Goal: Task Accomplishment & Management: Use online tool/utility

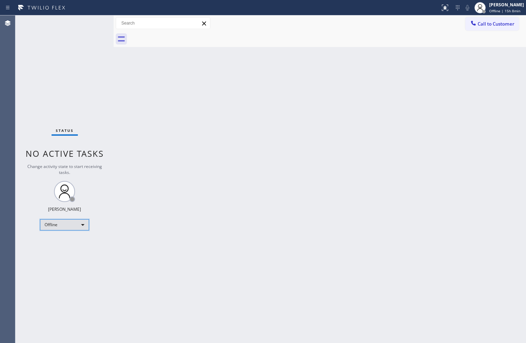
click at [81, 222] on div "Offline" at bounding box center [64, 224] width 49 height 11
click at [67, 244] on li "Available" at bounding box center [64, 243] width 48 height 8
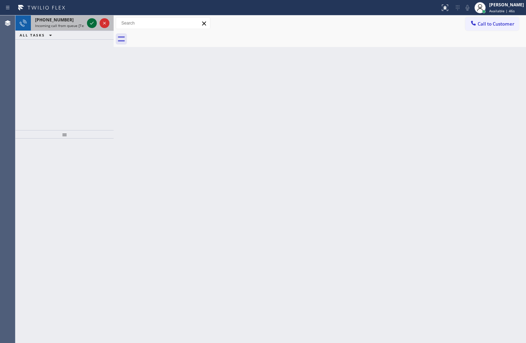
click at [93, 25] on icon at bounding box center [92, 23] width 8 height 8
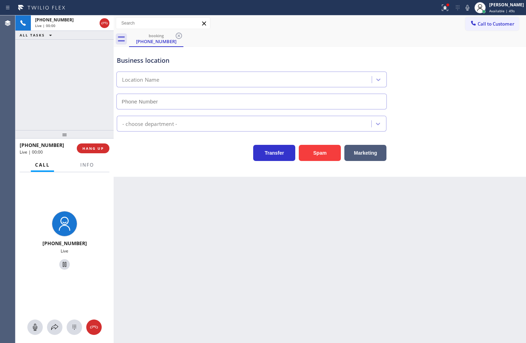
type input "[PHONE_NUMBER]"
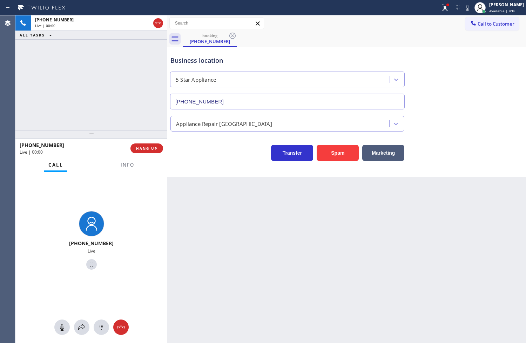
drag, startPoint x: 114, startPoint y: 63, endPoint x: 187, endPoint y: 69, distance: 73.5
click at [167, 69] on div at bounding box center [167, 179] width 0 height 328
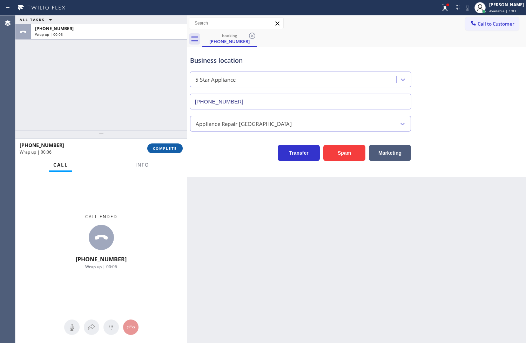
click at [159, 150] on span "COMPLETE" at bounding box center [165, 148] width 24 height 5
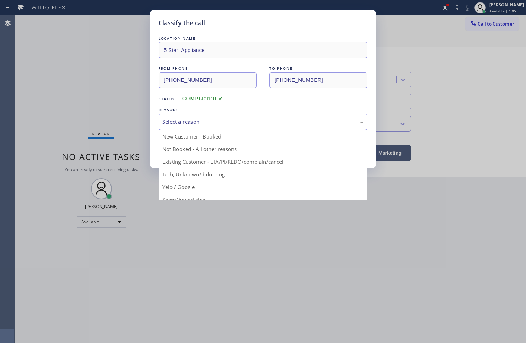
click at [235, 127] on div "Select a reason" at bounding box center [263, 122] width 209 height 16
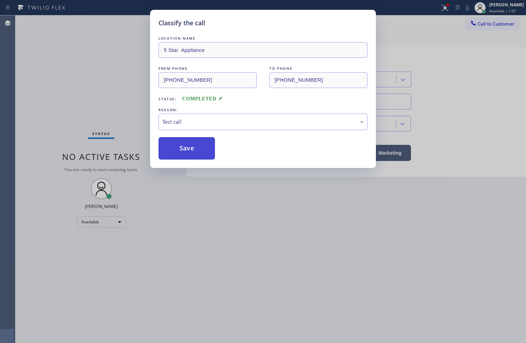
click at [187, 148] on button "Save" at bounding box center [187, 148] width 56 height 22
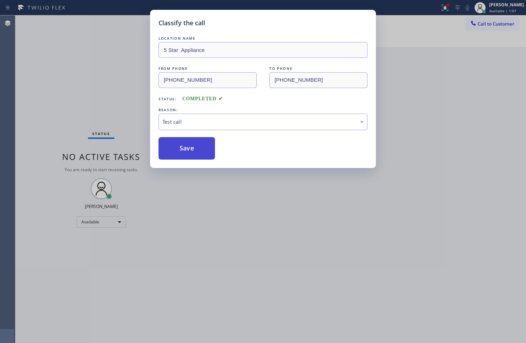
click at [187, 148] on button "Save" at bounding box center [187, 148] width 56 height 22
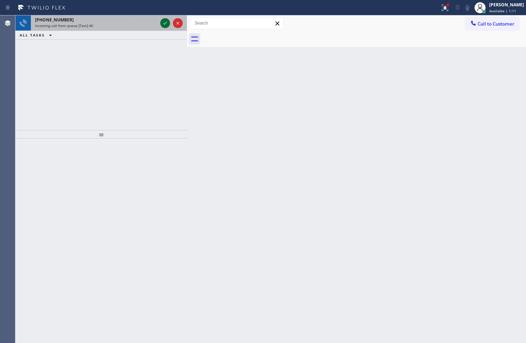
click at [164, 19] on icon at bounding box center [165, 23] width 8 height 8
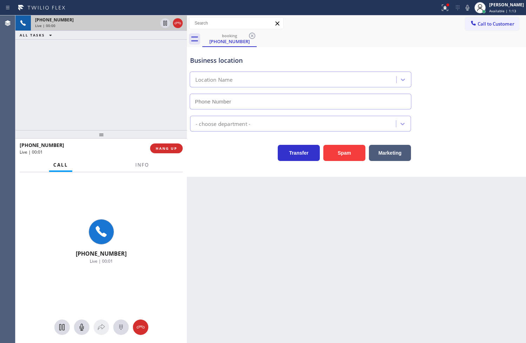
type input "(973) 840-8586"
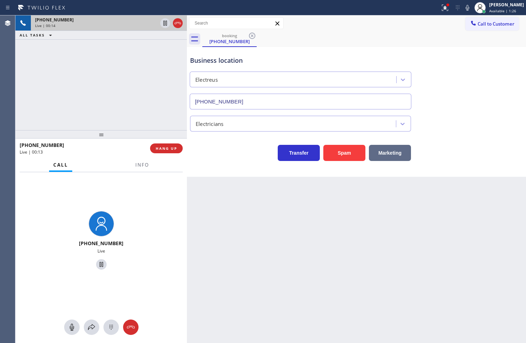
click at [386, 157] on button "Marketing" at bounding box center [390, 153] width 42 height 16
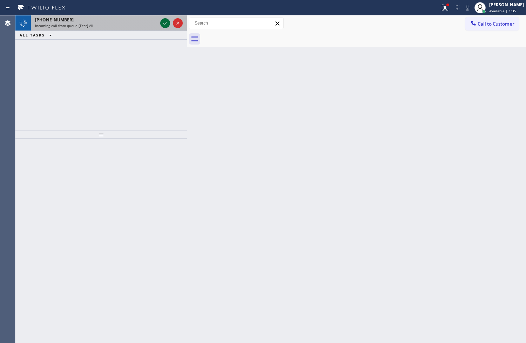
click at [167, 21] on icon at bounding box center [165, 23] width 8 height 8
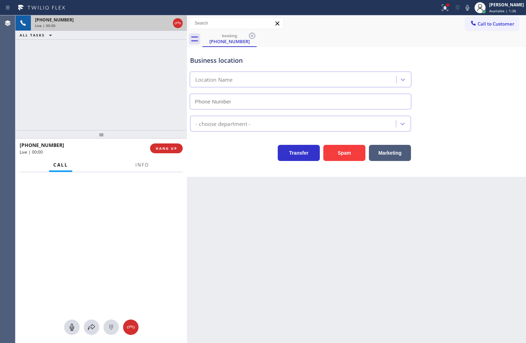
type input "[PHONE_NUMBER]"
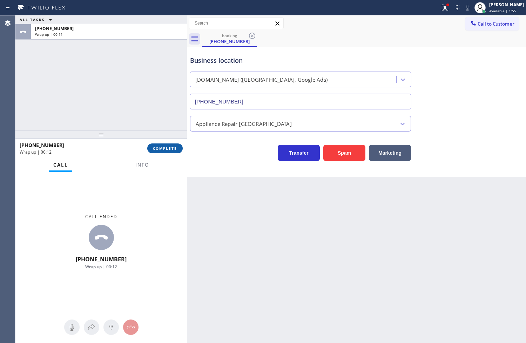
click at [156, 151] on button "COMPLETE" at bounding box center [164, 148] width 35 height 10
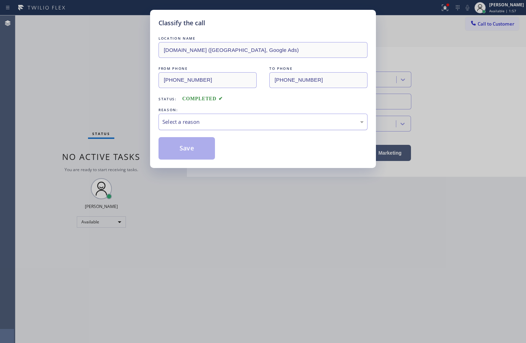
click at [197, 120] on div "Select a reason" at bounding box center [262, 122] width 201 height 8
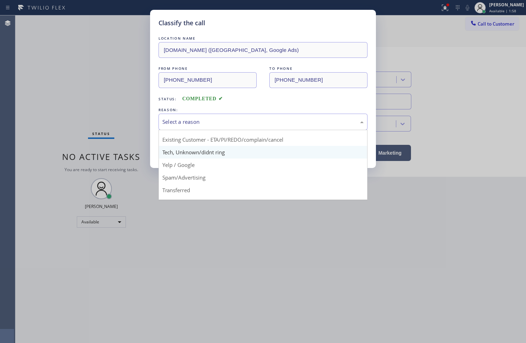
scroll to position [44, 0]
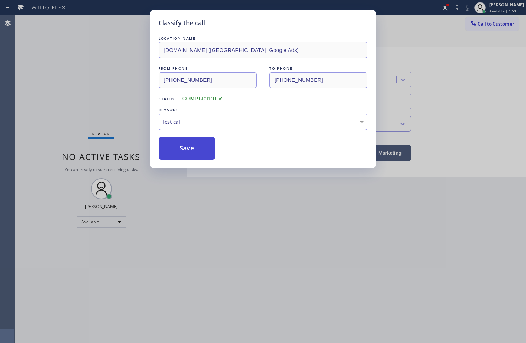
click at [193, 155] on button "Save" at bounding box center [187, 148] width 56 height 22
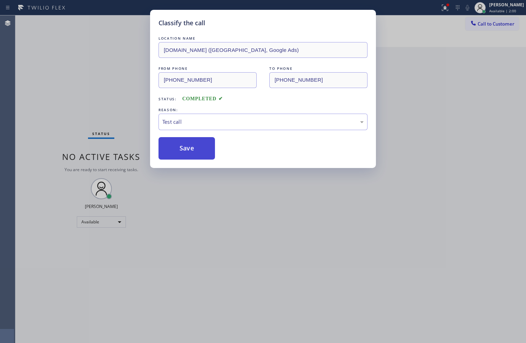
click at [193, 155] on button "Save" at bounding box center [187, 148] width 56 height 22
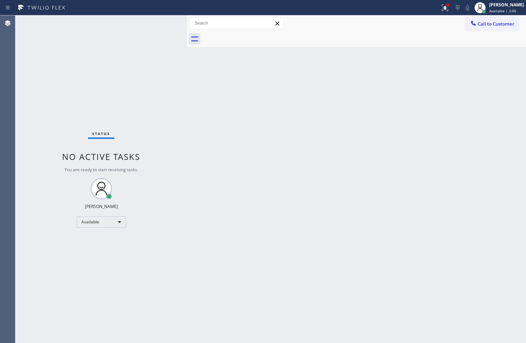
click at [269, 325] on div "Back to Dashboard Change Sender ID Customers Technicians Select a contact Outbo…" at bounding box center [356, 179] width 339 height 328
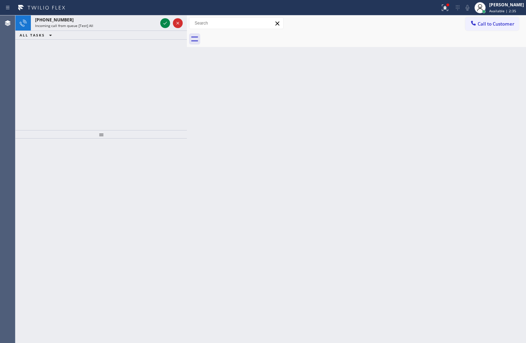
drag, startPoint x: 34, startPoint y: 58, endPoint x: 63, endPoint y: 58, distance: 29.1
click at [34, 58] on div "+18446793652 Incoming call from queue [Test] All ALL TASKS ALL TASKS ACTIVE TAS…" at bounding box center [100, 72] width 171 height 115
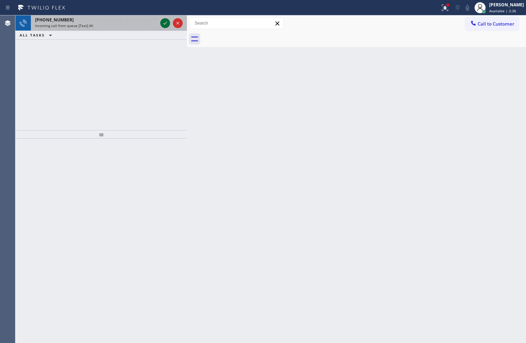
click at [164, 23] on icon at bounding box center [165, 23] width 8 height 8
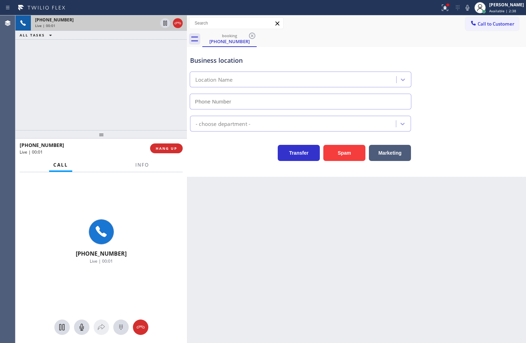
type input "[PHONE_NUMBER]"
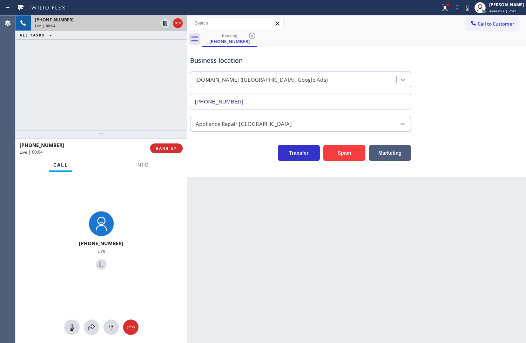
click at [240, 216] on div "Back to Dashboard Change Sender ID Customers Technicians Select a contact Outbo…" at bounding box center [356, 179] width 339 height 328
click at [77, 67] on div "+18446793652 Live | 00:05 ALL TASKS ALL TASKS ACTIVE TASKS TASKS IN WRAP UP" at bounding box center [100, 72] width 171 height 115
click at [219, 169] on div "Business location VikingCare.online (Los Angeles, Google Ads) (213) 415-2749 Ap…" at bounding box center [356, 112] width 339 height 130
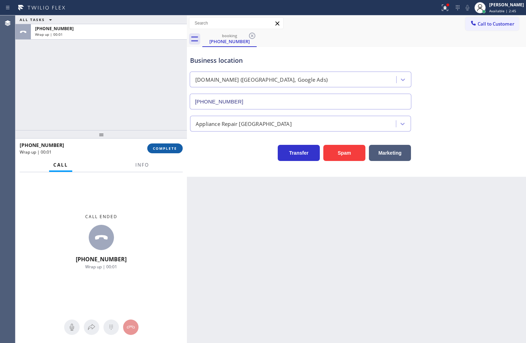
click at [175, 149] on span "COMPLETE" at bounding box center [165, 148] width 24 height 5
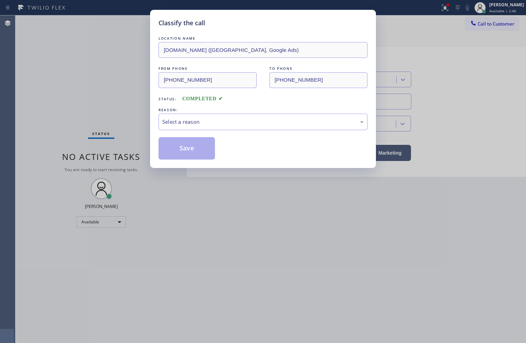
click at [185, 113] on div "REASON:" at bounding box center [263, 109] width 209 height 7
click at [185, 126] on div "Select a reason" at bounding box center [262, 122] width 201 height 8
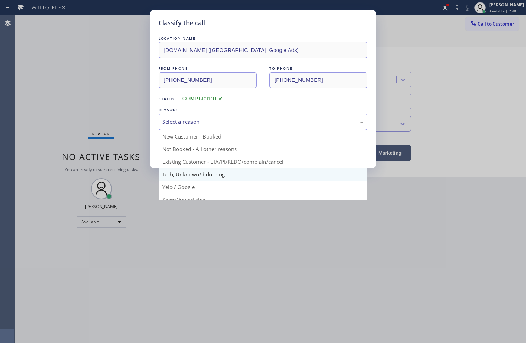
scroll to position [44, 0]
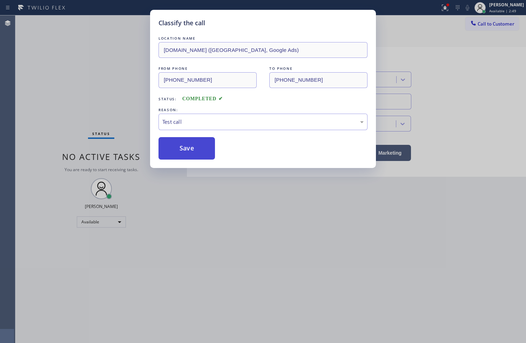
click at [191, 157] on button "Save" at bounding box center [187, 148] width 56 height 22
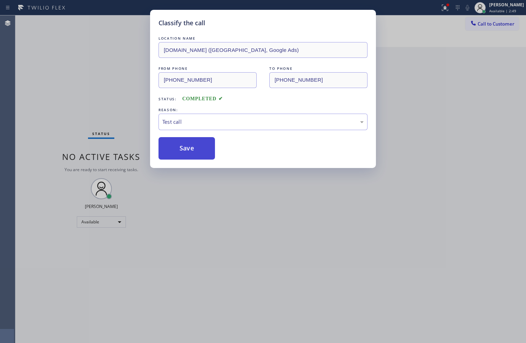
click at [191, 157] on button "Save" at bounding box center [187, 148] width 56 height 22
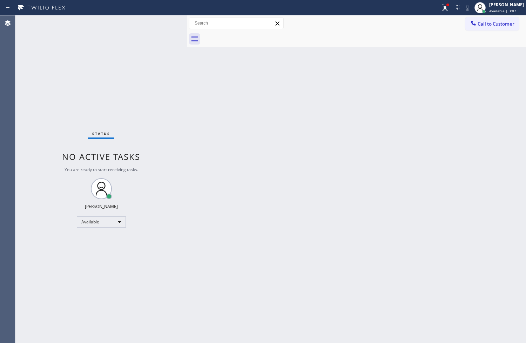
click at [173, 180] on div "Status No active tasks You are ready to start receiving tasks. [PERSON_NAME]" at bounding box center [100, 179] width 171 height 328
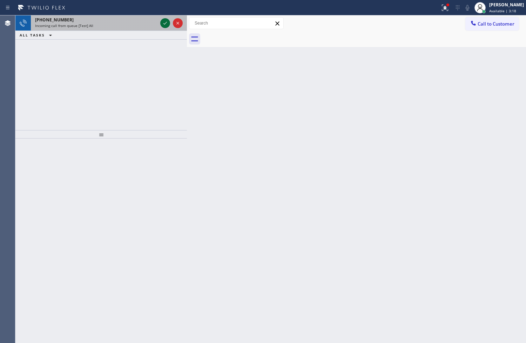
click at [166, 25] on icon at bounding box center [165, 23] width 8 height 8
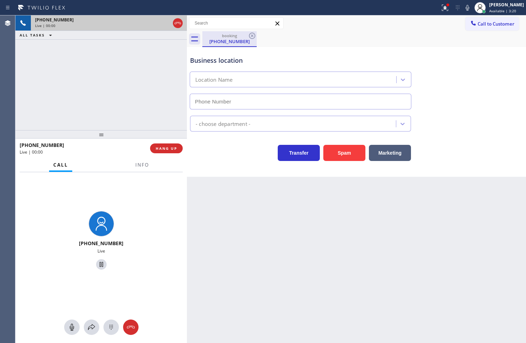
type input "[PHONE_NUMBER]"
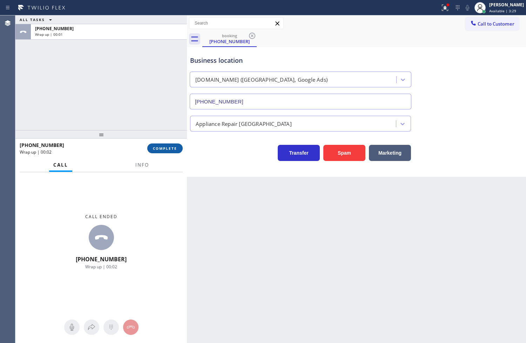
click at [162, 150] on span "COMPLETE" at bounding box center [165, 148] width 24 height 5
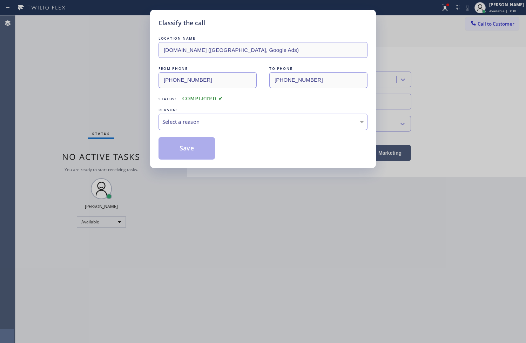
click at [227, 124] on div "Select a reason" at bounding box center [262, 122] width 201 height 8
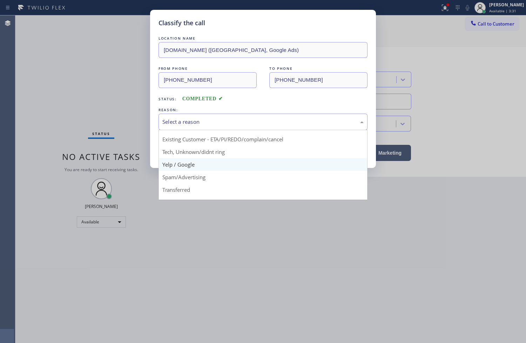
scroll to position [44, 0]
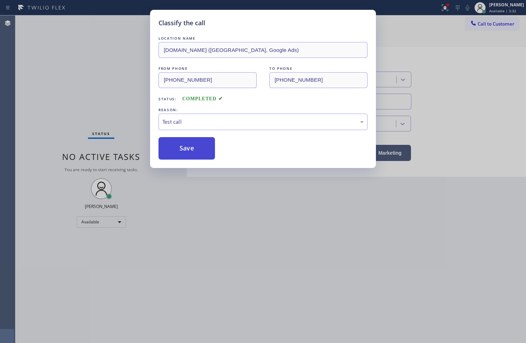
click at [193, 147] on button "Save" at bounding box center [187, 148] width 56 height 22
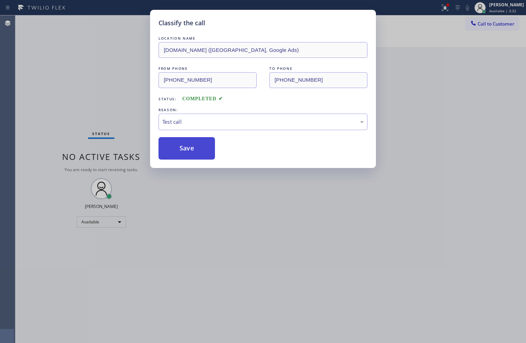
click at [193, 147] on button "Save" at bounding box center [187, 148] width 56 height 22
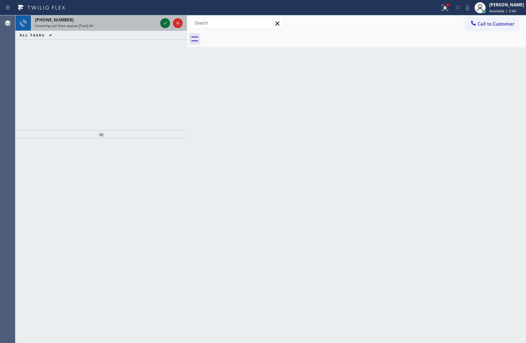
click at [166, 26] on icon at bounding box center [165, 23] width 8 height 8
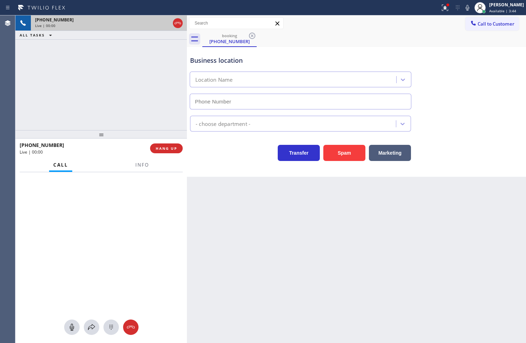
type input "[PHONE_NUMBER]"
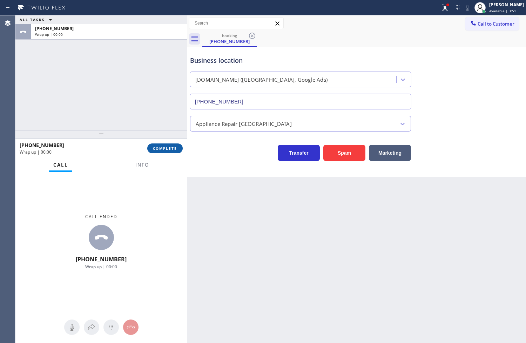
click at [174, 147] on span "COMPLETE" at bounding box center [165, 148] width 24 height 5
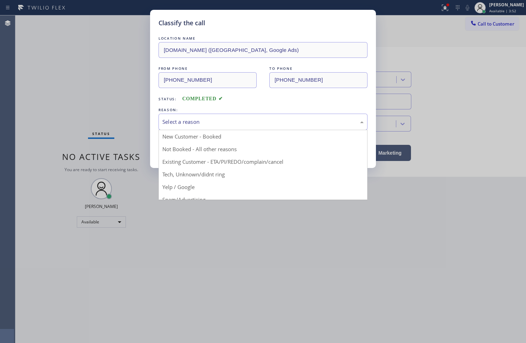
click at [240, 114] on div "Select a reason" at bounding box center [263, 122] width 209 height 16
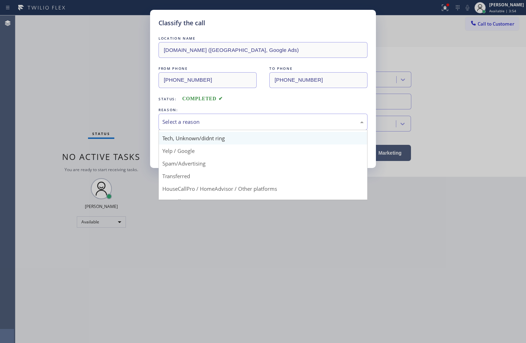
scroll to position [44, 0]
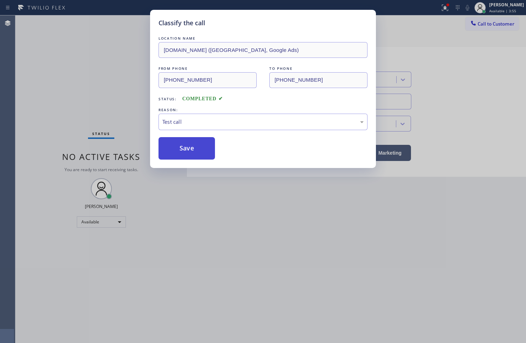
click at [192, 147] on button "Save" at bounding box center [187, 148] width 56 height 22
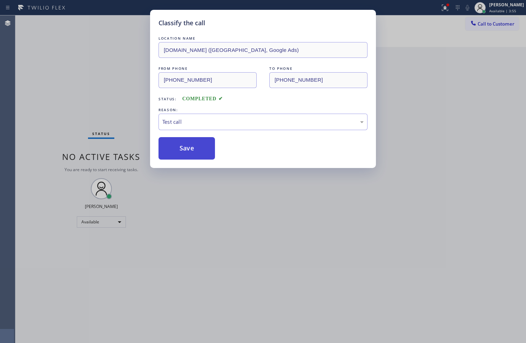
click at [190, 149] on button "Save" at bounding box center [187, 148] width 56 height 22
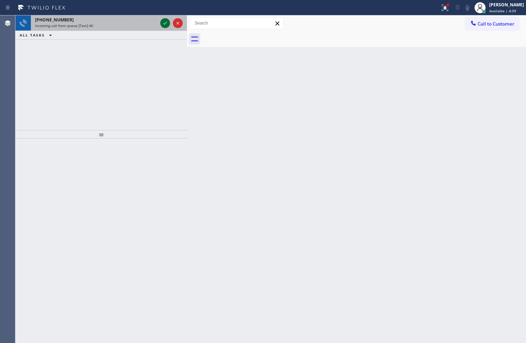
click at [166, 23] on icon at bounding box center [165, 23] width 8 height 8
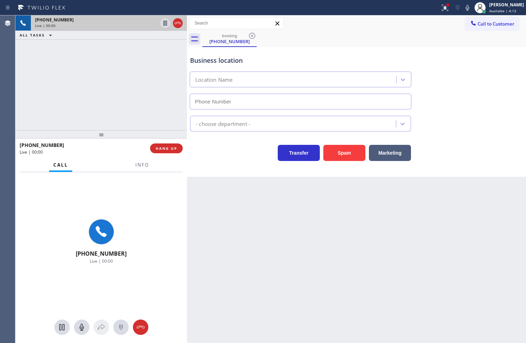
type input "[PHONE_NUMBER]"
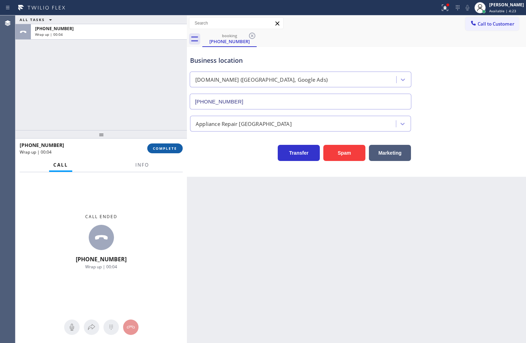
click at [155, 145] on button "COMPLETE" at bounding box center [164, 148] width 35 height 10
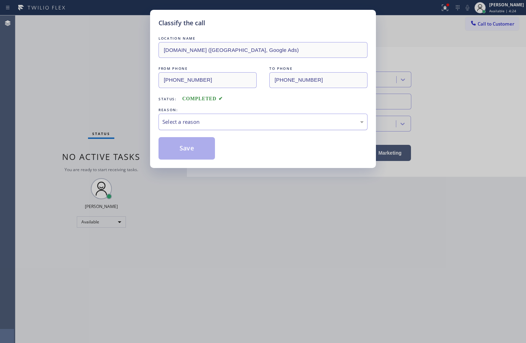
click at [210, 117] on div "Select a reason" at bounding box center [263, 122] width 209 height 16
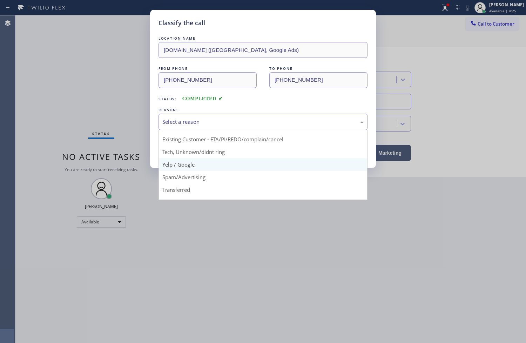
scroll to position [44, 0]
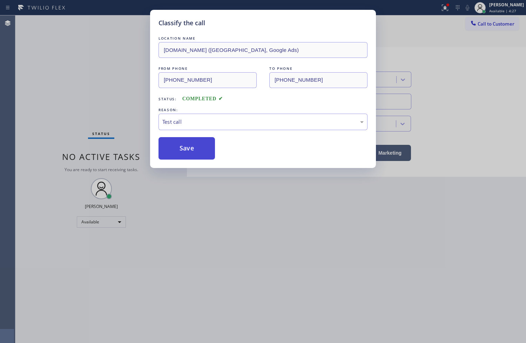
click at [186, 139] on button "Save" at bounding box center [187, 148] width 56 height 22
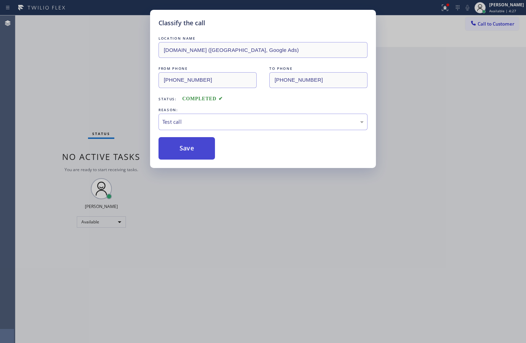
click at [184, 147] on button "Save" at bounding box center [187, 148] width 56 height 22
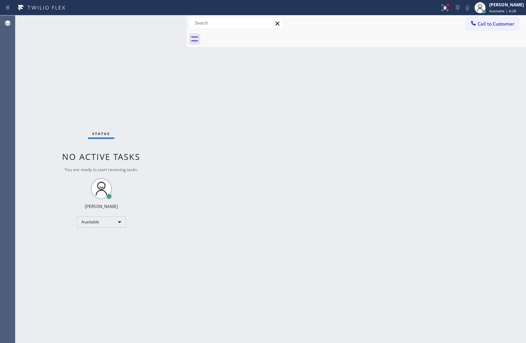
click at [144, 113] on div "Status No active tasks You are ready to start receiving tasks. [PERSON_NAME]" at bounding box center [100, 179] width 171 height 328
click at [154, 20] on div "Status No active tasks You are ready to start receiving tasks. [PERSON_NAME]" at bounding box center [100, 179] width 171 height 328
click at [441, 6] on icon at bounding box center [445, 8] width 8 height 8
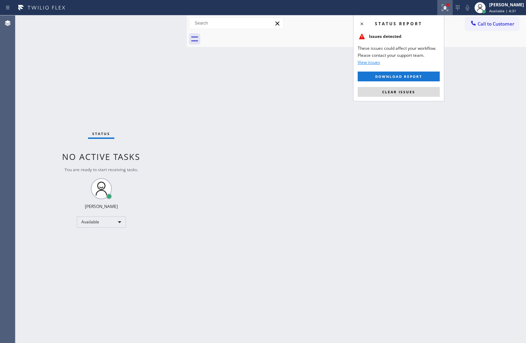
click at [406, 99] on div "Status report Issues detected These issues could affect your workflow. Please c…" at bounding box center [398, 58] width 91 height 86
click at [405, 93] on span "Clear issues" at bounding box center [398, 91] width 33 height 5
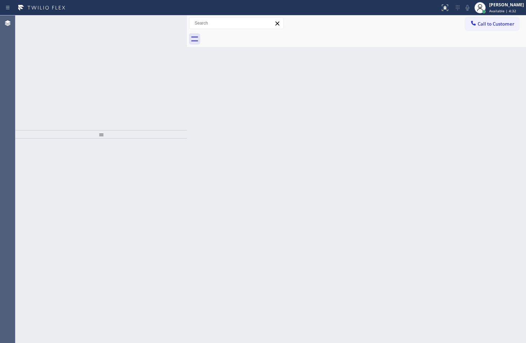
click at [208, 93] on div "Back to Dashboard Change Sender ID Customers Technicians Select a contact Outbo…" at bounding box center [356, 179] width 339 height 328
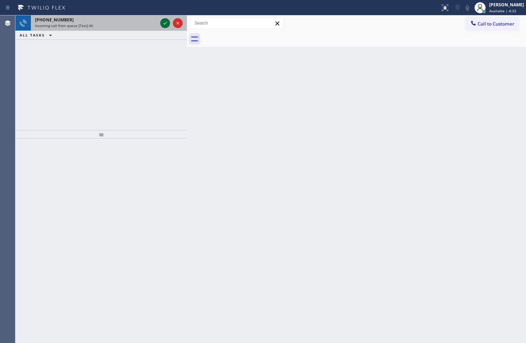
click at [163, 25] on icon at bounding box center [165, 23] width 8 height 8
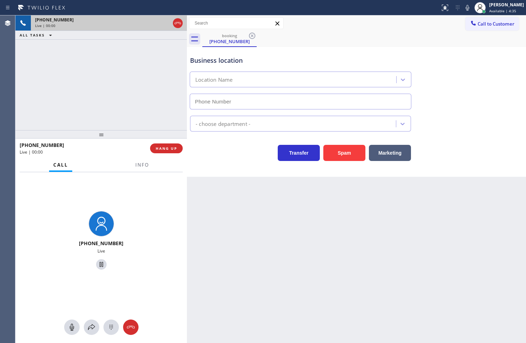
type input "[PHONE_NUMBER]"
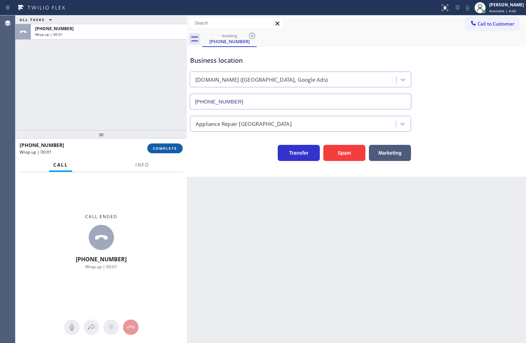
click at [162, 148] on span "COMPLETE" at bounding box center [165, 148] width 24 height 5
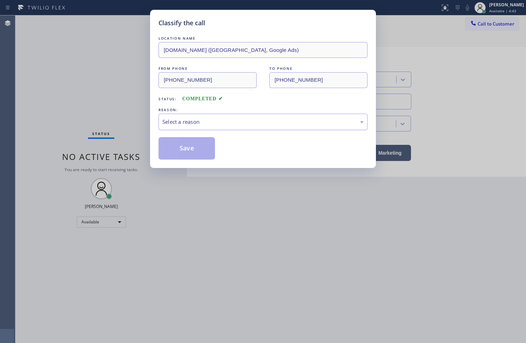
click at [236, 124] on div "Select a reason" at bounding box center [262, 122] width 201 height 8
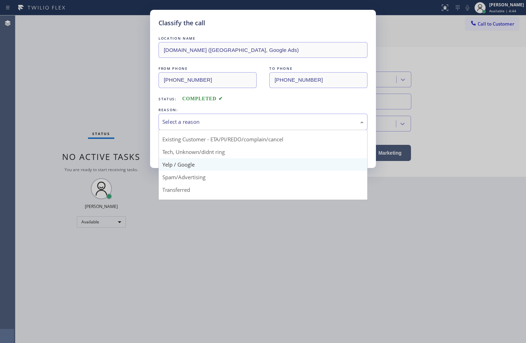
scroll to position [44, 0]
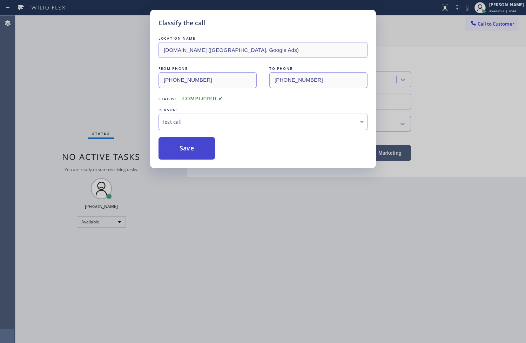
click at [195, 145] on button "Save" at bounding box center [187, 148] width 56 height 22
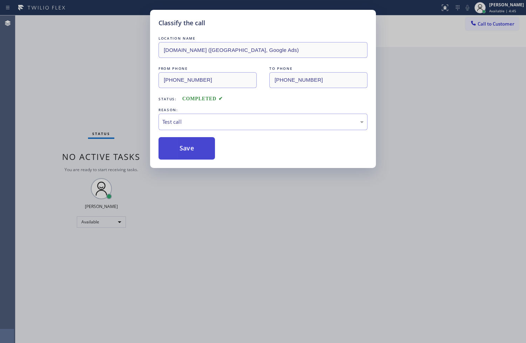
click at [195, 145] on button "Save" at bounding box center [187, 148] width 56 height 22
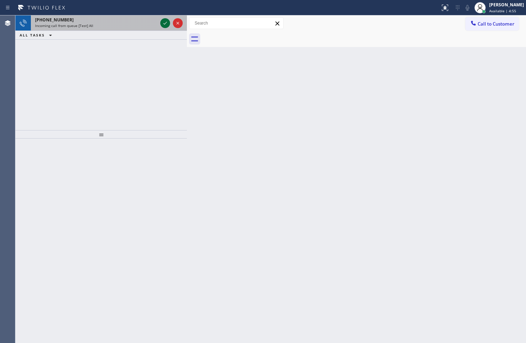
click at [165, 22] on icon at bounding box center [165, 23] width 8 height 8
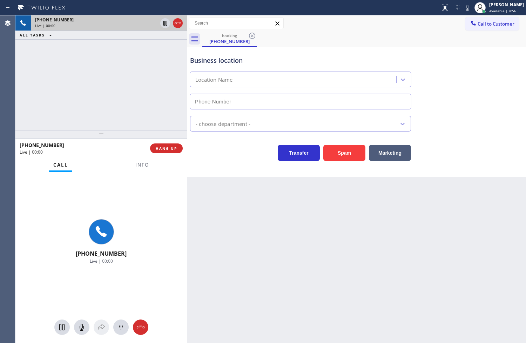
type input "[PHONE_NUMBER]"
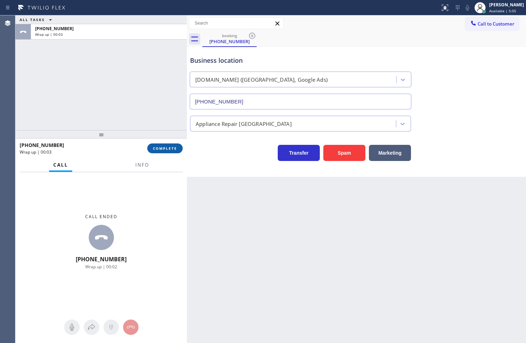
click at [166, 149] on span "COMPLETE" at bounding box center [165, 148] width 24 height 5
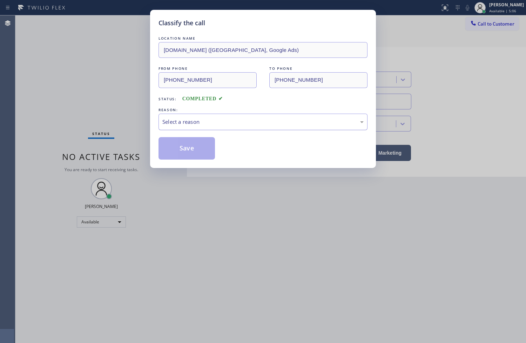
click at [192, 128] on div "Select a reason" at bounding box center [263, 122] width 209 height 16
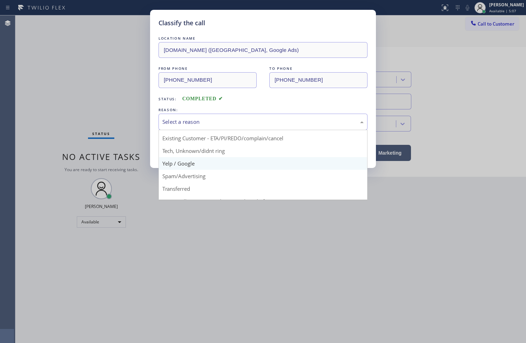
scroll to position [44, 0]
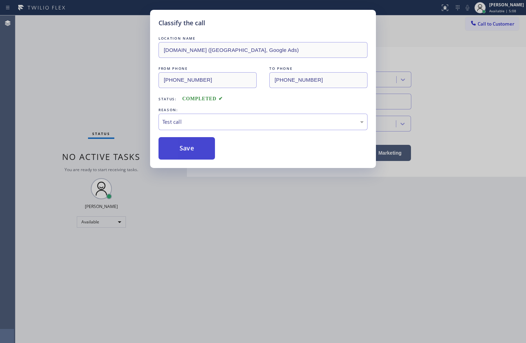
click at [195, 152] on button "Save" at bounding box center [187, 148] width 56 height 22
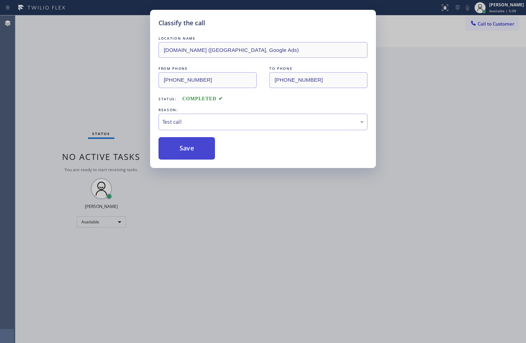
click at [195, 152] on button "Save" at bounding box center [187, 148] width 56 height 22
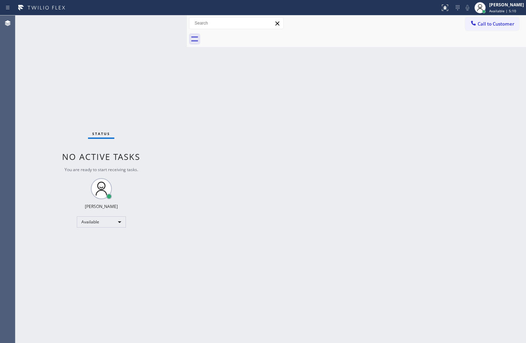
click at [154, 24] on div "Status No active tasks You are ready to start receiving tasks. [PERSON_NAME]" at bounding box center [100, 179] width 171 height 328
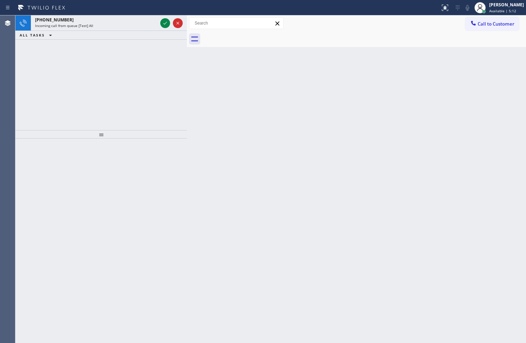
click at [154, 24] on div "Incoming call from queue [Test] All" at bounding box center [96, 25] width 122 height 5
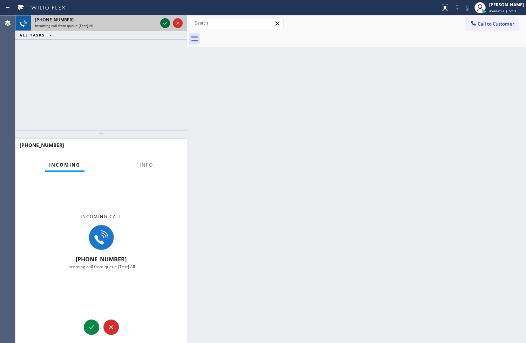
click at [163, 23] on icon at bounding box center [165, 23] width 8 height 8
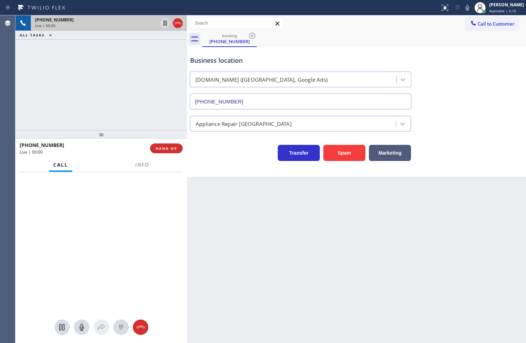
type input "[PHONE_NUMBER]"
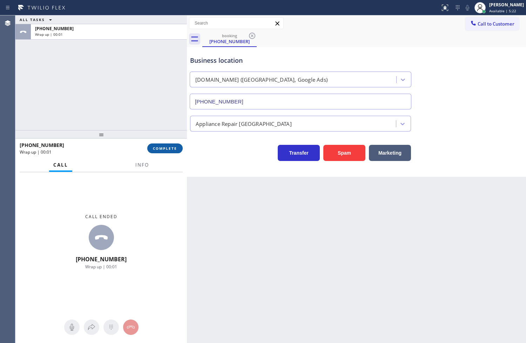
click at [163, 147] on span "COMPLETE" at bounding box center [165, 148] width 24 height 5
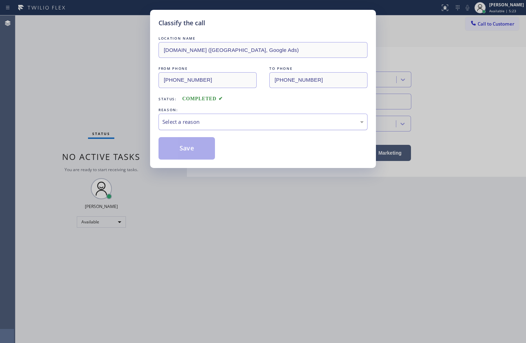
click at [207, 128] on div "Select a reason" at bounding box center [263, 122] width 209 height 16
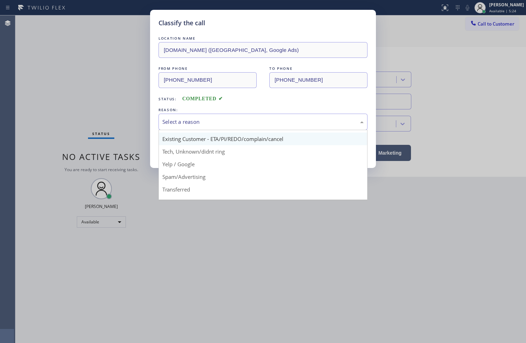
scroll to position [44, 0]
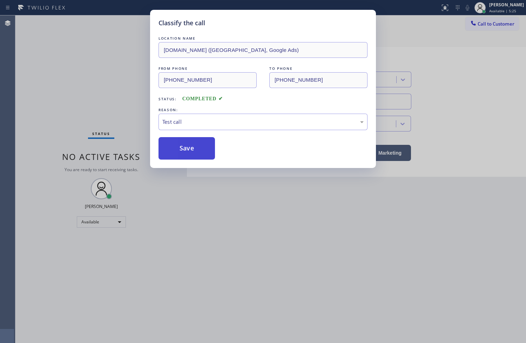
click at [190, 152] on button "Save" at bounding box center [187, 148] width 56 height 22
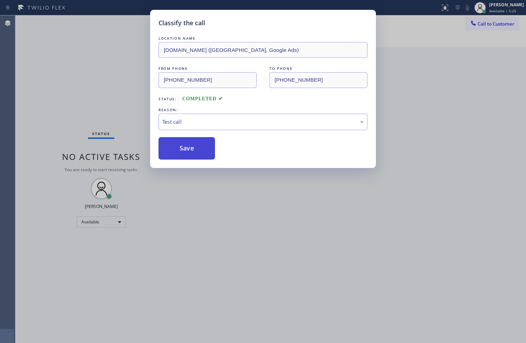
click at [190, 152] on button "Save" at bounding box center [187, 148] width 56 height 22
click at [190, 152] on div "Back to Dashboard Change Sender ID Customers Technicians Select a contact Outbo…" at bounding box center [356, 179] width 339 height 328
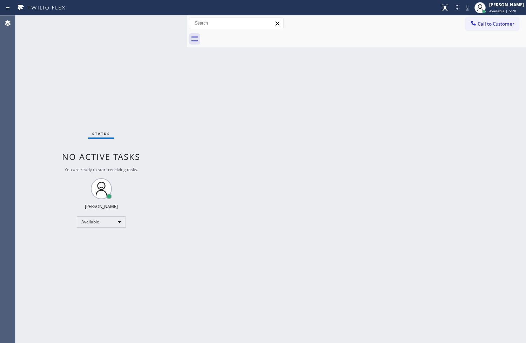
click at [159, 33] on div "Status No active tasks You are ready to start receiving tasks. [PERSON_NAME]" at bounding box center [100, 179] width 171 height 328
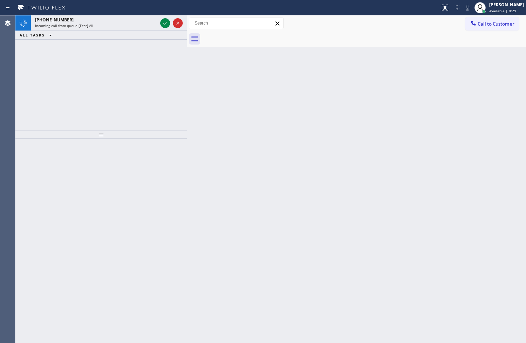
click at [159, 33] on div "ALL TASKS ALL TASKS ACTIVE TASKS TASKS IN WRAP UP" at bounding box center [100, 35] width 171 height 9
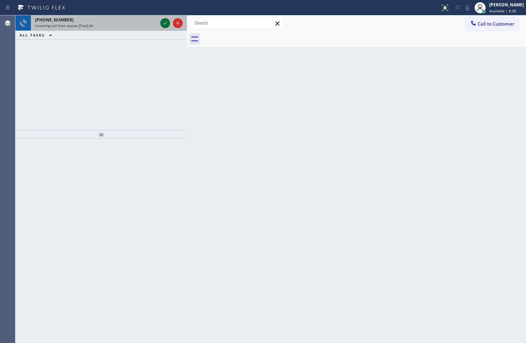
click at [163, 22] on icon at bounding box center [165, 23] width 8 height 8
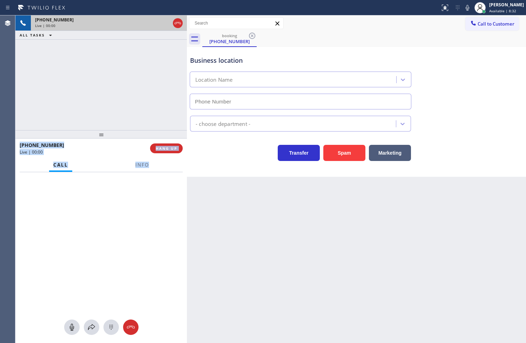
type input "[PHONE_NUMBER]"
click at [174, 242] on div "+18446793652 Live" at bounding box center [100, 241] width 171 height 139
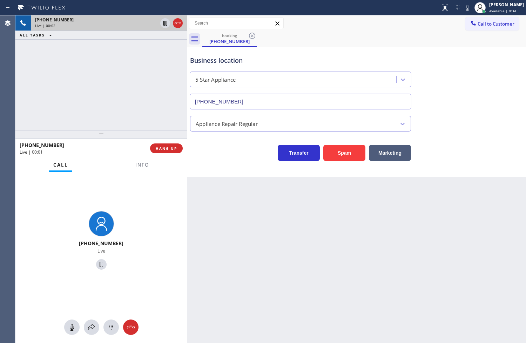
click at [126, 111] on div "+18446793652 Live | 00:02 ALL TASKS ALL TASKS ACTIVE TASKS TASKS IN WRAP UP" at bounding box center [100, 72] width 171 height 115
click at [235, 170] on div "Business location 5 Star Appliance (949) 541-5686 Appliance Repair Regular Tran…" at bounding box center [356, 112] width 339 height 130
click at [132, 122] on div "+18446793652 Live | 00:03 ALL TASKS ALL TASKS ACTIVE TASKS TASKS IN WRAP UP" at bounding box center [100, 72] width 171 height 115
click at [137, 104] on div "+18446793652 Live | 00:04 ALL TASKS ALL TASKS ACTIVE TASKS TASKS IN WRAP UP" at bounding box center [100, 72] width 171 height 115
click at [263, 153] on div "Transfer Spam Marketing" at bounding box center [301, 151] width 224 height 20
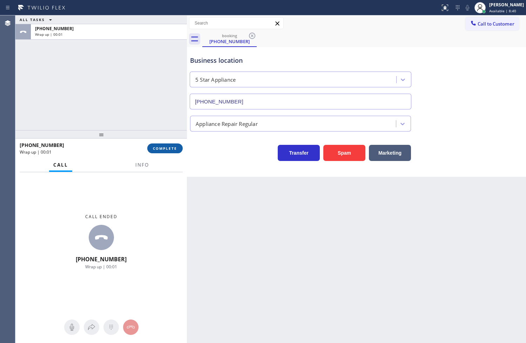
click at [155, 151] on span "COMPLETE" at bounding box center [165, 148] width 24 height 5
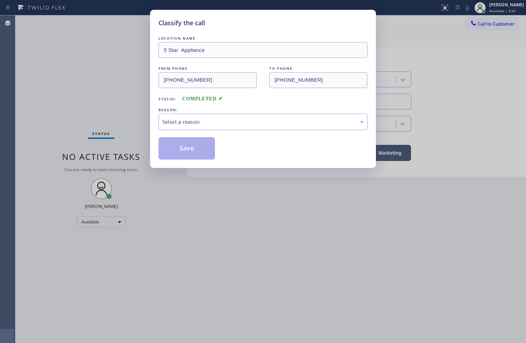
click at [237, 123] on div "Select a reason" at bounding box center [262, 122] width 201 height 8
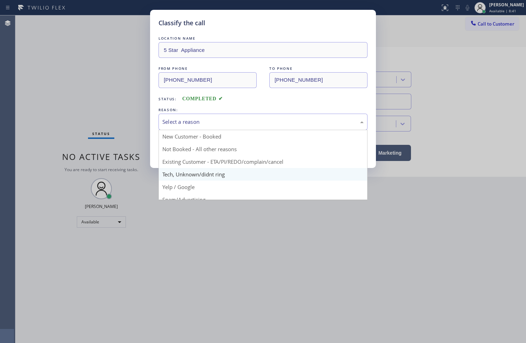
scroll to position [44, 0]
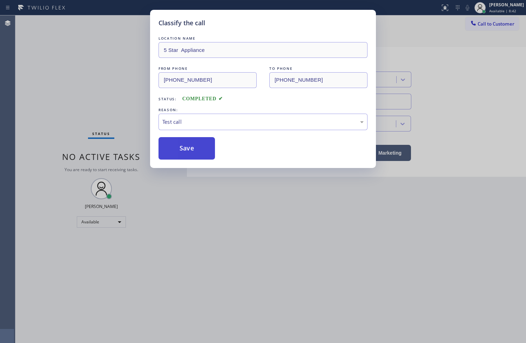
click at [190, 144] on button "Save" at bounding box center [187, 148] width 56 height 22
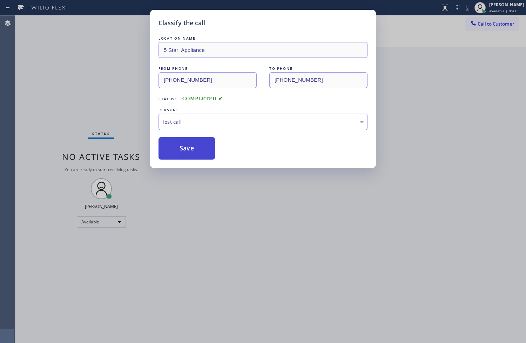
click at [190, 144] on button "Save" at bounding box center [187, 148] width 56 height 22
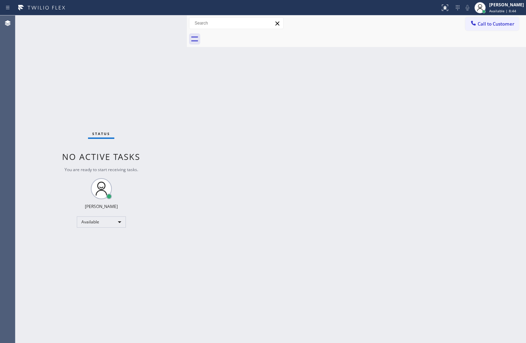
click at [106, 21] on div "Status No active tasks You are ready to start receiving tasks. [PERSON_NAME]" at bounding box center [100, 179] width 171 height 328
click at [163, 20] on div "Status No active tasks You are ready to start receiving tasks. [PERSON_NAME]" at bounding box center [100, 179] width 171 height 328
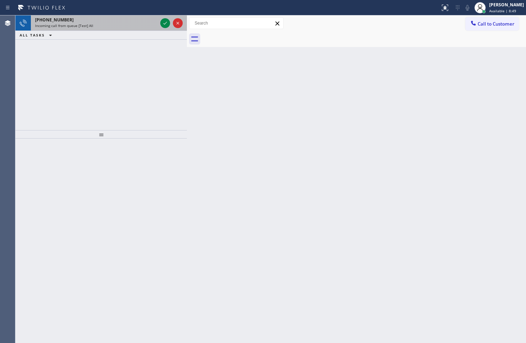
click at [147, 23] on div "Incoming call from queue [Test] All" at bounding box center [96, 25] width 122 height 5
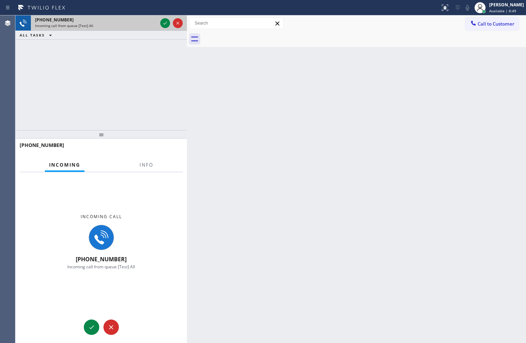
click at [147, 23] on div "Incoming call from queue [Test] All" at bounding box center [96, 25] width 122 height 5
click at [167, 21] on icon at bounding box center [165, 23] width 8 height 8
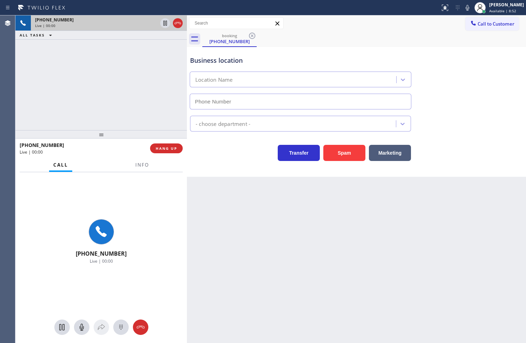
type input "[PHONE_NUMBER]"
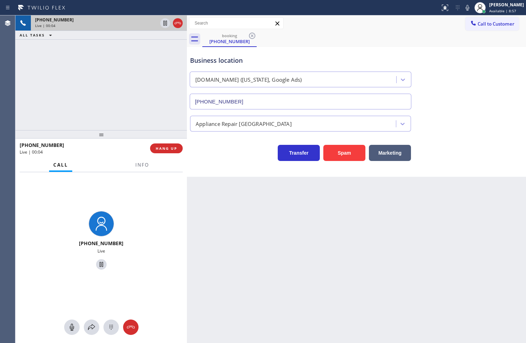
click at [196, 153] on div "Transfer Spam Marketing" at bounding box center [301, 151] width 224 height 20
click at [127, 93] on div "+18446793652 Live | 00:04 ALL TASKS ALL TASKS ACTIVE TASKS TASKS IN WRAP UP" at bounding box center [100, 72] width 171 height 115
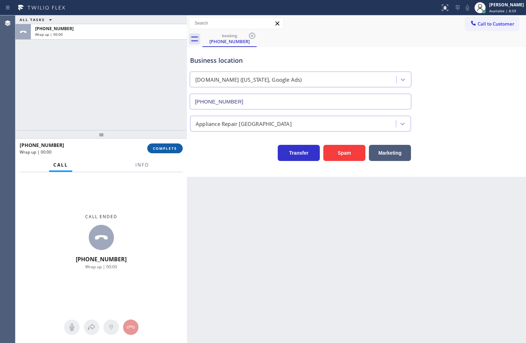
click at [170, 146] on span "COMPLETE" at bounding box center [165, 148] width 24 height 5
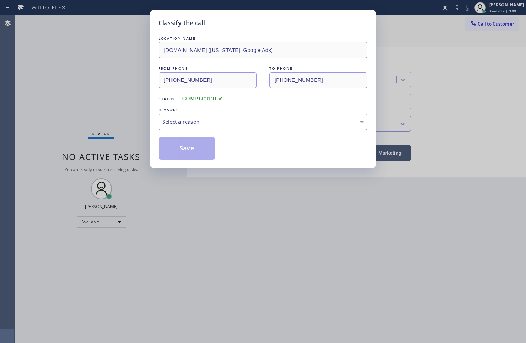
click at [193, 127] on div "Select a reason" at bounding box center [263, 122] width 209 height 16
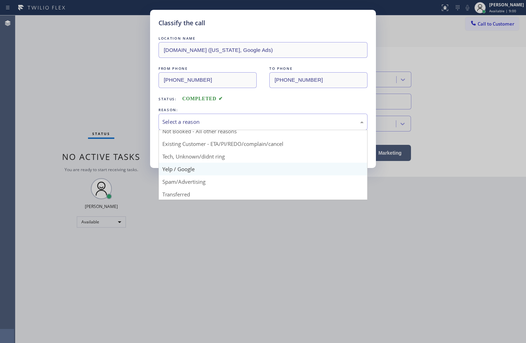
scroll to position [44, 0]
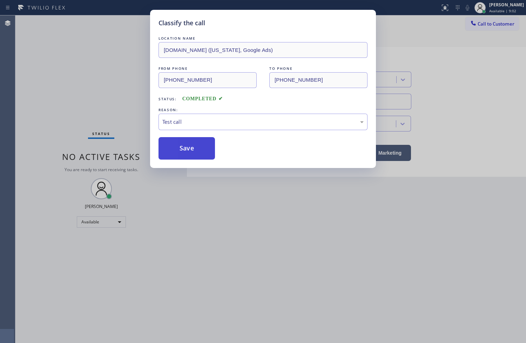
click at [188, 155] on button "Save" at bounding box center [187, 148] width 56 height 22
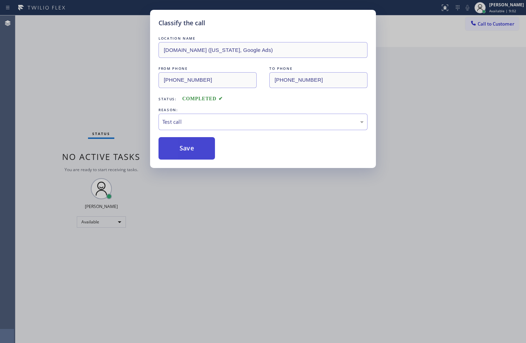
click at [188, 155] on button "Save" at bounding box center [187, 148] width 56 height 22
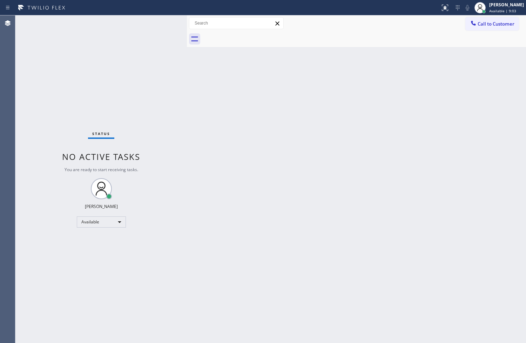
click at [132, 101] on div "Status No active tasks You are ready to start receiving tasks. [PERSON_NAME]" at bounding box center [100, 179] width 171 height 328
click at [154, 24] on div "Status No active tasks You are ready to start receiving tasks. [PERSON_NAME]" at bounding box center [100, 179] width 171 height 328
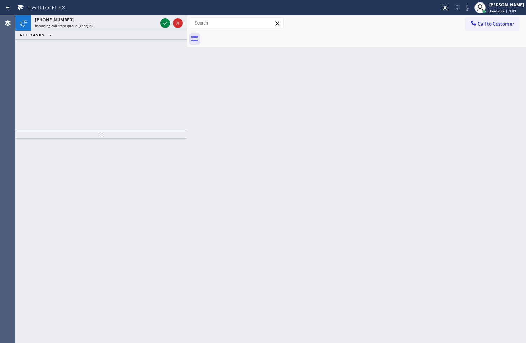
click at [151, 22] on div "+18446793652" at bounding box center [96, 20] width 122 height 6
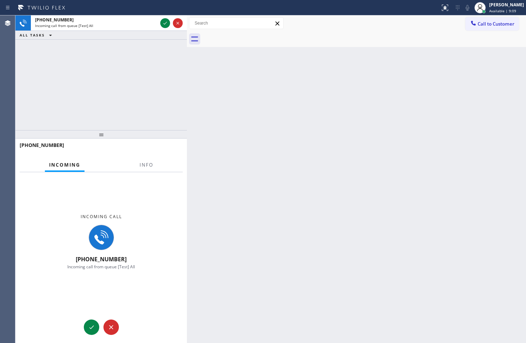
click at [151, 22] on div "+18446793652" at bounding box center [96, 20] width 122 height 6
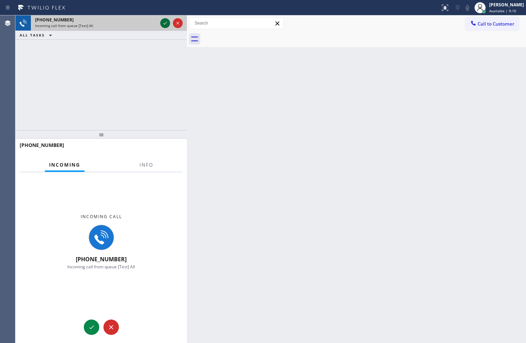
click at [166, 22] on icon at bounding box center [165, 23] width 8 height 8
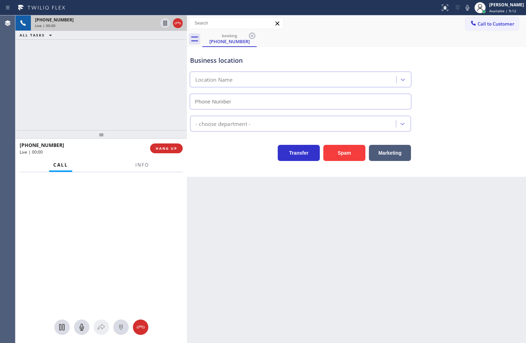
type input "[PHONE_NUMBER]"
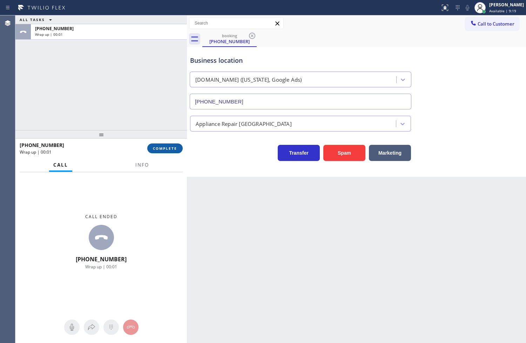
click at [170, 151] on span "COMPLETE" at bounding box center [165, 148] width 24 height 5
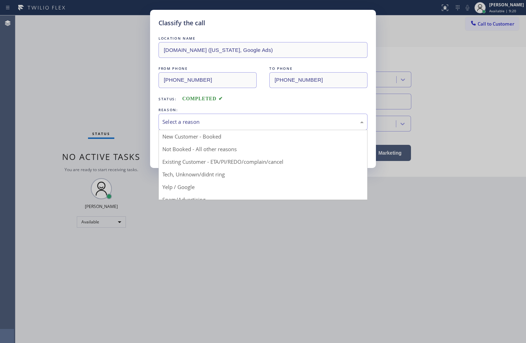
click at [211, 123] on div "Select a reason" at bounding box center [262, 122] width 201 height 8
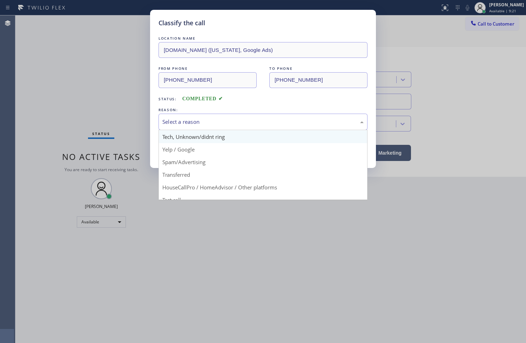
scroll to position [44, 0]
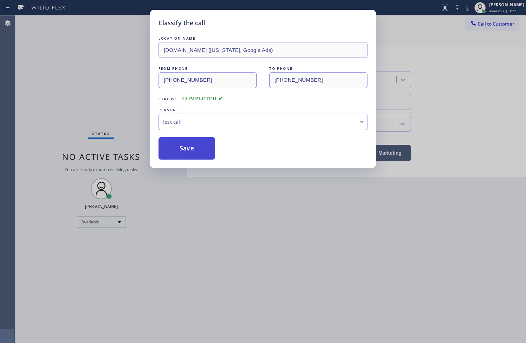
click at [195, 155] on button "Save" at bounding box center [187, 148] width 56 height 22
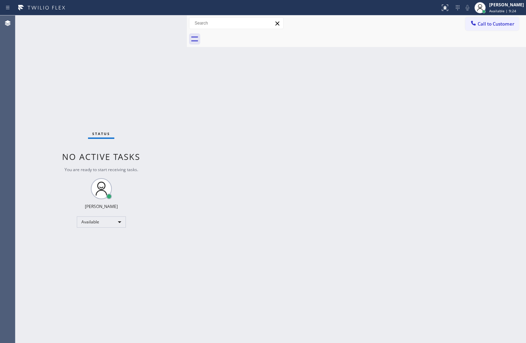
click at [163, 21] on div "Status No active tasks You are ready to start receiving tasks. [PERSON_NAME]" at bounding box center [100, 179] width 171 height 328
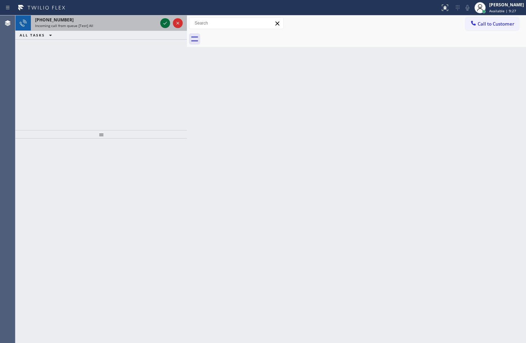
click at [163, 21] on icon at bounding box center [165, 23] width 8 height 8
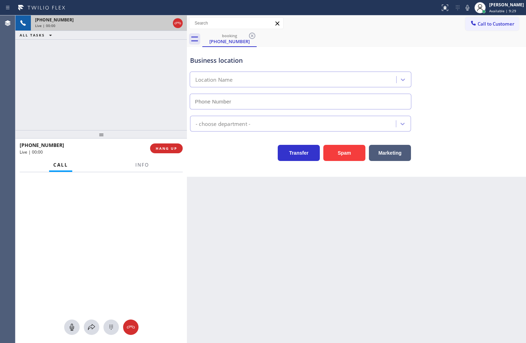
type input "[PHONE_NUMBER]"
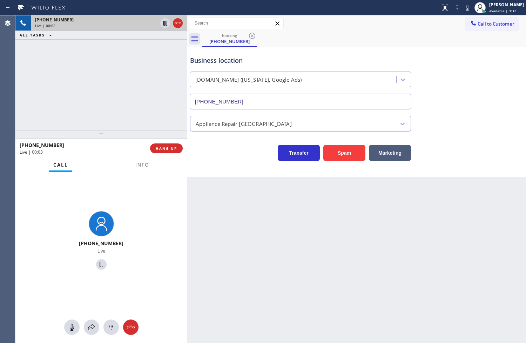
click at [231, 152] on div "Transfer Spam Marketing" at bounding box center [301, 151] width 224 height 20
click at [208, 166] on div "Business location SubzeroExperts.online (New York, Google Ads) (315) 284-2925 A…" at bounding box center [356, 112] width 339 height 130
click at [197, 150] on div "Transfer Spam Marketing" at bounding box center [301, 151] width 224 height 20
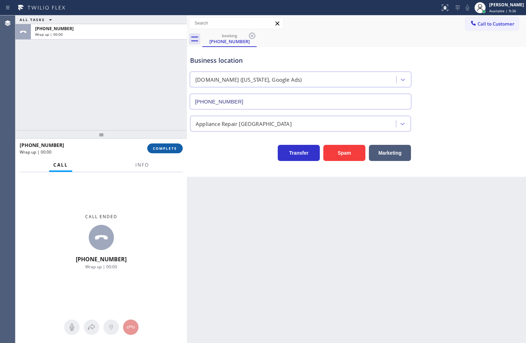
click at [167, 148] on span "COMPLETE" at bounding box center [165, 148] width 24 height 5
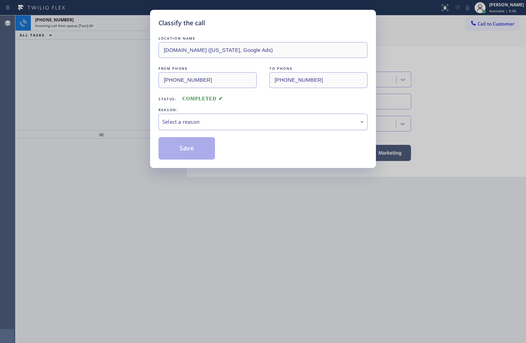
click at [215, 123] on div "Select a reason" at bounding box center [262, 122] width 201 height 8
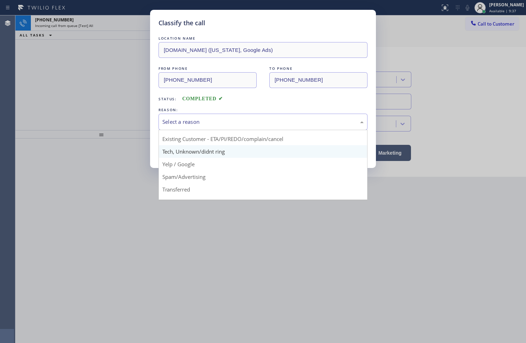
scroll to position [44, 0]
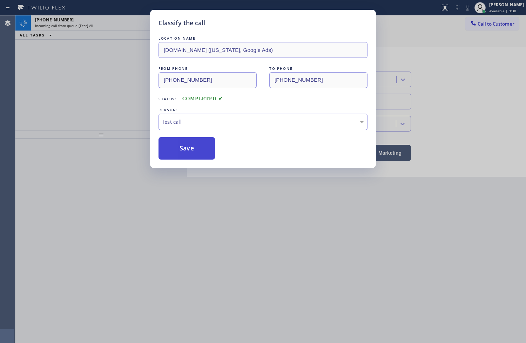
click at [185, 146] on button "Save" at bounding box center [187, 148] width 56 height 22
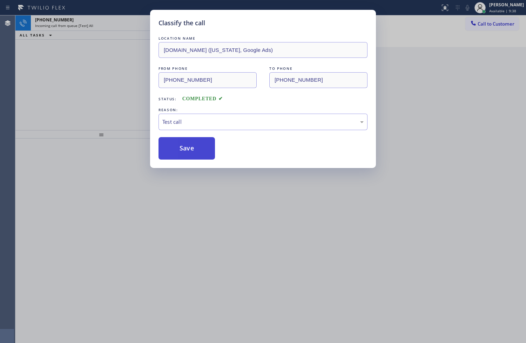
click at [185, 146] on button "Save" at bounding box center [187, 148] width 56 height 22
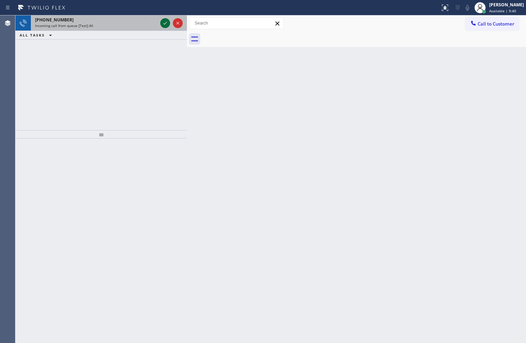
click at [166, 23] on icon at bounding box center [165, 23] width 8 height 8
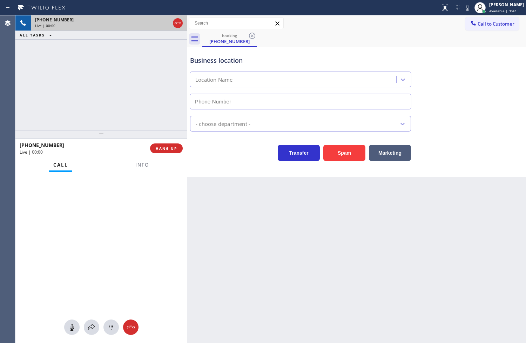
type input "[PHONE_NUMBER]"
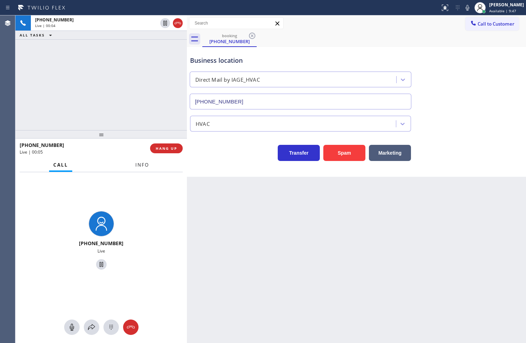
click at [145, 169] on button "Info" at bounding box center [142, 165] width 22 height 14
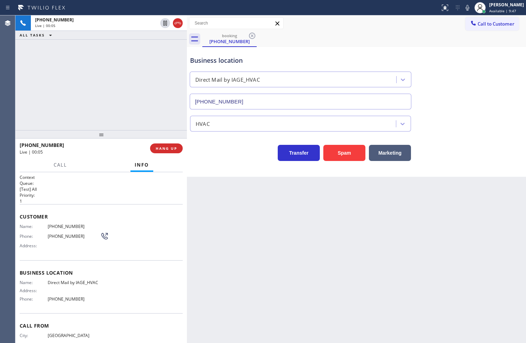
click at [220, 158] on div "Transfer Spam Marketing" at bounding box center [301, 151] width 224 height 20
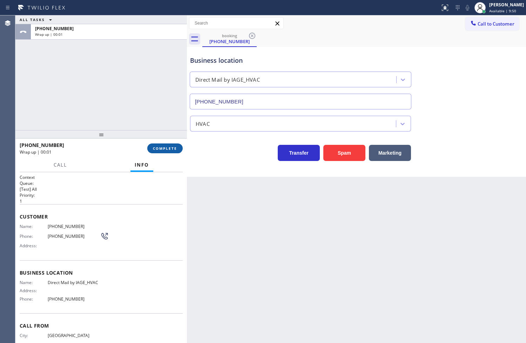
click at [177, 150] on span "COMPLETE" at bounding box center [165, 148] width 24 height 5
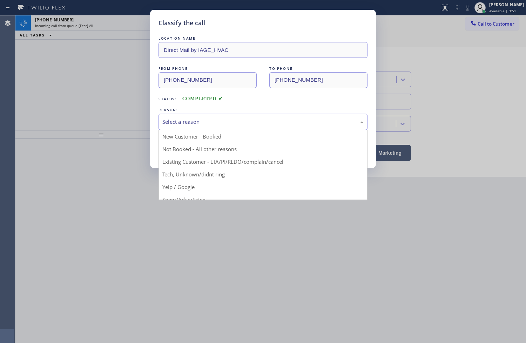
click at [202, 126] on div "Select a reason" at bounding box center [262, 122] width 201 height 8
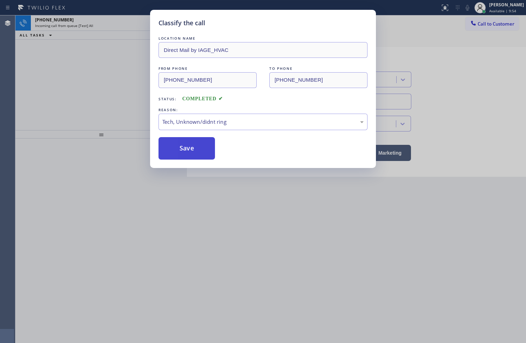
click at [184, 152] on button "Save" at bounding box center [187, 148] width 56 height 22
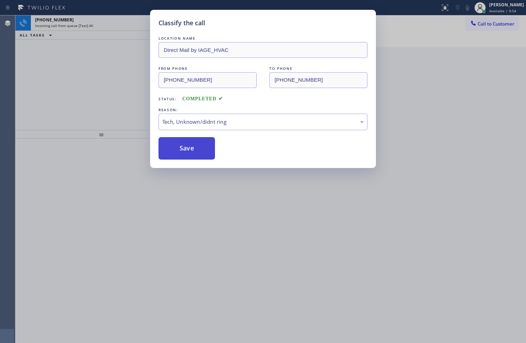
click at [184, 152] on button "Save" at bounding box center [187, 148] width 56 height 22
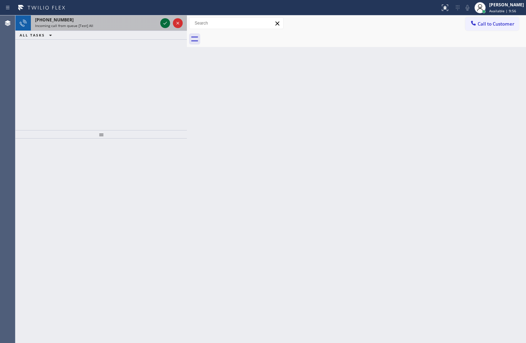
click at [164, 21] on icon at bounding box center [165, 23] width 8 height 8
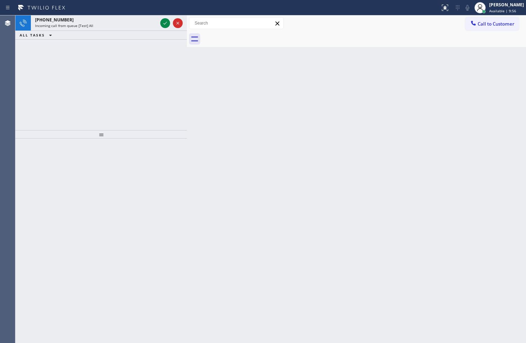
click at [164, 21] on icon at bounding box center [165, 23] width 8 height 8
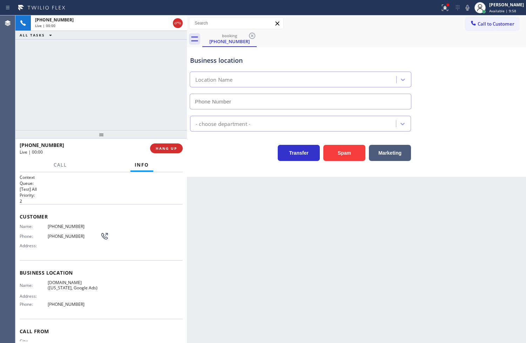
type input "[PHONE_NUMBER]"
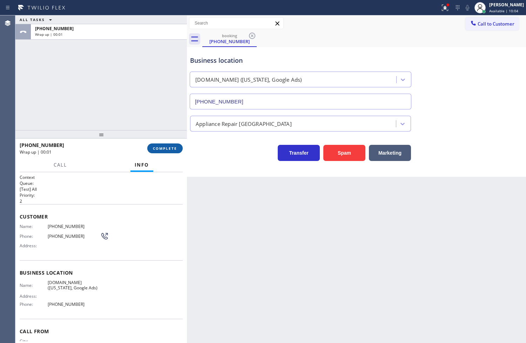
click at [163, 150] on span "COMPLETE" at bounding box center [165, 148] width 24 height 5
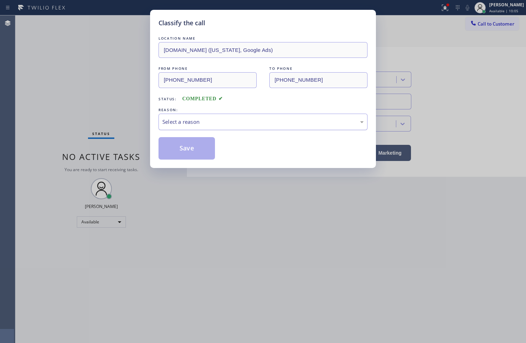
click at [225, 123] on div "Select a reason" at bounding box center [262, 122] width 201 height 8
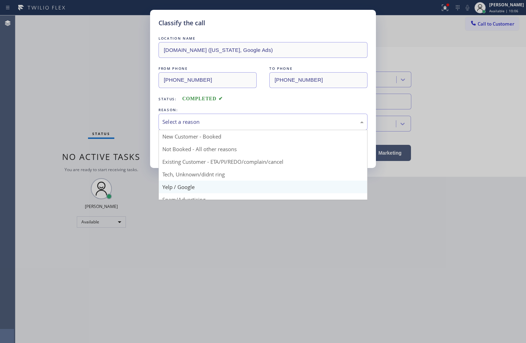
scroll to position [44, 0]
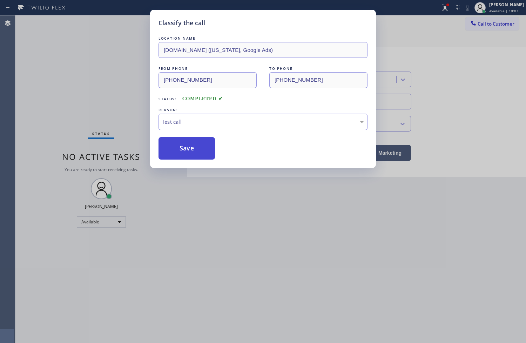
click at [184, 151] on button "Save" at bounding box center [187, 148] width 56 height 22
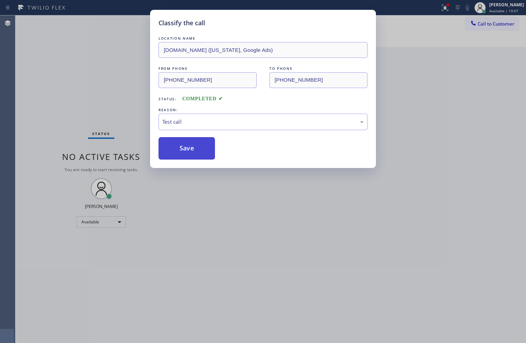
click at [184, 151] on button "Save" at bounding box center [187, 148] width 56 height 22
click at [94, 83] on div "Classify the call LOCATION NAME 5 Star Appliance FROM PHONE (844) 679-3652 TO P…" at bounding box center [270, 179] width 511 height 328
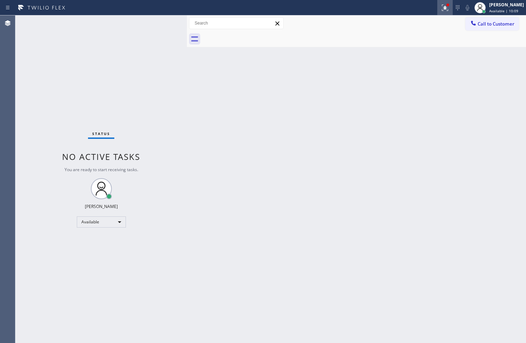
click at [441, 7] on icon at bounding box center [445, 8] width 8 height 8
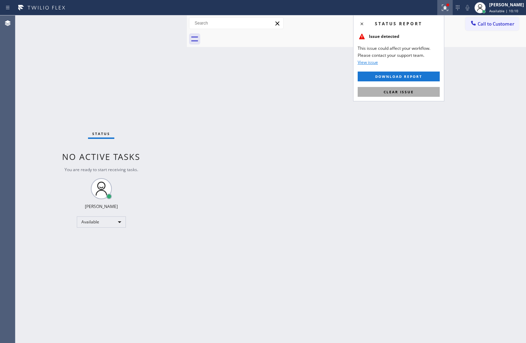
click at [402, 89] on span "Clear issue" at bounding box center [399, 91] width 30 height 5
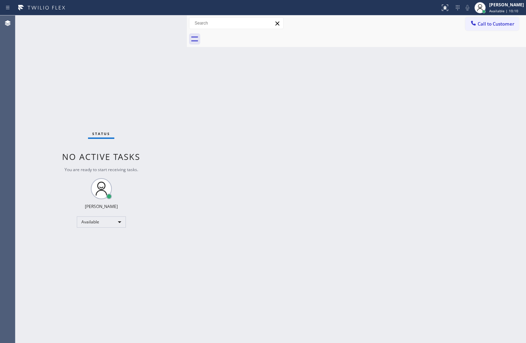
click at [144, 47] on div "Status No active tasks You are ready to start receiving tasks. [PERSON_NAME]" at bounding box center [100, 179] width 171 height 328
click at [161, 22] on div "Status No active tasks You are ready to start receiving tasks. [PERSON_NAME]" at bounding box center [100, 179] width 171 height 328
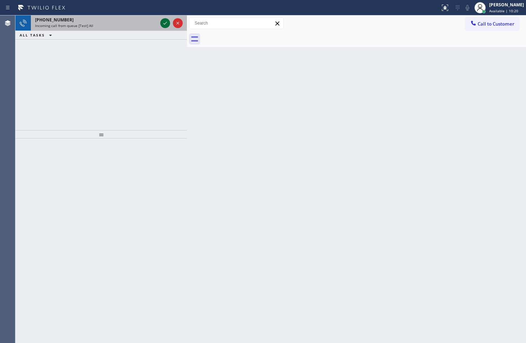
click at [161, 22] on icon at bounding box center [165, 23] width 8 height 8
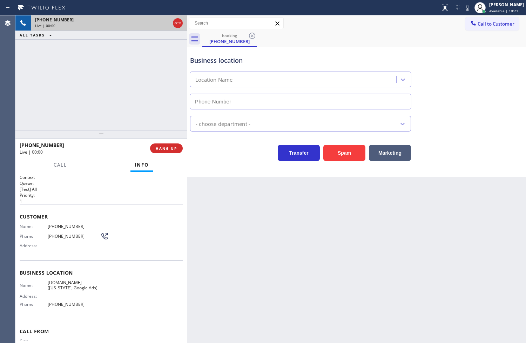
type input "[PHONE_NUMBER]"
click at [224, 162] on div "Business location SubzeroTechs.online (New York, Google Ads) (929) 323-4501 App…" at bounding box center [356, 112] width 339 height 130
click at [100, 74] on div "+18446793652 Live | 00:03 ALL TASKS ALL TASKS ACTIVE TASKS TASKS IN WRAP UP" at bounding box center [100, 72] width 171 height 115
click at [223, 153] on div "Transfer Spam Marketing" at bounding box center [301, 151] width 224 height 20
click at [173, 147] on span "HANG UP" at bounding box center [166, 148] width 21 height 5
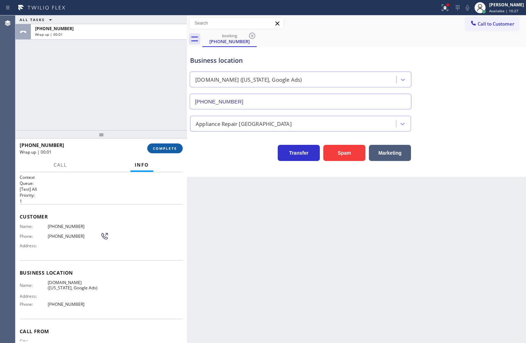
click at [173, 147] on span "COMPLETE" at bounding box center [165, 148] width 24 height 5
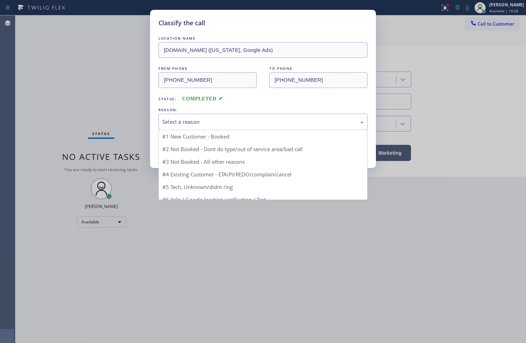
click at [215, 123] on div "Select a reason" at bounding box center [262, 122] width 201 height 8
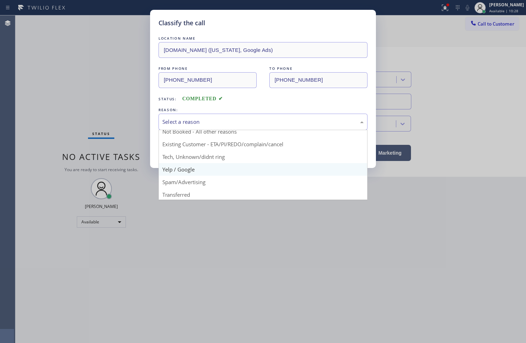
scroll to position [44, 0]
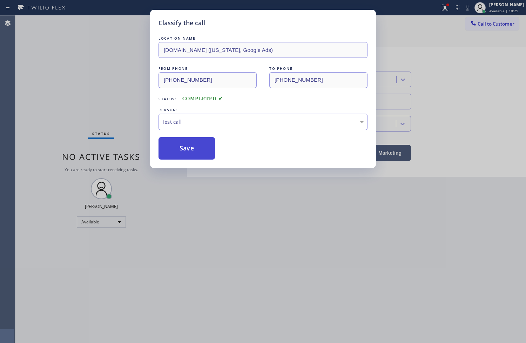
click at [189, 146] on button "Save" at bounding box center [187, 148] width 56 height 22
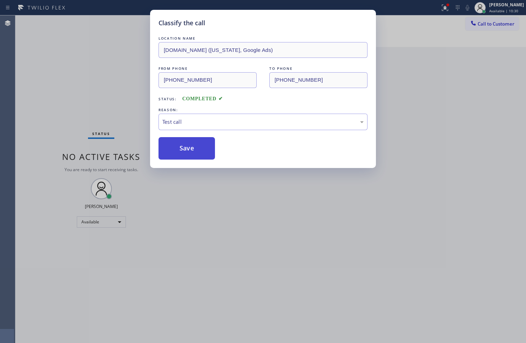
click at [189, 146] on button "Save" at bounding box center [187, 148] width 56 height 22
click at [187, 144] on button "Save" at bounding box center [187, 148] width 56 height 22
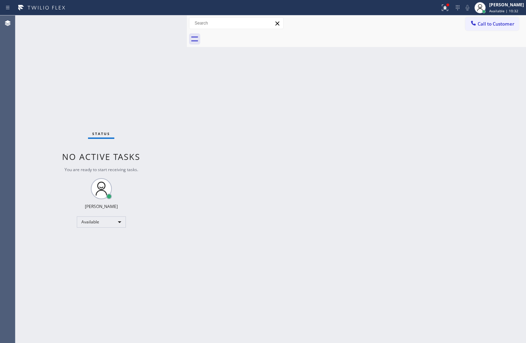
click at [157, 22] on div "Status No active tasks You are ready to start receiving tasks. [PERSON_NAME]" at bounding box center [100, 179] width 171 height 328
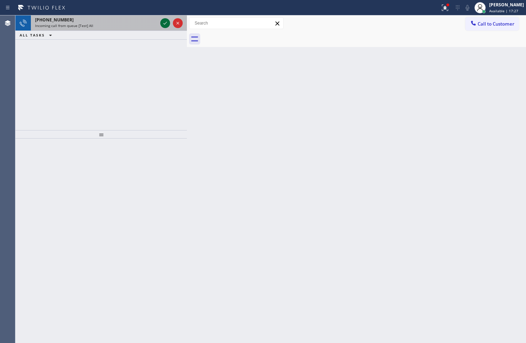
click at [165, 24] on icon at bounding box center [165, 23] width 8 height 8
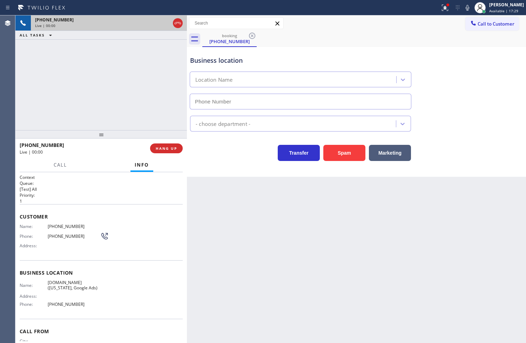
type input "[PHONE_NUMBER]"
click at [437, 6] on div at bounding box center [444, 7] width 15 height 15
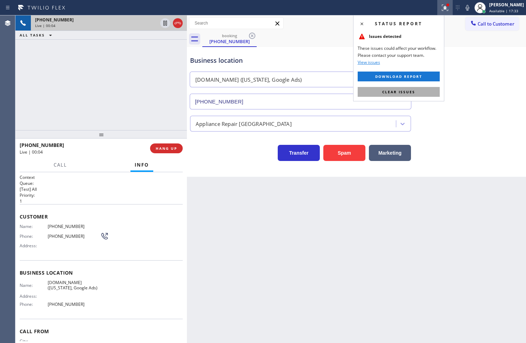
click at [425, 89] on button "Clear issues" at bounding box center [399, 92] width 82 height 10
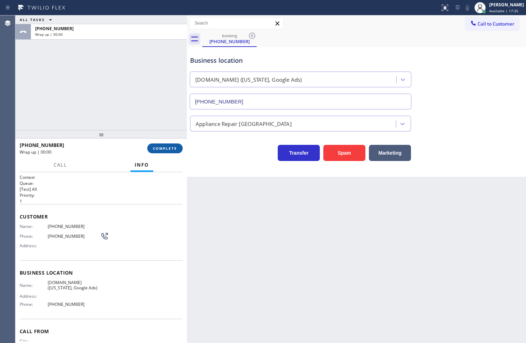
click at [157, 150] on span "COMPLETE" at bounding box center [165, 148] width 24 height 5
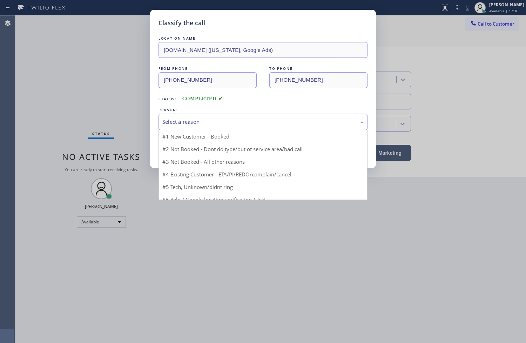
click at [216, 121] on div "Select a reason" at bounding box center [262, 122] width 201 height 8
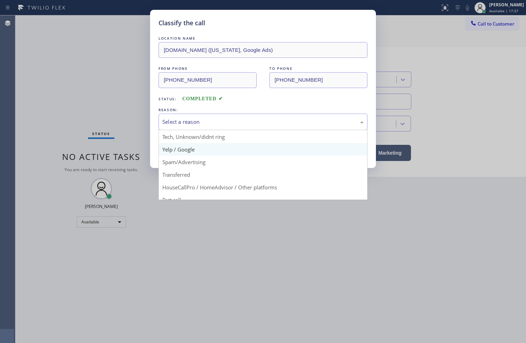
scroll to position [44, 0]
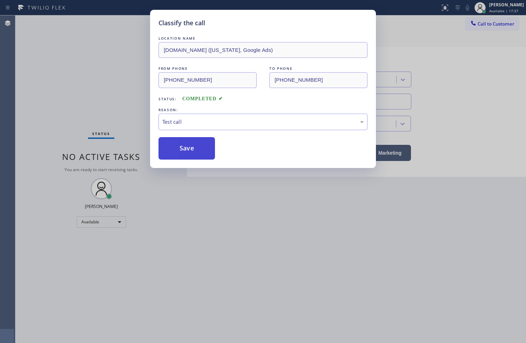
click at [199, 156] on button "Save" at bounding box center [187, 148] width 56 height 22
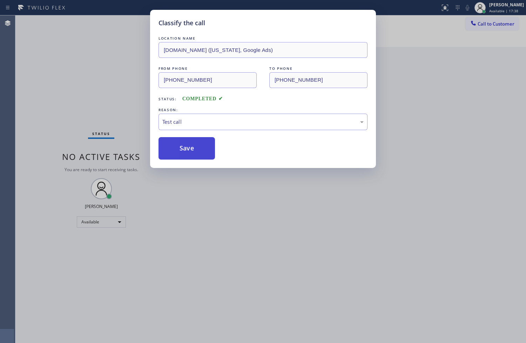
click at [199, 156] on button "Save" at bounding box center [187, 148] width 56 height 22
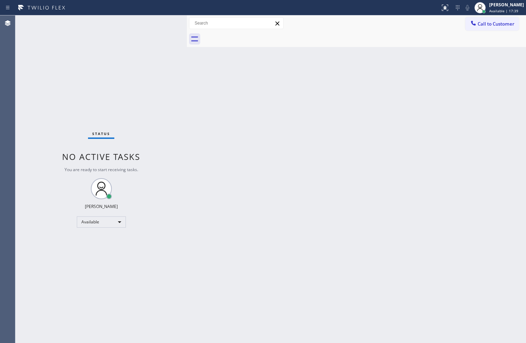
click at [158, 22] on div "Status No active tasks You are ready to start receiving tasks. [PERSON_NAME]" at bounding box center [100, 179] width 171 height 328
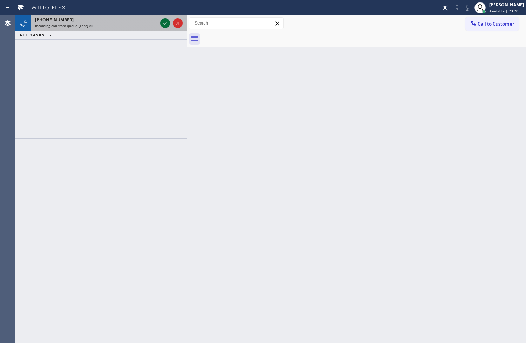
click at [163, 19] on icon at bounding box center [165, 23] width 8 height 8
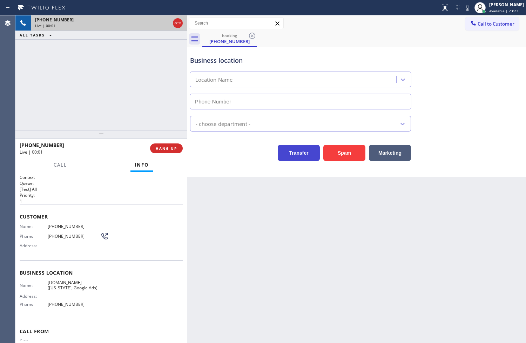
type input "[PHONE_NUMBER]"
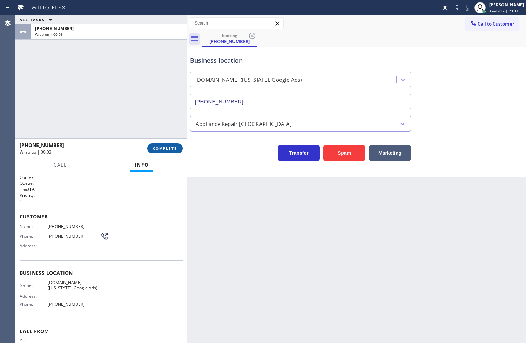
click at [169, 144] on button "COMPLETE" at bounding box center [164, 148] width 35 height 10
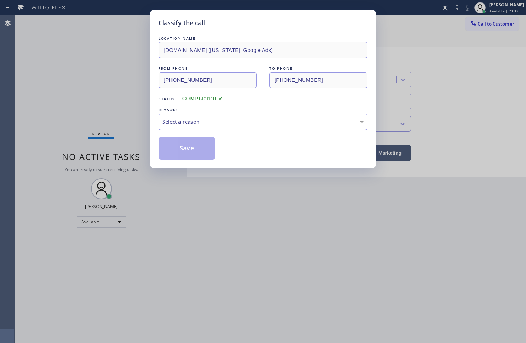
click at [244, 118] on div "Select a reason" at bounding box center [262, 122] width 201 height 8
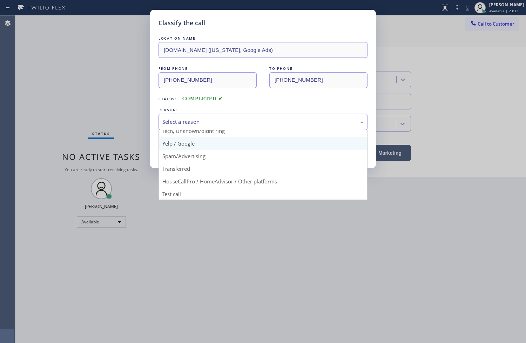
scroll to position [44, 0]
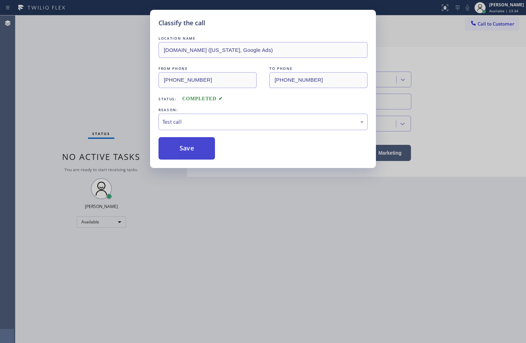
click at [202, 155] on button "Save" at bounding box center [187, 148] width 56 height 22
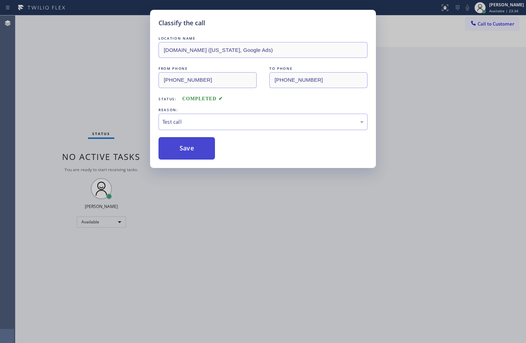
click at [202, 155] on button "Save" at bounding box center [187, 148] width 56 height 22
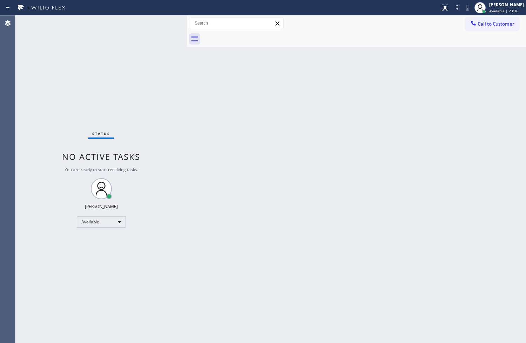
click at [160, 25] on div "Status No active tasks You are ready to start receiving tasks. [PERSON_NAME]" at bounding box center [100, 179] width 171 height 328
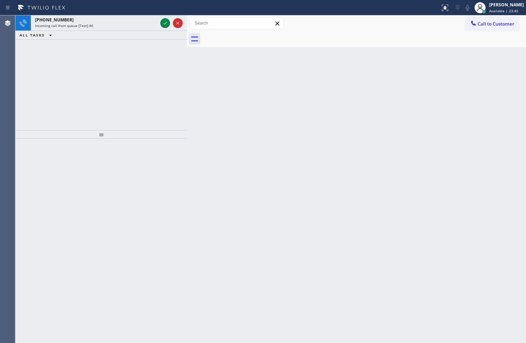
click at [160, 25] on div at bounding box center [171, 22] width 25 height 15
click at [164, 25] on icon at bounding box center [165, 23] width 8 height 8
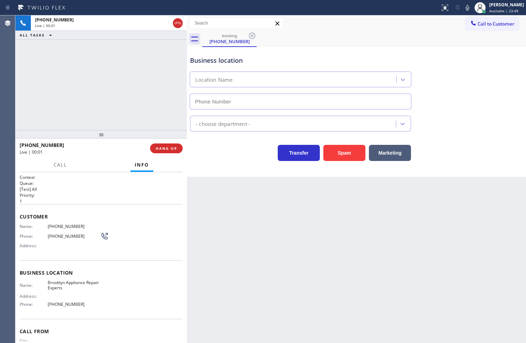
type input "[PHONE_NUMBER]"
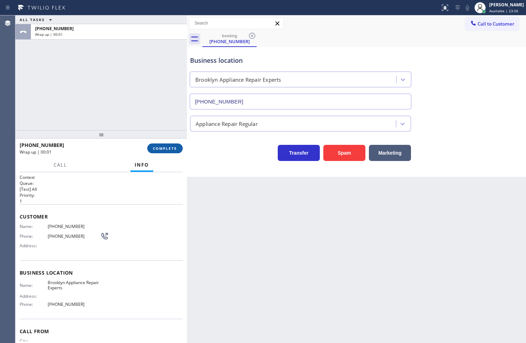
click at [154, 151] on button "COMPLETE" at bounding box center [164, 148] width 35 height 10
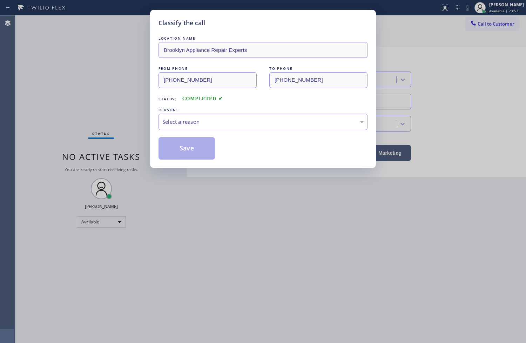
click at [221, 122] on div "Select a reason" at bounding box center [262, 122] width 201 height 8
click at [199, 137] on div "LOCATION NAME Brooklyn Appliance Repair Experts FROM PHONE (844) 679-3652 TO PH…" at bounding box center [263, 97] width 209 height 125
click at [197, 148] on button "Save" at bounding box center [187, 148] width 56 height 22
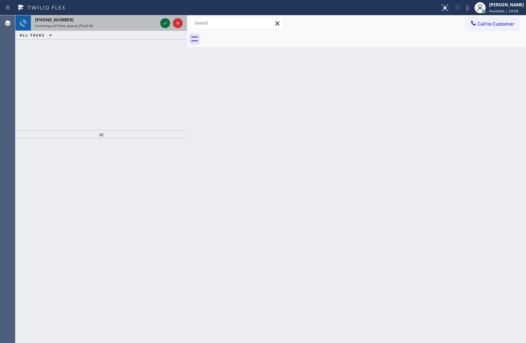
click at [163, 26] on icon at bounding box center [165, 23] width 8 height 8
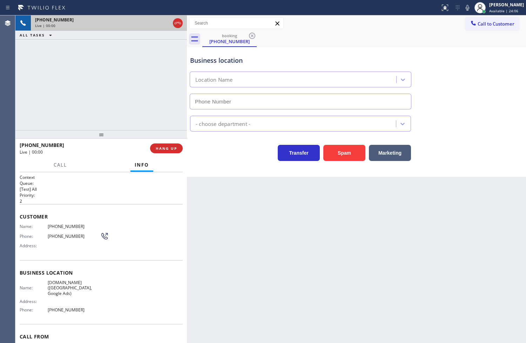
type input "[PHONE_NUMBER]"
click at [137, 107] on div "+18446793652 Live | 00:04 ALL TASKS ALL TASKS ACTIVE TASKS TASKS IN WRAP UP" at bounding box center [100, 72] width 171 height 115
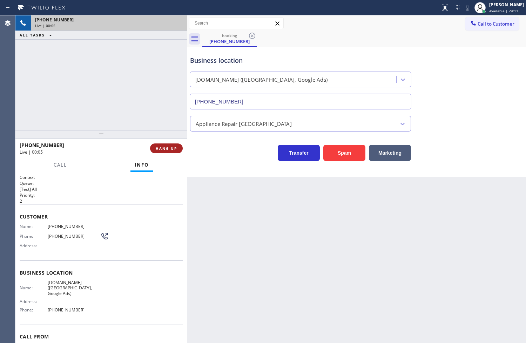
click at [172, 151] on span "HANG UP" at bounding box center [166, 148] width 21 height 5
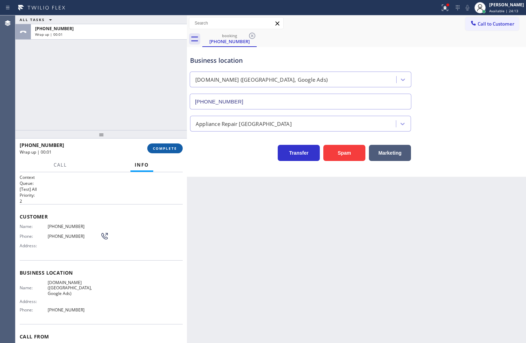
click at [173, 149] on span "COMPLETE" at bounding box center [165, 148] width 24 height 5
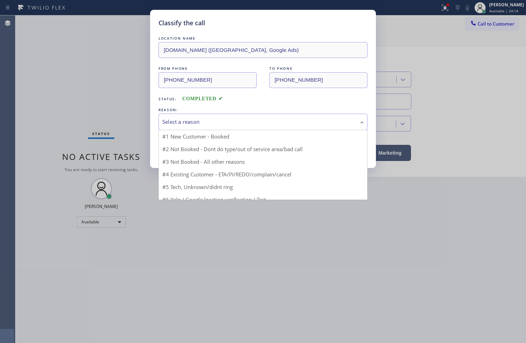
click at [212, 125] on div "Select a reason" at bounding box center [262, 122] width 201 height 8
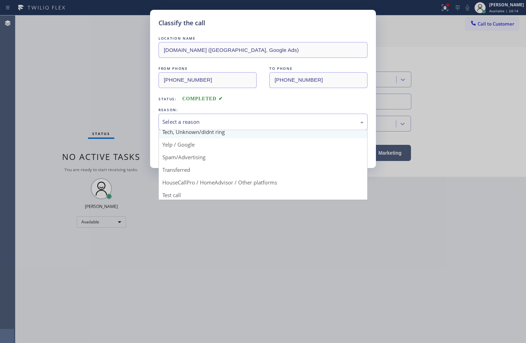
scroll to position [44, 0]
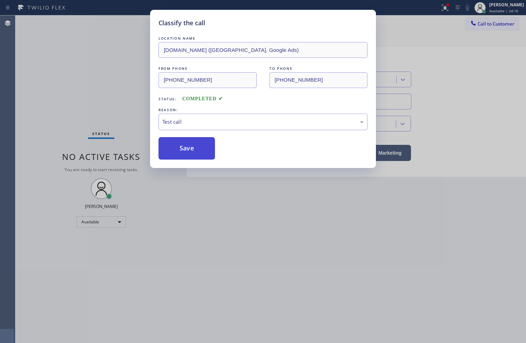
click at [194, 148] on button "Save" at bounding box center [187, 148] width 56 height 22
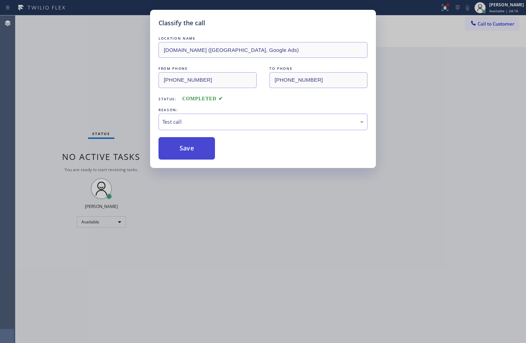
click at [194, 148] on button "Save" at bounding box center [187, 148] width 56 height 22
click at [193, 148] on button "Save" at bounding box center [187, 148] width 56 height 22
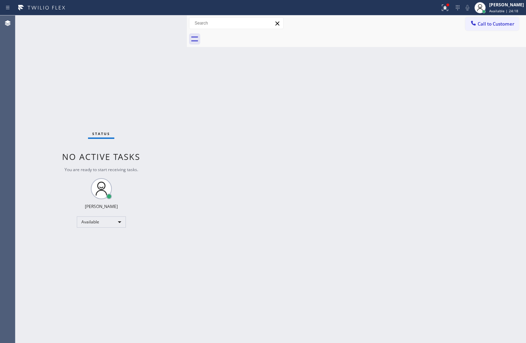
click at [160, 20] on div "Status No active tasks You are ready to start receiving tasks. [PERSON_NAME]" at bounding box center [100, 179] width 171 height 328
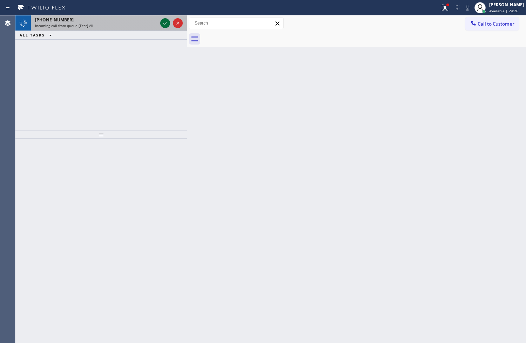
click at [163, 22] on icon at bounding box center [165, 23] width 8 height 8
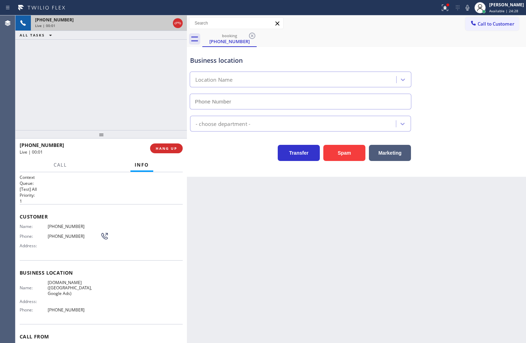
type input "[PHONE_NUMBER]"
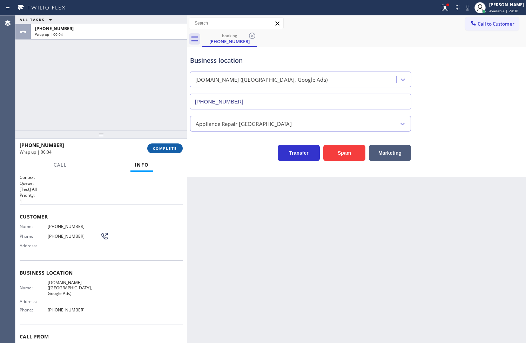
click at [161, 146] on span "COMPLETE" at bounding box center [165, 148] width 24 height 5
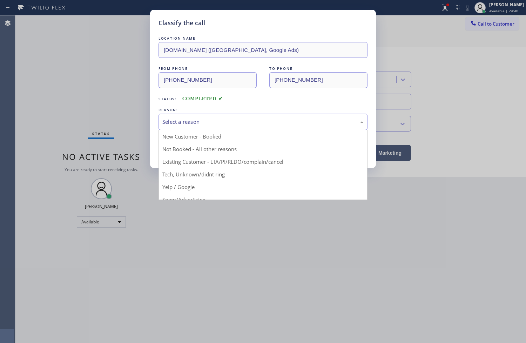
click at [182, 123] on div "Select a reason" at bounding box center [262, 122] width 201 height 8
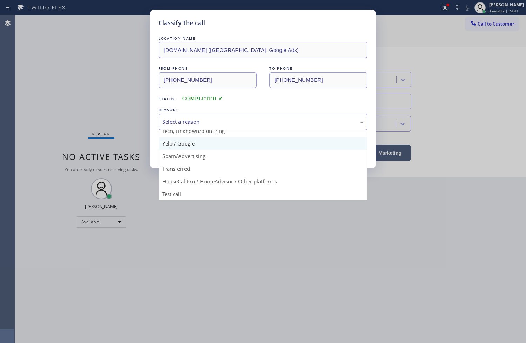
scroll to position [44, 0]
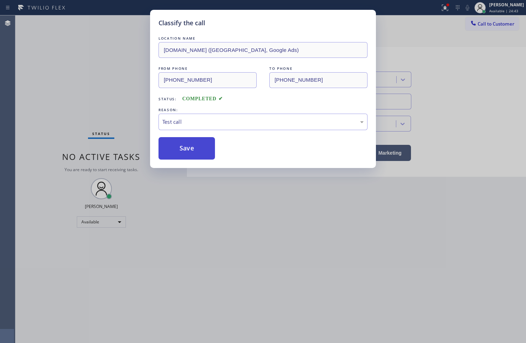
click at [186, 155] on button "Save" at bounding box center [187, 148] width 56 height 22
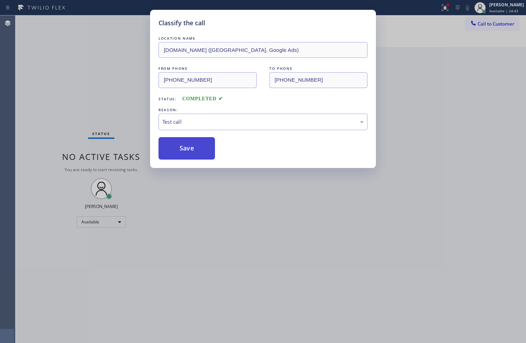
click at [186, 155] on button "Save" at bounding box center [187, 148] width 56 height 22
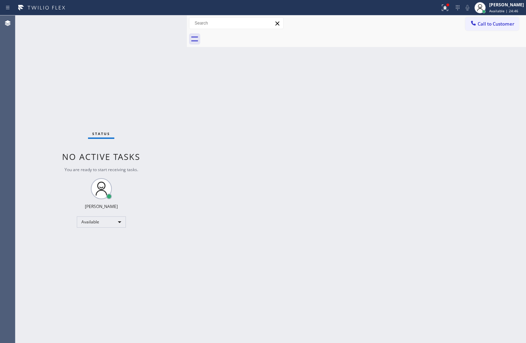
click at [428, 7] on div at bounding box center [220, 7] width 434 height 11
click at [441, 5] on icon at bounding box center [445, 8] width 8 height 8
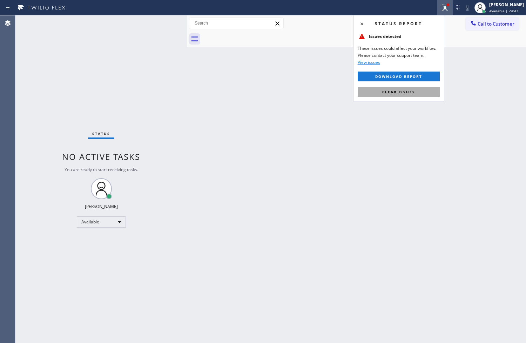
click at [418, 89] on button "Clear issues" at bounding box center [399, 92] width 82 height 10
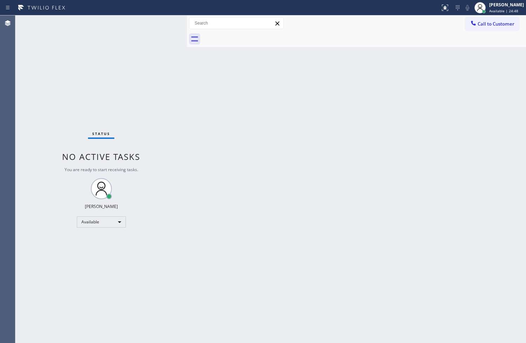
click at [211, 103] on div "Back to Dashboard Change Sender ID Customers Technicians Select a contact Outbo…" at bounding box center [356, 179] width 339 height 328
click at [155, 26] on div "Status No active tasks You are ready to start receiving tasks. [PERSON_NAME]" at bounding box center [100, 179] width 171 height 328
drag, startPoint x: 334, startPoint y: 158, endPoint x: 214, endPoint y: 55, distance: 158.2
click at [334, 158] on div "Back to Dashboard Change Sender ID Customers Technicians Select a contact Outbo…" at bounding box center [356, 179] width 339 height 328
click at [152, 23] on div "Status No active tasks You are ready to start receiving tasks. [PERSON_NAME]" at bounding box center [100, 179] width 171 height 328
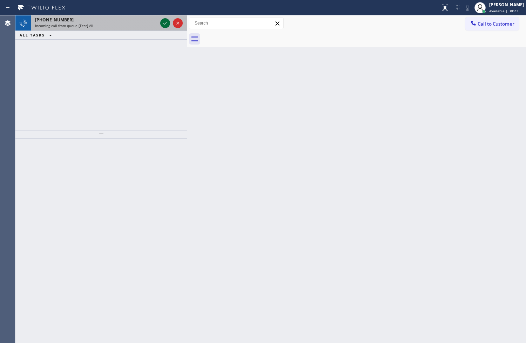
click at [167, 24] on icon at bounding box center [165, 23] width 8 height 8
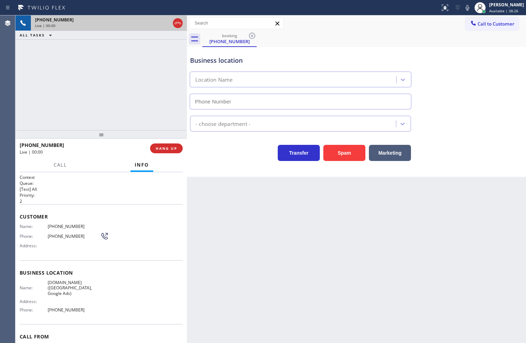
type input "[PHONE_NUMBER]"
click at [137, 79] on div "+18446793652 Live | 00:07 ALL TASKS ALL TASKS ACTIVE TASKS TASKS IN WRAP UP" at bounding box center [100, 72] width 171 height 115
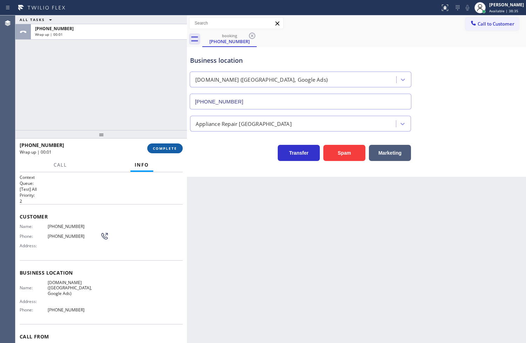
drag, startPoint x: 155, startPoint y: 152, endPoint x: 155, endPoint y: 147, distance: 4.6
click at [155, 152] on button "COMPLETE" at bounding box center [164, 148] width 35 height 10
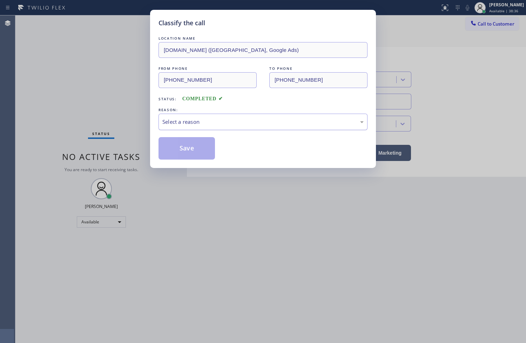
click at [222, 123] on div "Select a reason" at bounding box center [262, 122] width 201 height 8
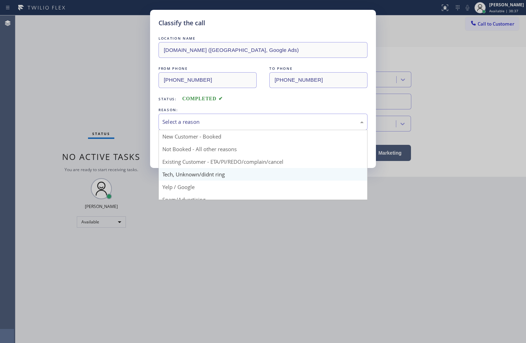
scroll to position [44, 0]
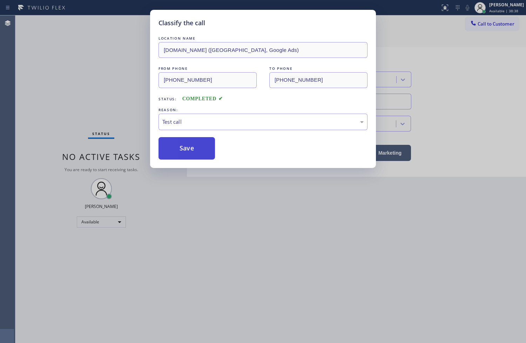
click at [190, 152] on button "Save" at bounding box center [187, 148] width 56 height 22
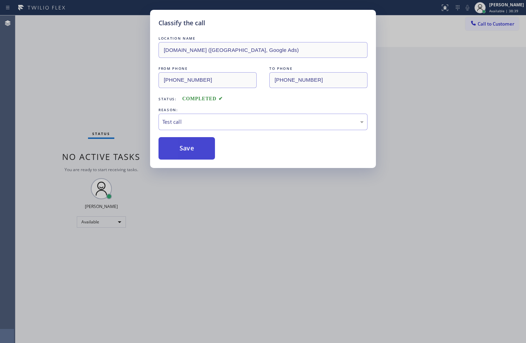
click at [190, 151] on button "Save" at bounding box center [187, 148] width 56 height 22
drag, startPoint x: 190, startPoint y: 151, endPoint x: 138, endPoint y: 109, distance: 67.0
click at [190, 151] on button "Save" at bounding box center [187, 148] width 56 height 22
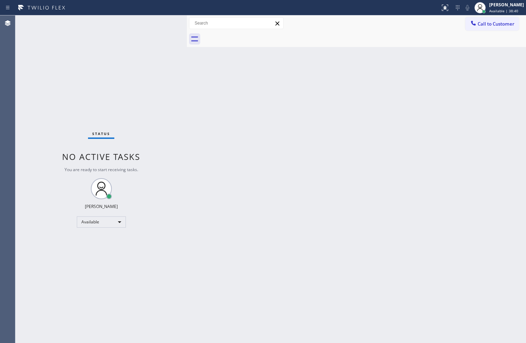
click at [80, 69] on div "Status No active tasks You are ready to start receiving tasks. [PERSON_NAME]" at bounding box center [100, 179] width 171 height 328
click at [144, 11] on div at bounding box center [220, 7] width 434 height 11
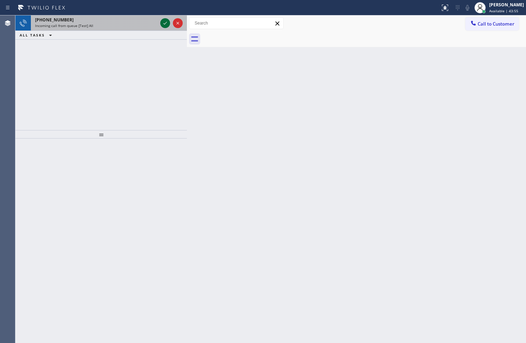
click at [160, 25] on div at bounding box center [165, 23] width 10 height 8
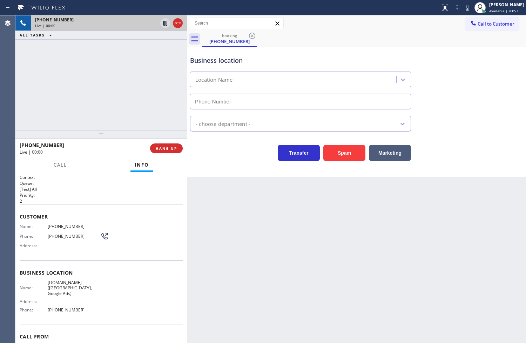
type input "[PHONE_NUMBER]"
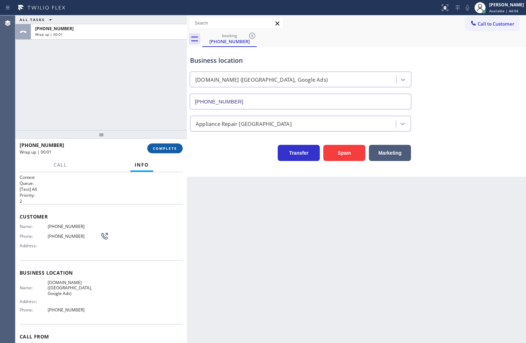
click at [172, 146] on span "COMPLETE" at bounding box center [165, 148] width 24 height 5
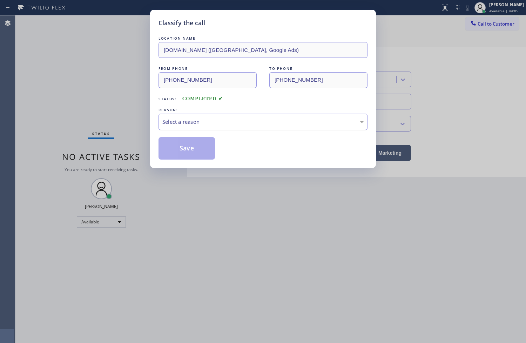
click at [223, 122] on div "Select a reason" at bounding box center [262, 122] width 201 height 8
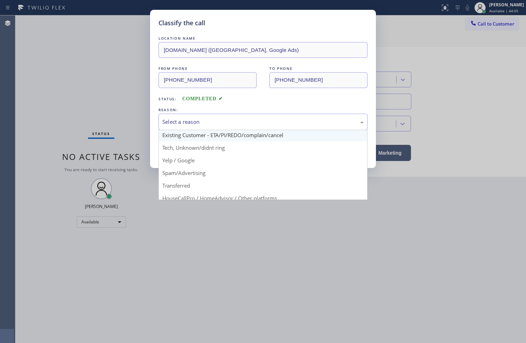
scroll to position [44, 0]
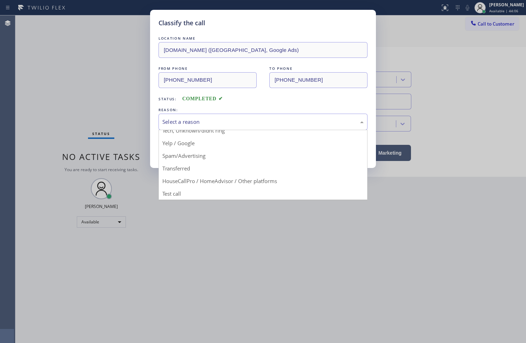
drag, startPoint x: 196, startPoint y: 192, endPoint x: 196, endPoint y: 166, distance: 26.0
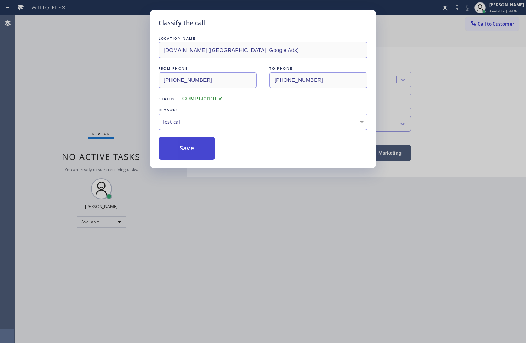
click at [200, 144] on button "Save" at bounding box center [187, 148] width 56 height 22
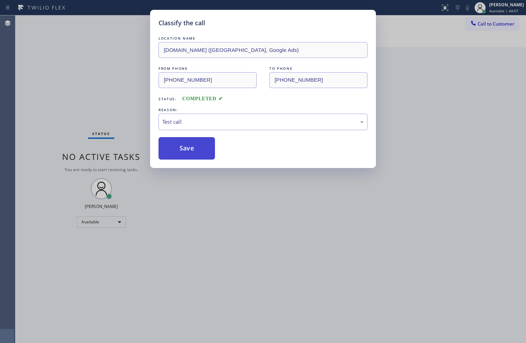
click at [199, 143] on button "Save" at bounding box center [187, 148] width 56 height 22
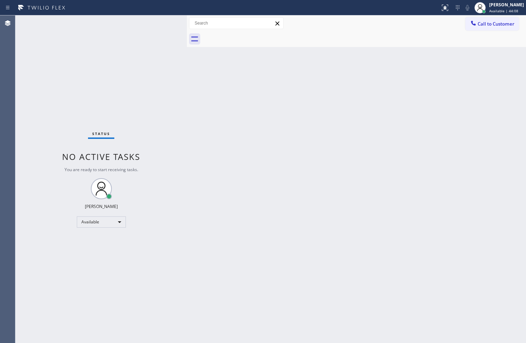
click at [156, 23] on div "Status No active tasks You are ready to start receiving tasks. [PERSON_NAME]" at bounding box center [100, 179] width 171 height 328
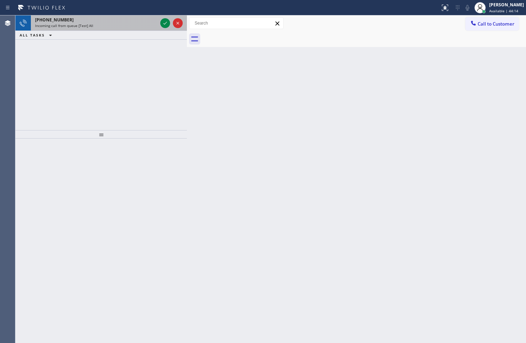
click at [159, 24] on div "+18446793652 Incoming call from queue [Test] All" at bounding box center [100, 22] width 171 height 15
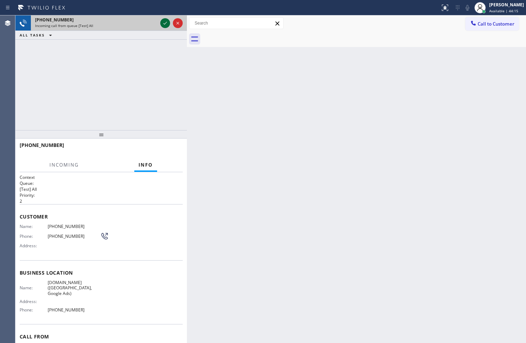
click at [163, 24] on icon at bounding box center [165, 23] width 8 height 8
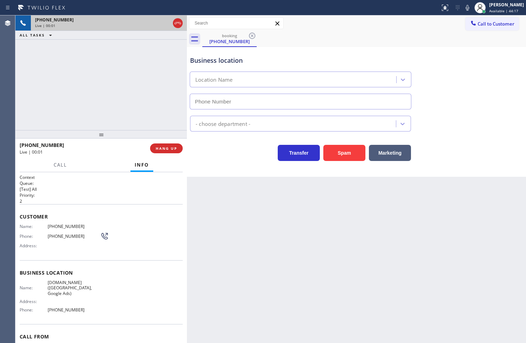
type input "[PHONE_NUMBER]"
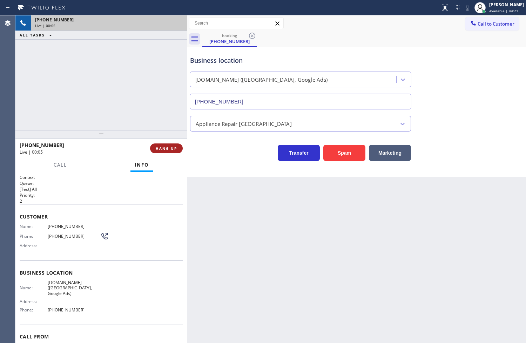
click at [169, 151] on span "HANG UP" at bounding box center [166, 148] width 21 height 5
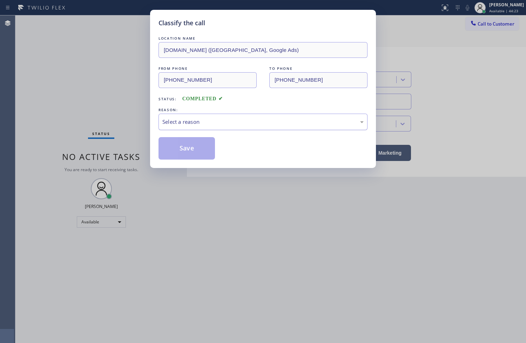
click at [200, 128] on div "Select a reason" at bounding box center [263, 122] width 209 height 16
click at [190, 141] on button "Save" at bounding box center [187, 148] width 56 height 22
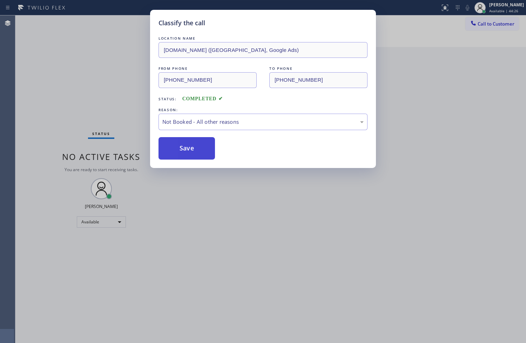
click at [190, 141] on button "Save" at bounding box center [187, 148] width 56 height 22
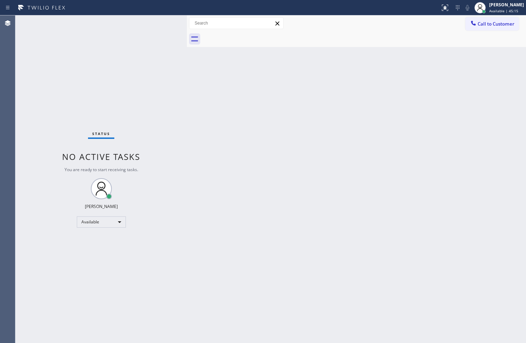
click at [156, 19] on div "Status No active tasks You are ready to start receiving tasks. [PERSON_NAME]" at bounding box center [100, 179] width 171 height 328
click at [151, 104] on div "Status No active tasks You are ready to start receiving tasks. [PERSON_NAME]" at bounding box center [100, 179] width 171 height 328
click at [182, 67] on div "Status No active tasks You are ready to start receiving tasks. [PERSON_NAME]" at bounding box center [100, 179] width 171 height 328
click at [133, 47] on div "Status No active tasks You are ready to start receiving tasks. [PERSON_NAME]" at bounding box center [100, 179] width 171 height 328
click at [160, 26] on div "Status No active tasks You are ready to start receiving tasks. [PERSON_NAME]" at bounding box center [100, 179] width 171 height 328
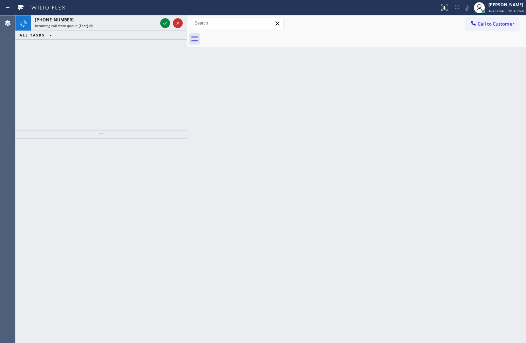
click at [160, 26] on div at bounding box center [171, 22] width 25 height 15
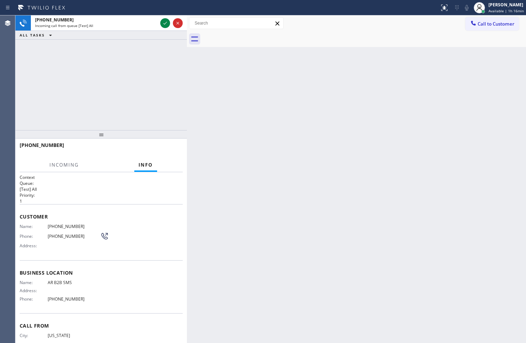
click at [160, 26] on div at bounding box center [171, 22] width 25 height 15
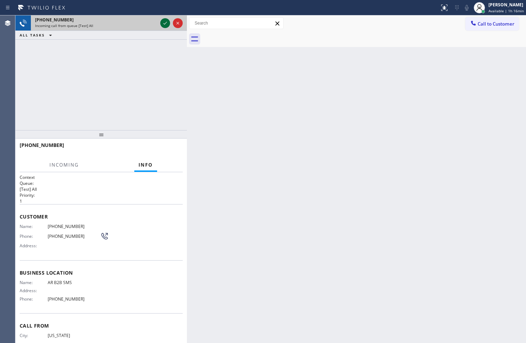
click at [164, 25] on icon at bounding box center [165, 23] width 8 height 8
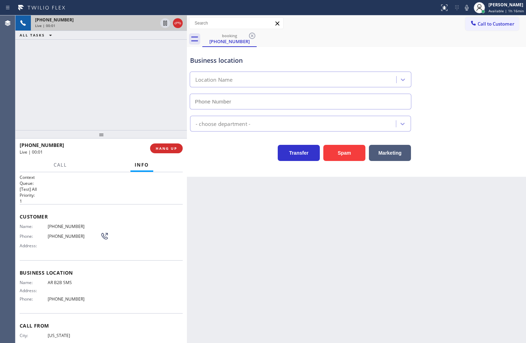
type input "(833) 692-2271"
click at [337, 160] on button "Spam" at bounding box center [344, 153] width 42 height 16
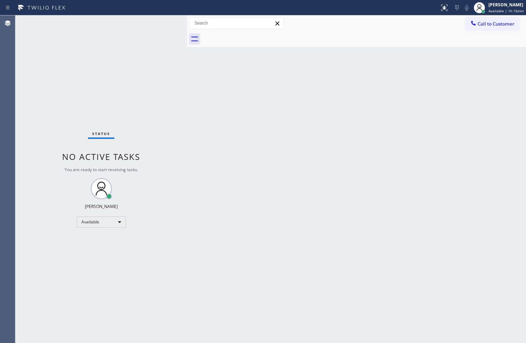
click at [164, 30] on div "Status No active tasks You are ready to start receiving tasks. [PERSON_NAME]" at bounding box center [100, 179] width 171 height 328
click at [165, 26] on div "Status No active tasks You are ready to start receiving tasks. [PERSON_NAME]" at bounding box center [100, 179] width 171 height 328
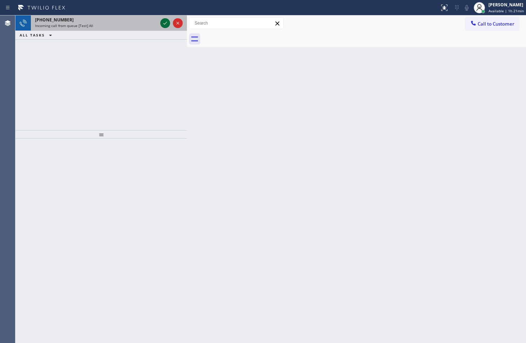
click at [165, 26] on icon at bounding box center [165, 23] width 8 height 8
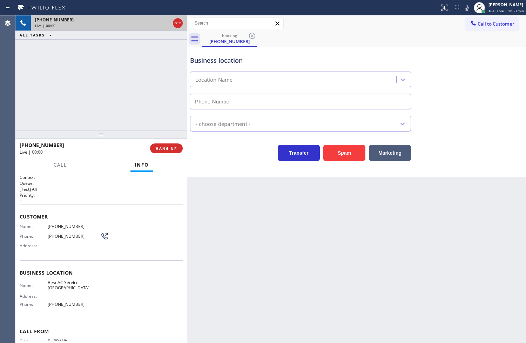
type input "[PHONE_NUMBER]"
click at [215, 161] on div "Transfer Spam Marketing" at bounding box center [301, 151] width 224 height 20
click at [81, 57] on div "+18187922041 Live | 00:02 ALL TASKS ALL TASKS ACTIVE TASKS TASKS IN WRAP UP" at bounding box center [100, 72] width 171 height 115
click at [61, 165] on span "Call" at bounding box center [60, 165] width 13 height 6
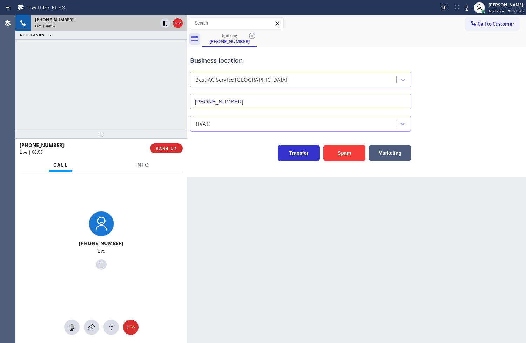
click at [104, 102] on div "+18187922041 Live | 00:04 ALL TASKS ALL TASKS ACTIVE TASKS TASKS IN WRAP UP" at bounding box center [100, 72] width 171 height 115
click at [154, 112] on div "+18187922041 Live | 00:05 ALL TASKS ALL TASKS ACTIVE TASKS TASKS IN WRAP UP" at bounding box center [100, 72] width 171 height 115
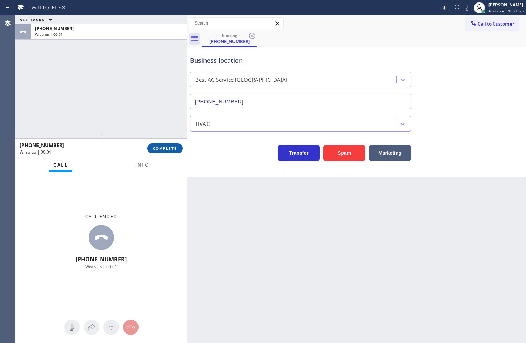
click at [172, 148] on span "COMPLETE" at bounding box center [165, 148] width 24 height 5
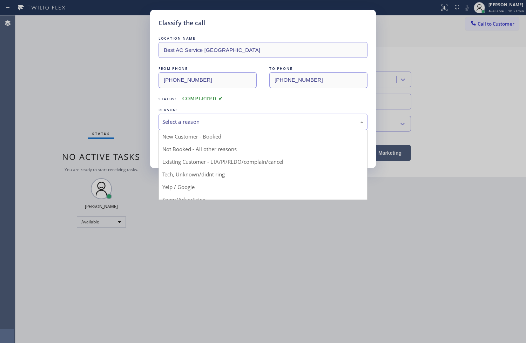
click at [237, 127] on div "Select a reason" at bounding box center [263, 122] width 209 height 16
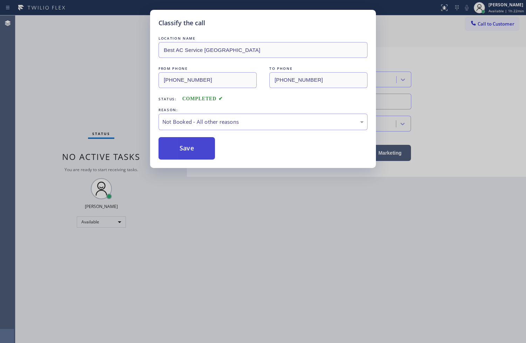
click at [196, 140] on button "Save" at bounding box center [187, 148] width 56 height 22
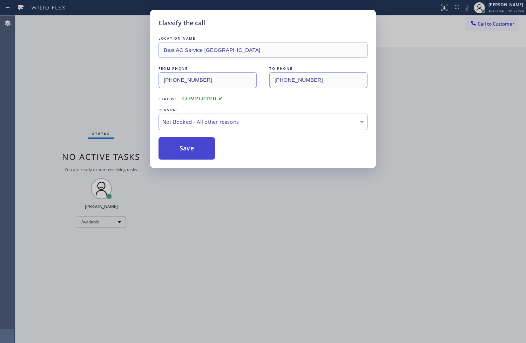
click at [196, 140] on button "Save" at bounding box center [187, 148] width 56 height 22
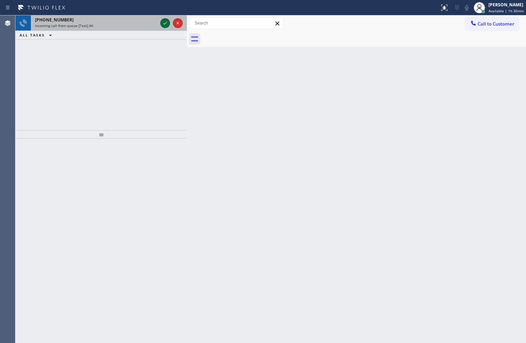
click at [162, 22] on icon at bounding box center [165, 23] width 8 height 8
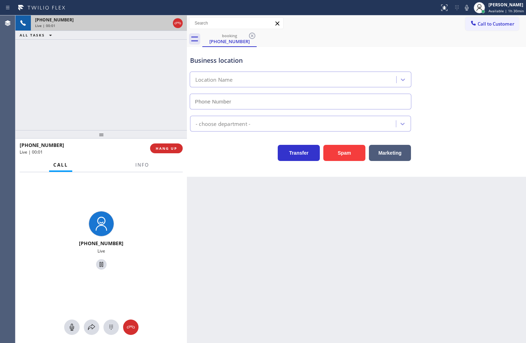
type input "(323) 784-9993"
click at [166, 22] on icon at bounding box center [165, 23] width 8 height 8
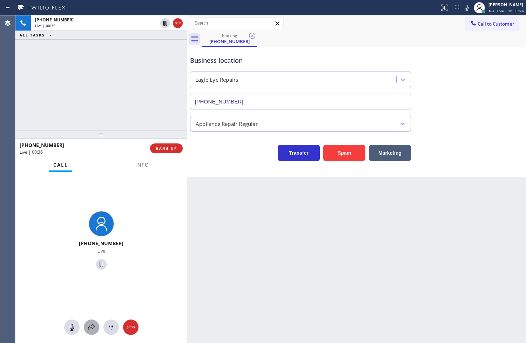
click at [87, 325] on icon at bounding box center [91, 327] width 8 height 8
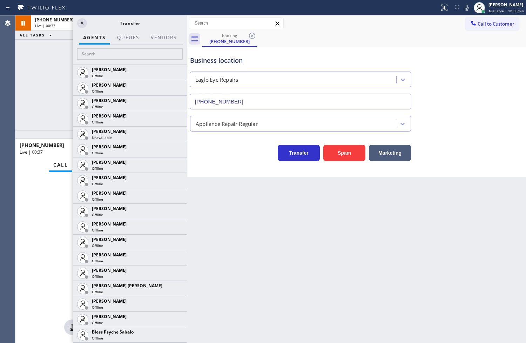
click at [96, 47] on div at bounding box center [130, 55] width 114 height 20
click at [99, 55] on input "text" at bounding box center [130, 53] width 106 height 11
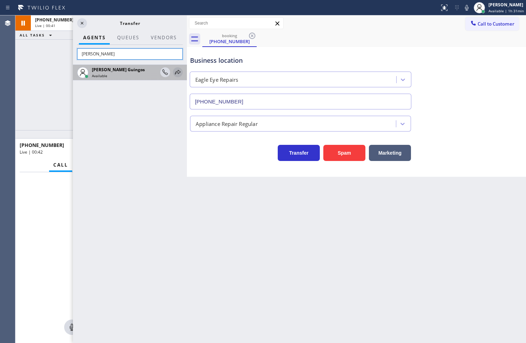
type input "[PERSON_NAME]"
click at [181, 71] on icon at bounding box center [178, 72] width 8 height 8
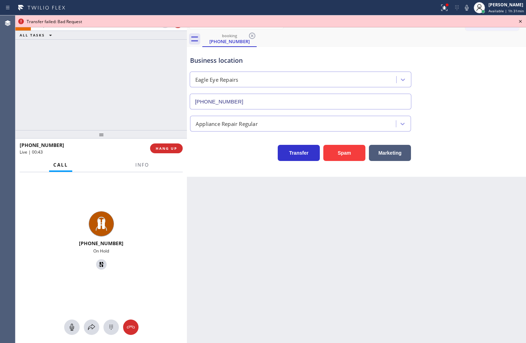
drag, startPoint x: 85, startPoint y: 333, endPoint x: 70, endPoint y: 102, distance: 231.6
click at [88, 327] on div at bounding box center [100, 326] width 171 height 15
click at [88, 327] on icon at bounding box center [91, 327] width 8 height 8
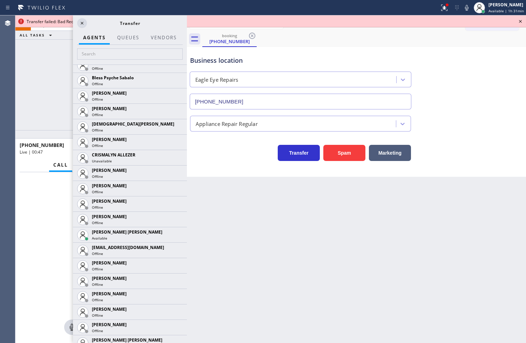
scroll to position [272, 0]
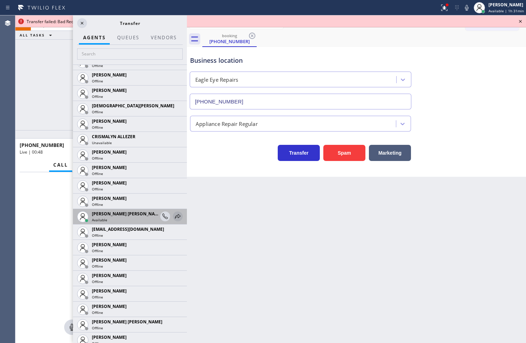
click at [174, 213] on icon at bounding box center [178, 216] width 8 height 8
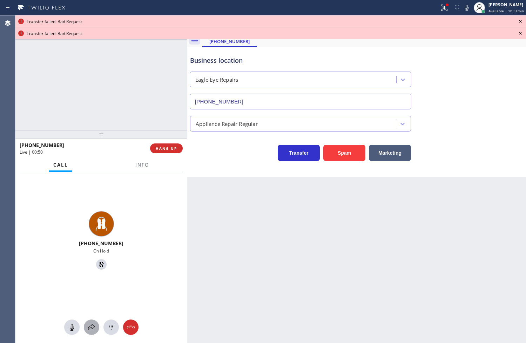
click at [90, 331] on icon at bounding box center [91, 327] width 8 height 8
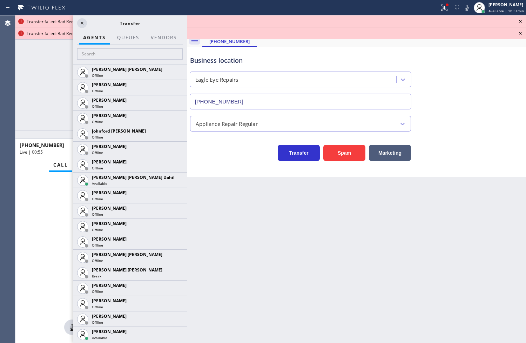
scroll to position [1013, 0]
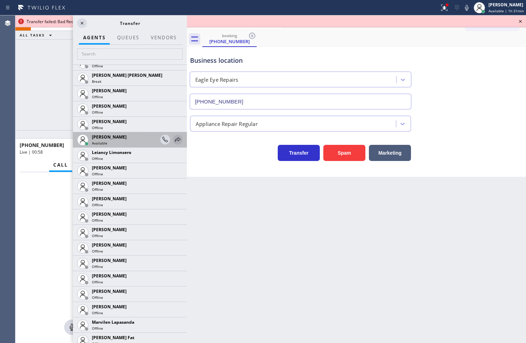
click at [174, 136] on icon at bounding box center [178, 139] width 8 height 8
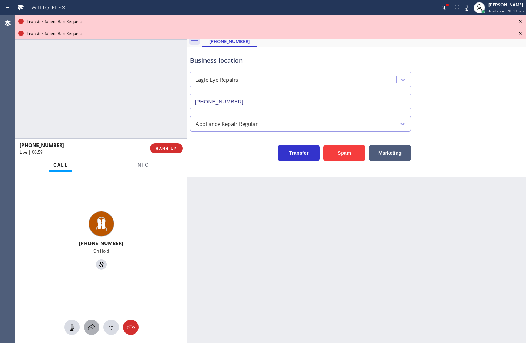
click at [90, 330] on icon at bounding box center [91, 327] width 8 height 8
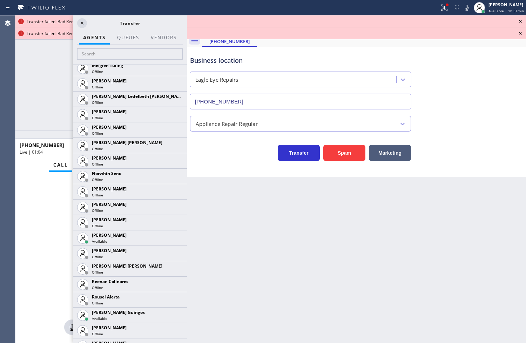
scroll to position [1325, 0]
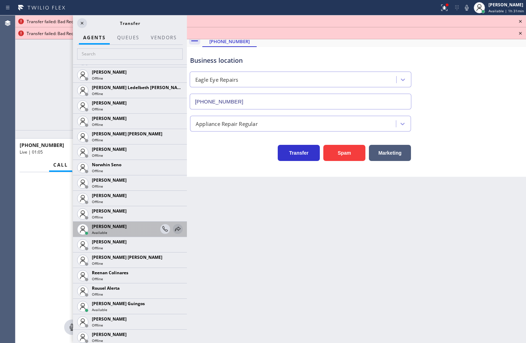
click at [174, 225] on icon at bounding box center [178, 229] width 8 height 8
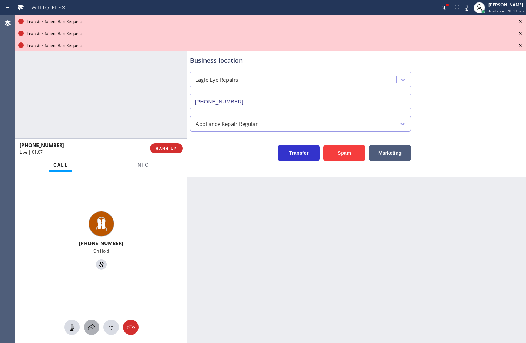
click at [95, 329] on icon at bounding box center [91, 327] width 8 height 8
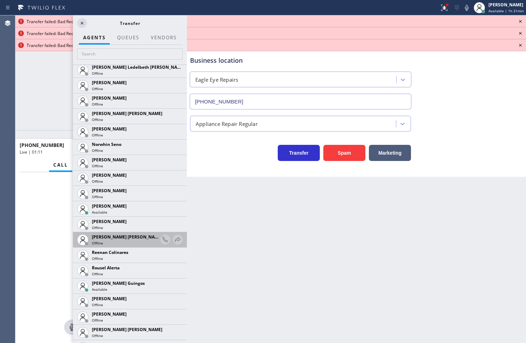
scroll to position [1442, 0]
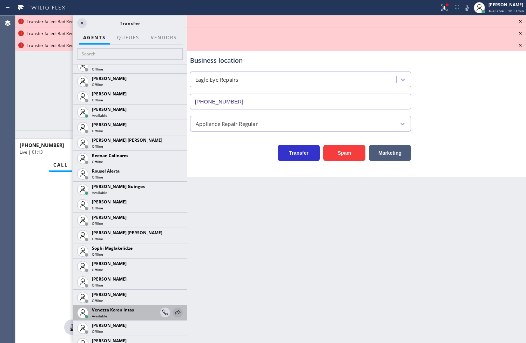
click at [174, 312] on icon at bounding box center [178, 312] width 8 height 8
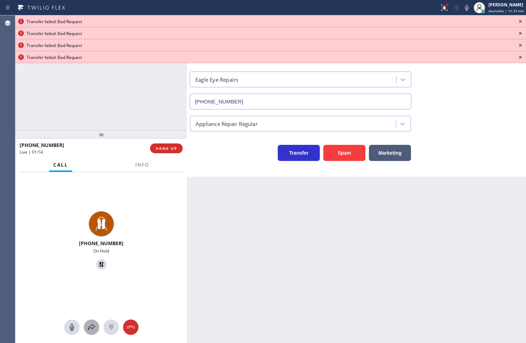
click at [93, 325] on icon at bounding box center [91, 327] width 8 height 8
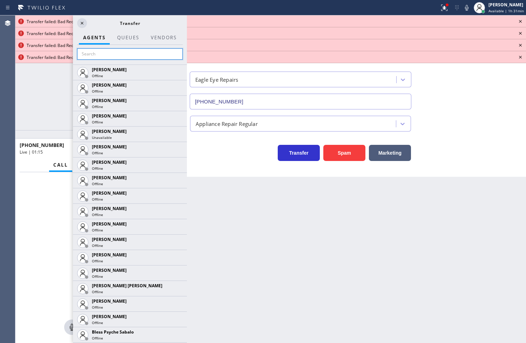
click at [92, 58] on input "text" at bounding box center [130, 53] width 106 height 11
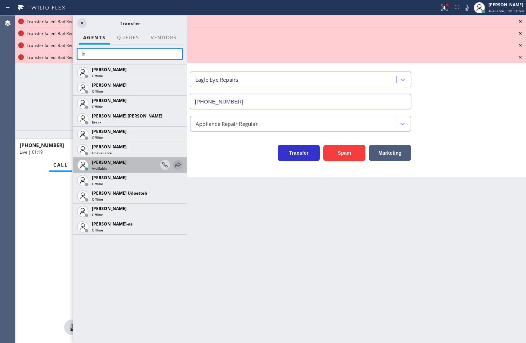
type input "Je"
click at [174, 165] on icon at bounding box center [178, 165] width 8 height 8
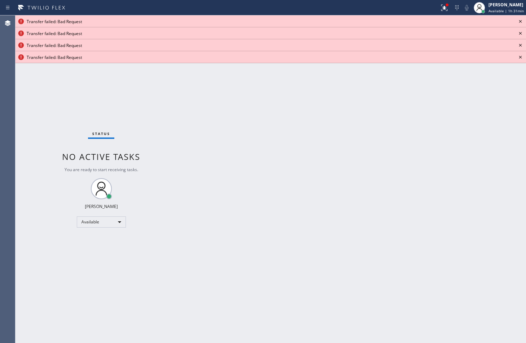
click at [518, 22] on icon at bounding box center [520, 21] width 8 height 8
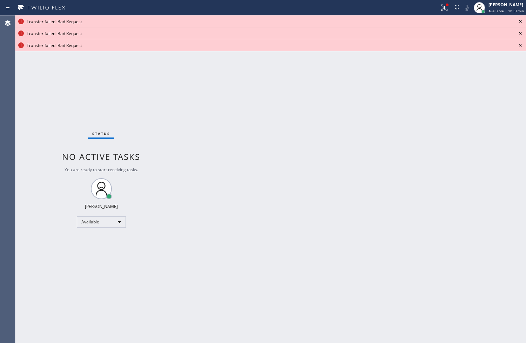
click at [518, 22] on icon at bounding box center [520, 21] width 8 height 8
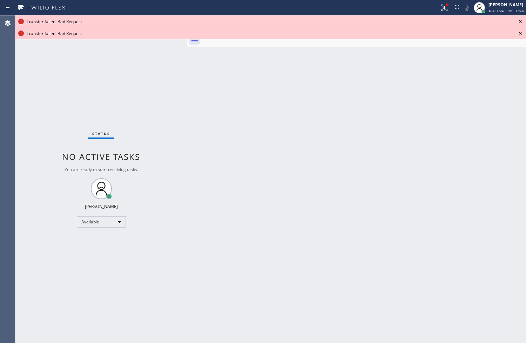
click at [518, 22] on icon at bounding box center [520, 21] width 8 height 8
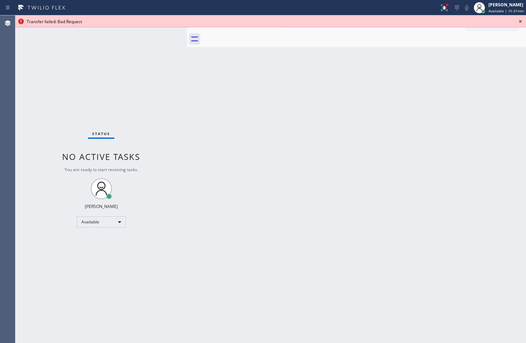
click at [518, 22] on icon at bounding box center [520, 21] width 8 height 8
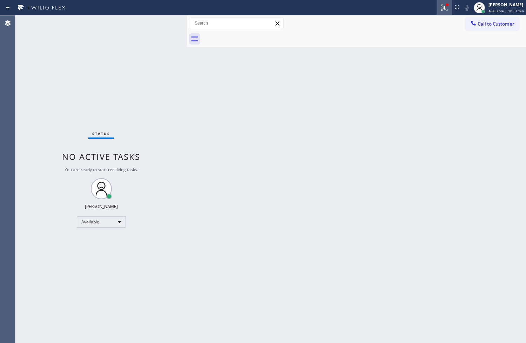
click at [441, 5] on div at bounding box center [444, 8] width 15 height 8
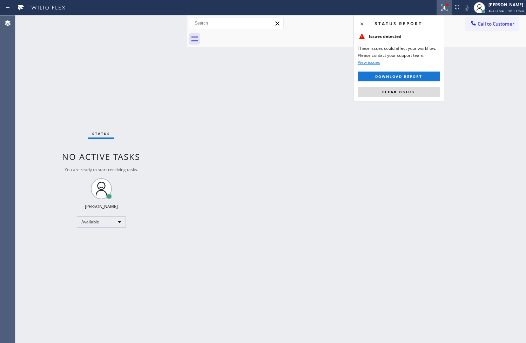
click at [393, 97] on div "Status report Issues detected These issues could affect your workflow. Please c…" at bounding box center [398, 58] width 91 height 86
click at [394, 96] on button "Clear issues" at bounding box center [399, 92] width 82 height 10
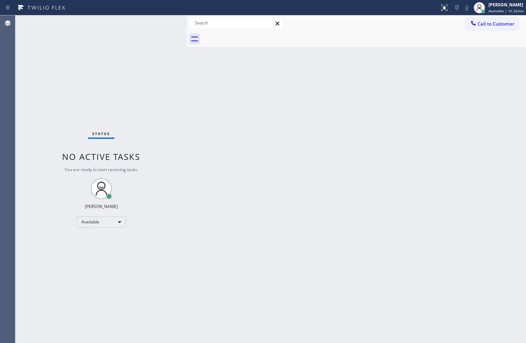
click at [202, 82] on div "Back to Dashboard Change Sender ID Customers Technicians Select a contact Outbo…" at bounding box center [356, 179] width 339 height 328
click at [141, 15] on div "Status No active tasks You are ready to start receiving tasks. [PERSON_NAME]" at bounding box center [100, 179] width 171 height 328
click at [170, 25] on div "Status No active tasks You are ready to start receiving tasks. [PERSON_NAME]" at bounding box center [100, 179] width 171 height 328
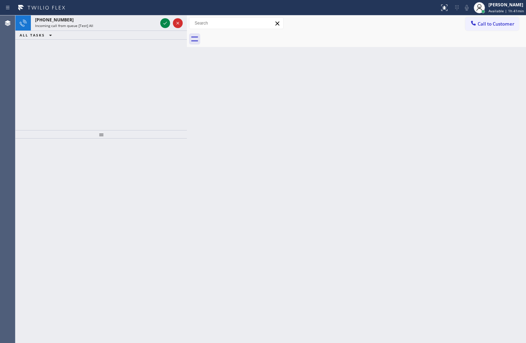
click at [164, 22] on icon at bounding box center [165, 23] width 8 height 8
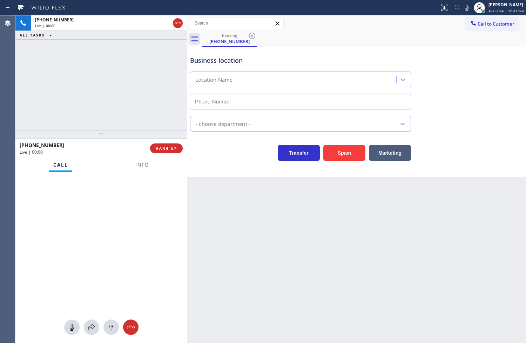
type input "[PHONE_NUMBER]"
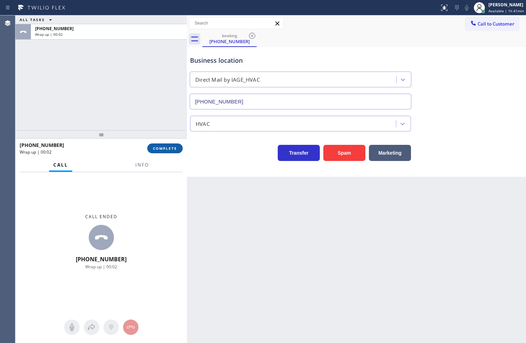
click at [173, 144] on button "COMPLETE" at bounding box center [164, 148] width 35 height 10
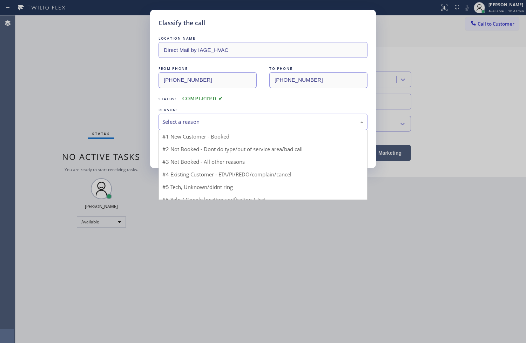
click at [240, 121] on div "Select a reason" at bounding box center [262, 122] width 201 height 8
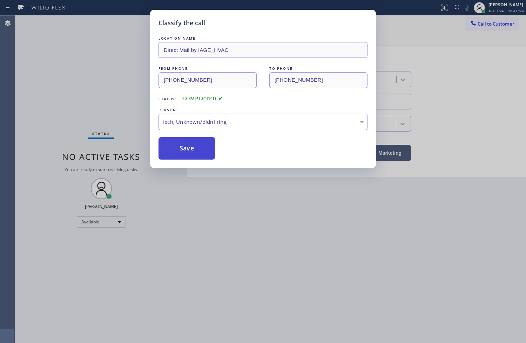
click at [178, 153] on button "Save" at bounding box center [187, 148] width 56 height 22
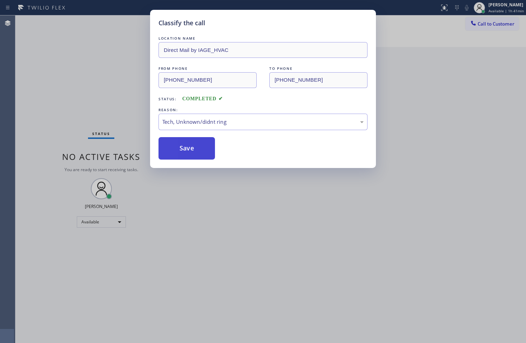
click at [178, 153] on button "Save" at bounding box center [187, 148] width 56 height 22
click at [178, 141] on button "Save" at bounding box center [187, 148] width 56 height 22
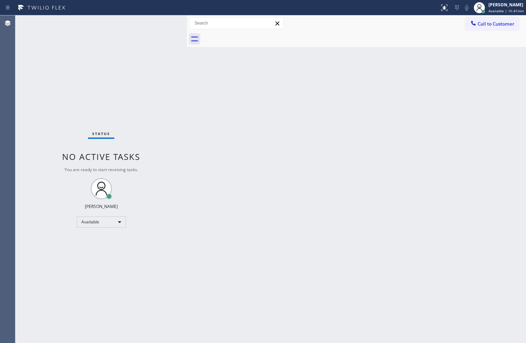
click at [151, 21] on div "Status No active tasks You are ready to start receiving tasks. [PERSON_NAME]" at bounding box center [100, 179] width 171 height 328
drag, startPoint x: 163, startPoint y: 208, endPoint x: 190, endPoint y: 153, distance: 60.7
click at [167, 201] on div "Status No active tasks You are ready to start receiving tasks. [PERSON_NAME]" at bounding box center [100, 179] width 171 height 328
click at [151, 82] on div "Status No active tasks You are ready to start receiving tasks. [PERSON_NAME]" at bounding box center [100, 179] width 171 height 328
click at [153, 22] on div "Status No active tasks You are ready to start receiving tasks. [PERSON_NAME]" at bounding box center [100, 179] width 171 height 328
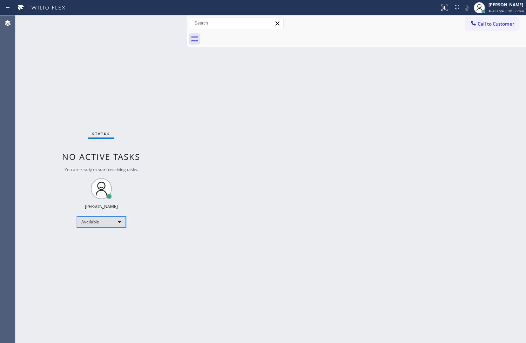
click at [113, 220] on div "Available" at bounding box center [101, 221] width 49 height 11
click at [102, 261] on li "Break" at bounding box center [101, 258] width 48 height 8
click at [312, 114] on div "Back to Dashboard Change Sender ID Customers Technicians Select a contact Outbo…" at bounding box center [356, 179] width 339 height 328
click at [187, 288] on div at bounding box center [187, 179] width 0 height 328
click at [117, 222] on div "Break" at bounding box center [101, 221] width 49 height 11
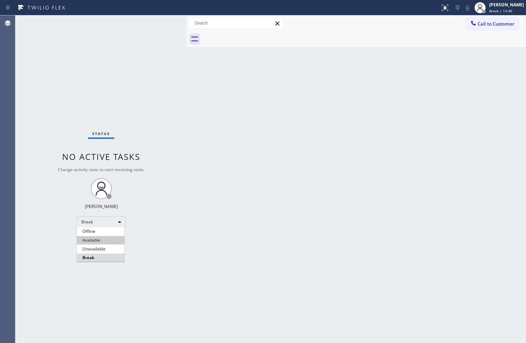
click at [111, 243] on li "Available" at bounding box center [101, 240] width 48 height 8
click at [217, 180] on div "Back to Dashboard Change Sender ID Customers Technicians Select a contact Outbo…" at bounding box center [356, 179] width 339 height 328
click at [184, 100] on div "Status No active tasks You are ready to start receiving tasks. [PERSON_NAME]" at bounding box center [100, 179] width 171 height 328
click at [149, 25] on div "Status No active tasks You are ready to start receiving tasks. [PERSON_NAME]" at bounding box center [100, 179] width 171 height 328
click at [157, 23] on div "Status No active tasks You are ready to start receiving tasks. [PERSON_NAME]" at bounding box center [100, 179] width 171 height 328
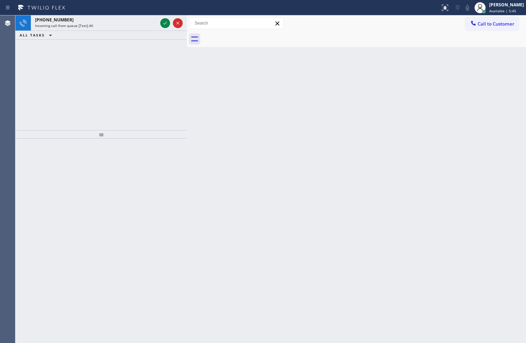
click at [157, 23] on div "Incoming call from queue [Test] All" at bounding box center [96, 25] width 122 height 5
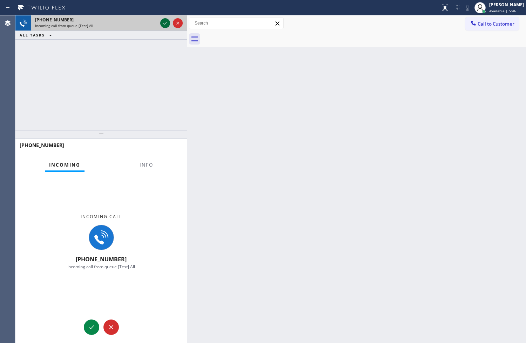
click at [164, 23] on icon at bounding box center [165, 23] width 8 height 8
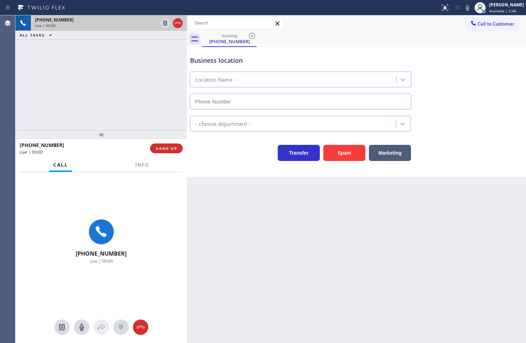
type input "(747) 588-7655"
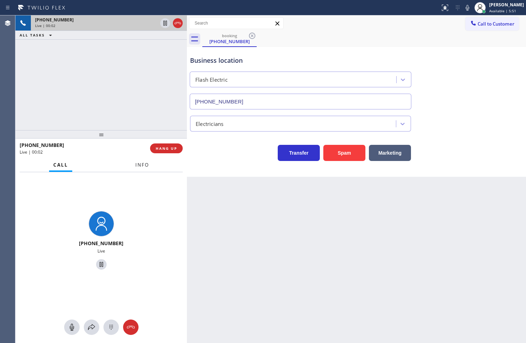
click at [144, 167] on span "Info" at bounding box center [142, 165] width 14 height 6
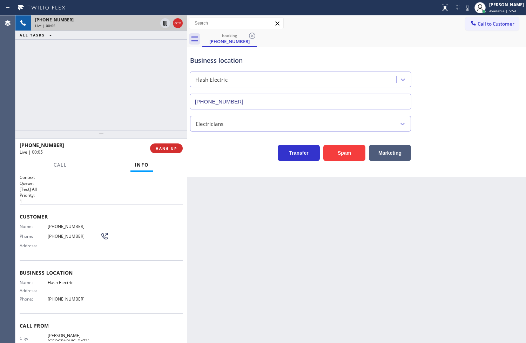
click at [220, 155] on div "Transfer Spam Marketing" at bounding box center [301, 151] width 224 height 20
click at [134, 110] on div "+13109909850 Live | 00:06 ALL TASKS ALL TASKS ACTIVE TASKS TASKS IN WRAP UP" at bounding box center [100, 72] width 171 height 115
click at [463, 6] on icon at bounding box center [467, 8] width 8 height 8
click at [463, 5] on icon at bounding box center [467, 8] width 8 height 8
click at [58, 163] on span "Call" at bounding box center [60, 165] width 13 height 6
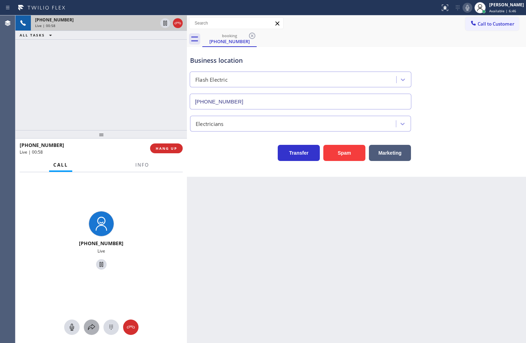
click at [95, 329] on icon at bounding box center [91, 327] width 8 height 8
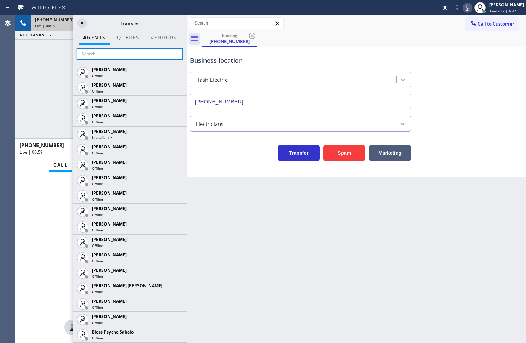
click at [95, 51] on input "text" at bounding box center [130, 53] width 106 height 11
click at [83, 23] on icon at bounding box center [82, 23] width 8 height 8
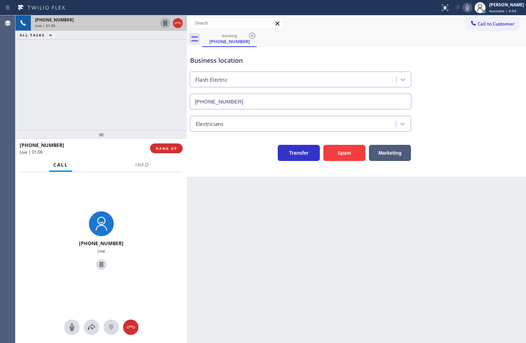
click at [167, 23] on icon at bounding box center [165, 23] width 8 height 8
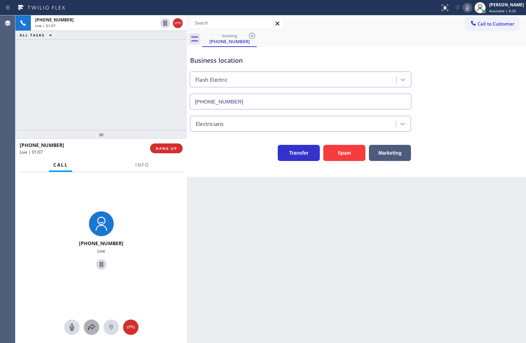
click at [96, 330] on div at bounding box center [91, 327] width 15 height 8
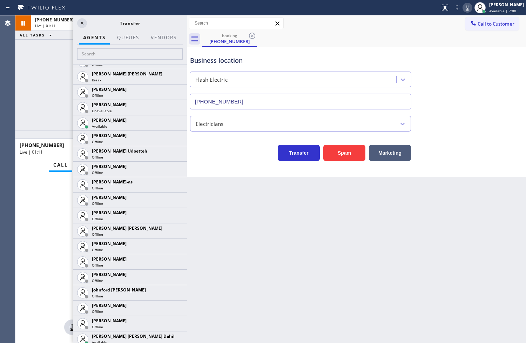
scroll to position [662, 0]
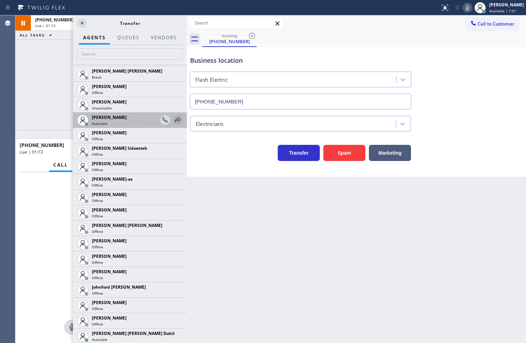
click at [175, 119] on icon at bounding box center [178, 120] width 8 height 8
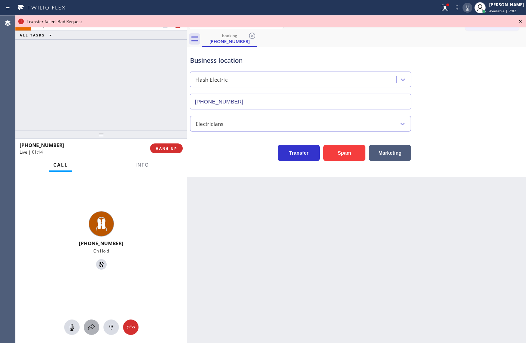
click at [89, 330] on icon at bounding box center [91, 327] width 8 height 8
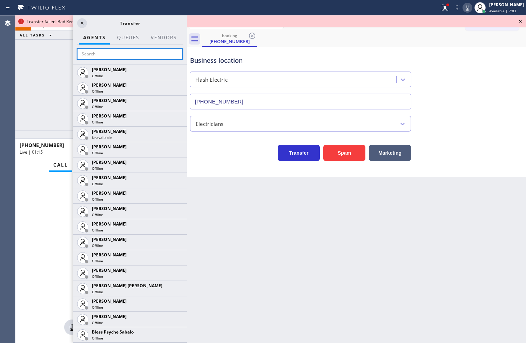
click at [88, 55] on input "text" at bounding box center [130, 53] width 106 height 11
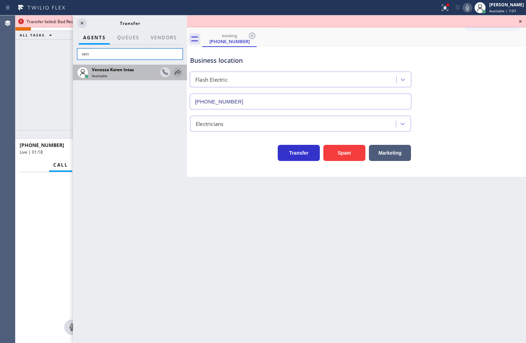
type input "ven"
click at [176, 68] on icon at bounding box center [178, 72] width 8 height 8
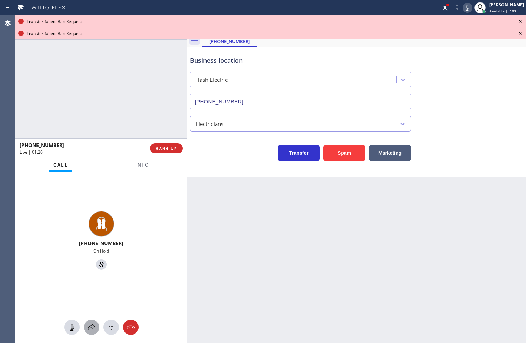
click at [90, 324] on icon at bounding box center [91, 327] width 8 height 8
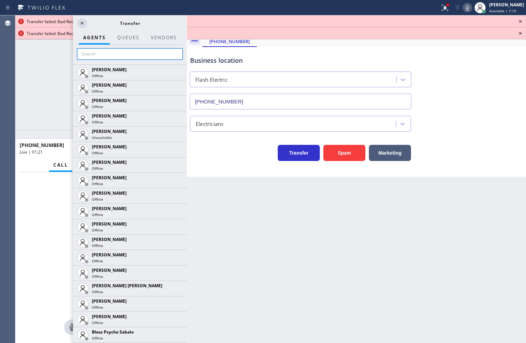
click at [112, 55] on input "text" at bounding box center [130, 53] width 106 height 11
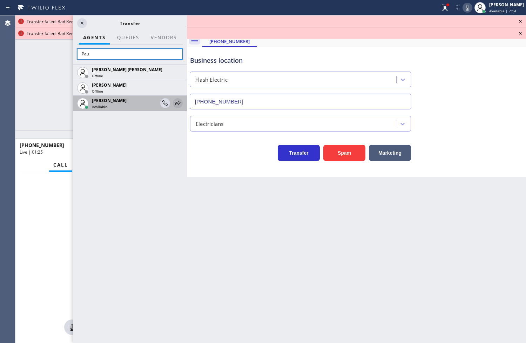
type input "Pau"
click at [179, 106] on icon at bounding box center [178, 103] width 8 height 8
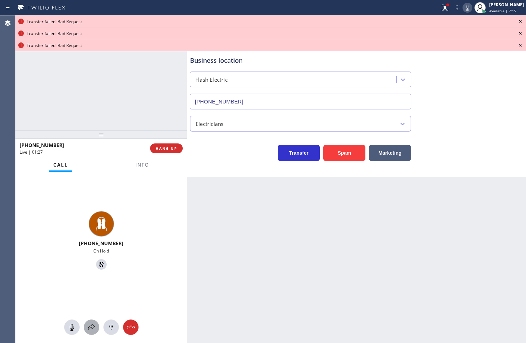
click at [90, 331] on button at bounding box center [91, 326] width 15 height 15
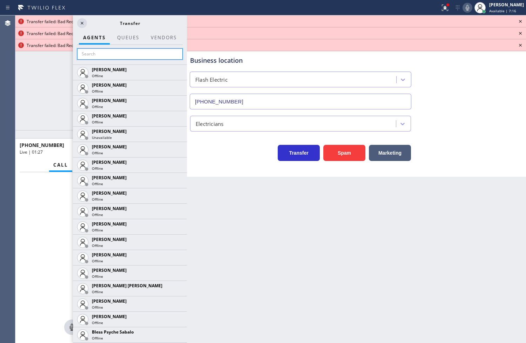
click at [88, 55] on input "text" at bounding box center [130, 53] width 106 height 11
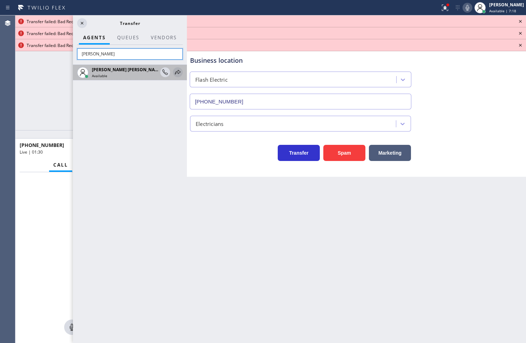
type input "[PERSON_NAME]"
click at [179, 69] on icon at bounding box center [178, 72] width 8 height 8
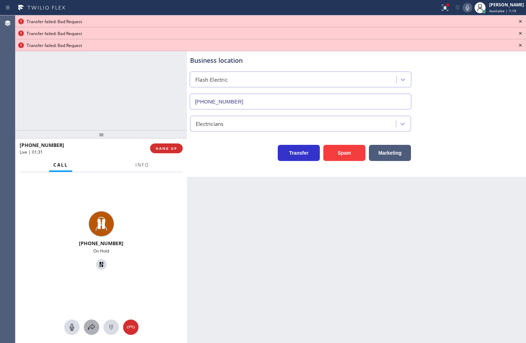
click at [90, 328] on icon at bounding box center [91, 327] width 8 height 8
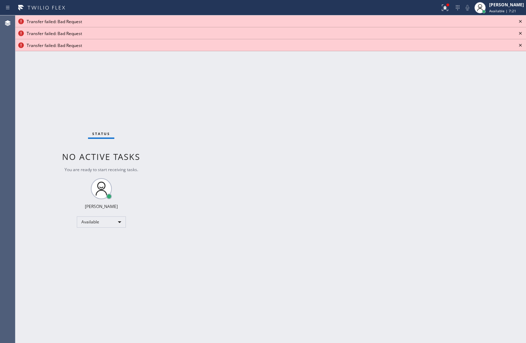
click at [518, 21] on icon at bounding box center [520, 21] width 8 height 8
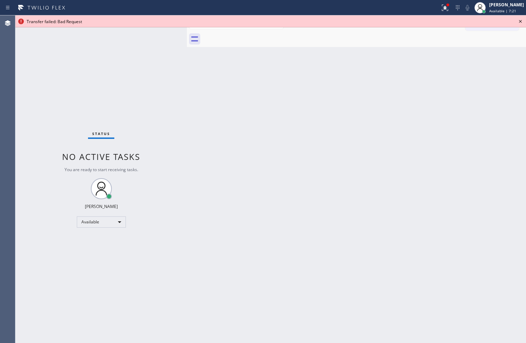
click at [518, 21] on icon at bounding box center [520, 21] width 8 height 8
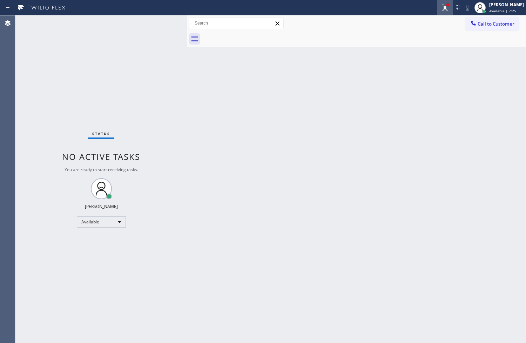
click at [443, 6] on icon at bounding box center [445, 7] width 4 height 2
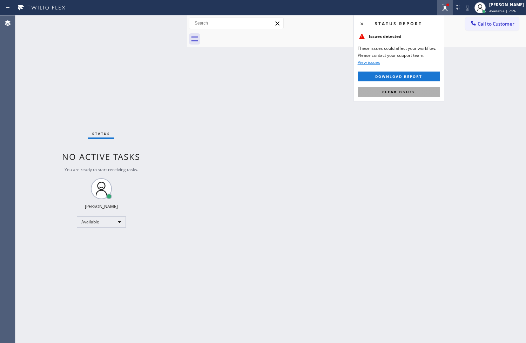
click at [411, 93] on span "Clear issues" at bounding box center [398, 91] width 33 height 5
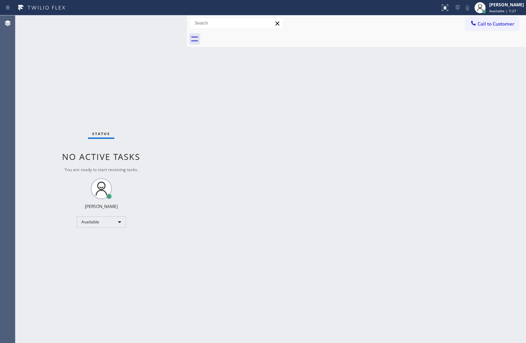
click at [159, 22] on div "Status No active tasks You are ready to start receiving tasks. [PERSON_NAME]" at bounding box center [100, 179] width 171 height 328
click at [162, 22] on div "Status No active tasks You are ready to start receiving tasks. [PERSON_NAME]" at bounding box center [100, 179] width 171 height 328
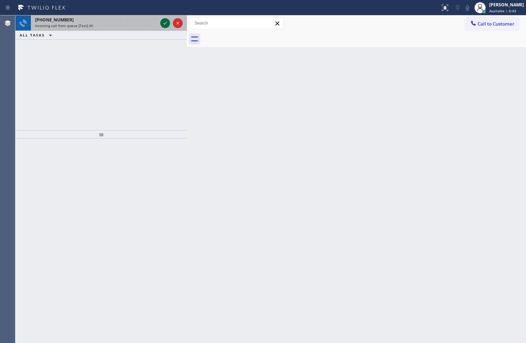
click at [162, 22] on icon at bounding box center [165, 23] width 8 height 8
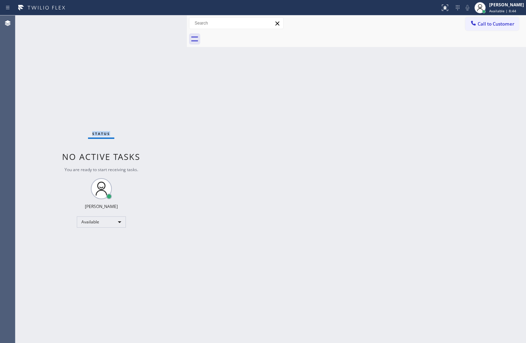
click at [162, 22] on div "Status No active tasks You are ready to start receiving tasks. [PERSON_NAME]" at bounding box center [100, 179] width 171 height 328
click at [446, 6] on div at bounding box center [447, 5] width 3 height 3
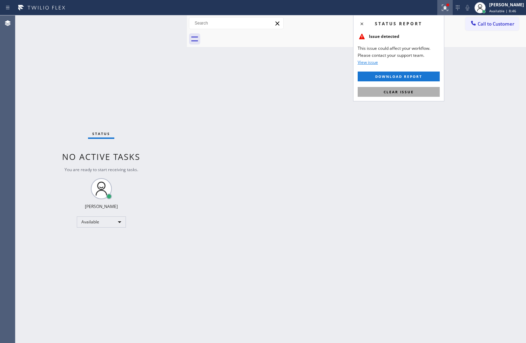
click at [402, 89] on span "Clear issue" at bounding box center [399, 91] width 30 height 5
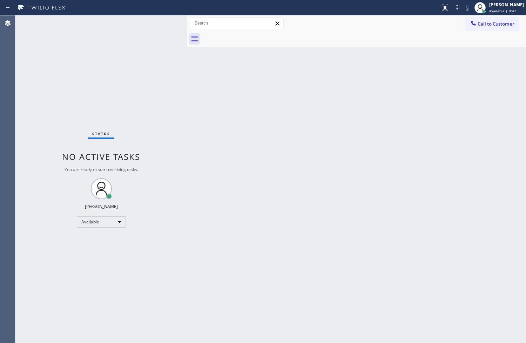
click at [161, 57] on div "Status No active tasks You are ready to start receiving tasks. [PERSON_NAME]" at bounding box center [100, 179] width 171 height 328
click at [165, 20] on div "Status No active tasks You are ready to start receiving tasks. [PERSON_NAME]" at bounding box center [100, 179] width 171 height 328
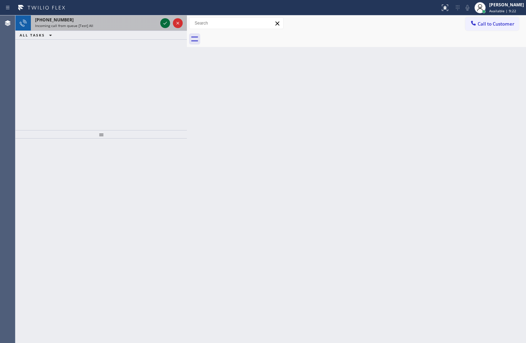
click at [165, 20] on icon at bounding box center [165, 23] width 8 height 8
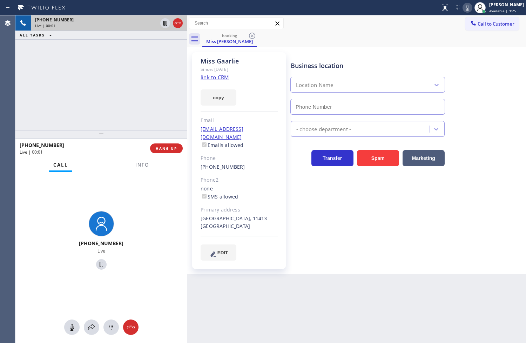
type input "[PHONE_NUMBER]"
click at [217, 76] on link "link to CRM" at bounding box center [215, 77] width 28 height 7
click at [129, 137] on div at bounding box center [100, 134] width 171 height 8
click at [463, 6] on icon at bounding box center [467, 8] width 8 height 8
click at [463, 5] on icon at bounding box center [467, 8] width 8 height 8
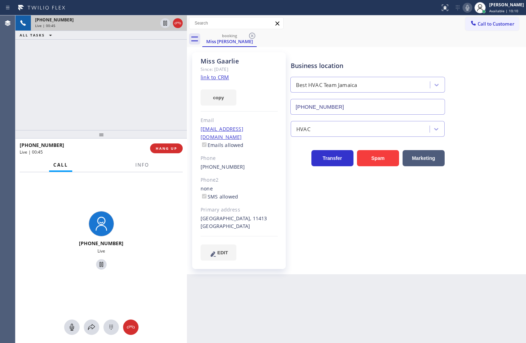
click at [271, 293] on div "Back to Dashboard Change Sender ID Customers Technicians Select a contact Outbo…" at bounding box center [356, 179] width 339 height 328
click at [143, 67] on div "+13473504066 Live | 00:47 ALL TASKS ALL TASKS ACTIVE TASKS TASKS IN WRAP UP" at bounding box center [100, 72] width 171 height 115
click at [93, 331] on icon at bounding box center [91, 327] width 8 height 8
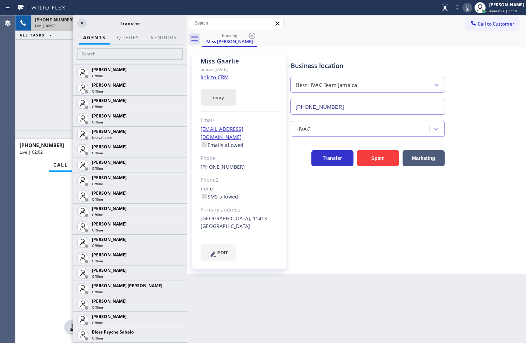
click at [219, 99] on button "copy" at bounding box center [219, 97] width 36 height 16
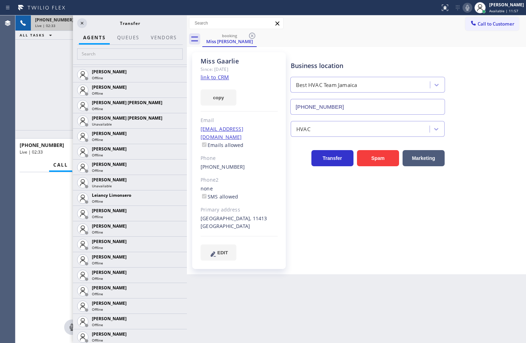
scroll to position [1013, 0]
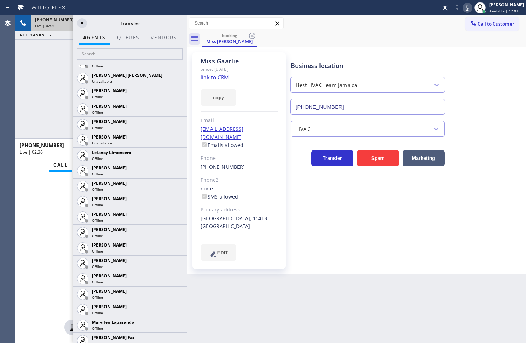
click at [53, 260] on div "+13473504066 Live" at bounding box center [100, 241] width 171 height 139
click at [463, 8] on icon at bounding box center [467, 8] width 8 height 8
click at [288, 277] on div "Back to Dashboard Change Sender ID Customers Technicians Select a contact Outbo…" at bounding box center [356, 179] width 339 height 328
click at [82, 26] on icon at bounding box center [82, 23] width 8 height 8
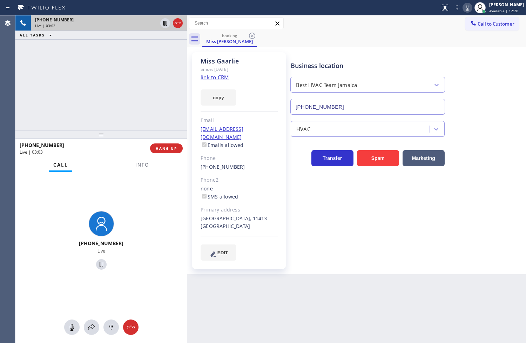
click at [163, 214] on div "+13473504066 Live" at bounding box center [100, 241] width 171 height 139
click at [154, 208] on div "+13473504066 Live" at bounding box center [100, 241] width 171 height 139
click at [62, 68] on div "+13473504066 Live | 03:23 ALL TASKS ALL TASKS ACTIVE TASKS TASKS IN WRAP UP" at bounding box center [100, 72] width 171 height 115
click at [166, 108] on div "+13473504066 Live | 03:24 ALL TASKS ALL TASKS ACTIVE TASKS TASKS IN WRAP UP" at bounding box center [100, 72] width 171 height 115
click at [151, 218] on div "+13473504066 Live" at bounding box center [100, 241] width 171 height 139
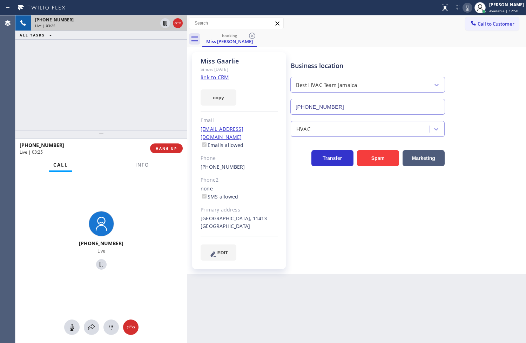
click at [161, 89] on div "+13473504066 Live | 03:25 ALL TASKS ALL TASKS ACTIVE TASKS TASKS IN WRAP UP" at bounding box center [100, 72] width 171 height 115
click at [155, 198] on div "+13473504066 Live" at bounding box center [100, 241] width 171 height 139
click at [165, 151] on button "HANG UP" at bounding box center [166, 148] width 33 height 10
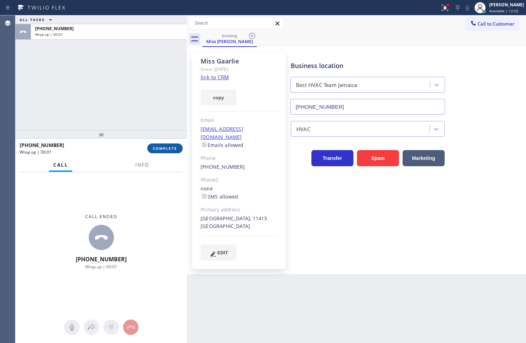
click at [166, 148] on span "COMPLETE" at bounding box center [165, 148] width 24 height 5
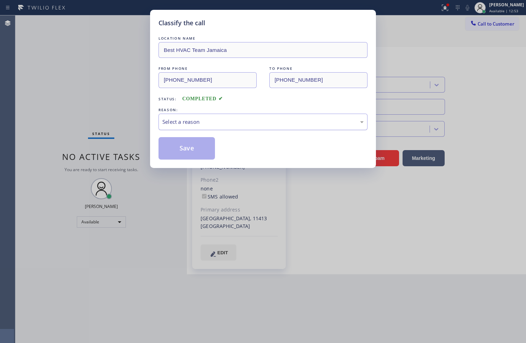
click at [216, 120] on div "Select a reason" at bounding box center [262, 122] width 201 height 8
click at [200, 155] on button "Save" at bounding box center [187, 148] width 56 height 22
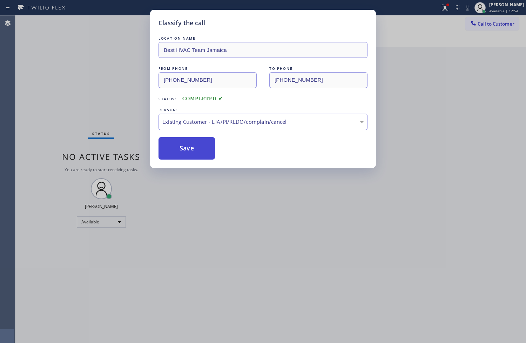
click at [200, 155] on button "Save" at bounding box center [187, 148] width 56 height 22
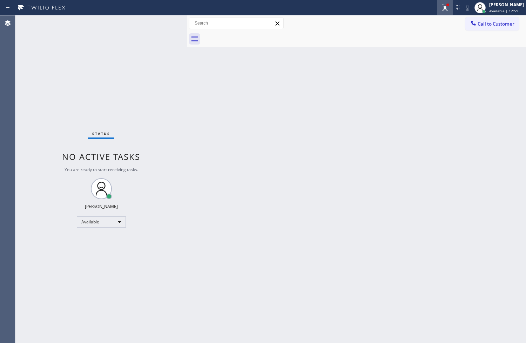
click at [441, 10] on icon at bounding box center [445, 8] width 8 height 8
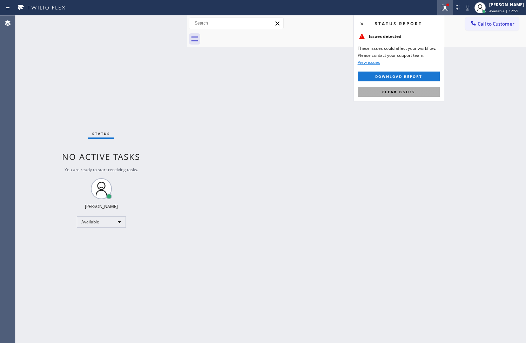
click at [415, 89] on button "Clear issues" at bounding box center [399, 92] width 82 height 10
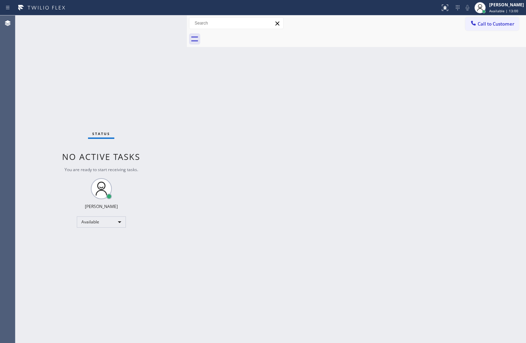
click at [227, 141] on div "Back to Dashboard Change Sender ID Customers Technicians Select a contact Outbo…" at bounding box center [356, 179] width 339 height 328
click at [157, 21] on div "Status No active tasks You are ready to start receiving tasks. [PERSON_NAME]" at bounding box center [100, 179] width 171 height 328
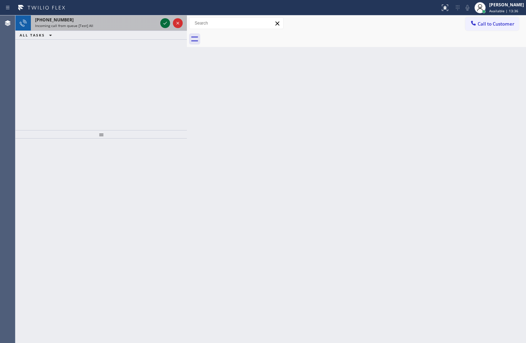
click at [163, 24] on icon at bounding box center [165, 23] width 8 height 8
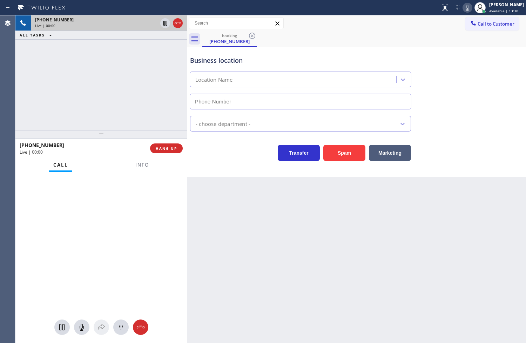
type input "[PHONE_NUMBER]"
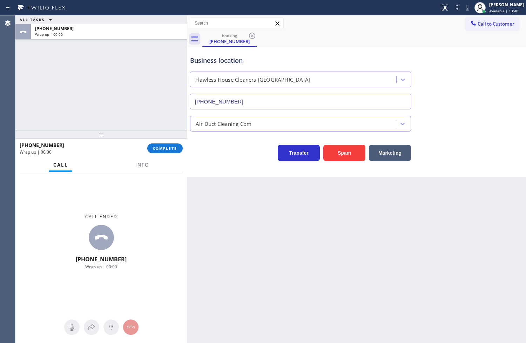
drag, startPoint x: 175, startPoint y: 146, endPoint x: 211, endPoint y: 127, distance: 41.4
click at [175, 146] on span "COMPLETE" at bounding box center [165, 148] width 24 height 5
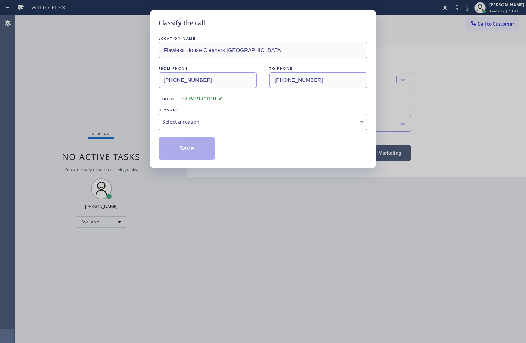
click at [230, 123] on div "Select a reason" at bounding box center [262, 122] width 201 height 8
click at [185, 155] on button "Save" at bounding box center [187, 148] width 56 height 22
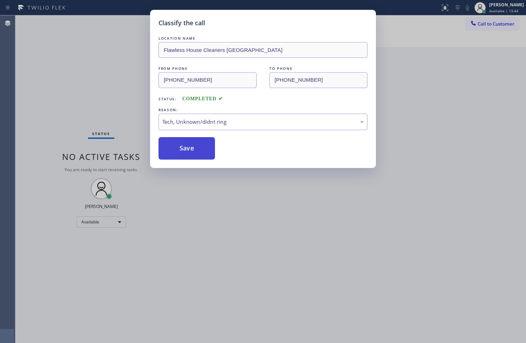
click at [185, 155] on button "Save" at bounding box center [187, 148] width 56 height 22
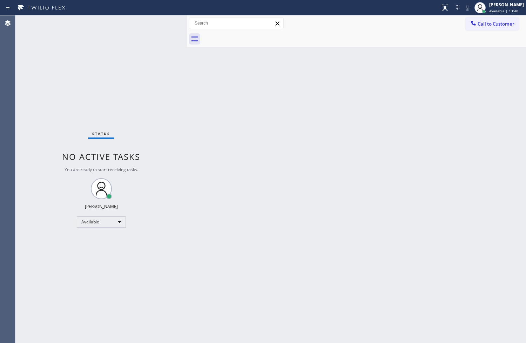
click at [177, 68] on div "Status No active tasks You are ready to start receiving tasks. [PERSON_NAME]" at bounding box center [100, 179] width 171 height 328
click at [162, 20] on div "Status No active tasks You are ready to start receiving tasks. [PERSON_NAME]" at bounding box center [100, 179] width 171 height 328
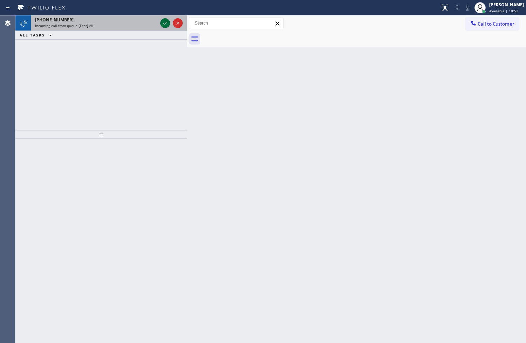
click at [166, 22] on icon at bounding box center [165, 23] width 8 height 8
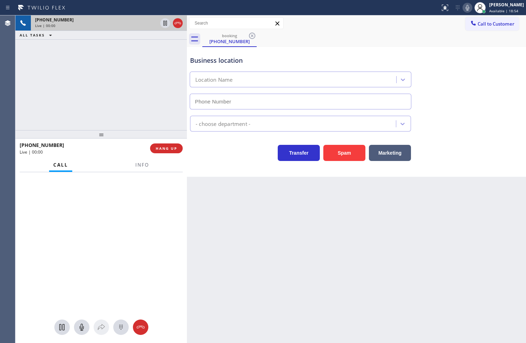
type input "(914) 873-0795"
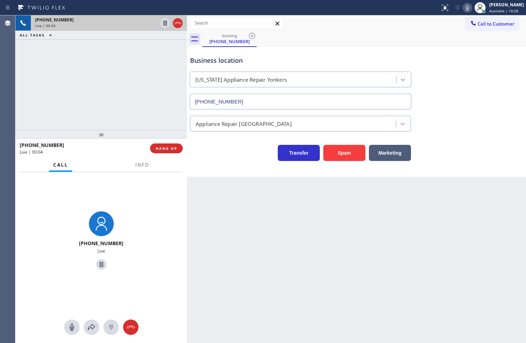
click at [241, 166] on div "Business location New York Appliance Repair Yonkers (914) 873-0795 Appliance Re…" at bounding box center [356, 112] width 339 height 130
click at [130, 107] on div "+19179955627 Live | 00:04 ALL TASKS ALL TASKS ACTIVE TASKS TASKS IN WRAP UP" at bounding box center [100, 72] width 171 height 115
click at [219, 255] on div "Back to Dashboard Change Sender ID Customers Technicians Select a contact Outbo…" at bounding box center [356, 179] width 339 height 328
click at [144, 164] on span "Info" at bounding box center [142, 165] width 14 height 6
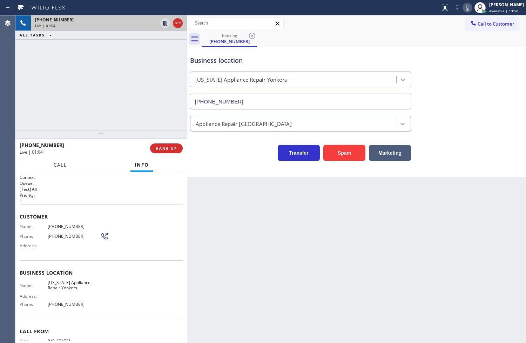
click at [59, 166] on span "Call" at bounding box center [60, 165] width 13 height 6
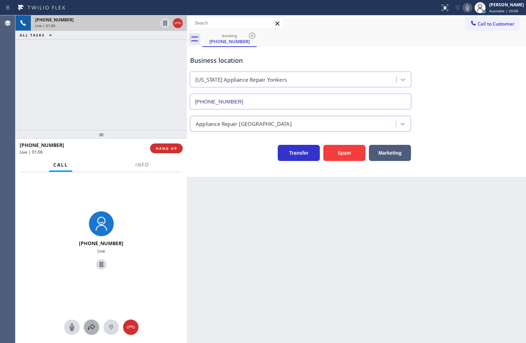
click at [92, 325] on icon at bounding box center [91, 327] width 8 height 8
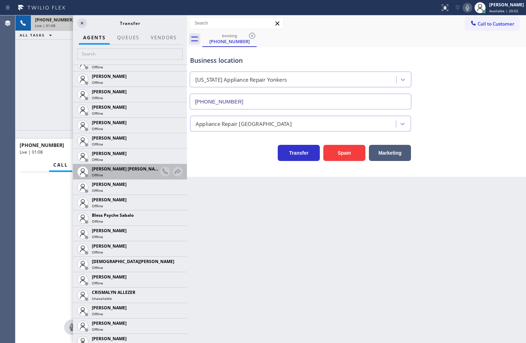
scroll to position [272, 0]
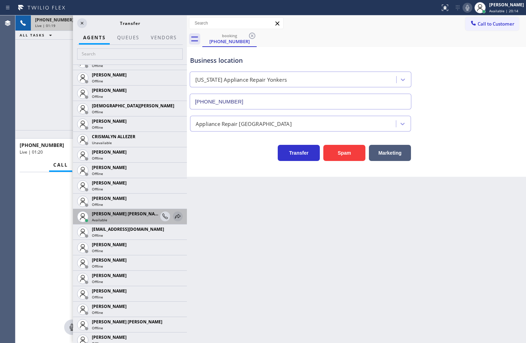
click at [175, 215] on icon at bounding box center [178, 216] width 6 height 5
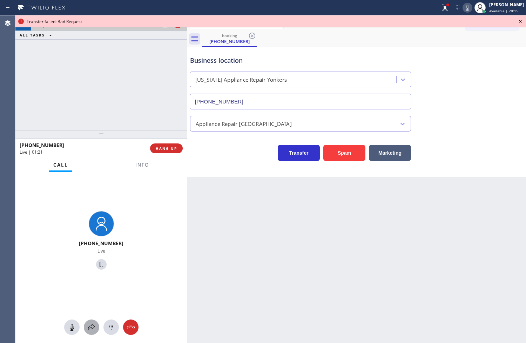
click at [90, 326] on icon at bounding box center [91, 327] width 8 height 8
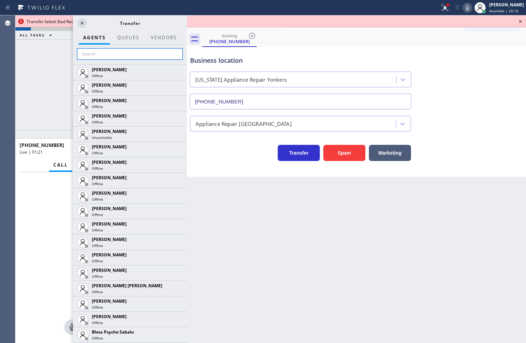
click at [96, 54] on input "text" at bounding box center [130, 53] width 106 height 11
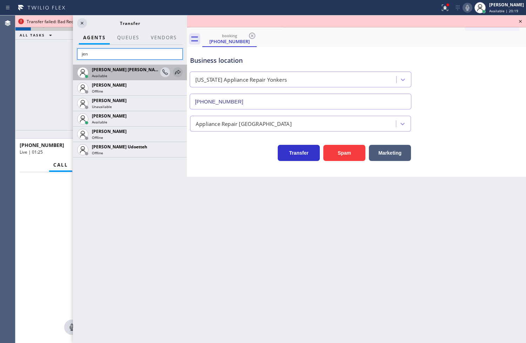
type input "jen"
click at [176, 71] on icon at bounding box center [178, 72] width 8 height 8
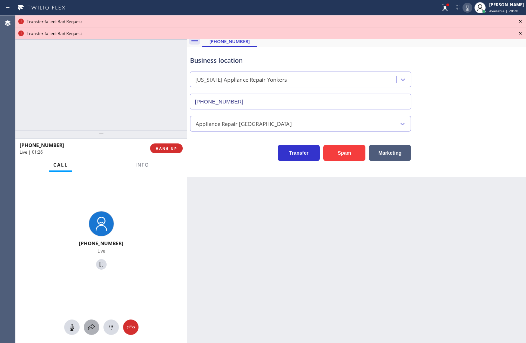
click at [91, 325] on icon at bounding box center [91, 327] width 8 height 8
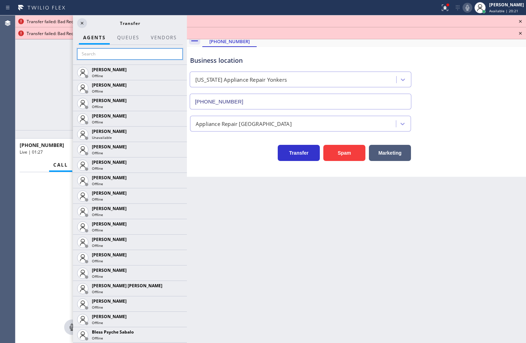
click at [96, 53] on input "text" at bounding box center [130, 53] width 106 height 11
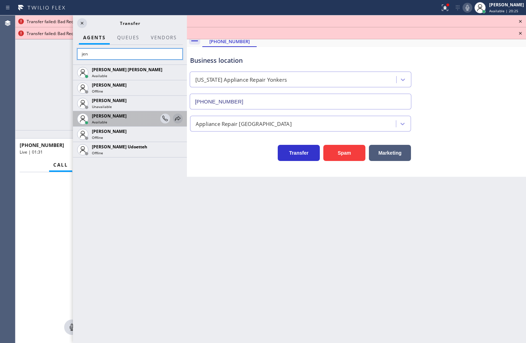
type input "jen"
click at [179, 117] on icon at bounding box center [178, 118] width 6 height 5
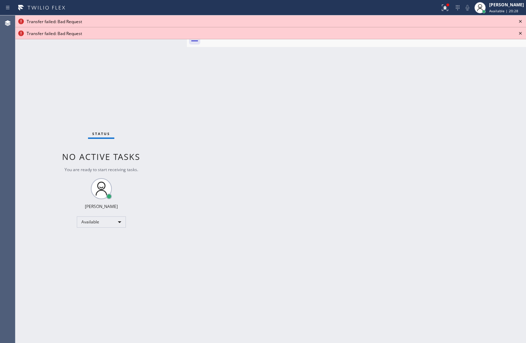
click at [518, 22] on icon at bounding box center [520, 21] width 8 height 8
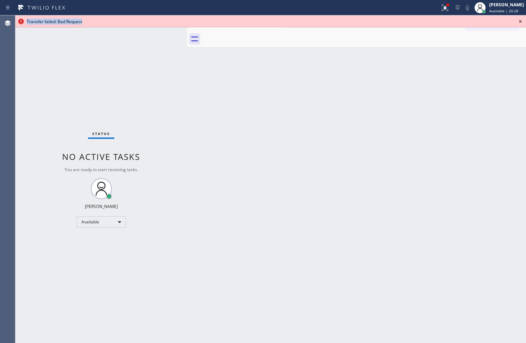
click at [518, 22] on icon at bounding box center [520, 21] width 8 height 8
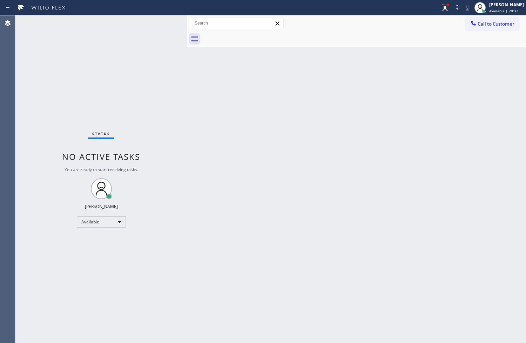
drag, startPoint x: 439, startPoint y: 7, endPoint x: 438, endPoint y: 16, distance: 9.2
click at [441, 7] on icon at bounding box center [445, 8] width 8 height 8
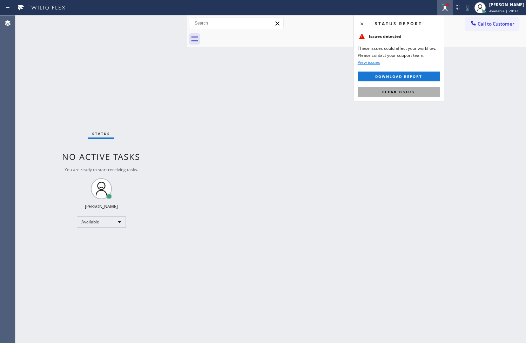
click at [425, 92] on button "Clear issues" at bounding box center [399, 92] width 82 height 10
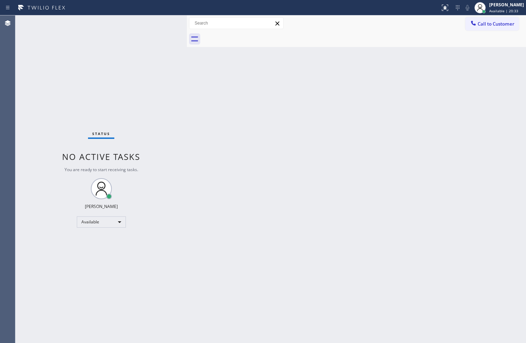
click at [205, 120] on div "Back to Dashboard Change Sender ID Customers Technicians Select a contact Outbo…" at bounding box center [356, 179] width 339 height 328
click at [162, 18] on div "Status No active tasks You are ready to start receiving tasks. [PERSON_NAME]" at bounding box center [100, 179] width 171 height 328
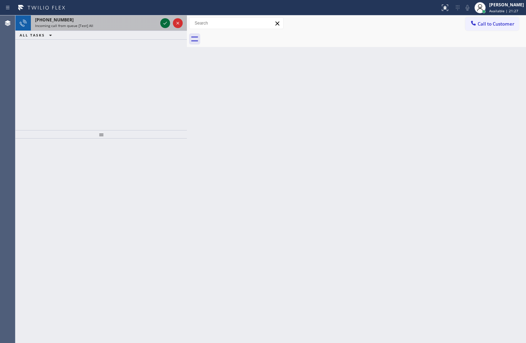
click at [163, 22] on icon at bounding box center [165, 23] width 8 height 8
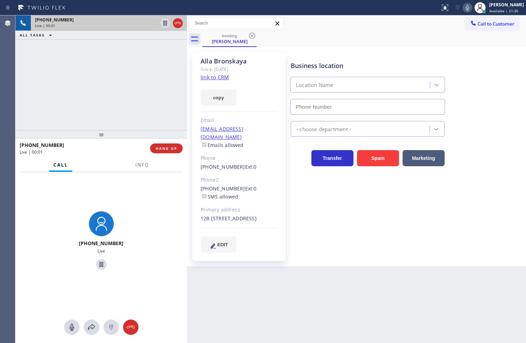
type input "[PHONE_NUMBER]"
click at [220, 76] on link "link to CRM" at bounding box center [215, 77] width 28 height 7
click at [92, 325] on icon at bounding box center [91, 327] width 8 height 8
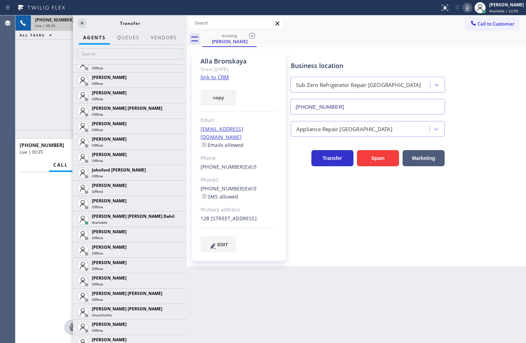
scroll to position [623, 0]
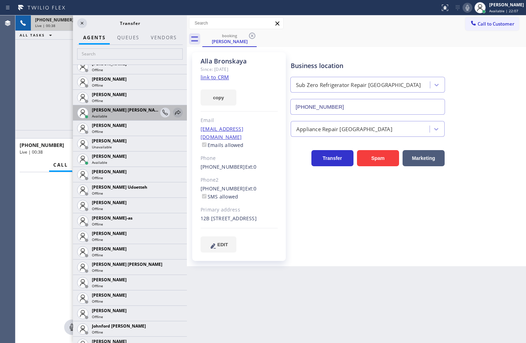
click at [174, 111] on icon at bounding box center [178, 112] width 8 height 8
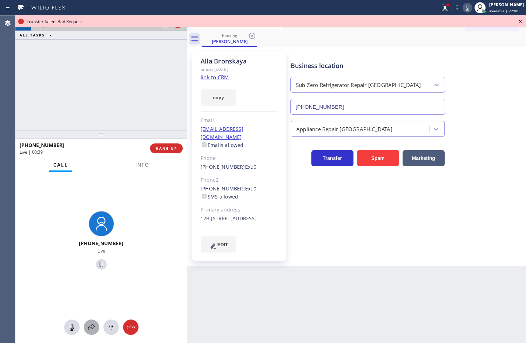
click at [95, 328] on icon at bounding box center [91, 327] width 8 height 8
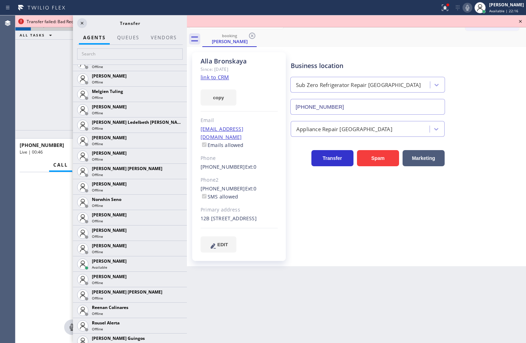
scroll to position [1403, 0]
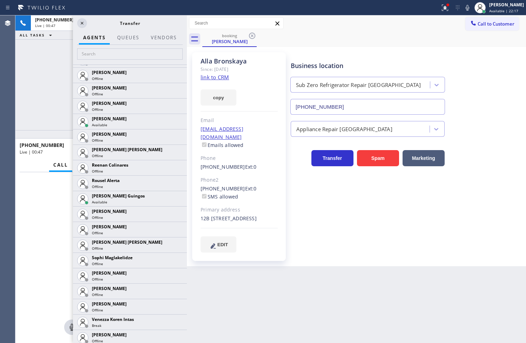
scroll to position [1464, 0]
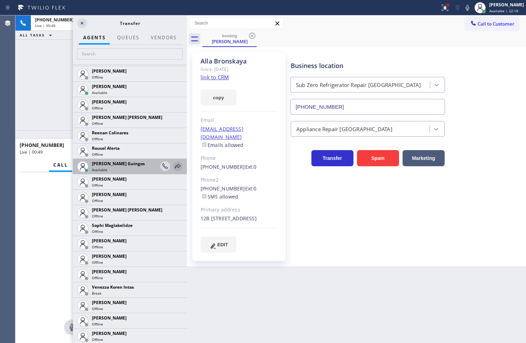
click at [174, 168] on icon at bounding box center [178, 166] width 8 height 8
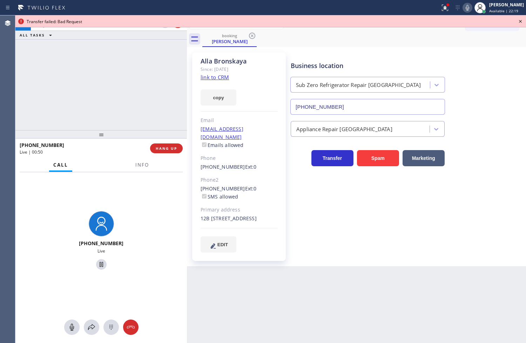
click at [463, 6] on icon at bounding box center [467, 8] width 8 height 8
click at [90, 328] on icon at bounding box center [91, 327] width 8 height 8
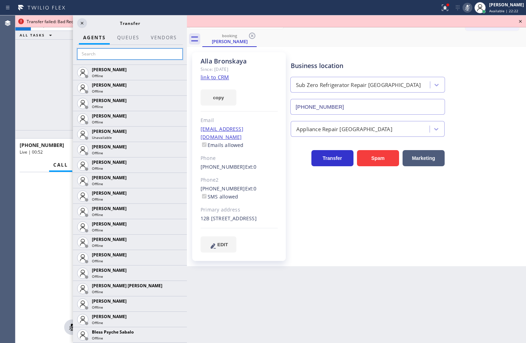
click at [122, 58] on input "text" at bounding box center [130, 53] width 106 height 11
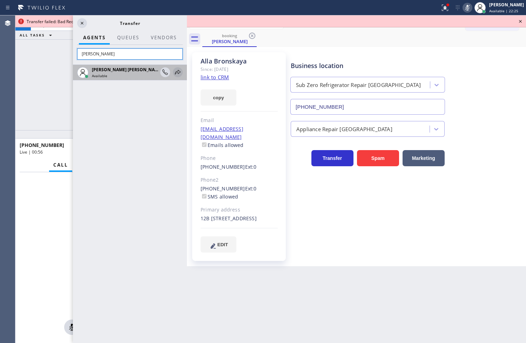
type input "[PERSON_NAME]"
click at [177, 69] on icon at bounding box center [178, 72] width 8 height 8
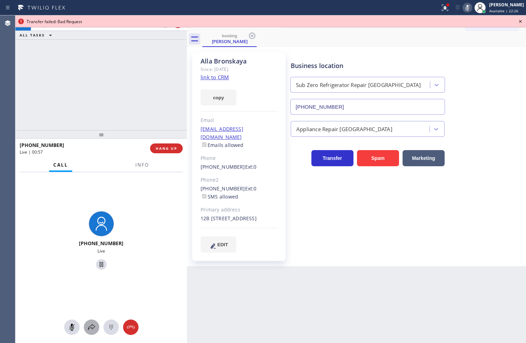
click at [93, 325] on icon at bounding box center [91, 327] width 7 height 6
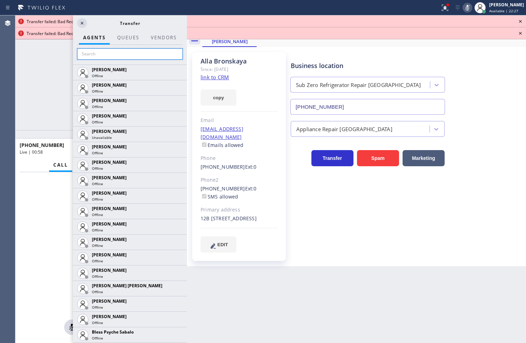
click at [83, 52] on input "text" at bounding box center [130, 53] width 106 height 11
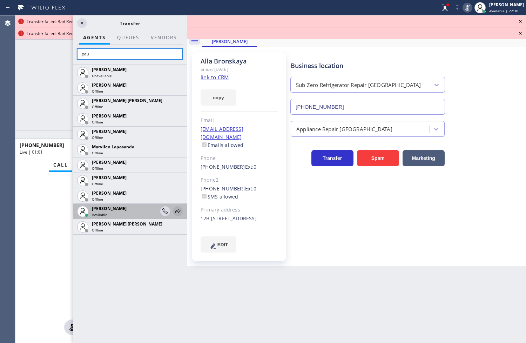
type input "pau"
click at [180, 211] on icon at bounding box center [178, 211] width 8 height 8
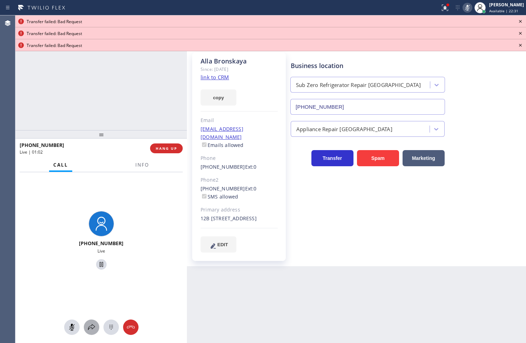
click at [93, 328] on icon at bounding box center [91, 327] width 7 height 6
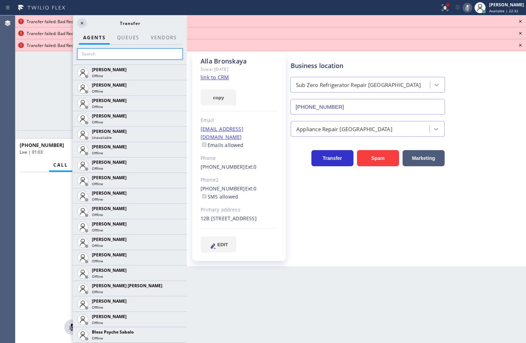
click at [93, 49] on input "text" at bounding box center [130, 53] width 106 height 11
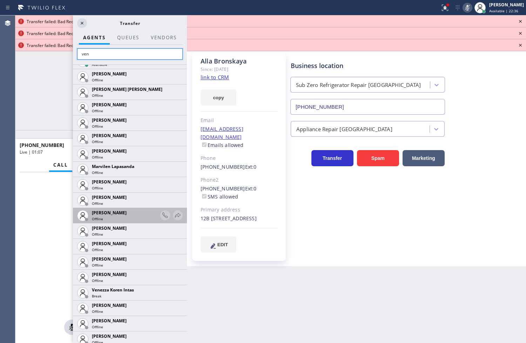
scroll to position [169, 0]
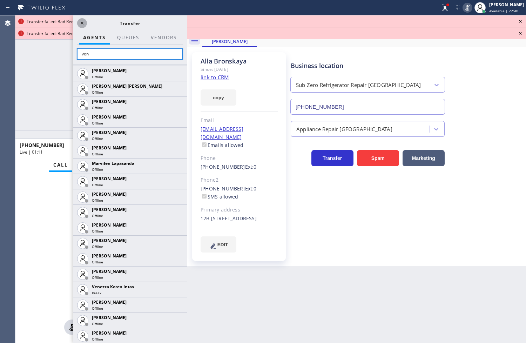
type input "ven"
click at [81, 19] on icon at bounding box center [82, 23] width 8 height 8
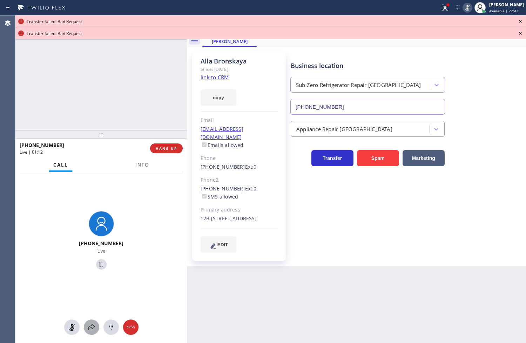
click at [90, 328] on icon at bounding box center [91, 327] width 8 height 8
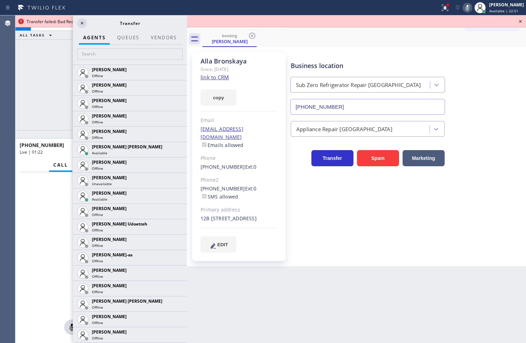
scroll to position [584, 0]
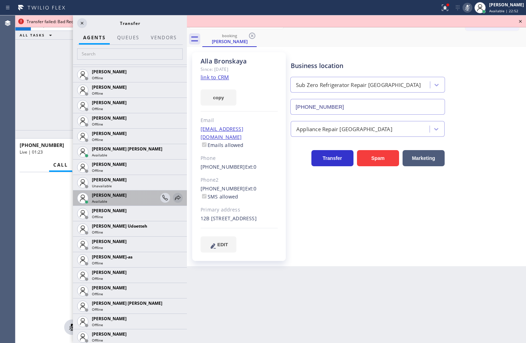
click at [174, 197] on icon at bounding box center [178, 198] width 8 height 8
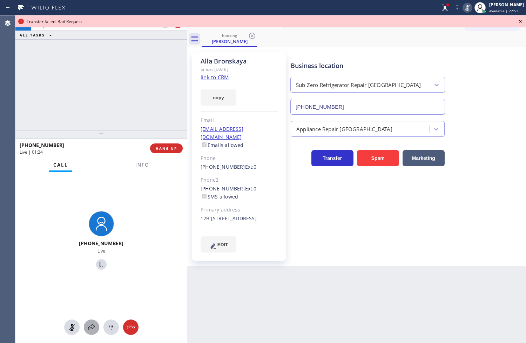
click at [93, 329] on icon at bounding box center [91, 327] width 8 height 8
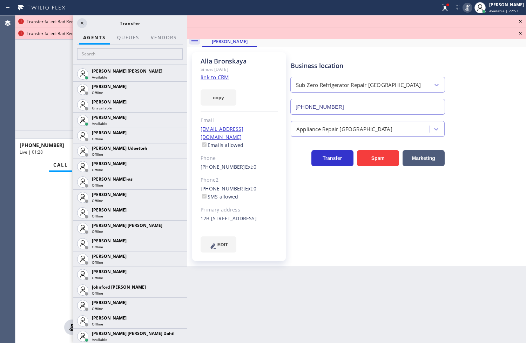
scroll to position [857, 0]
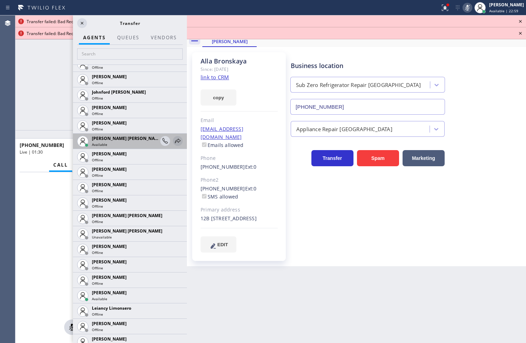
click at [174, 140] on icon at bounding box center [178, 141] width 8 height 8
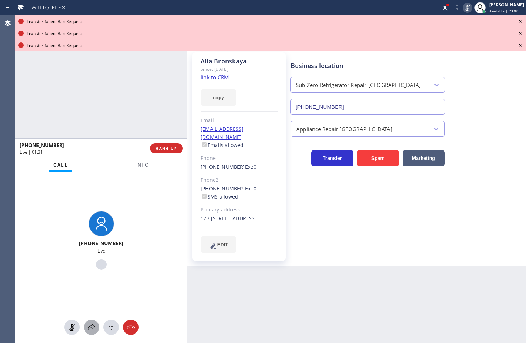
click at [91, 323] on icon at bounding box center [91, 327] width 8 height 8
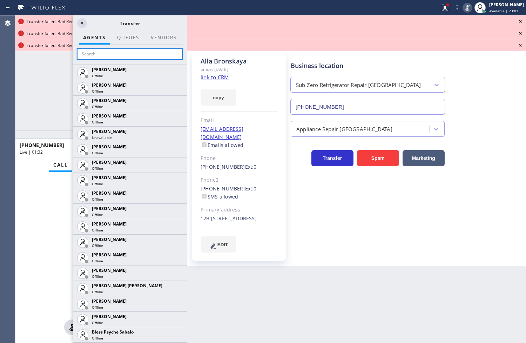
click at [92, 55] on input "text" at bounding box center [130, 53] width 106 height 11
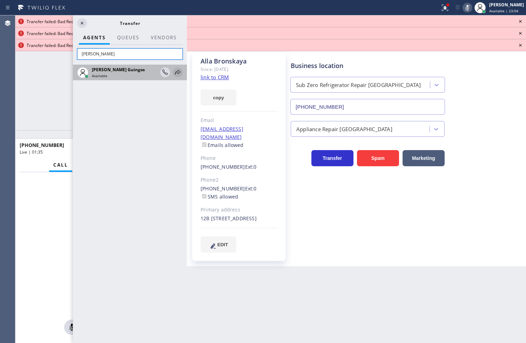
type input "[PERSON_NAME]"
click at [177, 75] on icon at bounding box center [178, 72] width 8 height 8
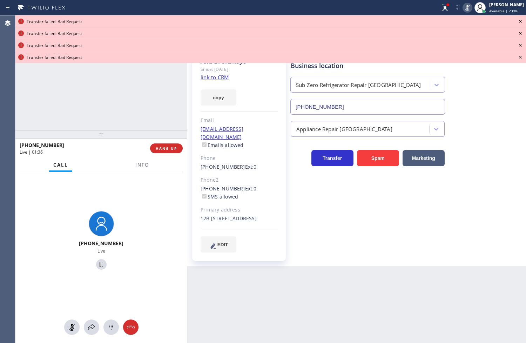
click at [519, 21] on icon at bounding box center [520, 21] width 8 height 8
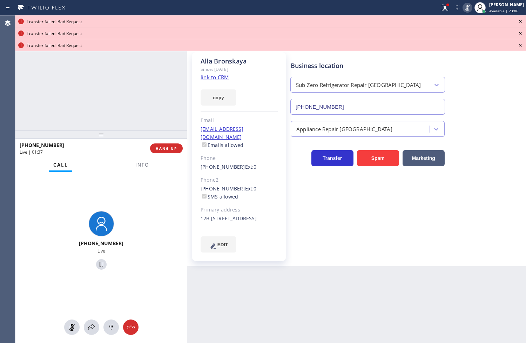
click at [519, 21] on icon at bounding box center [520, 21] width 8 height 8
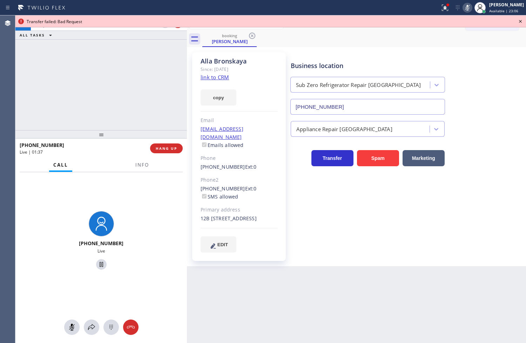
click at [519, 21] on icon at bounding box center [520, 21] width 8 height 8
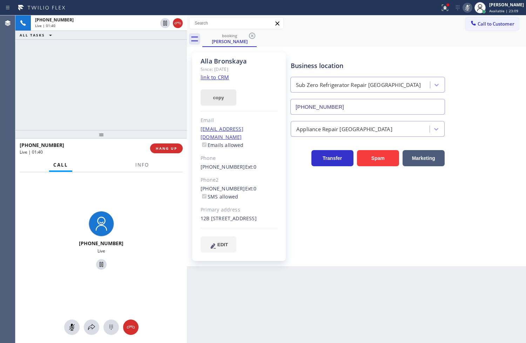
click at [214, 100] on button "copy" at bounding box center [219, 97] width 36 height 16
click at [463, 6] on icon at bounding box center [467, 8] width 8 height 8
click at [159, 270] on div at bounding box center [101, 264] width 166 height 14
click at [175, 225] on div "[PHONE_NUMBER] Live" at bounding box center [101, 241] width 166 height 61
click at [230, 100] on button "copy" at bounding box center [219, 97] width 36 height 16
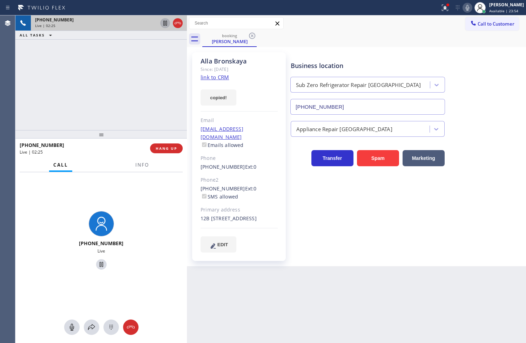
click at [166, 20] on icon at bounding box center [165, 23] width 8 height 8
click at [167, 22] on icon at bounding box center [165, 23] width 5 height 5
click at [123, 206] on div "[PHONE_NUMBER] Live" at bounding box center [100, 241] width 171 height 139
click at [118, 218] on div "[PHONE_NUMBER] Live" at bounding box center [101, 241] width 166 height 61
click at [165, 149] on span "HANG UP" at bounding box center [166, 148] width 21 height 5
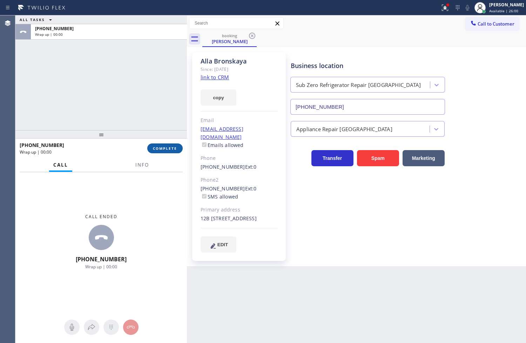
click at [165, 149] on span "COMPLETE" at bounding box center [165, 148] width 24 height 5
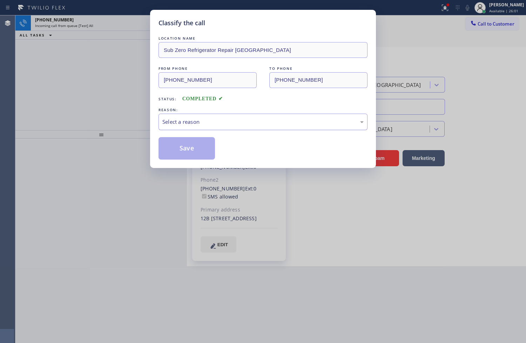
click at [249, 121] on div "Select a reason" at bounding box center [262, 122] width 201 height 8
click at [190, 147] on button "Save" at bounding box center [187, 148] width 56 height 22
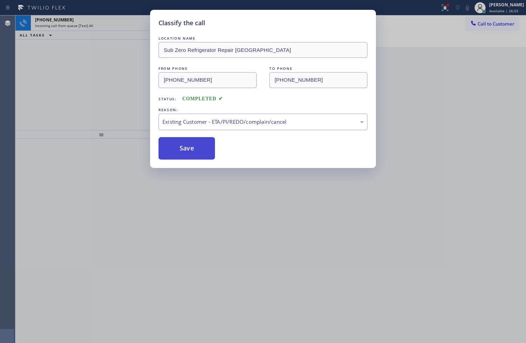
click at [190, 147] on button "Save" at bounding box center [187, 148] width 56 height 22
click at [102, 99] on div "Classify the call LOCATION NAME Sub Zero Refrigerator Repair [GEOGRAPHIC_DATA] …" at bounding box center [263, 171] width 526 height 343
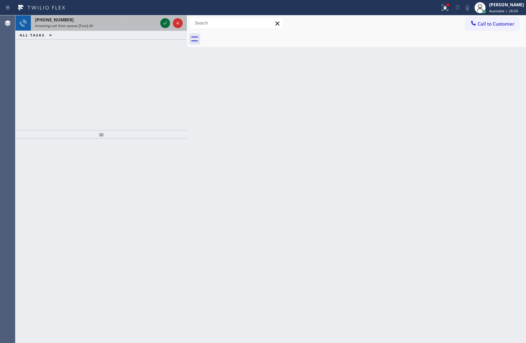
click at [163, 22] on icon at bounding box center [165, 23] width 8 height 8
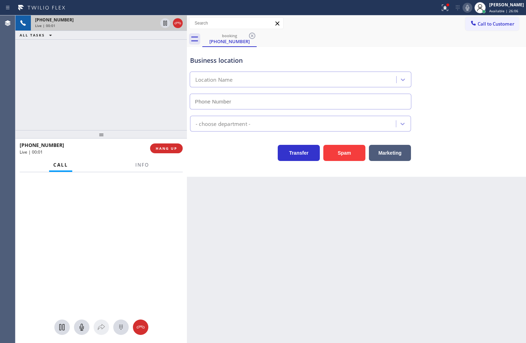
type input "[PHONE_NUMBER]"
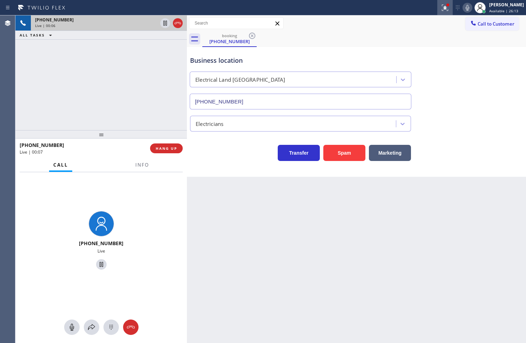
click at [441, 5] on icon at bounding box center [445, 8] width 8 height 8
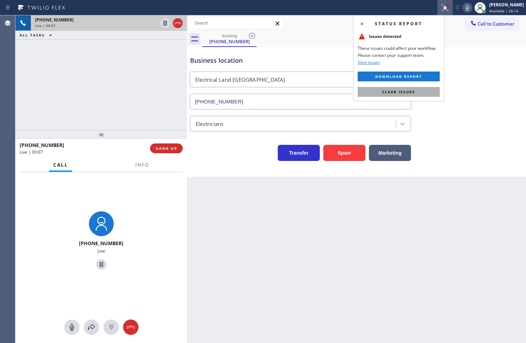
click at [424, 89] on button "Clear issues" at bounding box center [399, 92] width 82 height 10
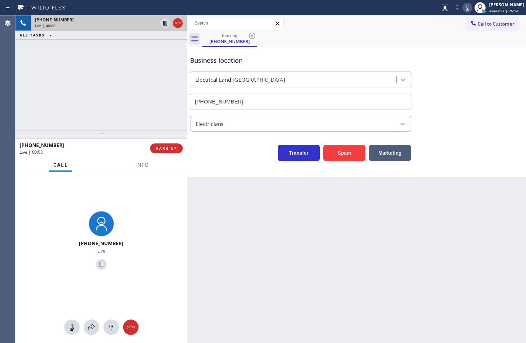
click at [120, 123] on div "[PHONE_NUMBER] Live | 00:08 ALL TASKS ALL TASKS ACTIVE TASKS TASKS IN WRAP UP" at bounding box center [100, 72] width 171 height 115
click at [133, 166] on button "Info" at bounding box center [142, 165] width 22 height 14
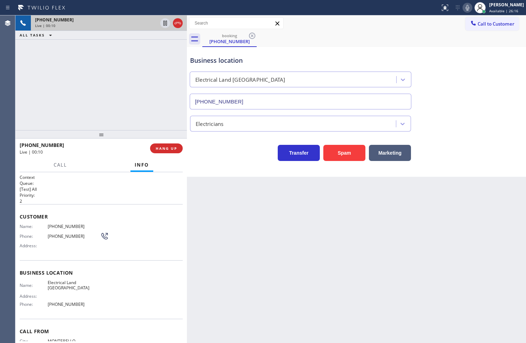
click at [20, 227] on span "Name:" at bounding box center [34, 226] width 28 height 5
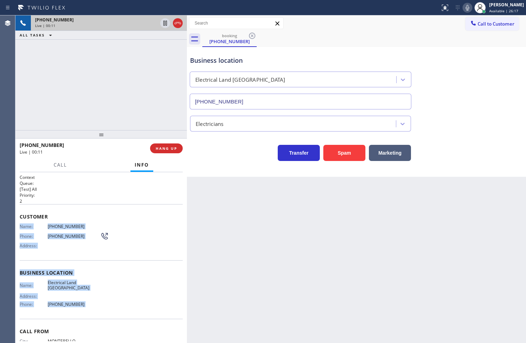
drag, startPoint x: 20, startPoint y: 227, endPoint x: 94, endPoint y: 306, distance: 108.4
click at [94, 306] on div "Context Queue: [Test] All Priority: 2 Customer Name: [PHONE_NUMBER] Phone: [PHO…" at bounding box center [101, 272] width 163 height 197
copy div "Name: [PHONE_NUMBER] Phone: [PHONE_NUMBER] Address: Business location Name: Ele…"
click at [62, 166] on span "Call" at bounding box center [60, 165] width 13 height 6
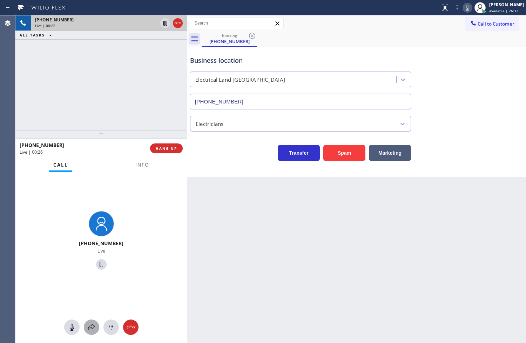
click at [90, 325] on icon at bounding box center [91, 327] width 7 height 6
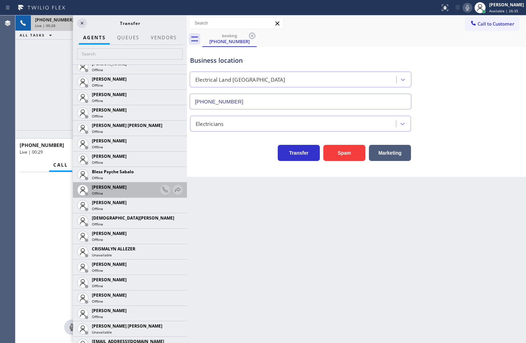
scroll to position [234, 0]
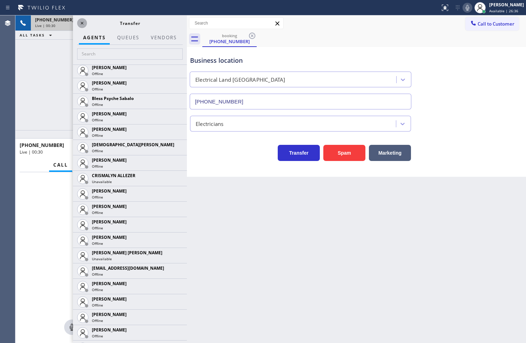
click at [82, 23] on icon at bounding box center [82, 23] width 3 height 3
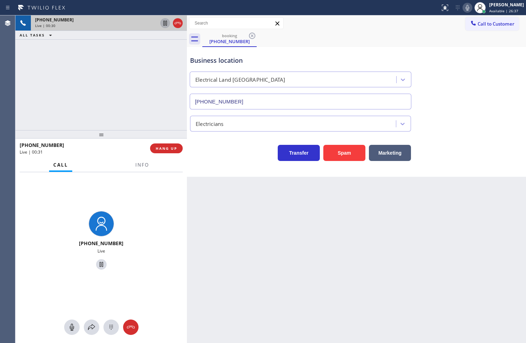
click at [162, 23] on icon at bounding box center [165, 23] width 8 height 8
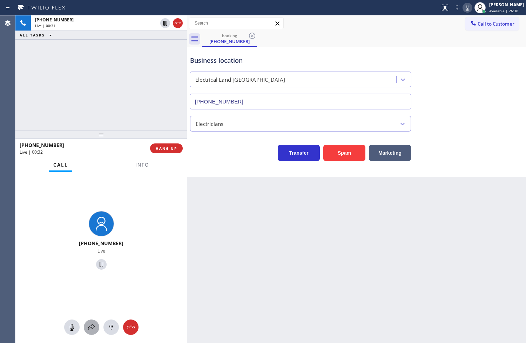
click at [91, 325] on icon at bounding box center [91, 327] width 8 height 8
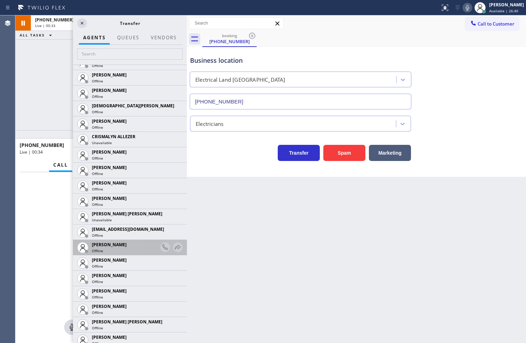
scroll to position [467, 0]
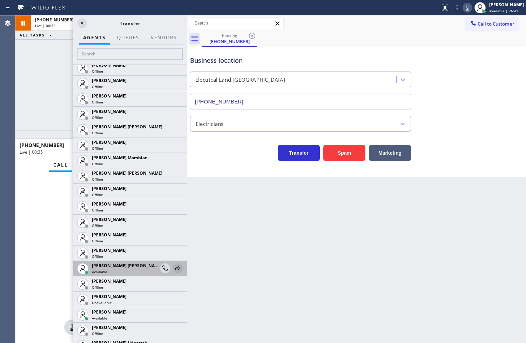
click at [174, 270] on icon at bounding box center [178, 268] width 8 height 8
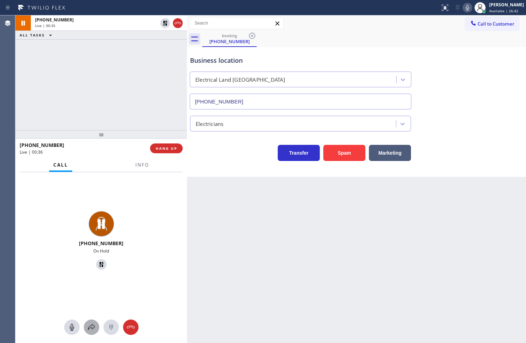
click at [89, 330] on icon at bounding box center [91, 327] width 8 height 8
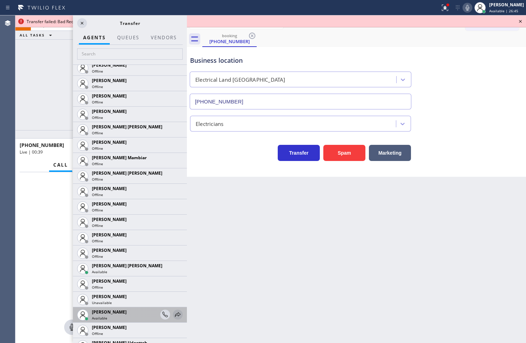
click at [174, 314] on icon at bounding box center [178, 314] width 8 height 8
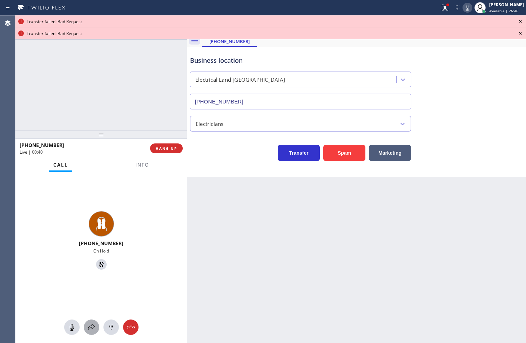
click at [93, 325] on icon at bounding box center [91, 327] width 7 height 6
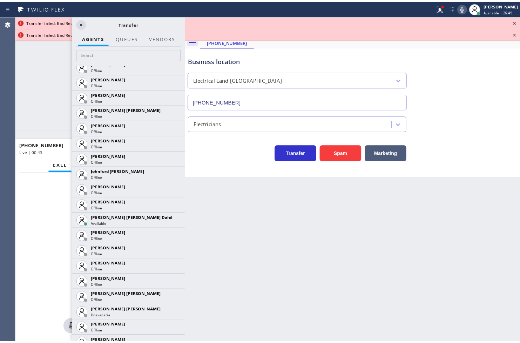
scroll to position [779, 0]
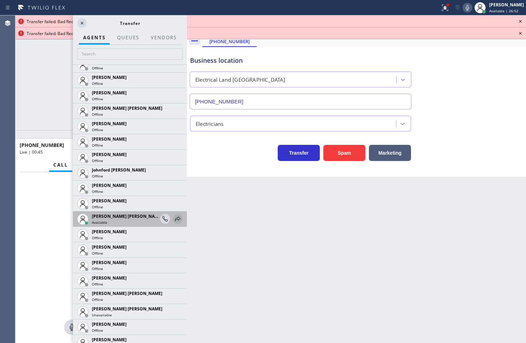
click at [174, 220] on icon at bounding box center [178, 219] width 8 height 8
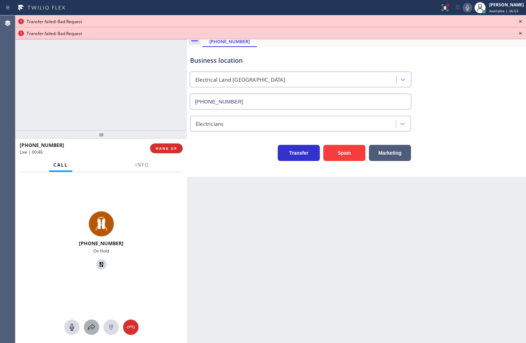
click at [90, 325] on icon at bounding box center [91, 327] width 8 height 8
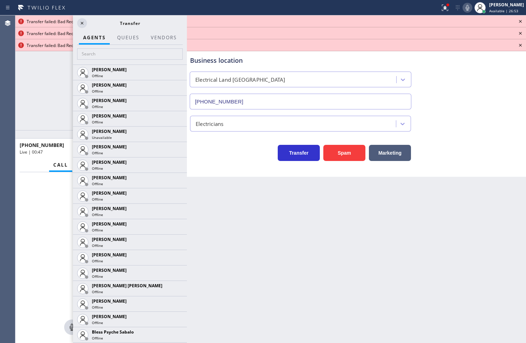
click at [97, 60] on div at bounding box center [130, 55] width 114 height 20
click at [97, 52] on input "text" at bounding box center [130, 53] width 106 height 11
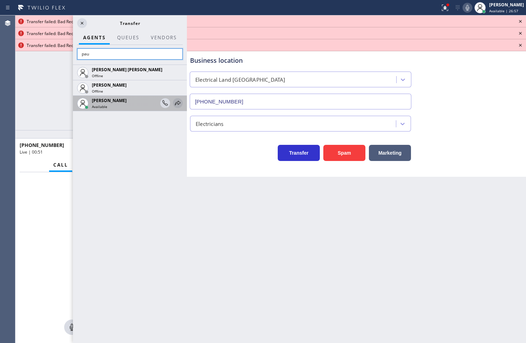
type input "pau"
click at [176, 102] on icon at bounding box center [178, 103] width 8 height 8
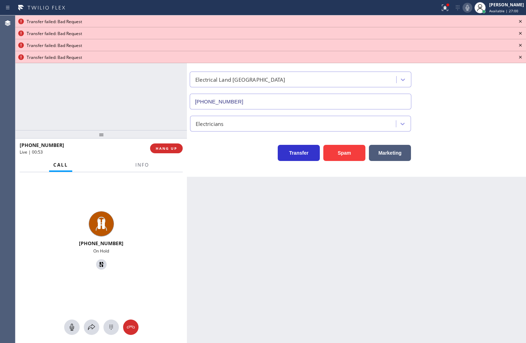
click at [520, 20] on icon at bounding box center [520, 21] width 8 height 8
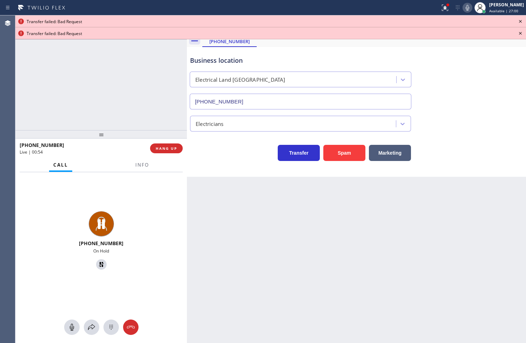
click at [520, 20] on icon at bounding box center [520, 21] width 8 height 8
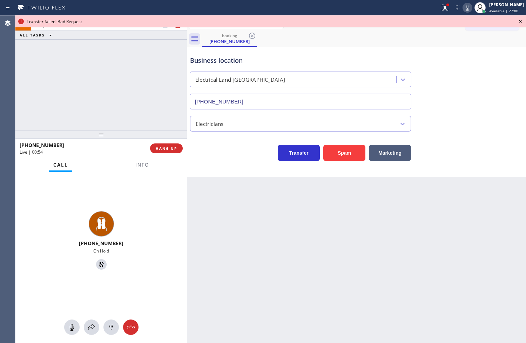
click at [520, 20] on icon at bounding box center [520, 21] width 8 height 8
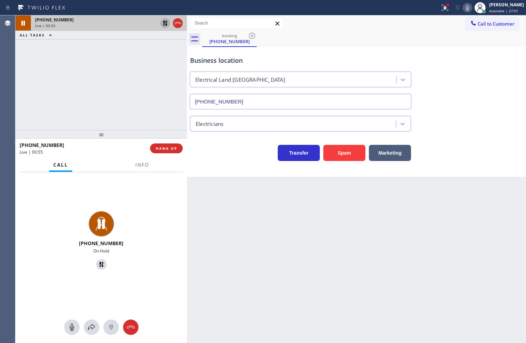
click at [161, 22] on icon at bounding box center [165, 23] width 8 height 8
click at [441, 10] on icon at bounding box center [445, 8] width 8 height 8
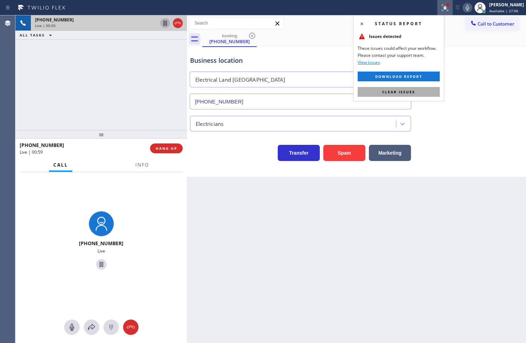
click at [421, 93] on button "Clear issues" at bounding box center [399, 92] width 82 height 10
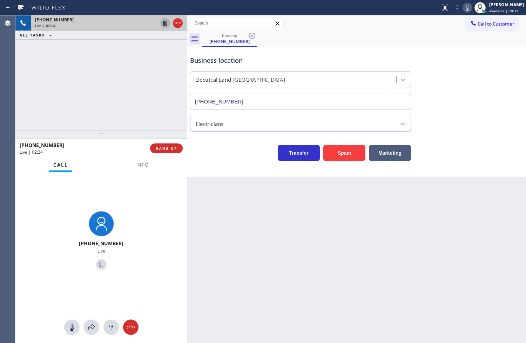
click at [237, 202] on div "Back to Dashboard Change Sender ID Customers Technicians Select a contact Outbo…" at bounding box center [356, 179] width 339 height 328
click at [142, 166] on span "Info" at bounding box center [142, 165] width 14 height 6
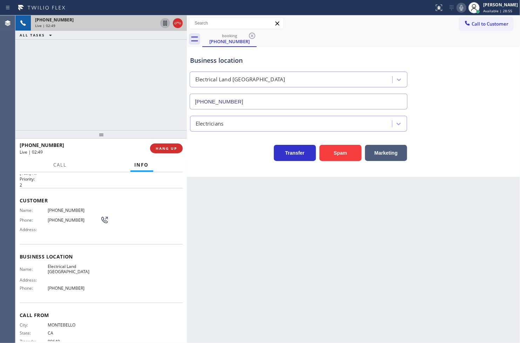
scroll to position [25, 0]
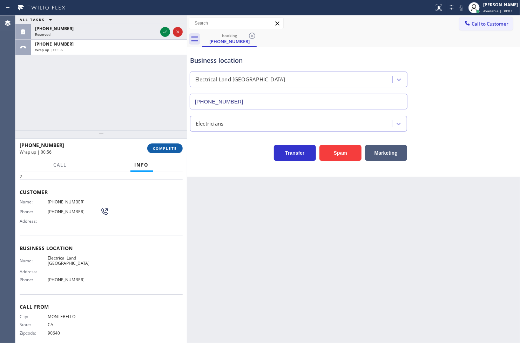
click at [164, 149] on span "COMPLETE" at bounding box center [165, 148] width 24 height 5
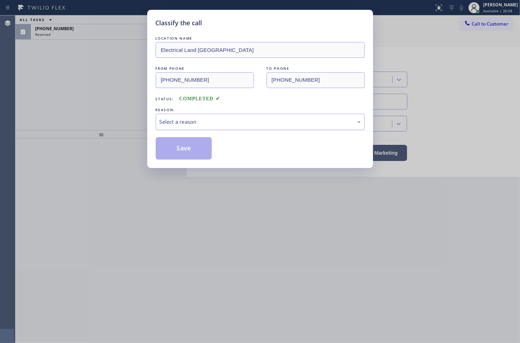
click at [222, 120] on div "Select a reason" at bounding box center [260, 122] width 201 height 8
click at [181, 147] on button "Save" at bounding box center [184, 148] width 56 height 22
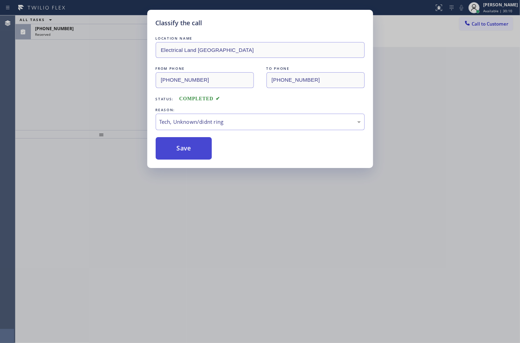
click at [181, 147] on button "Save" at bounding box center [184, 148] width 56 height 22
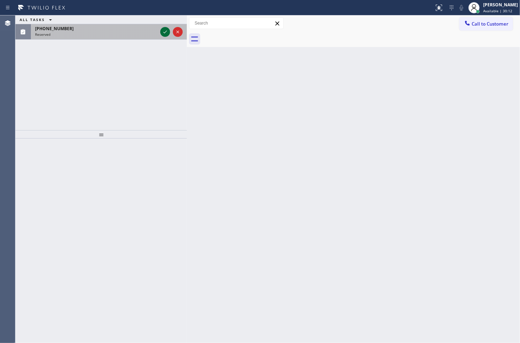
click at [162, 31] on icon at bounding box center [165, 32] width 8 height 8
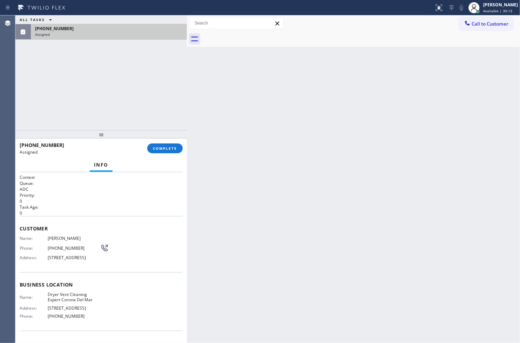
click at [162, 31] on div "[PHONE_NUMBER]" at bounding box center [109, 29] width 148 height 6
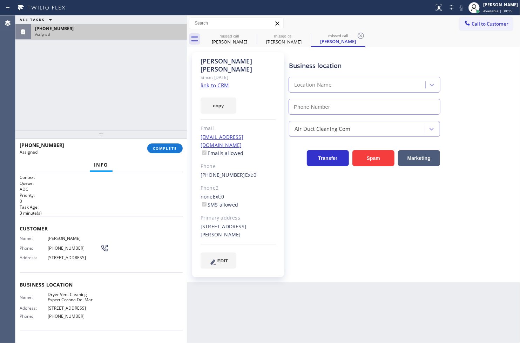
type input "[PHONE_NUMBER]"
click at [18, 239] on div "Context Queue: ADC Priority: 0 Task Age: [DEMOGRAPHIC_DATA] minute(s) Customer …" at bounding box center [100, 257] width 171 height 171
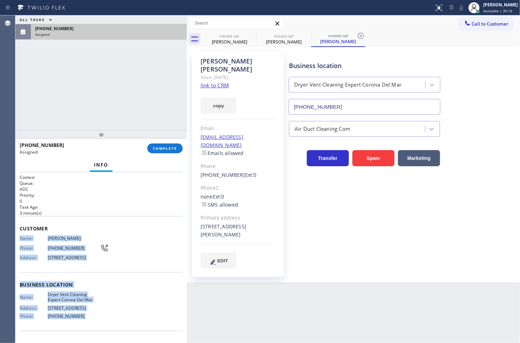
drag, startPoint x: 18, startPoint y: 239, endPoint x: 99, endPoint y: 324, distance: 117.8
click at [99, 324] on div "Context Queue: ADC Priority: 0 Task Age: [DEMOGRAPHIC_DATA] minute(s) Customer …" at bounding box center [100, 257] width 171 height 171
copy div "Name: [PERSON_NAME] Phone: [PHONE_NUMBER] Address: [STREET_ADDRESS] Business lo…"
click at [162, 148] on span "COMPLETE" at bounding box center [165, 148] width 24 height 5
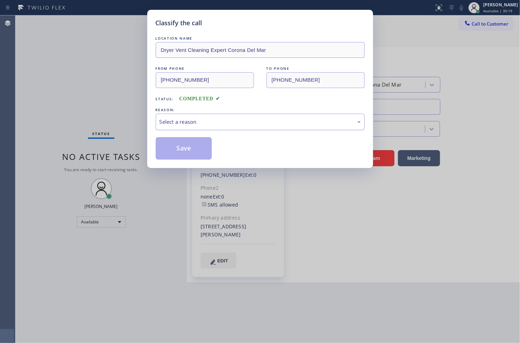
click at [219, 123] on div "Select a reason" at bounding box center [260, 122] width 201 height 8
click at [175, 144] on button "Save" at bounding box center [184, 148] width 56 height 22
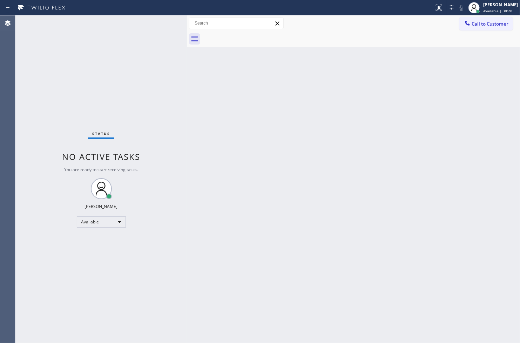
drag, startPoint x: 192, startPoint y: 147, endPoint x: 305, endPoint y: 103, distance: 121.0
click at [192, 147] on div "Back to Dashboard Change Sender ID Customers Technicians Select a contact Outbo…" at bounding box center [353, 179] width 333 height 328
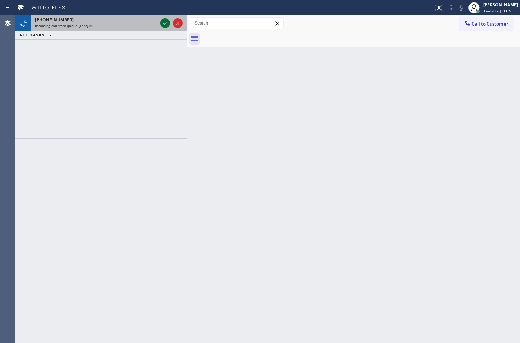
click at [165, 25] on icon at bounding box center [165, 23] width 8 height 8
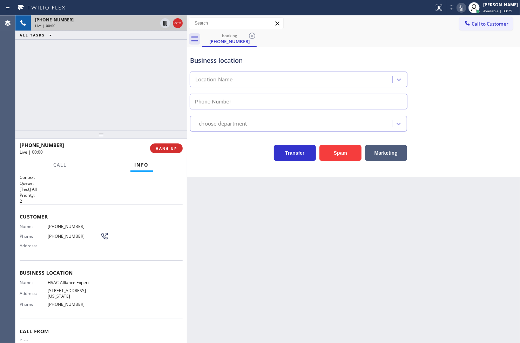
type input "[PHONE_NUMBER]"
click at [123, 109] on div "[PHONE_NUMBER] Live | 00:28 ALL TASKS ALL TASKS ACTIVE TASKS TASKS IN WRAP UP" at bounding box center [100, 72] width 171 height 115
click at [206, 152] on div "Transfer Spam Marketing" at bounding box center [299, 151] width 220 height 20
click at [211, 148] on div "Transfer Spam Marketing" at bounding box center [299, 151] width 220 height 20
click at [156, 112] on div "[PHONE_NUMBER] Live | 00:31 ALL TASKS ALL TASKS ACTIVE TASKS TASKS IN WRAP UP" at bounding box center [100, 72] width 171 height 115
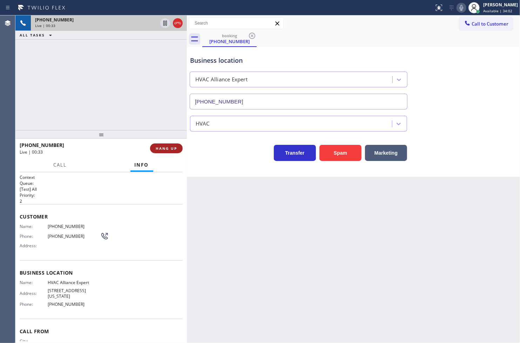
click at [164, 148] on span "HANG UP" at bounding box center [166, 148] width 21 height 5
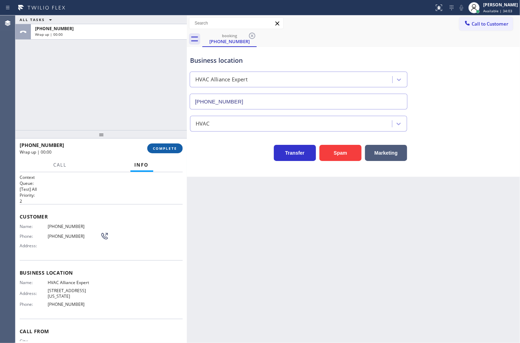
click at [164, 148] on span "COMPLETE" at bounding box center [165, 148] width 24 height 5
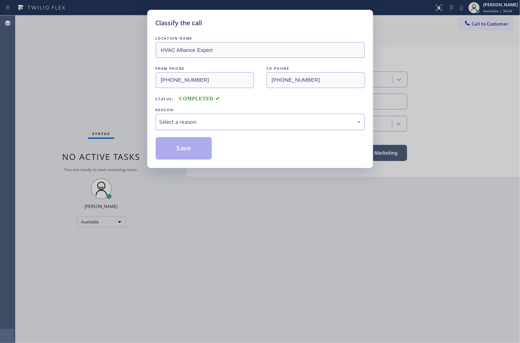
click at [215, 123] on div "Select a reason" at bounding box center [260, 122] width 201 height 8
click at [201, 149] on button "Save" at bounding box center [184, 148] width 56 height 22
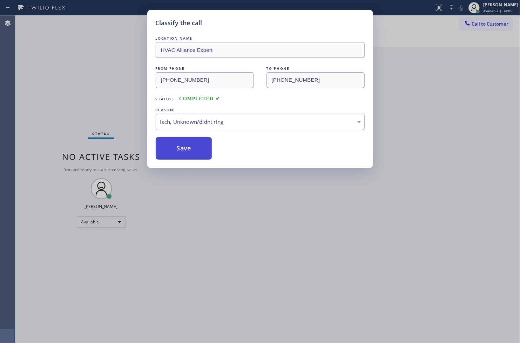
click at [201, 149] on button "Save" at bounding box center [184, 148] width 56 height 22
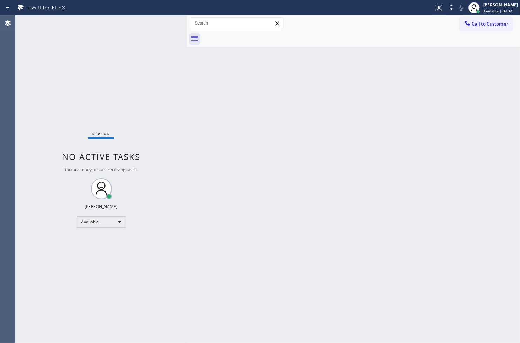
click at [136, 95] on div "Status No active tasks You are ready to start receiving tasks. [PERSON_NAME]" at bounding box center [100, 179] width 171 height 328
click at [169, 97] on div "Status No active tasks You are ready to start receiving tasks. [PERSON_NAME]" at bounding box center [100, 179] width 171 height 328
click at [161, 24] on div "Status No active tasks You are ready to start receiving tasks. [PERSON_NAME]" at bounding box center [100, 179] width 171 height 328
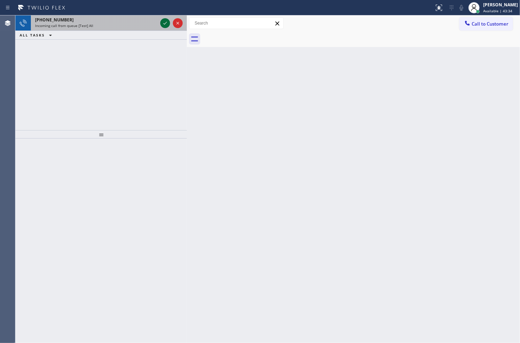
click at [161, 24] on icon at bounding box center [165, 23] width 8 height 8
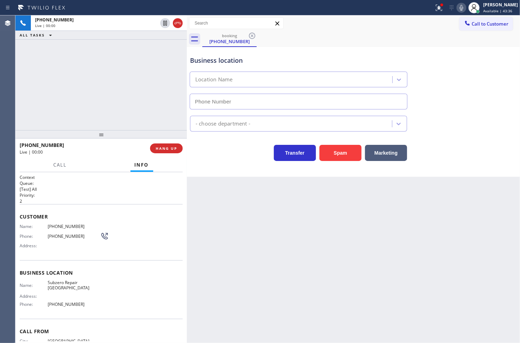
type input "[PHONE_NUMBER]"
click at [436, 9] on icon at bounding box center [438, 7] width 4 height 5
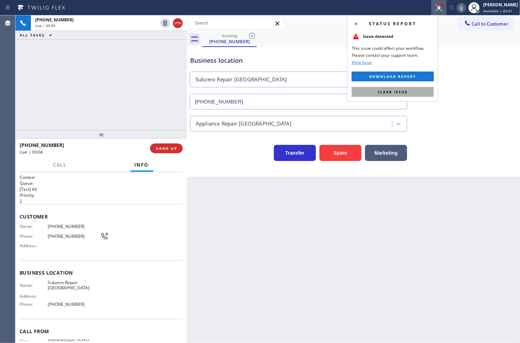
click at [404, 90] on span "Clear issue" at bounding box center [393, 91] width 30 height 5
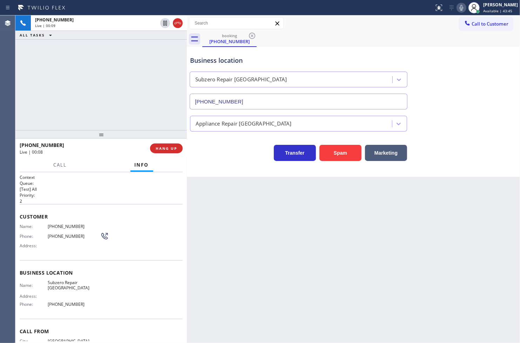
click at [126, 94] on div "[PHONE_NUMBER] Live | 00:09 ALL TASKS ALL TASKS ACTIVE TASKS TASKS IN WRAP UP" at bounding box center [100, 72] width 171 height 115
click at [202, 162] on div "Business location Subzero Repair [GEOGRAPHIC_DATA] [PHONE_NUMBER] Appliance Rep…" at bounding box center [353, 112] width 333 height 130
click at [197, 148] on div "Transfer Spam Marketing" at bounding box center [299, 151] width 220 height 20
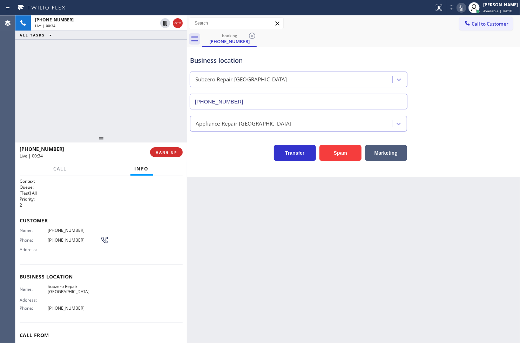
drag, startPoint x: 165, startPoint y: 129, endPoint x: 165, endPoint y: 133, distance: 3.9
click at [165, 134] on div at bounding box center [100, 138] width 171 height 8
click at [163, 120] on div "[PHONE_NUMBER] Live | 00:45 ALL TASKS ALL TASKS ACTIVE TASKS TASKS IN WRAP UP" at bounding box center [100, 74] width 171 height 119
click at [201, 139] on div "Transfer Spam Marketing" at bounding box center [354, 150] width 330 height 22
click at [155, 120] on div "[PHONE_NUMBER] Live | 00:46 ALL TASKS ALL TASKS ACTIVE TASKS TASKS IN WRAP UP" at bounding box center [100, 74] width 171 height 119
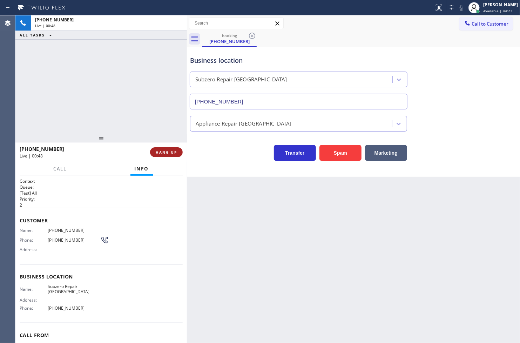
click at [166, 153] on span "HANG UP" at bounding box center [166, 152] width 21 height 5
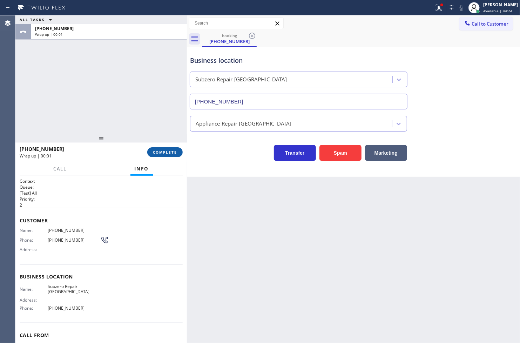
click at [166, 153] on span "COMPLETE" at bounding box center [165, 152] width 24 height 5
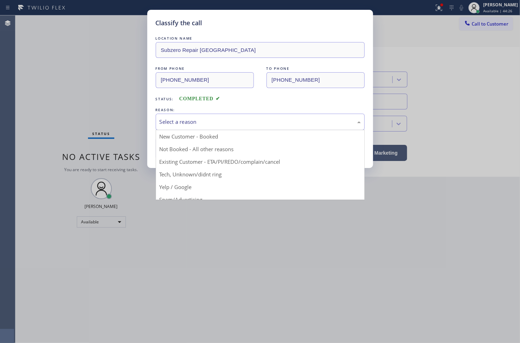
click at [223, 127] on div "Select a reason" at bounding box center [260, 122] width 209 height 16
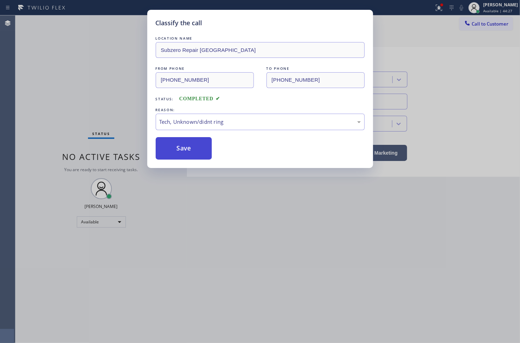
click at [192, 150] on button "Save" at bounding box center [184, 148] width 56 height 22
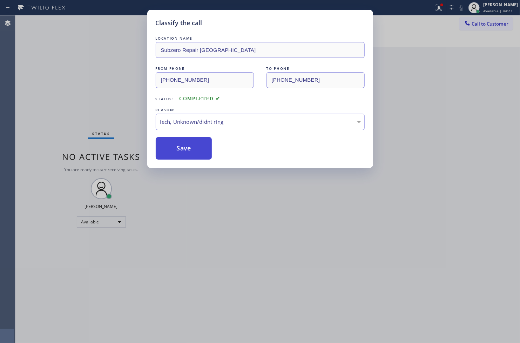
click at [192, 150] on button "Save" at bounding box center [184, 148] width 56 height 22
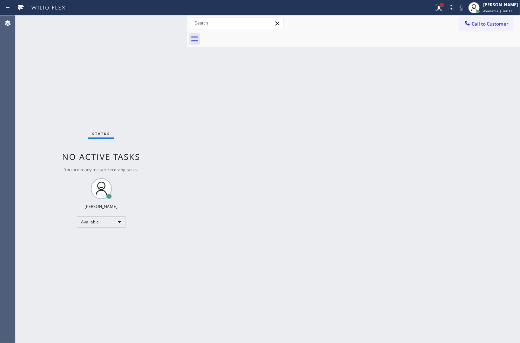
click at [440, 6] on div at bounding box center [442, 5] width 4 height 4
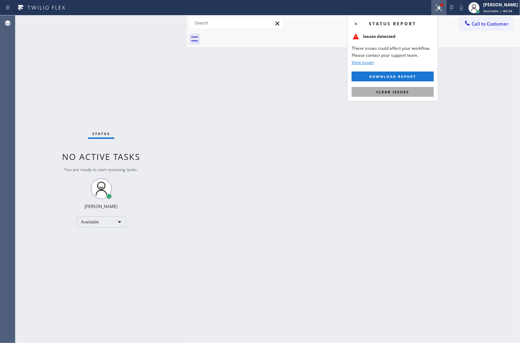
click at [417, 91] on button "Clear issues" at bounding box center [393, 92] width 82 height 10
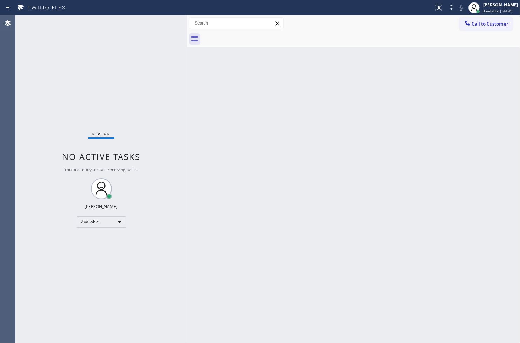
click at [204, 272] on div "Back to Dashboard Change Sender ID Customers Technicians Select a contact Outbo…" at bounding box center [353, 179] width 333 height 328
click at [183, 196] on div "Status No active tasks You are ready to start receiving tasks. [PERSON_NAME]" at bounding box center [100, 179] width 171 height 328
click at [159, 17] on div "Status No active tasks You are ready to start receiving tasks. [PERSON_NAME]" at bounding box center [100, 179] width 171 height 328
click at [168, 302] on div "Status No active tasks You are ready to start receiving tasks. [PERSON_NAME]" at bounding box center [100, 179] width 171 height 328
click at [163, 20] on div "Status No active tasks You are ready to start receiving tasks. [PERSON_NAME]" at bounding box center [100, 179] width 171 height 328
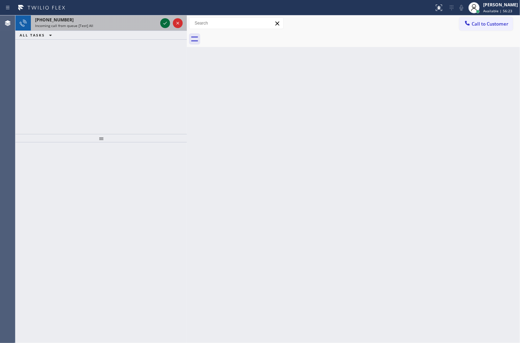
click at [163, 20] on icon at bounding box center [165, 23] width 8 height 8
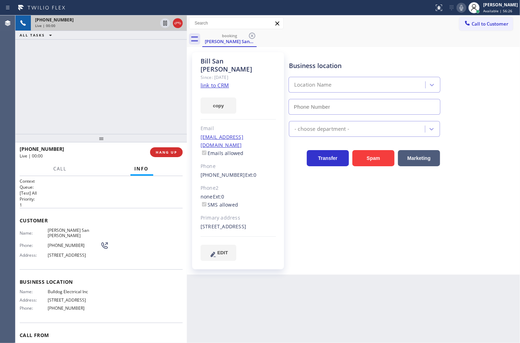
type input "[PHONE_NUMBER]"
click at [324, 220] on div "Business location Bulldog Electrical Inc [PHONE_NUMBER] Electricians Transfer S…" at bounding box center [403, 156] width 231 height 205
click at [141, 107] on div "[PHONE_NUMBER] Live | 00:04 ALL TASKS ALL TASKS ACTIVE TASKS TASKS IN WRAP UP" at bounding box center [100, 74] width 171 height 119
click at [457, 8] on icon at bounding box center [461, 8] width 8 height 8
click at [210, 82] on link "link to CRM" at bounding box center [215, 85] width 28 height 7
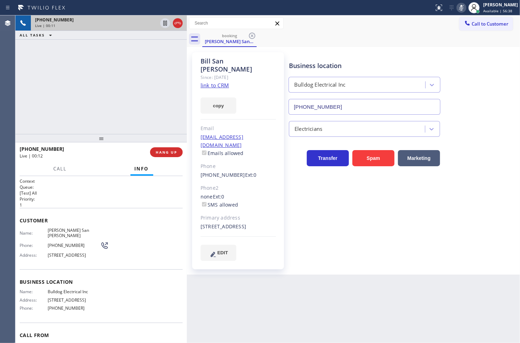
click at [457, 7] on icon at bounding box center [461, 8] width 8 height 8
click at [64, 168] on span "Call" at bounding box center [60, 169] width 13 height 6
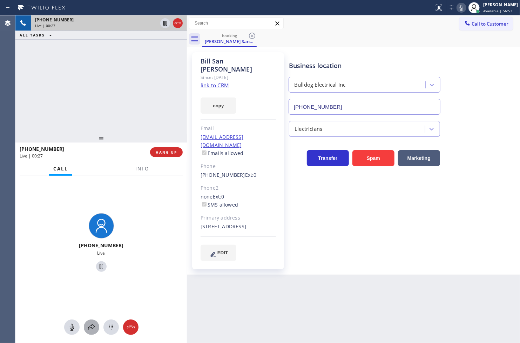
click at [93, 325] on icon at bounding box center [91, 327] width 8 height 8
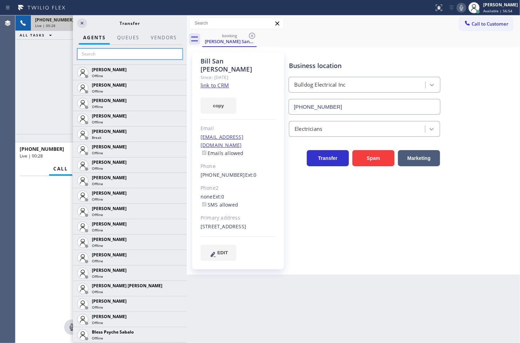
click at [93, 55] on input "text" at bounding box center [130, 53] width 106 height 11
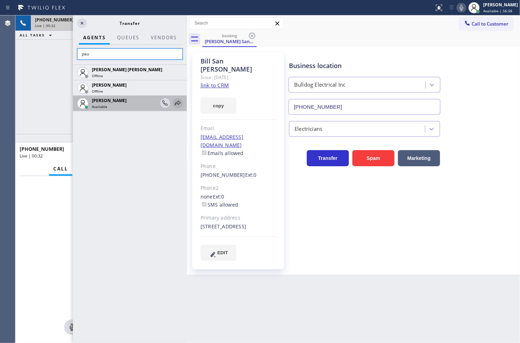
type input "pau"
click at [179, 102] on icon at bounding box center [178, 103] width 6 height 5
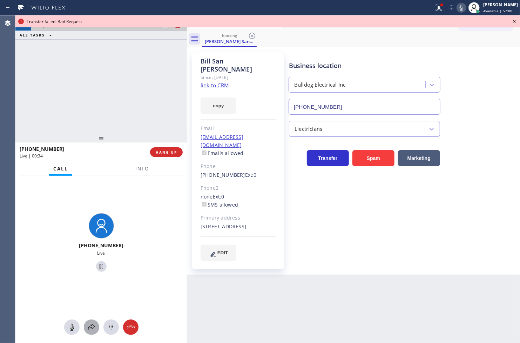
click at [90, 332] on button at bounding box center [91, 326] width 15 height 15
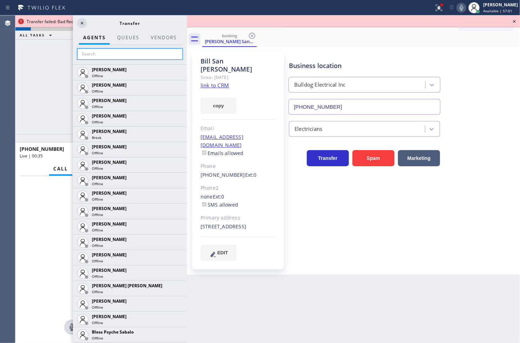
click at [92, 56] on input "text" at bounding box center [130, 53] width 106 height 11
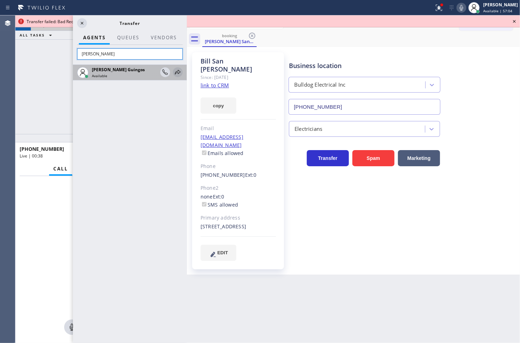
type input "[PERSON_NAME]"
click at [176, 71] on icon at bounding box center [178, 72] width 8 height 8
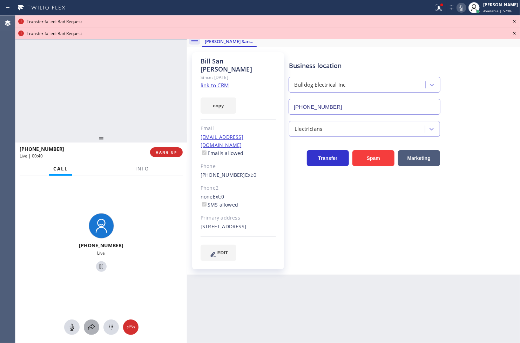
click at [90, 329] on icon at bounding box center [91, 327] width 8 height 8
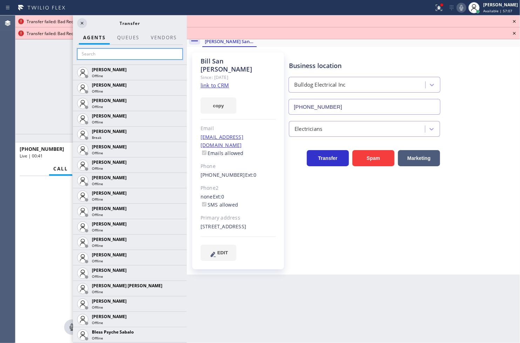
click at [114, 53] on input "text" at bounding box center [130, 53] width 106 height 11
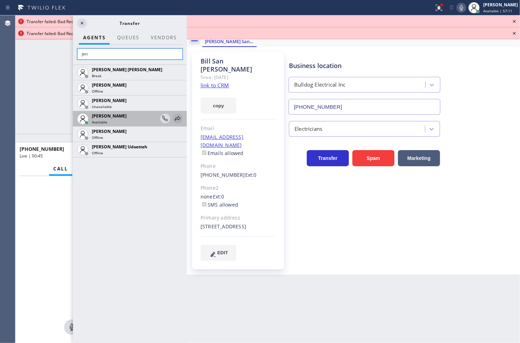
type input "jen"
click at [178, 120] on icon at bounding box center [178, 118] width 6 height 5
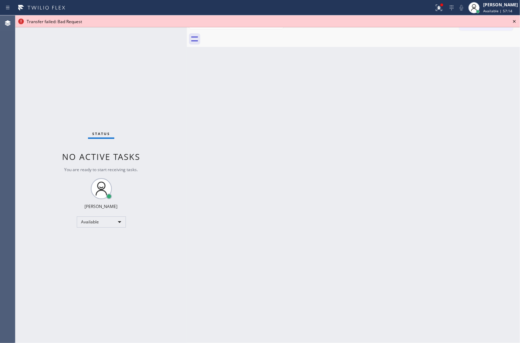
click at [513, 22] on icon at bounding box center [514, 21] width 8 height 8
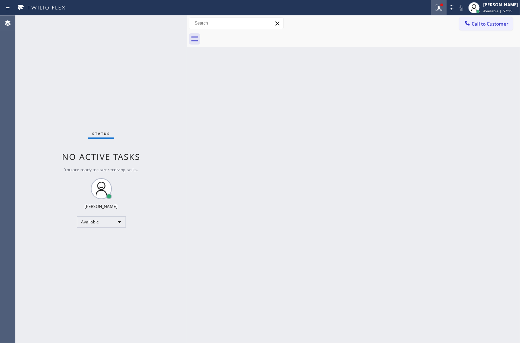
click at [435, 9] on icon at bounding box center [439, 8] width 8 height 8
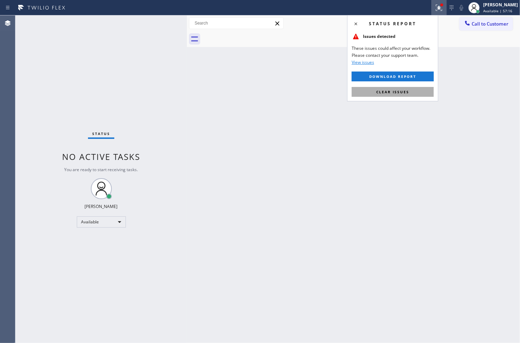
click at [382, 93] on span "Clear issues" at bounding box center [392, 91] width 33 height 5
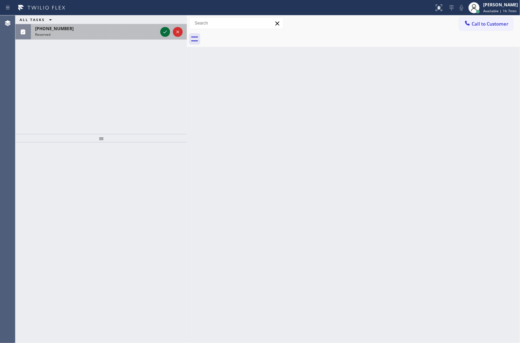
click at [169, 33] on div at bounding box center [165, 32] width 10 height 8
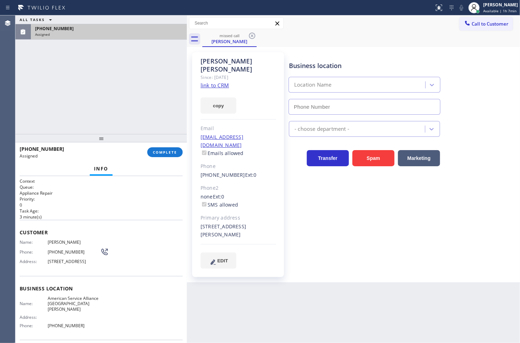
type input "[PHONE_NUMBER]"
click at [18, 241] on div "Context Queue: Appliance Repair Priority: 0 Task Age: [DEMOGRAPHIC_DATA] minute…" at bounding box center [100, 259] width 171 height 167
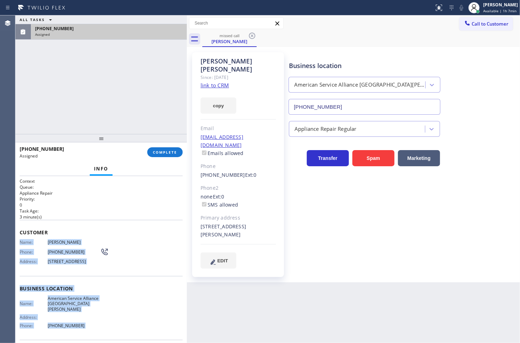
drag, startPoint x: 18, startPoint y: 241, endPoint x: 89, endPoint y: 325, distance: 110.2
click at [89, 325] on div "Context Queue: Appliance Repair Priority: 0 Task Age: [DEMOGRAPHIC_DATA] minute…" at bounding box center [100, 259] width 171 height 167
copy div "Name: [PERSON_NAME] Phone: [PHONE_NUMBER] Address: [STREET_ADDRESS] Business lo…"
click at [154, 151] on span "COMPLETE" at bounding box center [165, 152] width 24 height 5
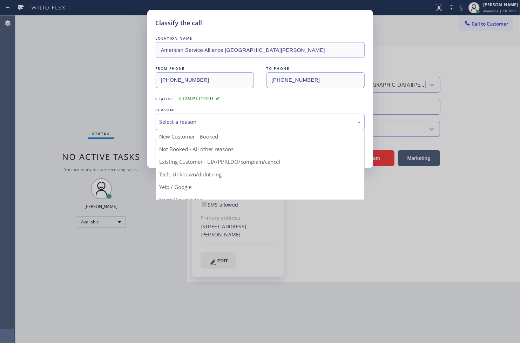
click at [211, 120] on div "Select a reason" at bounding box center [260, 122] width 201 height 8
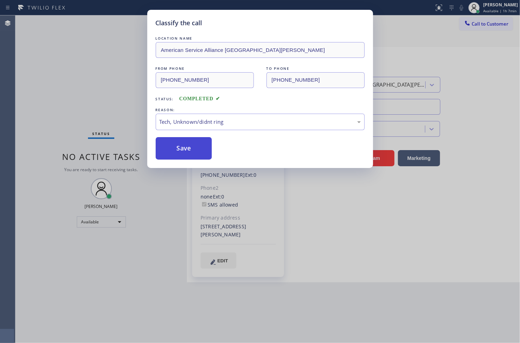
click at [191, 149] on button "Save" at bounding box center [184, 148] width 56 height 22
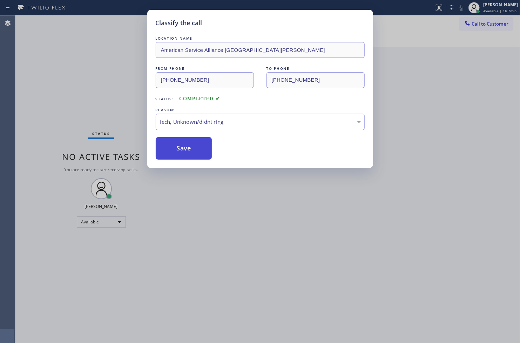
click at [191, 149] on button "Save" at bounding box center [184, 148] width 56 height 22
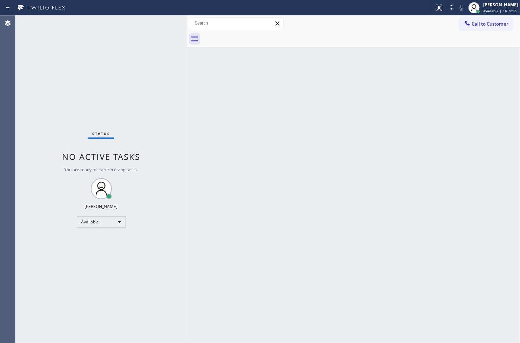
click at [105, 78] on div "Status No active tasks You are ready to start receiving tasks. [PERSON_NAME]" at bounding box center [100, 179] width 171 height 328
click at [166, 22] on div "Status No active tasks You are ready to start receiving tasks. [PERSON_NAME]" at bounding box center [100, 179] width 171 height 328
click at [162, 22] on div "Status No active tasks You are ready to start receiving tasks. [PERSON_NAME]" at bounding box center [100, 179] width 171 height 328
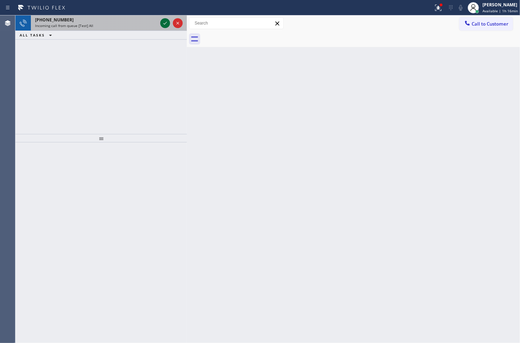
click at [160, 22] on div at bounding box center [165, 23] width 10 height 8
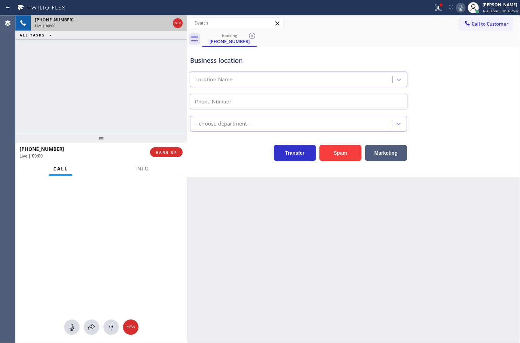
type input "[PHONE_NUMBER]"
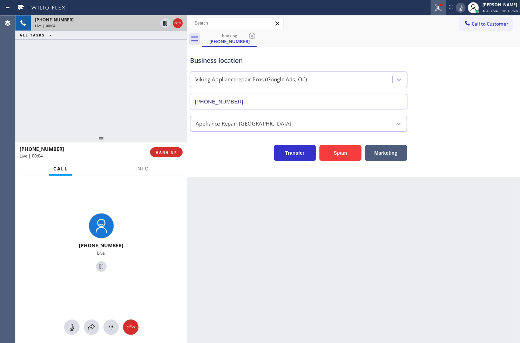
click at [434, 8] on icon at bounding box center [438, 8] width 8 height 8
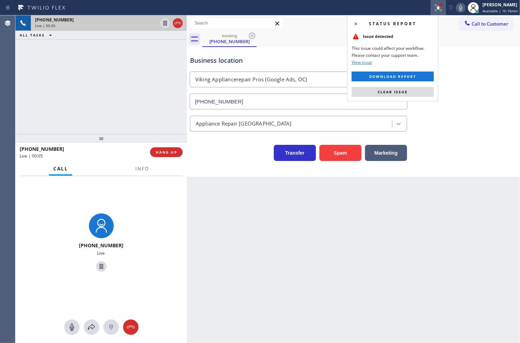
click at [424, 86] on div "Status report Issue detected This issue could affect your workflow. Please cont…" at bounding box center [392, 58] width 91 height 86
click at [422, 90] on button "Clear issue" at bounding box center [393, 92] width 82 height 10
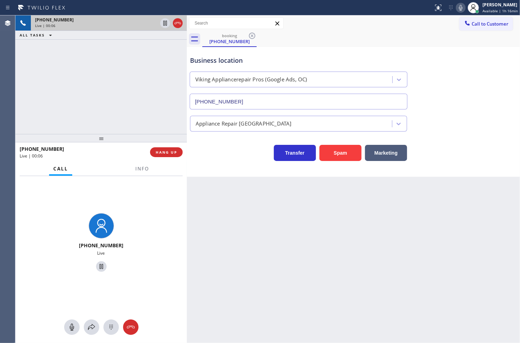
click at [136, 107] on div "[PHONE_NUMBER] Live | 00:06 ALL TASKS ALL TASKS ACTIVE TASKS TASKS IN WRAP UP" at bounding box center [100, 74] width 171 height 119
click at [138, 171] on span "Info" at bounding box center [142, 169] width 14 height 6
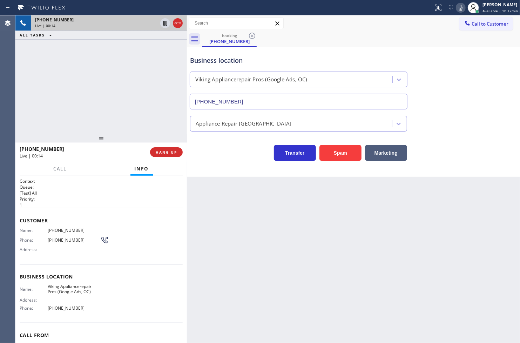
click at [116, 88] on div "[PHONE_NUMBER] Live | 00:14 ALL TASKS ALL TASKS ACTIVE TASKS TASKS IN WRAP UP" at bounding box center [100, 74] width 171 height 119
click at [227, 162] on div "Business location Viking Appliancerepair Pros (Google Ads, OC) [PHONE_NUMBER] A…" at bounding box center [353, 112] width 333 height 130
click at [164, 118] on div "[PHONE_NUMBER] Live | 00:27 ALL TASKS ALL TASKS ACTIVE TASKS TASKS IN WRAP UP" at bounding box center [100, 74] width 171 height 119
click at [219, 169] on div "Business location Viking Appliancerepair Pros (Google Ads, OC) [PHONE_NUMBER] A…" at bounding box center [353, 112] width 333 height 130
click at [170, 123] on div "[PHONE_NUMBER] Live | 00:28 ALL TASKS ALL TASKS ACTIVE TASKS TASKS IN WRAP UP" at bounding box center [100, 74] width 171 height 119
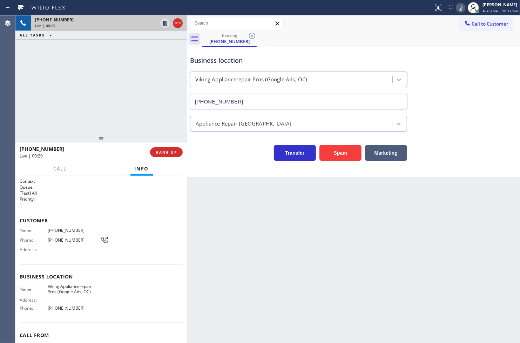
click at [217, 159] on div "Transfer Spam Marketing" at bounding box center [299, 151] width 220 height 20
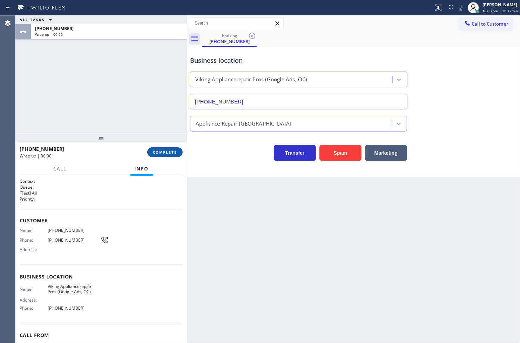
click at [167, 148] on button "COMPLETE" at bounding box center [164, 152] width 35 height 10
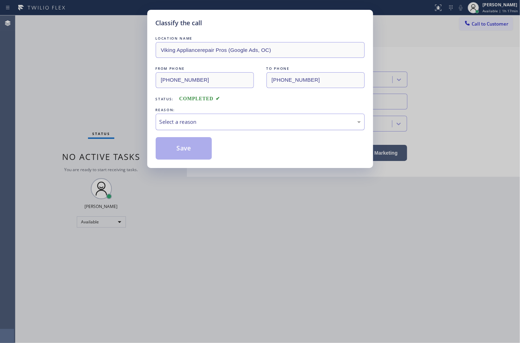
click at [200, 121] on div "Select a reason" at bounding box center [260, 122] width 201 height 8
click at [184, 157] on button "Save" at bounding box center [184, 148] width 56 height 22
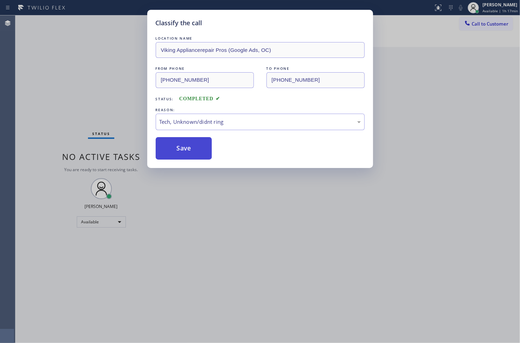
drag, startPoint x: 184, startPoint y: 157, endPoint x: 516, endPoint y: 5, distance: 365.2
click at [188, 154] on button "Save" at bounding box center [184, 148] width 56 height 22
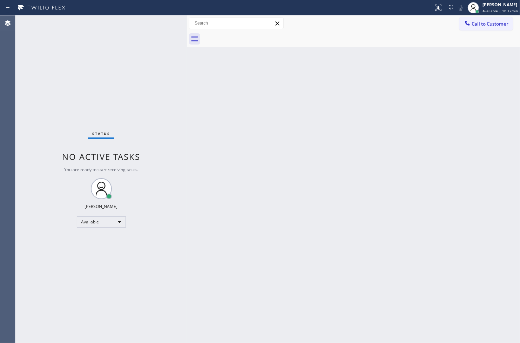
click at [160, 23] on div "Status No active tasks You are ready to start receiving tasks. [PERSON_NAME]" at bounding box center [100, 179] width 171 height 328
click at [167, 20] on div "Status No active tasks You are ready to start receiving tasks. [PERSON_NAME]" at bounding box center [100, 179] width 171 height 328
click at [166, 22] on div "Status No active tasks You are ready to start receiving tasks. [PERSON_NAME]" at bounding box center [100, 179] width 171 height 328
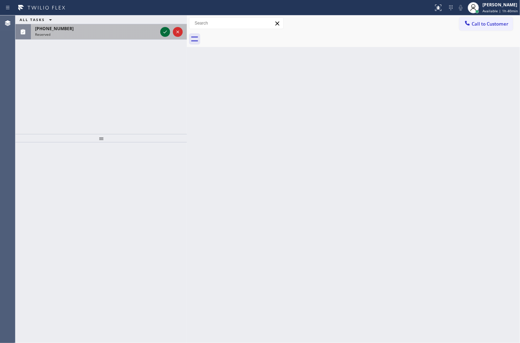
click at [166, 32] on icon at bounding box center [165, 32] width 8 height 8
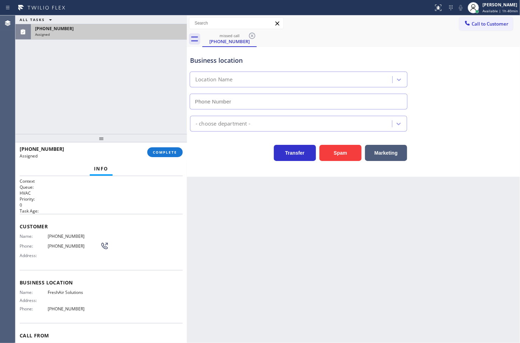
type input "[PHONE_NUMBER]"
click at [21, 237] on span "Name:" at bounding box center [34, 236] width 28 height 5
drag, startPoint x: 21, startPoint y: 279, endPoint x: 23, endPoint y: 294, distance: 14.4
click at [23, 294] on div "Context Queue: HVAC Priority: 0 Task Age: Customer Name: [PHONE_NUMBER] Phone: …" at bounding box center [101, 277] width 163 height 198
click at [29, 240] on div "Name: [PHONE_NUMBER] Phone: [PHONE_NUMBER] Address:" at bounding box center [64, 248] width 89 height 28
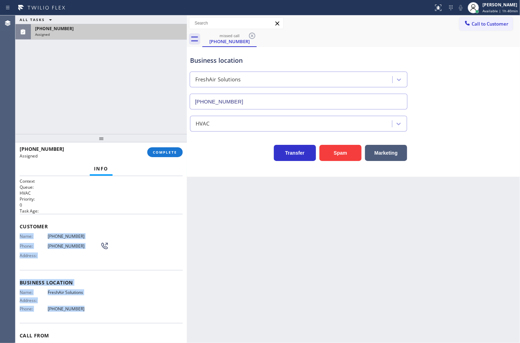
drag, startPoint x: 17, startPoint y: 233, endPoint x: 82, endPoint y: 305, distance: 97.6
click at [82, 305] on div "Context Queue: HVAC Priority: 0 Task Age: Customer Name: [PHONE_NUMBER] Phone: …" at bounding box center [100, 259] width 171 height 167
copy div "Name: [PHONE_NUMBER] Phone: [PHONE_NUMBER] Address: Business location Name: Fre…"
click at [154, 153] on span "COMPLETE" at bounding box center [165, 152] width 24 height 5
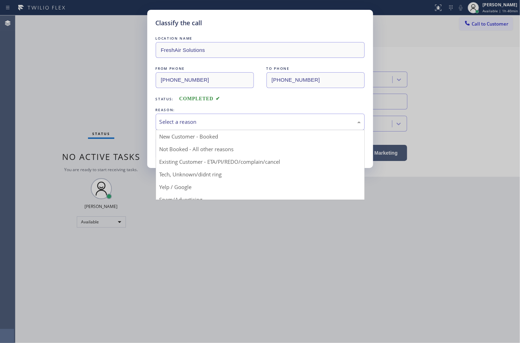
click at [204, 125] on div "Select a reason" at bounding box center [260, 122] width 201 height 8
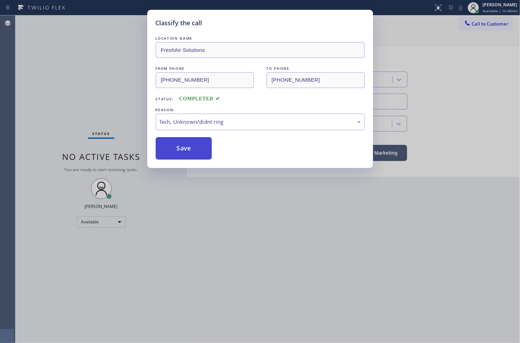
click at [184, 153] on button "Save" at bounding box center [184, 148] width 56 height 22
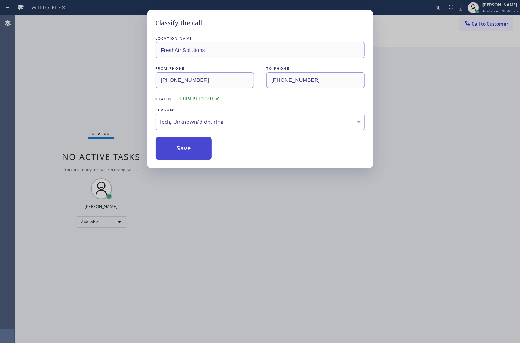
click at [184, 153] on button "Save" at bounding box center [184, 148] width 56 height 22
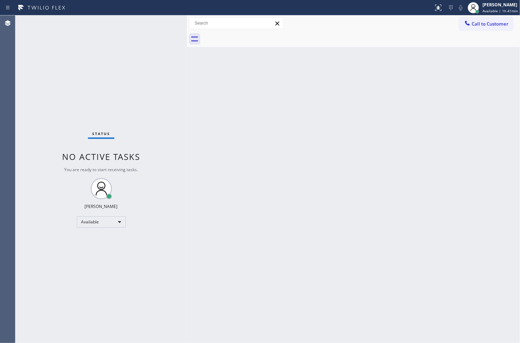
click at [138, 72] on div "Status No active tasks You are ready to start receiving tasks. [PERSON_NAME]" at bounding box center [100, 179] width 171 height 328
click at [118, 222] on div "Available" at bounding box center [101, 221] width 49 height 11
click at [103, 260] on li "Break" at bounding box center [101, 258] width 48 height 8
click at [124, 271] on div "Status No active tasks Change activity state to start receiving tasks. [PERSON_…" at bounding box center [100, 179] width 171 height 328
drag, startPoint x: 168, startPoint y: 271, endPoint x: 139, endPoint y: 120, distance: 153.6
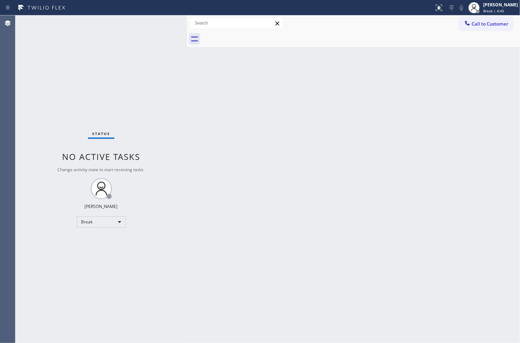
click at [168, 270] on div "Status No active tasks Change activity state to start receiving tasks. [PERSON_…" at bounding box center [100, 179] width 171 height 328
click at [139, 49] on div "Status No active tasks Change activity state to start receiving tasks. [PERSON_…" at bounding box center [100, 179] width 171 height 328
click at [502, 246] on div "Back to Dashboard Change Sender ID Customers Technicians Select a contact Outbo…" at bounding box center [353, 179] width 333 height 328
drag, startPoint x: 177, startPoint y: 292, endPoint x: 206, endPoint y: 156, distance: 139.4
click at [179, 289] on div "Status No active tasks Change activity state to start receiving tasks. [PERSON_…" at bounding box center [100, 179] width 171 height 328
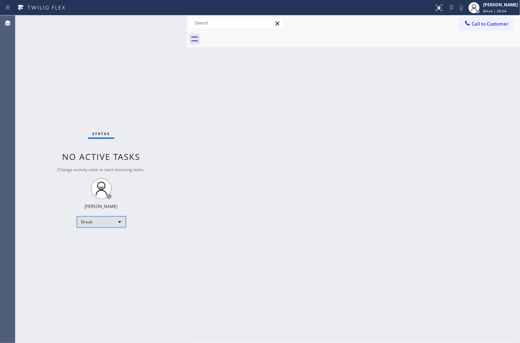
click at [119, 223] on div "Break" at bounding box center [101, 221] width 49 height 11
click at [110, 241] on li "Available" at bounding box center [101, 240] width 48 height 8
click at [296, 179] on div "Back to Dashboard Change Sender ID Customers Technicians Select a contact Outbo…" at bounding box center [353, 179] width 333 height 328
drag, startPoint x: 190, startPoint y: 233, endPoint x: 355, endPoint y: 109, distance: 206.3
click at [190, 233] on div "Back to Dashboard Change Sender ID Customers Technicians Select a contact Outbo…" at bounding box center [353, 179] width 333 height 328
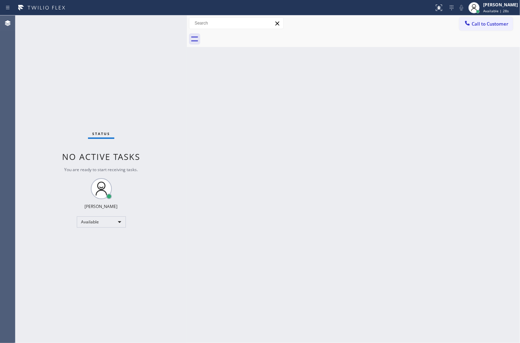
click at [156, 33] on div "Status No active tasks You are ready to start receiving tasks. [PERSON_NAME]" at bounding box center [100, 179] width 171 height 328
click at [230, 183] on div "Back to Dashboard Change Sender ID Customers Technicians Select a contact Outbo…" at bounding box center [353, 179] width 333 height 328
click at [159, 33] on div "Status No active tasks You are ready to start receiving tasks. [PERSON_NAME]" at bounding box center [100, 179] width 171 height 328
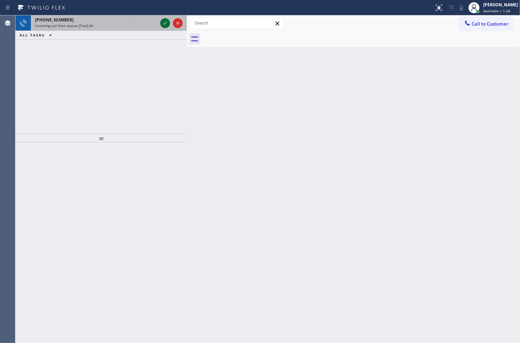
click at [166, 23] on icon at bounding box center [165, 23] width 8 height 8
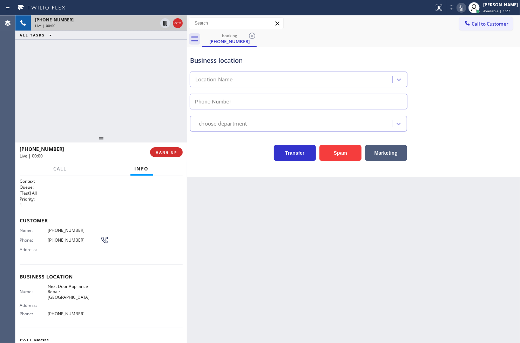
type input "[PHONE_NUMBER]"
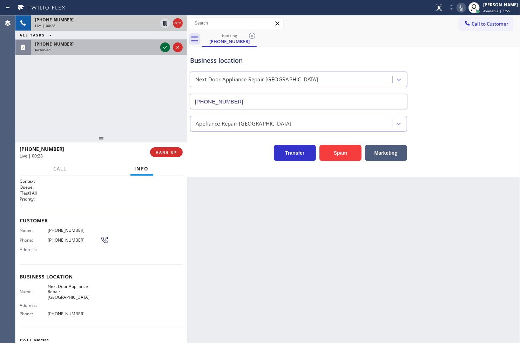
click at [160, 46] on div at bounding box center [165, 47] width 10 height 8
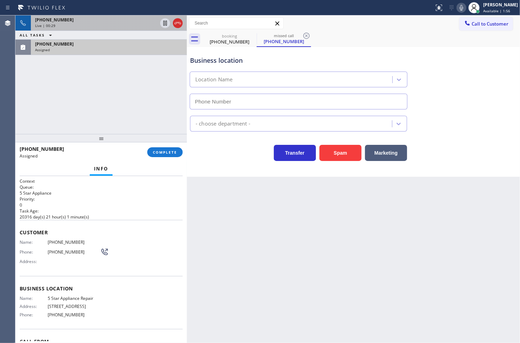
type input "[PHONE_NUMBER]"
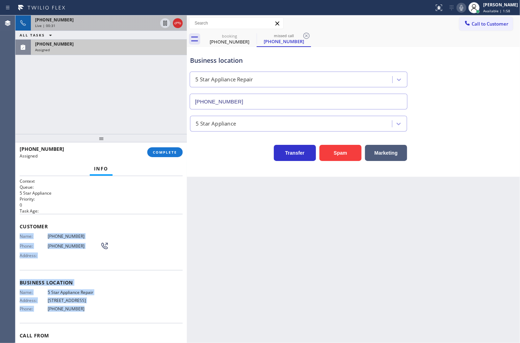
drag, startPoint x: 18, startPoint y: 236, endPoint x: 89, endPoint y: 317, distance: 107.6
click at [89, 317] on div "Context Queue: 5 Star Appliance Priority: 0 Task Age: Customer Name: [PHONE_NUM…" at bounding box center [100, 259] width 171 height 167
copy div "Name: [PHONE_NUMBER] Phone: [PHONE_NUMBER] Address: Business location Name: 5 S…"
click at [173, 151] on span "COMPLETE" at bounding box center [165, 152] width 24 height 5
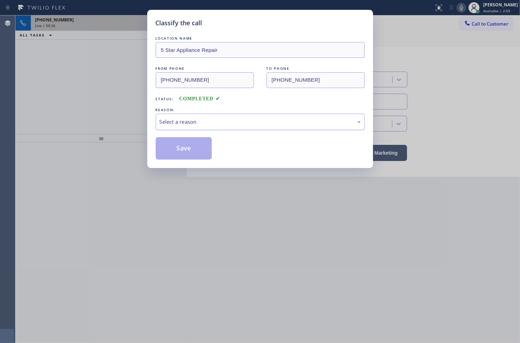
click at [201, 123] on div "Select a reason" at bounding box center [260, 122] width 201 height 8
click at [180, 153] on button "Save" at bounding box center [184, 148] width 56 height 22
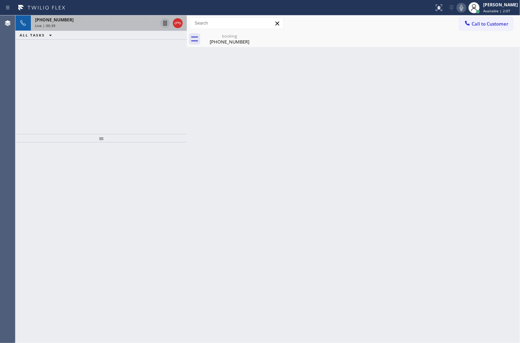
click at [166, 24] on icon at bounding box center [165, 23] width 8 height 8
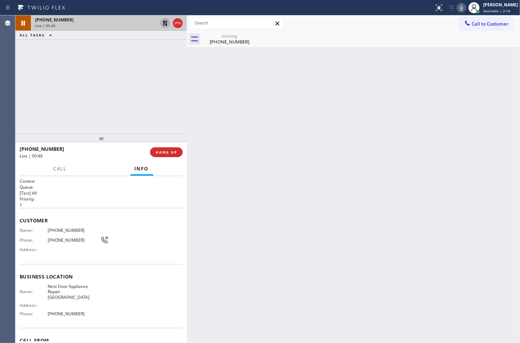
click at [155, 112] on div "[PHONE_NUMBER] Live | 00:46 ALL TASKS ALL TASKS ACTIVE TASKS TASKS IN WRAP UP" at bounding box center [100, 74] width 171 height 119
click at [54, 164] on button "Call" at bounding box center [60, 169] width 22 height 14
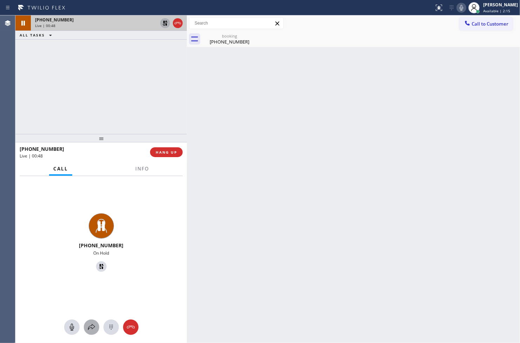
click at [87, 326] on icon at bounding box center [91, 327] width 8 height 8
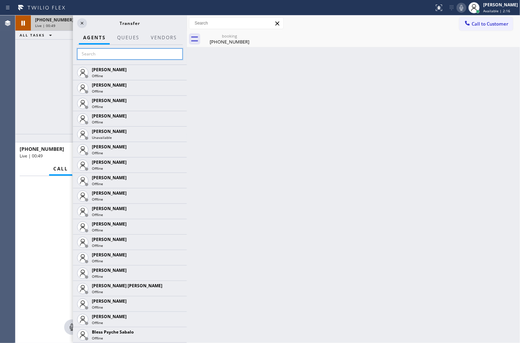
click at [99, 58] on input "text" at bounding box center [130, 53] width 106 height 11
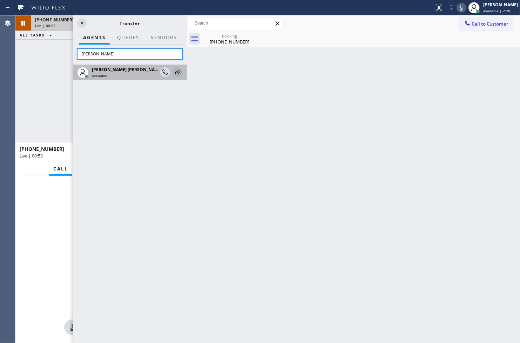
type input "[PERSON_NAME]"
click at [180, 70] on icon at bounding box center [178, 72] width 8 height 8
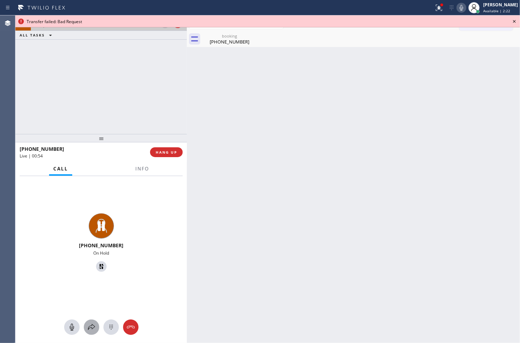
click at [90, 325] on icon at bounding box center [91, 327] width 8 height 8
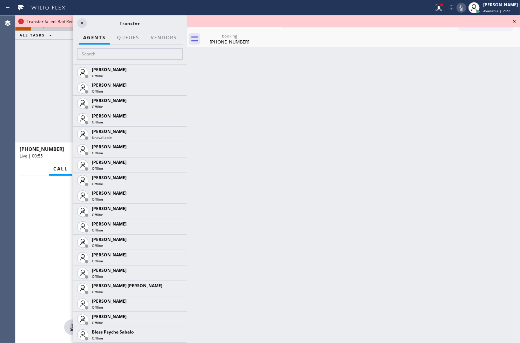
click at [99, 47] on div at bounding box center [130, 55] width 114 height 20
click at [97, 55] on input "text" at bounding box center [130, 53] width 106 height 11
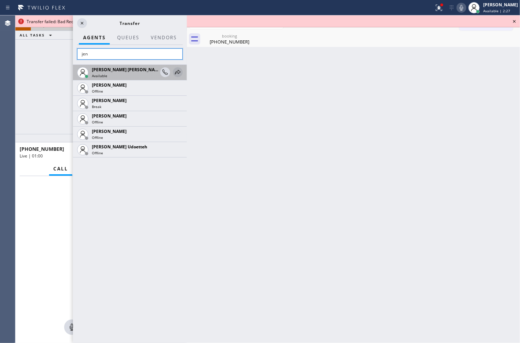
type input "jen"
click at [180, 71] on icon at bounding box center [178, 72] width 6 height 5
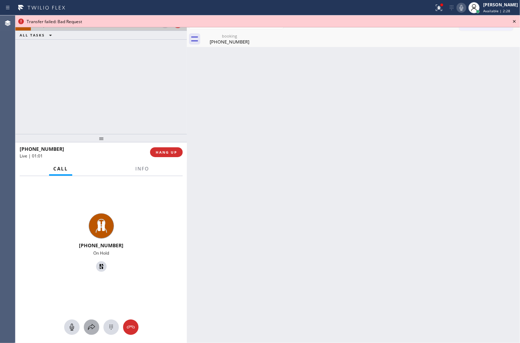
click at [93, 325] on icon at bounding box center [91, 327] width 8 height 8
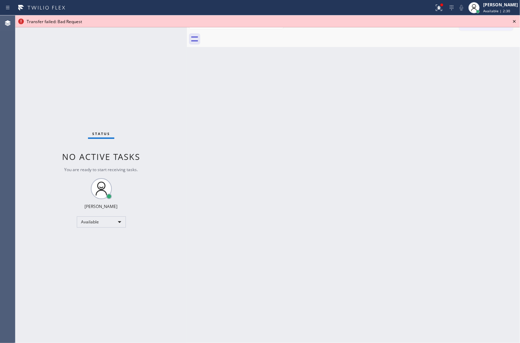
click at [514, 20] on icon at bounding box center [514, 21] width 8 height 8
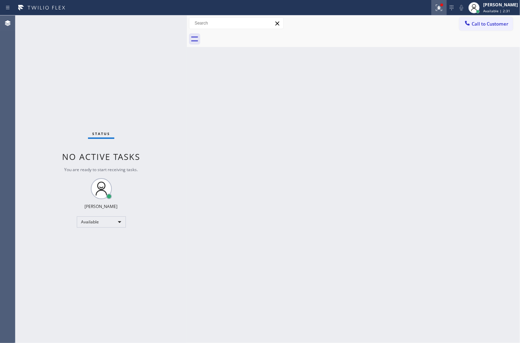
click at [436, 5] on div at bounding box center [438, 8] width 15 height 8
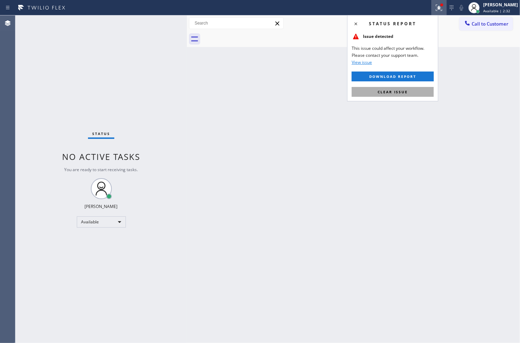
click at [402, 94] on span "Clear issue" at bounding box center [393, 91] width 30 height 5
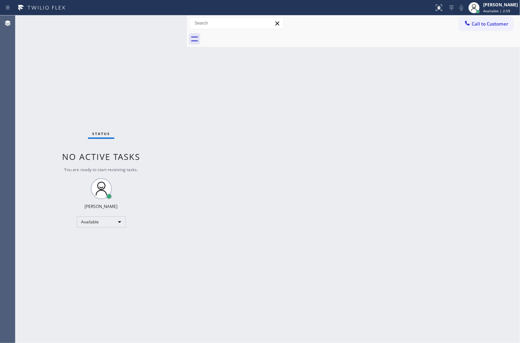
click at [170, 143] on div "Status No active tasks You are ready to start receiving tasks. [PERSON_NAME]" at bounding box center [100, 179] width 171 height 328
click at [146, 54] on div "Status No active tasks You are ready to start receiving tasks. [PERSON_NAME]" at bounding box center [100, 179] width 171 height 328
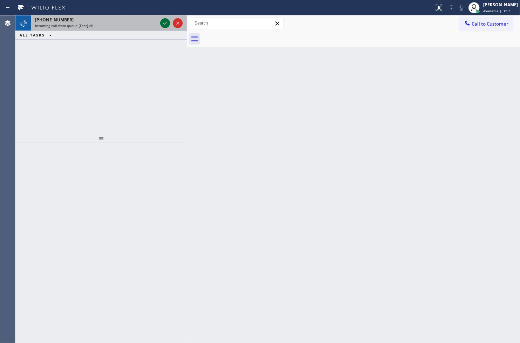
click at [165, 22] on icon at bounding box center [165, 23] width 8 height 8
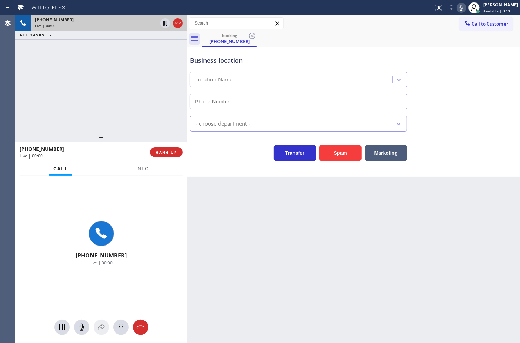
type input "[PHONE_NUMBER]"
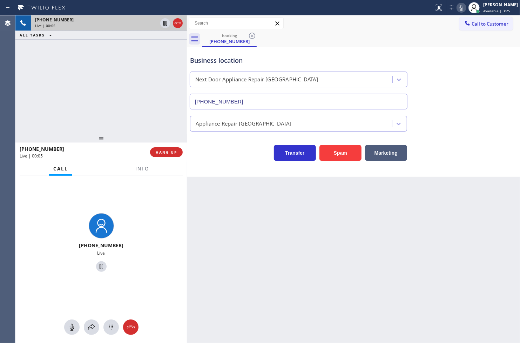
click at [133, 203] on div "[PHONE_NUMBER] Live" at bounding box center [100, 243] width 171 height 135
click at [139, 168] on span "Info" at bounding box center [142, 169] width 14 height 6
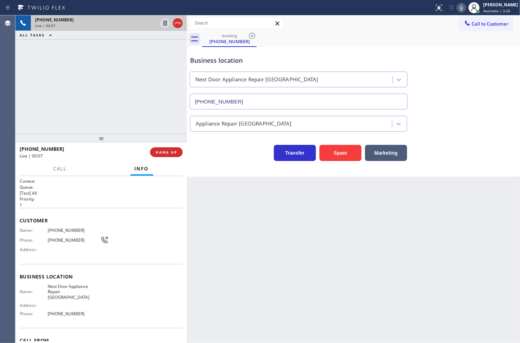
click at [19, 229] on div "Context Queue: [Test] All Priority: 1 Customer Name: [PHONE_NUMBER] Phone: [PHO…" at bounding box center [100, 259] width 171 height 167
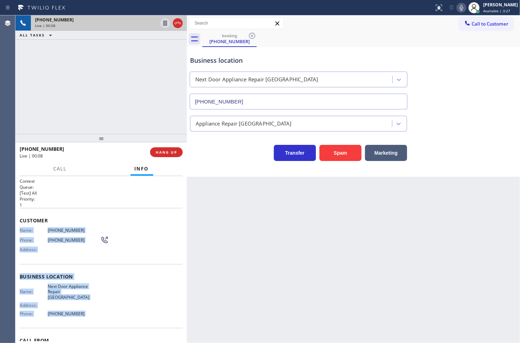
drag, startPoint x: 19, startPoint y: 229, endPoint x: 106, endPoint y: 305, distance: 115.6
click at [106, 305] on div "Context Queue: [Test] All Priority: 1 Customer Name: [PHONE_NUMBER] Phone: [PHO…" at bounding box center [100, 259] width 171 height 167
copy div "Name: [PHONE_NUMBER] Phone: [PHONE_NUMBER] Address: Business location Name: Nex…"
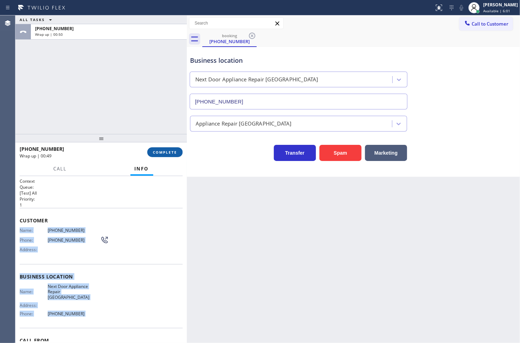
click at [159, 153] on span "COMPLETE" at bounding box center [165, 152] width 24 height 5
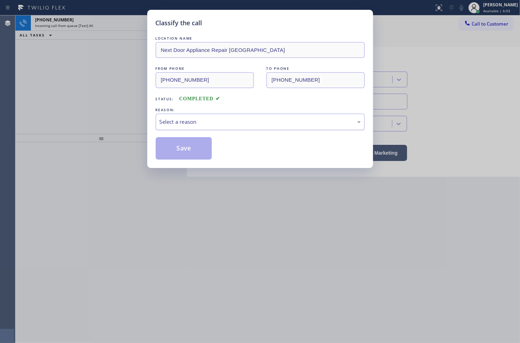
click at [222, 124] on div "Select a reason" at bounding box center [260, 122] width 201 height 8
click at [188, 153] on button "Save" at bounding box center [184, 148] width 56 height 22
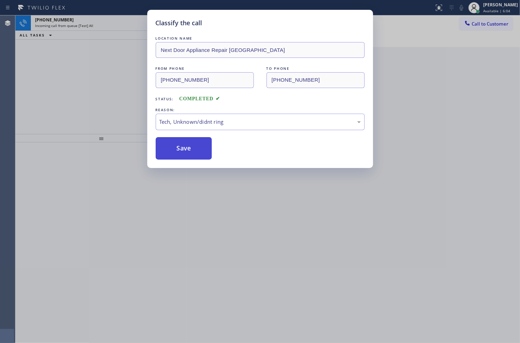
click at [188, 153] on button "Save" at bounding box center [184, 148] width 56 height 22
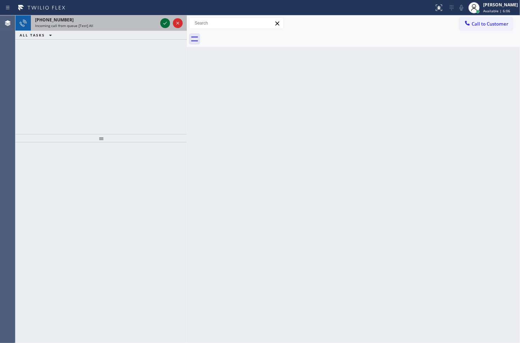
click at [162, 23] on icon at bounding box center [165, 23] width 8 height 8
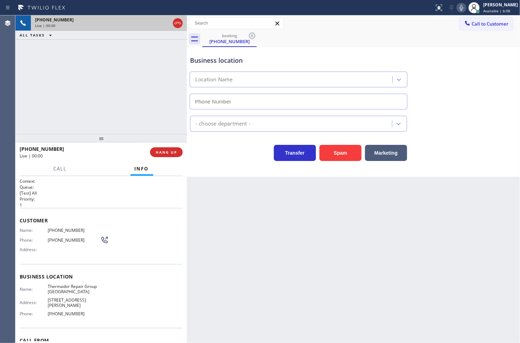
type input "[PHONE_NUMBER]"
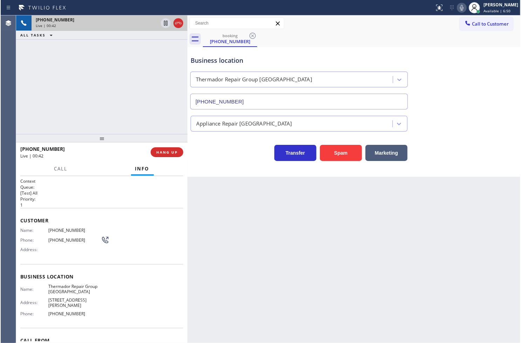
scroll to position [33, 0]
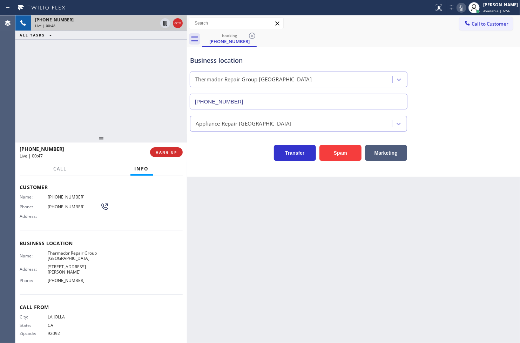
click at [290, 246] on div "Back to Dashboard Change Sender ID Customers Technicians Select a contact Outbo…" at bounding box center [353, 179] width 333 height 328
click at [151, 119] on div "[PHONE_NUMBER] Live | 00:49 ALL TASKS ALL TASKS ACTIVE TASKS TASKS IN WRAP UP" at bounding box center [100, 74] width 171 height 119
click at [205, 159] on div "Transfer Spam Marketing" at bounding box center [299, 151] width 220 height 20
click at [156, 114] on div "[PHONE_NUMBER] Live | 00:51 ALL TASKS ALL TASKS ACTIVE TASKS TASKS IN WRAP UP" at bounding box center [100, 74] width 171 height 119
click at [210, 154] on div "Transfer Spam Marketing" at bounding box center [299, 151] width 220 height 20
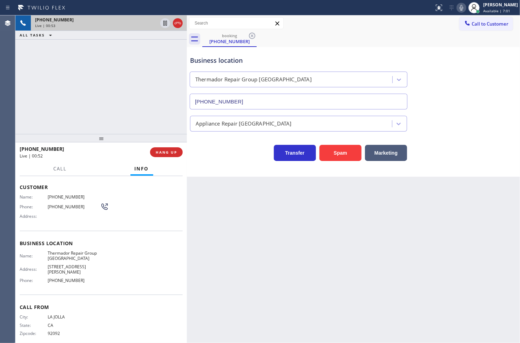
click at [139, 120] on div "[PHONE_NUMBER] Live | 00:53 ALL TASKS ALL TASKS ACTIVE TASKS TASKS IN WRAP UP" at bounding box center [100, 74] width 171 height 119
click at [264, 164] on div "Business location Thermador Repair Group [GEOGRAPHIC_DATA] [PHONE_NUMBER] Appli…" at bounding box center [353, 112] width 333 height 130
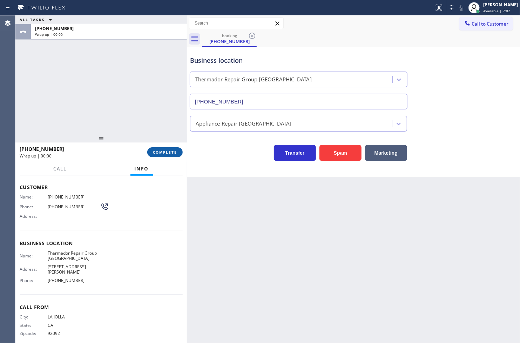
click at [172, 152] on span "COMPLETE" at bounding box center [165, 152] width 24 height 5
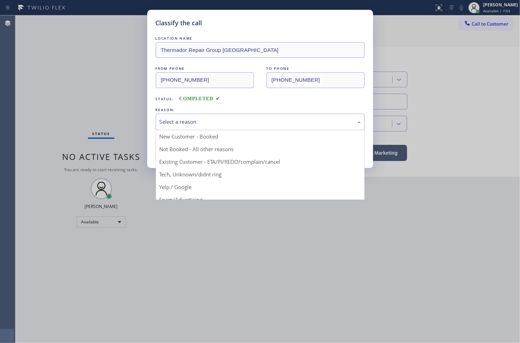
click at [213, 122] on div "Select a reason" at bounding box center [260, 122] width 201 height 8
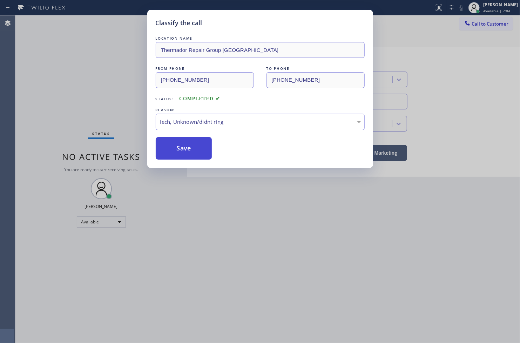
click at [178, 155] on button "Save" at bounding box center [184, 148] width 56 height 22
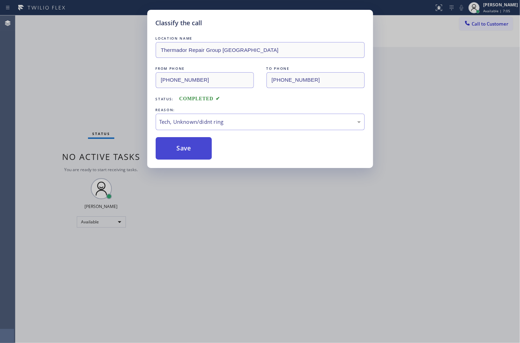
click at [178, 155] on button "Save" at bounding box center [184, 148] width 56 height 22
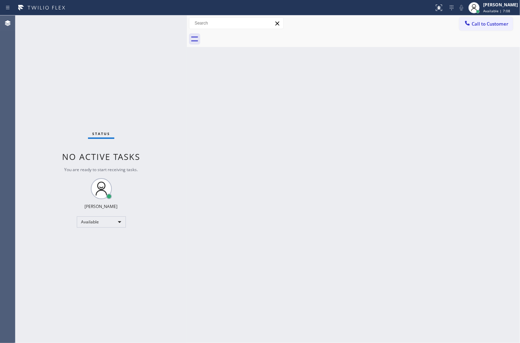
click at [442, 156] on div "Back to Dashboard Change Sender ID Customers Technicians Select a contact Outbo…" at bounding box center [353, 179] width 333 height 328
click at [135, 100] on div "Status No active tasks You are ready to start receiving tasks. [PERSON_NAME]" at bounding box center [100, 179] width 171 height 328
click at [150, 27] on div "Status No active tasks You are ready to start receiving tasks. [PERSON_NAME]" at bounding box center [100, 179] width 171 height 328
click at [172, 149] on div "Status No active tasks You are ready to start receiving tasks. [PERSON_NAME]" at bounding box center [100, 179] width 171 height 328
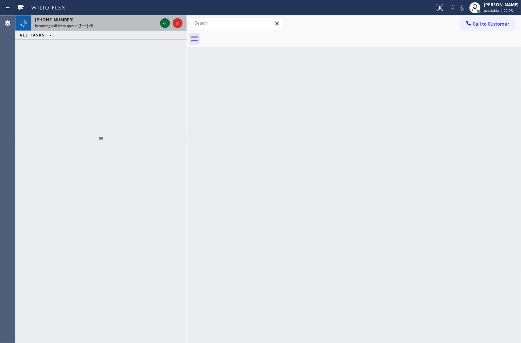
click at [165, 20] on icon at bounding box center [165, 23] width 8 height 8
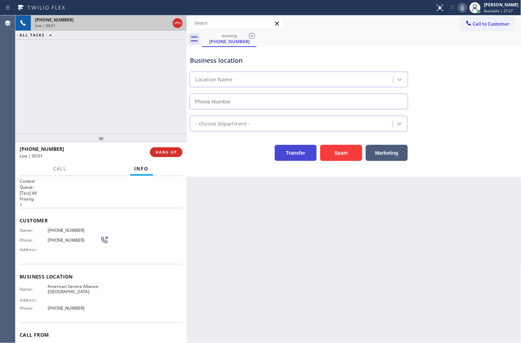
type input "[PHONE_NUMBER]"
click at [461, 8] on icon at bounding box center [463, 8] width 4 height 6
click at [460, 8] on rect at bounding box center [462, 7] width 5 height 5
click at [135, 110] on div "[PHONE_NUMBER] Live | 00:30 ALL TASKS ALL TASKS ACTIVE TASKS TASKS IN WRAP UP" at bounding box center [100, 74] width 171 height 119
click at [213, 149] on div "Transfer Spam Marketing" at bounding box center [299, 151] width 221 height 20
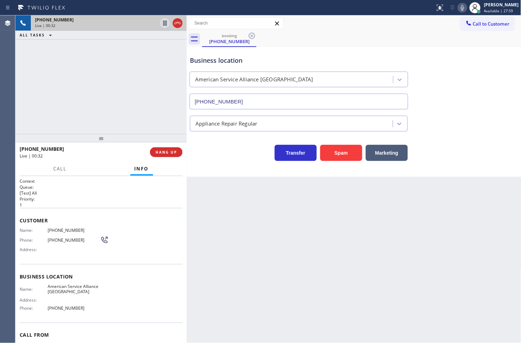
click at [233, 175] on div "Business location American Service Alliance [GEOGRAPHIC_DATA] [PHONE_NUMBER] Ap…" at bounding box center [354, 112] width 335 height 130
click at [208, 150] on div "Transfer Spam Marketing" at bounding box center [299, 151] width 221 height 20
click at [168, 151] on span "HANG UP" at bounding box center [166, 152] width 21 height 5
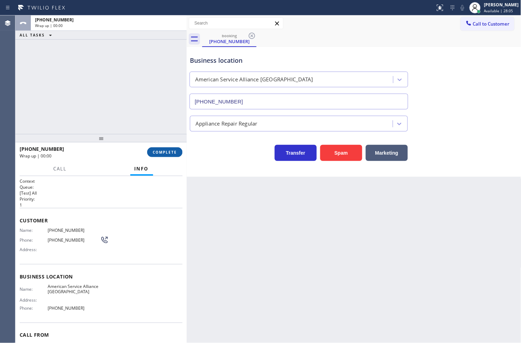
click at [168, 151] on span "COMPLETE" at bounding box center [165, 152] width 24 height 5
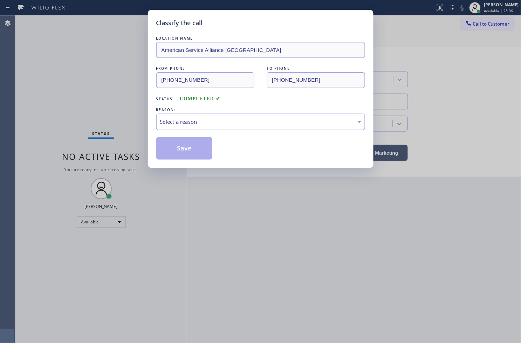
click at [220, 123] on div "Select a reason" at bounding box center [260, 122] width 201 height 8
click at [188, 155] on button "Save" at bounding box center [184, 148] width 56 height 22
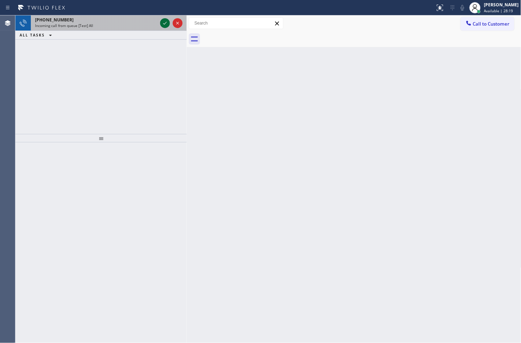
click at [163, 24] on icon at bounding box center [165, 23] width 8 height 8
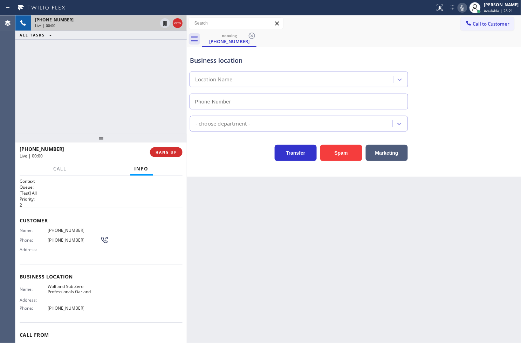
type input "[PHONE_NUMBER]"
click at [461, 10] on icon at bounding box center [463, 8] width 4 height 6
click at [166, 155] on span "HANG UP" at bounding box center [166, 152] width 21 height 5
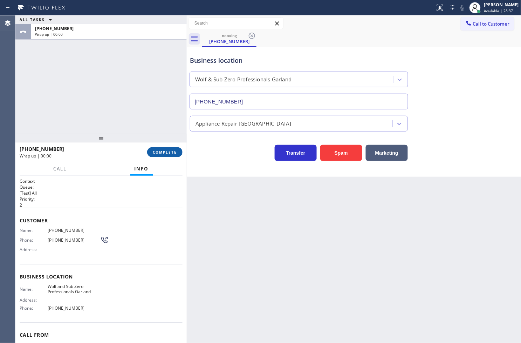
click at [166, 155] on span "COMPLETE" at bounding box center [165, 152] width 24 height 5
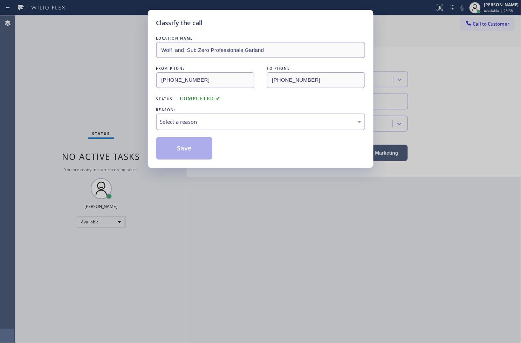
click at [222, 125] on div "Select a reason" at bounding box center [260, 122] width 201 height 8
click at [188, 153] on button "Save" at bounding box center [184, 148] width 56 height 22
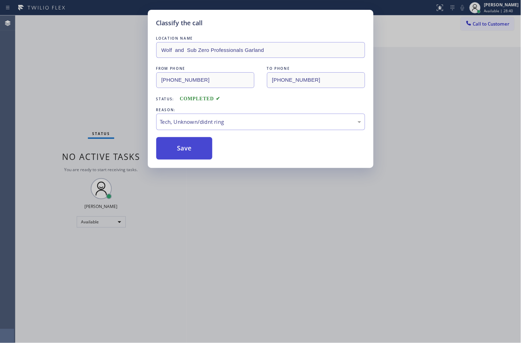
click at [188, 153] on button "Save" at bounding box center [184, 148] width 56 height 22
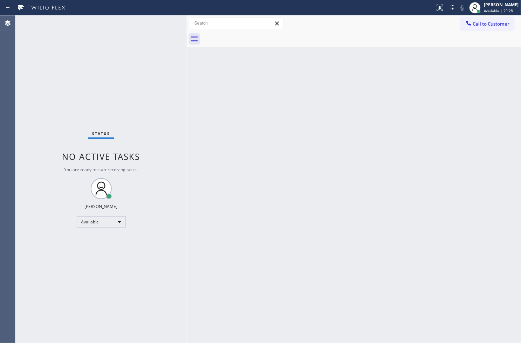
click at [176, 32] on div "Status No active tasks You are ready to start receiving tasks. [PERSON_NAME]" at bounding box center [100, 179] width 171 height 328
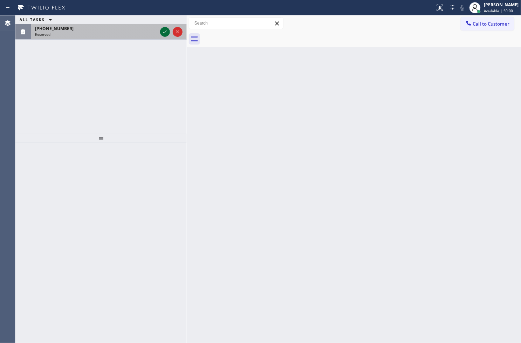
click at [164, 34] on icon at bounding box center [165, 32] width 8 height 8
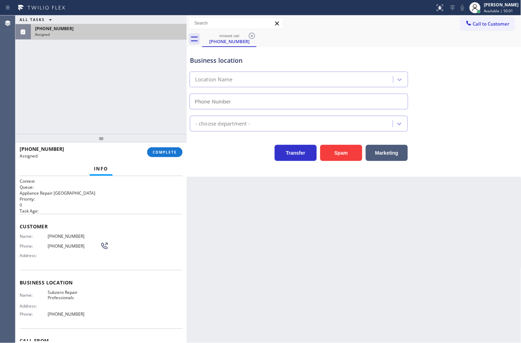
type input "[PHONE_NUMBER]"
click at [21, 237] on span "Name:" at bounding box center [34, 236] width 28 height 5
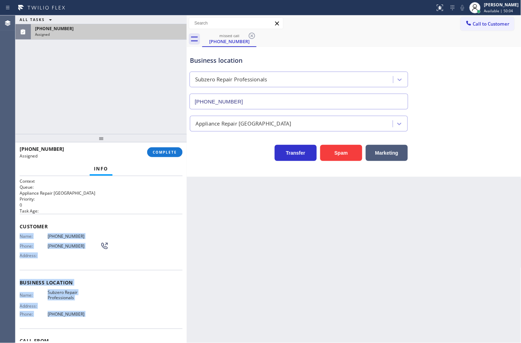
drag, startPoint x: 21, startPoint y: 237, endPoint x: 90, endPoint y: 315, distance: 103.6
click at [90, 319] on div "Context Queue: Appliance Repair High End Priority: 0 Task Age: Customer Name: […" at bounding box center [101, 279] width 163 height 203
copy div "Name: [PHONE_NUMBER] Phone: [PHONE_NUMBER] Address: Business location Name: Sub…"
click at [159, 150] on span "COMPLETE" at bounding box center [165, 152] width 24 height 5
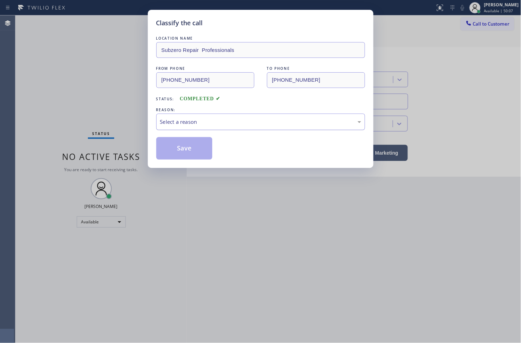
click at [211, 117] on div "Select a reason" at bounding box center [260, 122] width 209 height 16
click at [187, 157] on button "Save" at bounding box center [184, 148] width 56 height 22
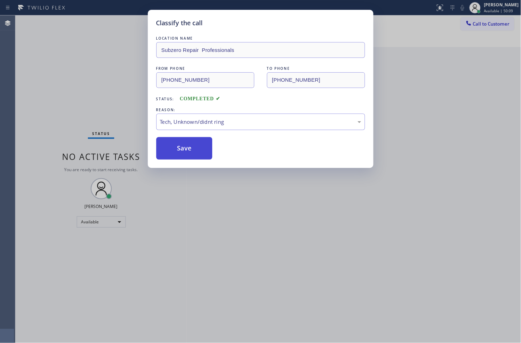
click at [188, 154] on button "Save" at bounding box center [184, 148] width 56 height 22
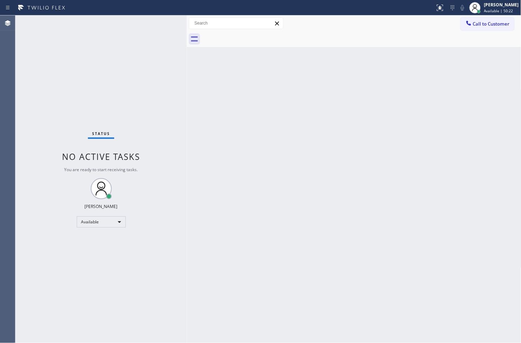
click at [177, 261] on div "Status No active tasks You are ready to start receiving tasks. [PERSON_NAME]" at bounding box center [100, 179] width 171 height 328
click at [144, 70] on div "Status No active tasks You are ready to start receiving tasks. [PERSON_NAME]" at bounding box center [100, 179] width 171 height 328
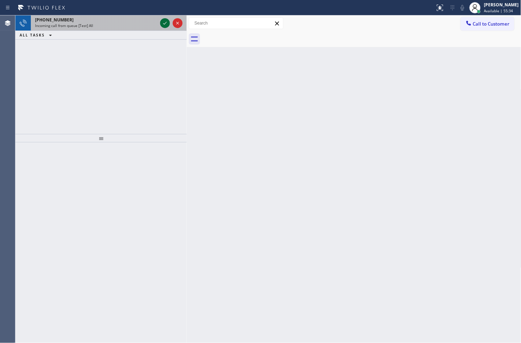
click at [164, 23] on icon at bounding box center [165, 23] width 8 height 8
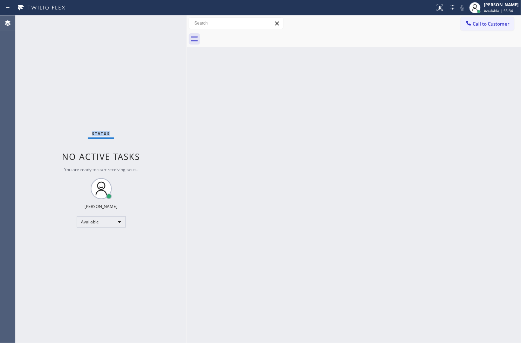
click at [164, 23] on div "Status No active tasks You are ready to start receiving tasks. [PERSON_NAME]" at bounding box center [100, 179] width 171 height 328
click at [436, 9] on icon at bounding box center [440, 8] width 8 height 8
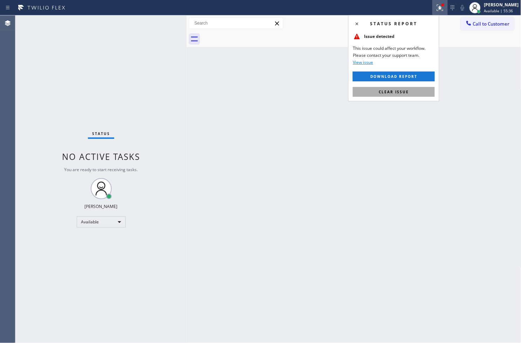
click at [415, 89] on button "Clear issue" at bounding box center [394, 92] width 82 height 10
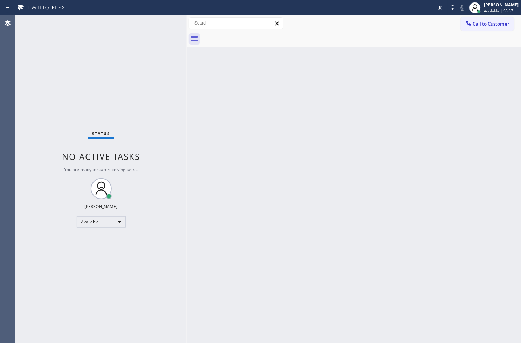
click at [167, 62] on div "Status No active tasks You are ready to start receiving tasks. [PERSON_NAME]" at bounding box center [100, 179] width 171 height 328
click at [162, 26] on div "Status No active tasks You are ready to start receiving tasks. [PERSON_NAME]" at bounding box center [100, 179] width 171 height 328
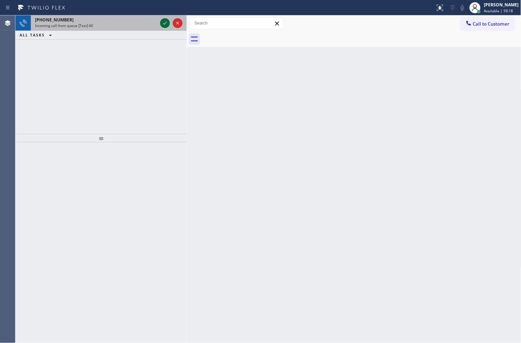
click at [162, 26] on icon at bounding box center [165, 23] width 8 height 8
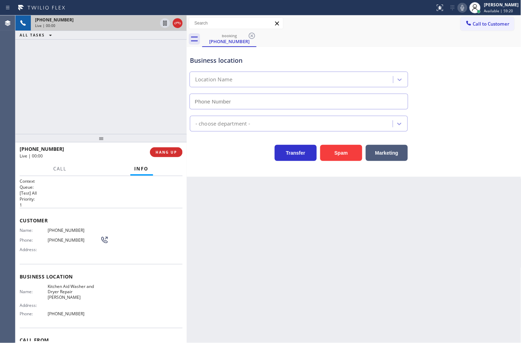
type input "[PHONE_NUMBER]"
click at [130, 102] on div "[PHONE_NUMBER] Live | 00:06 ALL TASKS ALL TASKS ACTIVE TASKS TASKS IN WRAP UP" at bounding box center [100, 74] width 171 height 119
click at [212, 148] on div "Transfer Spam Marketing" at bounding box center [299, 151] width 221 height 20
click at [252, 155] on div "Transfer Spam Marketing" at bounding box center [299, 151] width 221 height 20
click at [245, 265] on div "Back to Dashboard Change Sender ID Customers Technicians Select a contact Outbo…" at bounding box center [354, 179] width 335 height 328
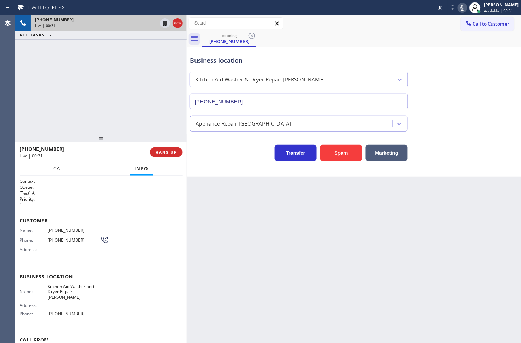
click at [58, 166] on span "Call" at bounding box center [60, 169] width 13 height 6
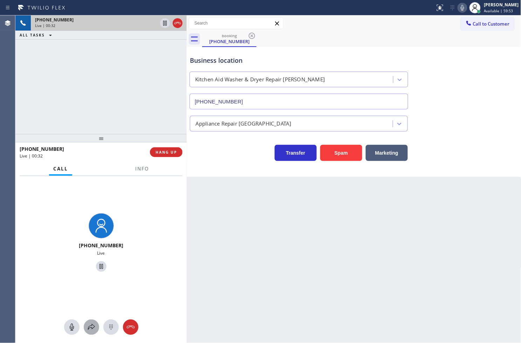
click at [93, 328] on icon at bounding box center [91, 327] width 8 height 8
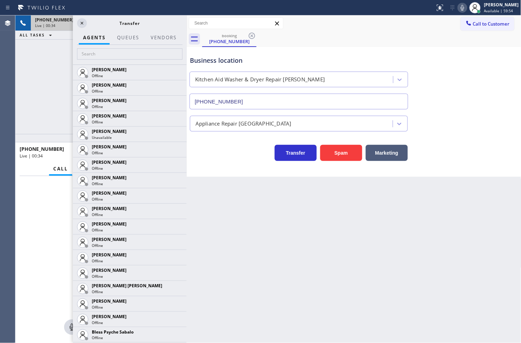
click at [44, 238] on div "[PHONE_NUMBER] Live" at bounding box center [100, 243] width 171 height 135
click at [83, 21] on icon at bounding box center [82, 23] width 8 height 8
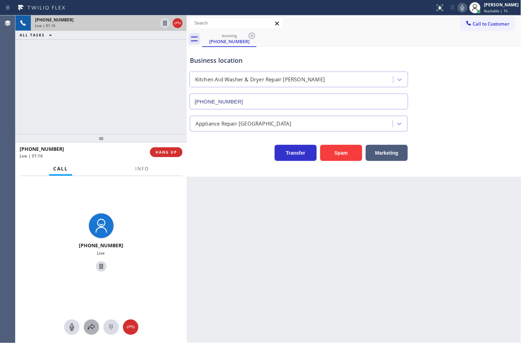
click at [87, 327] on icon at bounding box center [91, 327] width 8 height 8
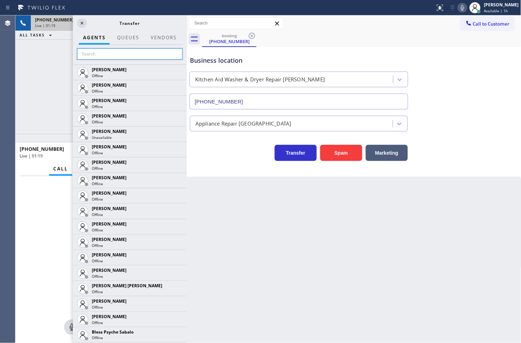
click at [107, 55] on input "text" at bounding box center [130, 53] width 106 height 11
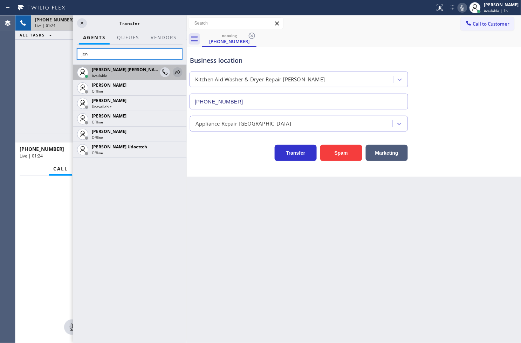
type input "jen"
click at [176, 69] on icon at bounding box center [178, 72] width 8 height 8
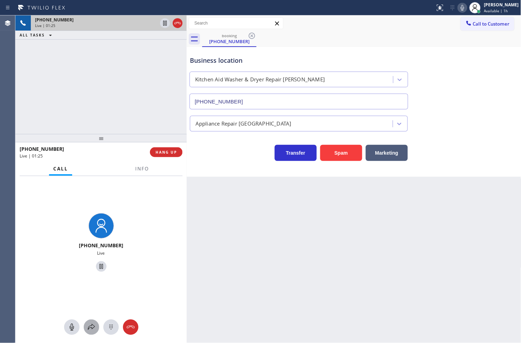
click at [93, 325] on icon at bounding box center [91, 327] width 7 height 6
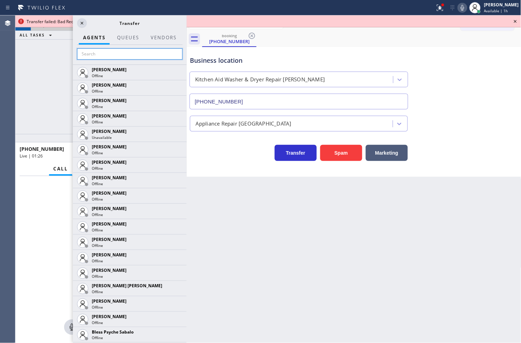
click at [112, 50] on input "text" at bounding box center [130, 53] width 106 height 11
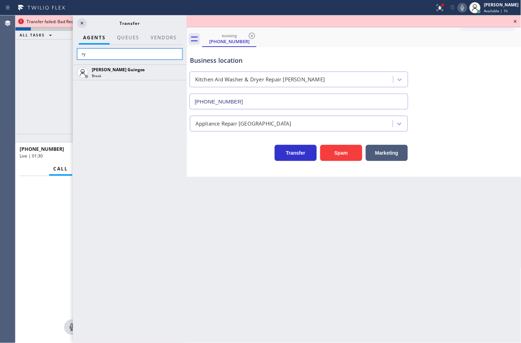
type input "r"
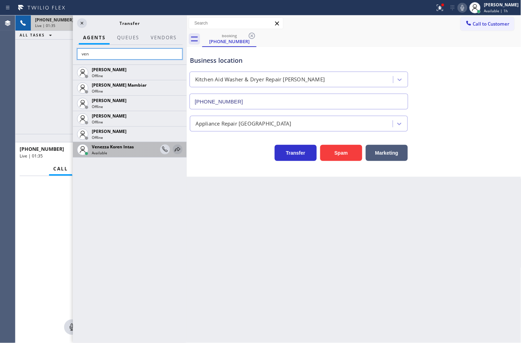
type input "ven"
click at [177, 148] on icon at bounding box center [178, 149] width 8 height 8
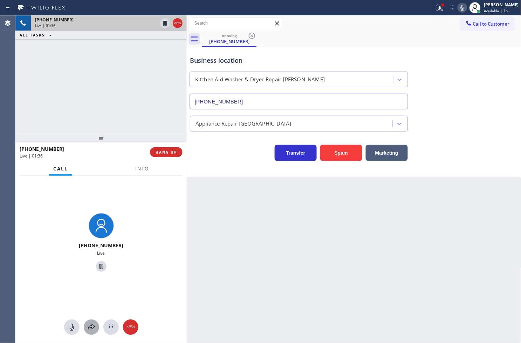
click at [86, 324] on div at bounding box center [91, 327] width 15 height 8
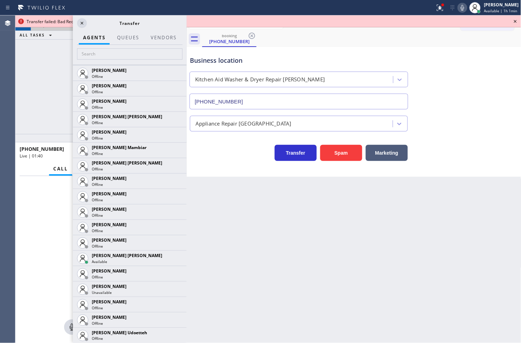
scroll to position [506, 0]
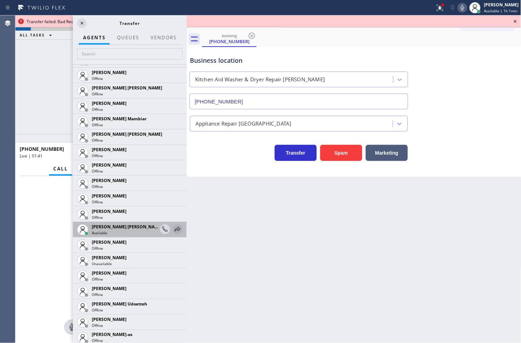
click at [174, 226] on icon at bounding box center [178, 229] width 8 height 8
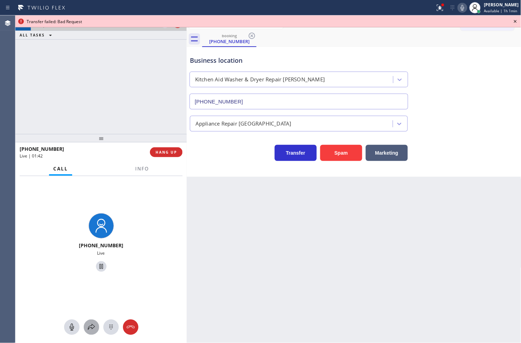
click at [90, 325] on icon at bounding box center [91, 327] width 8 height 8
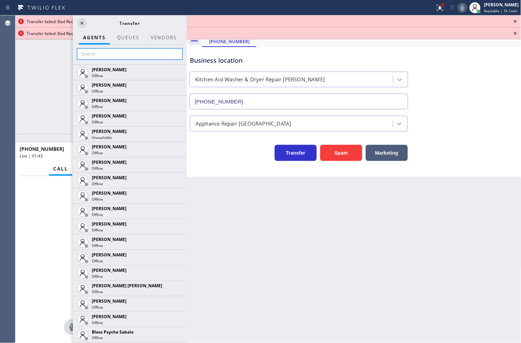
click at [100, 53] on input "text" at bounding box center [130, 53] width 106 height 11
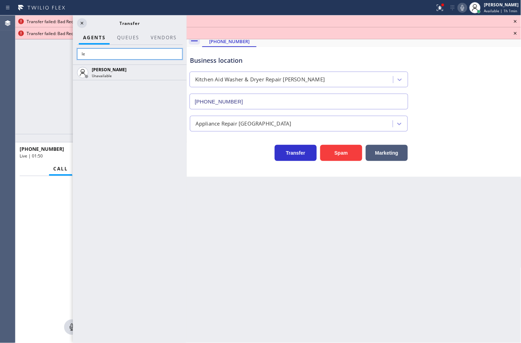
type input "l"
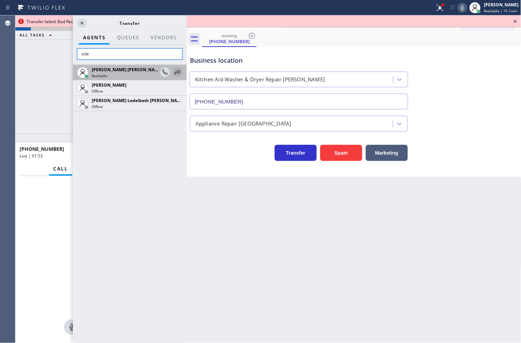
type input "ede"
click at [180, 72] on icon at bounding box center [178, 72] width 6 height 5
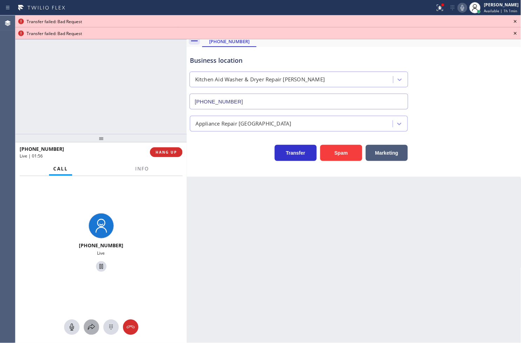
click at [86, 331] on button at bounding box center [91, 326] width 15 height 15
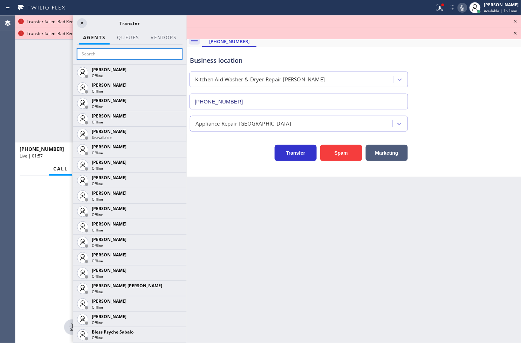
click at [107, 59] on input "text" at bounding box center [130, 53] width 106 height 11
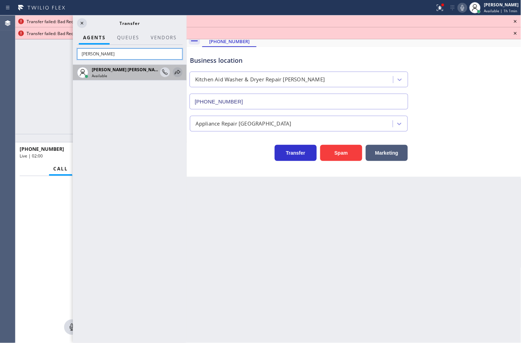
type input "[PERSON_NAME]"
click at [176, 70] on icon at bounding box center [178, 72] width 8 height 8
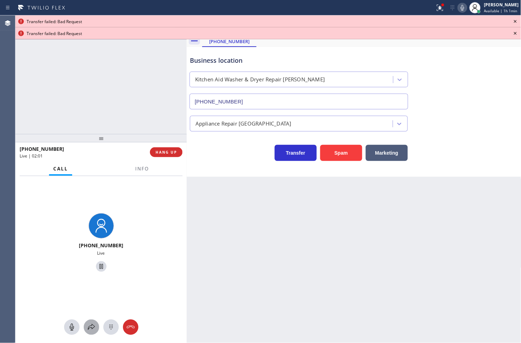
click at [93, 324] on icon at bounding box center [91, 327] width 8 height 8
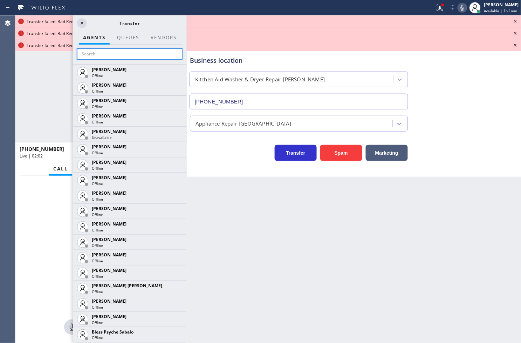
click at [99, 55] on input "text" at bounding box center [130, 53] width 106 height 11
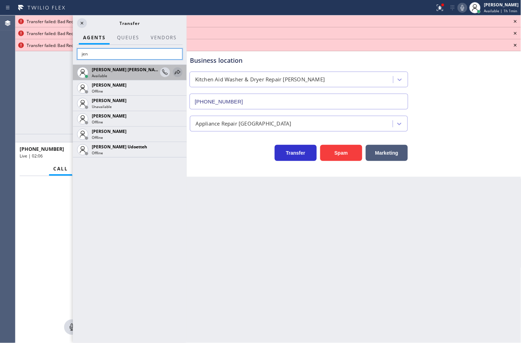
type input "jen"
click at [180, 71] on icon at bounding box center [178, 72] width 8 height 8
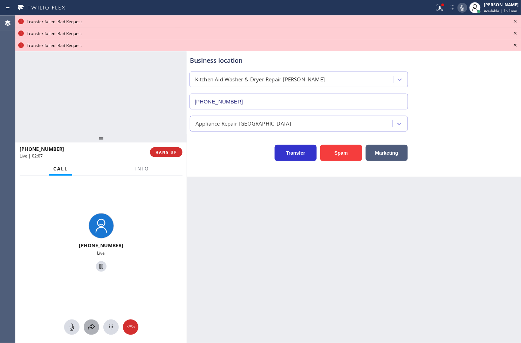
click at [92, 331] on icon at bounding box center [91, 327] width 8 height 8
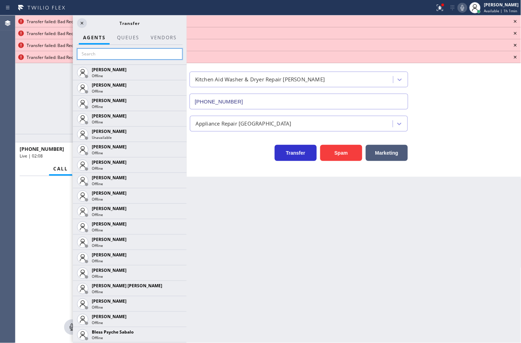
click at [101, 54] on input "text" at bounding box center [130, 53] width 106 height 11
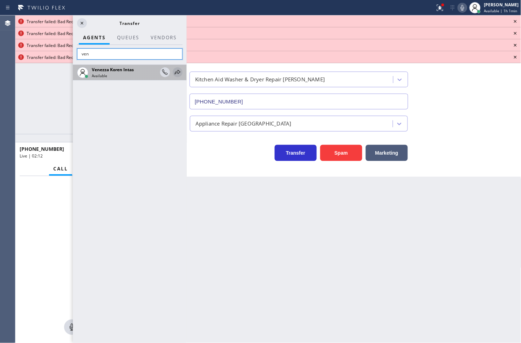
type input "ven"
click at [176, 72] on icon at bounding box center [178, 72] width 6 height 5
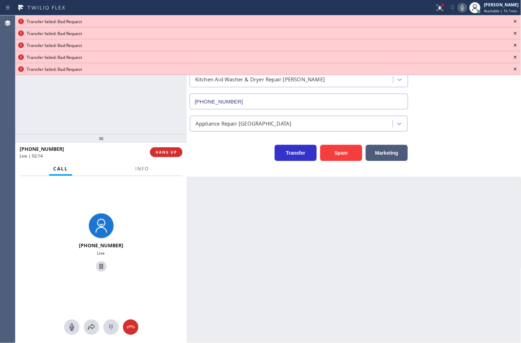
click at [514, 19] on icon at bounding box center [516, 21] width 8 height 8
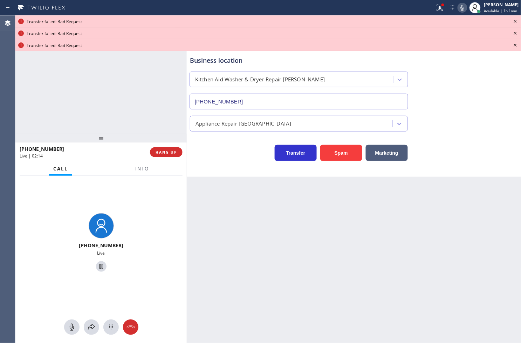
click at [514, 19] on icon at bounding box center [516, 21] width 8 height 8
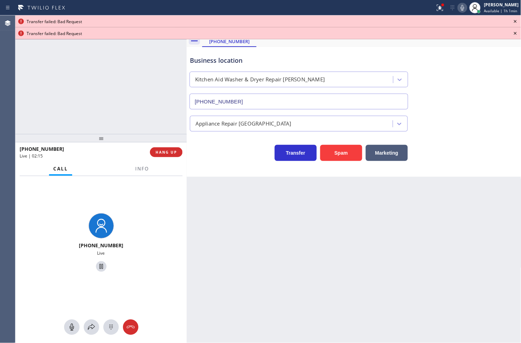
click at [514, 19] on icon at bounding box center [516, 21] width 8 height 8
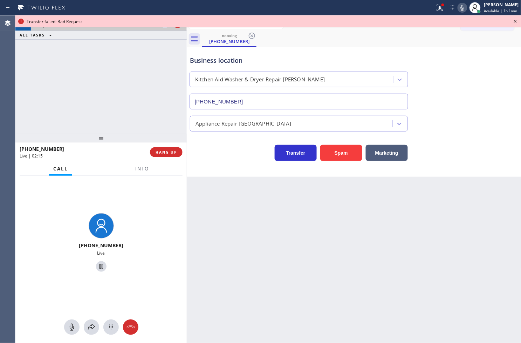
click at [514, 19] on icon at bounding box center [516, 21] width 8 height 8
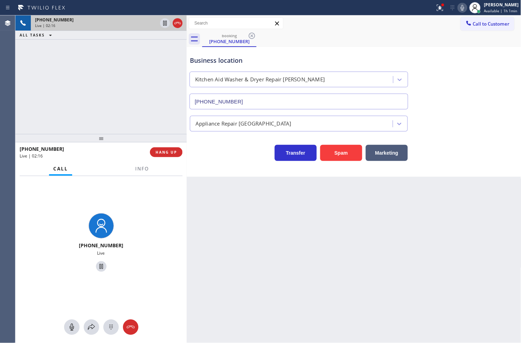
click at [121, 116] on div "[PHONE_NUMBER] Live | 02:16 ALL TASKS ALL TASKS ACTIVE TASKS TASKS IN WRAP UP" at bounding box center [100, 74] width 171 height 119
click at [140, 163] on button "Info" at bounding box center [142, 169] width 22 height 14
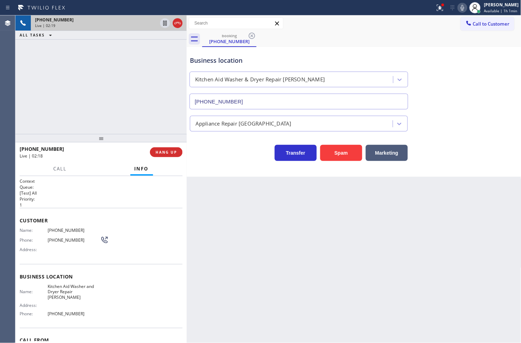
click at [21, 229] on span "Name:" at bounding box center [34, 230] width 28 height 5
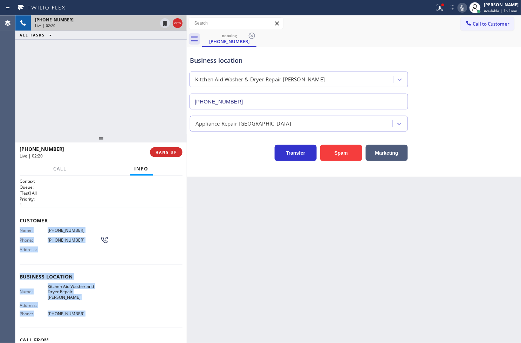
drag, startPoint x: 21, startPoint y: 229, endPoint x: 91, endPoint y: 314, distance: 110.1
click at [91, 314] on div "Context Queue: [Test] All Priority: 1 Customer Name: [PHONE_NUMBER] Phone: [PHO…" at bounding box center [101, 279] width 163 height 203
copy div "Name: [PHONE_NUMBER] Phone: [PHONE_NUMBER] Address: Business location Name: Kit…"
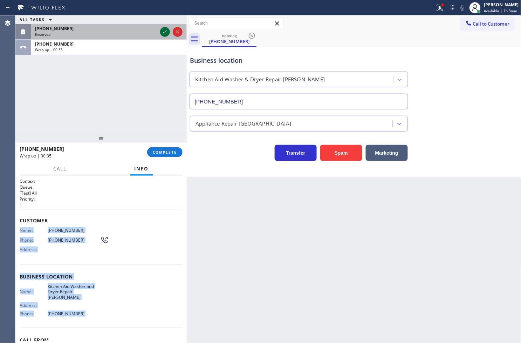
click at [167, 32] on icon at bounding box center [165, 32] width 8 height 8
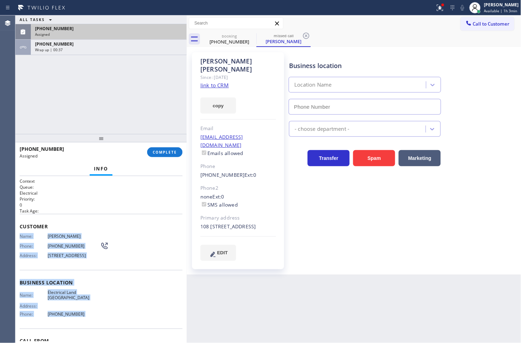
click at [78, 232] on div "Customer Name: [PERSON_NAME] Phone: [PHONE_NUMBER] Address: [STREET_ADDRESS]" at bounding box center [101, 242] width 163 height 56
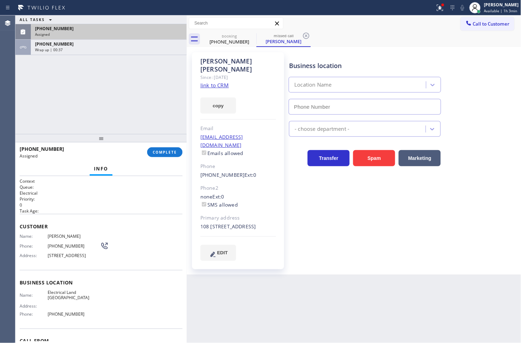
type input "[PHONE_NUMBER]"
click at [19, 237] on div "Context Queue: Electrical Priority: 0 Task Age: Customer Name: [PERSON_NAME] Ph…" at bounding box center [100, 259] width 171 height 167
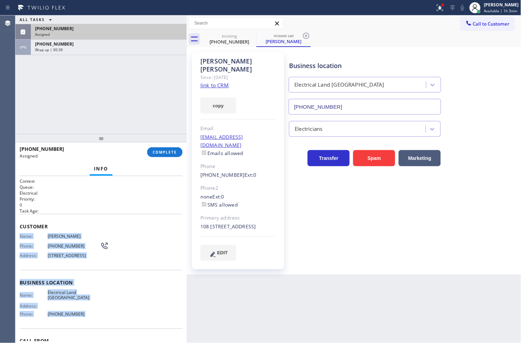
drag, startPoint x: 19, startPoint y: 237, endPoint x: 85, endPoint y: 325, distance: 110.0
click at [85, 325] on div "Context Queue: Electrical Priority: 0 Task Age: Customer Name: [PERSON_NAME] Ph…" at bounding box center [100, 259] width 171 height 167
copy div "Name: [PERSON_NAME] Phone: [PHONE_NUMBER] Address: [STREET_ADDRESS] Business lo…"
click at [161, 155] on button "COMPLETE" at bounding box center [164, 152] width 35 height 10
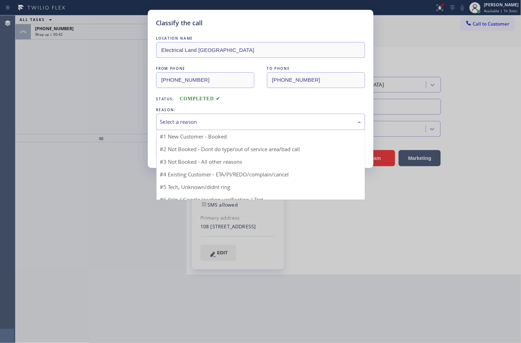
click at [209, 121] on div "Select a reason" at bounding box center [260, 122] width 201 height 8
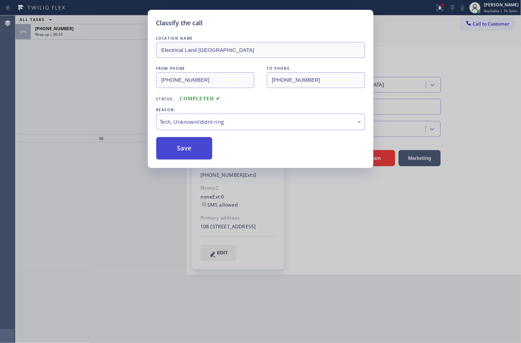
click at [189, 152] on button "Save" at bounding box center [184, 148] width 56 height 22
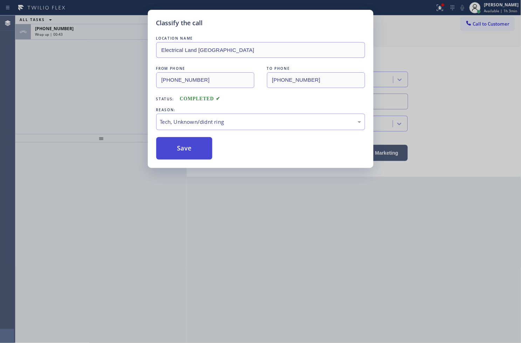
click at [189, 154] on button "Save" at bounding box center [184, 148] width 56 height 22
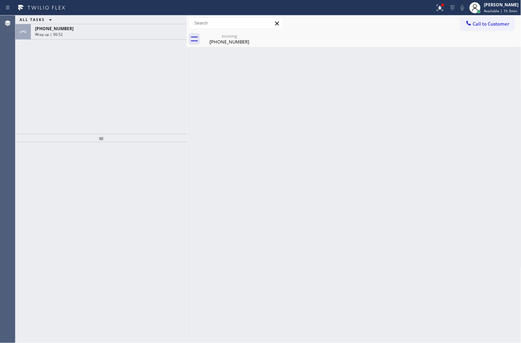
click at [119, 88] on div "ALL TASKS ALL TASKS ACTIVE TASKS TASKS IN WRAP UP [PHONE_NUMBER] Wrap up | 00:52" at bounding box center [100, 74] width 171 height 119
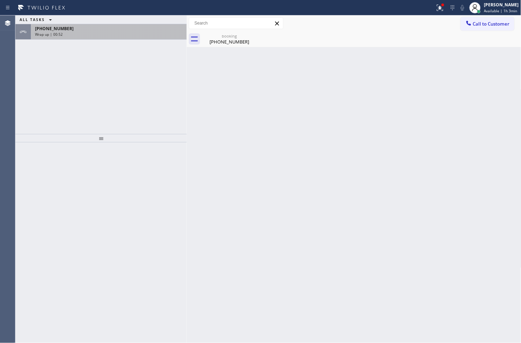
click at [139, 27] on div "[PHONE_NUMBER]" at bounding box center [109, 29] width 148 height 6
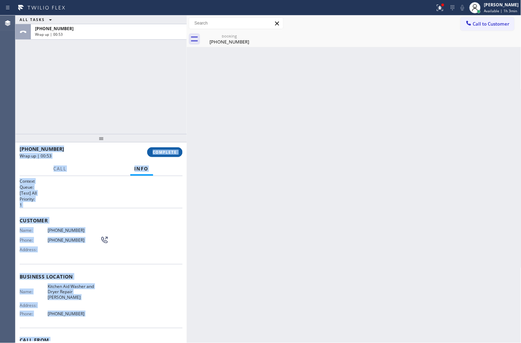
click at [165, 151] on span "COMPLETE" at bounding box center [165, 152] width 24 height 5
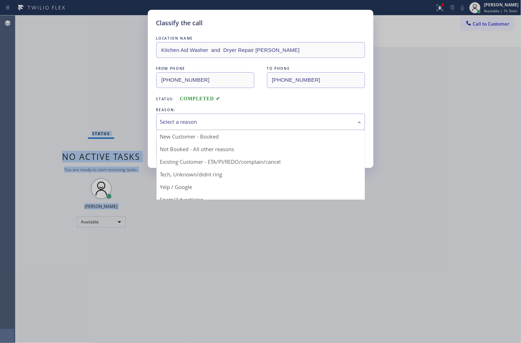
click at [226, 126] on div "Select a reason" at bounding box center [260, 122] width 209 height 16
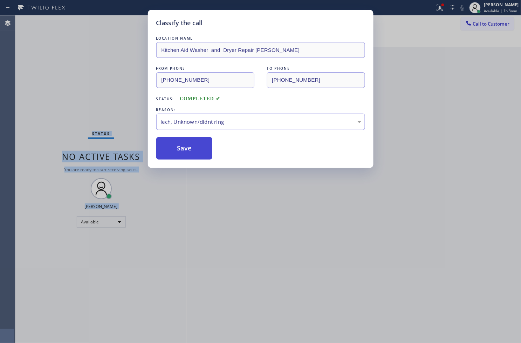
click at [184, 153] on button "Save" at bounding box center [184, 148] width 56 height 22
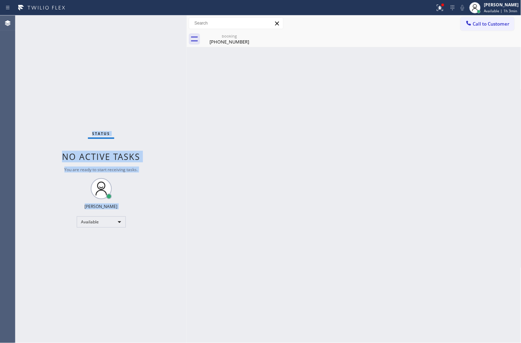
click at [164, 206] on div "Status No active tasks You are ready to start receiving tasks. [PERSON_NAME]" at bounding box center [100, 179] width 171 height 328
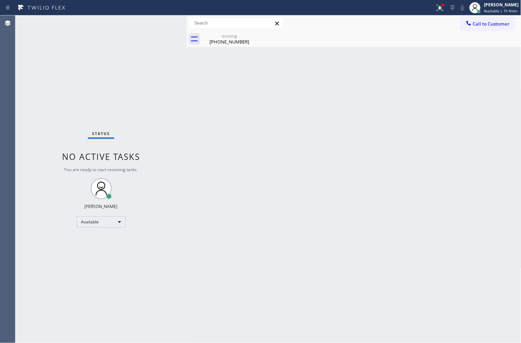
click at [63, 294] on div "Status No active tasks You are ready to start receiving tasks. [PERSON_NAME]" at bounding box center [100, 179] width 171 height 328
drag, startPoint x: 431, startPoint y: 8, endPoint x: 431, endPoint y: 27, distance: 18.9
click at [436, 8] on icon at bounding box center [440, 8] width 8 height 8
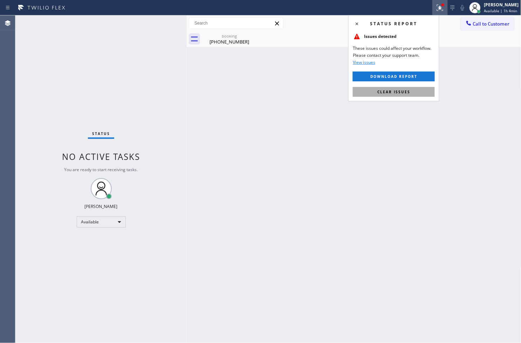
click at [426, 90] on button "Clear issues" at bounding box center [394, 92] width 82 height 10
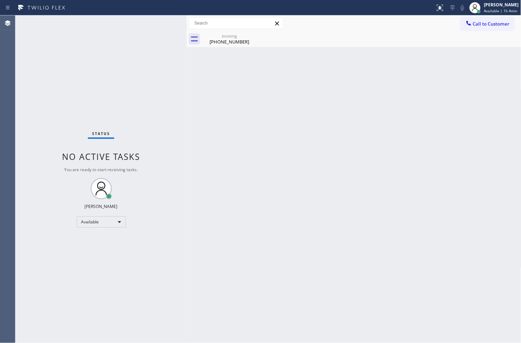
click at [82, 86] on div "Status No active tasks You are ready to start receiving tasks. [PERSON_NAME]" at bounding box center [100, 179] width 171 height 328
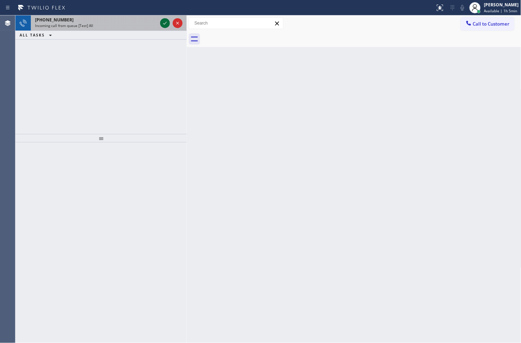
click at [164, 19] on icon at bounding box center [165, 23] width 8 height 8
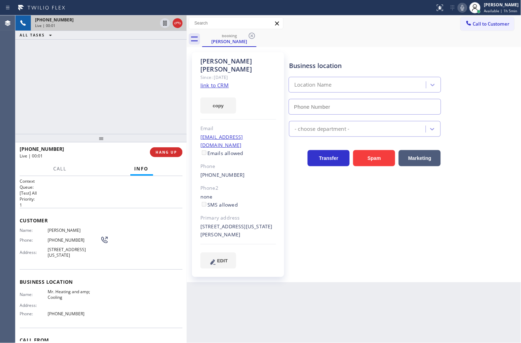
type input "[PHONE_NUMBER]"
click at [80, 67] on div "[PHONE_NUMBER] Live | 00:04 ALL TASKS ALL TASKS ACTIVE TASKS TASKS IN WRAP UP" at bounding box center [100, 74] width 171 height 119
click at [218, 82] on link "link to CRM" at bounding box center [215, 85] width 28 height 7
click at [88, 83] on div "[PHONE_NUMBER] Live | 00:07 ALL TASKS ALL TASKS ACTIVE TASKS TASKS IN WRAP UP" at bounding box center [100, 74] width 171 height 119
click at [82, 107] on div "[PHONE_NUMBER] Live | 00:31 ALL TASKS ALL TASKS ACTIVE TASKS TASKS IN WRAP UP" at bounding box center [100, 74] width 171 height 119
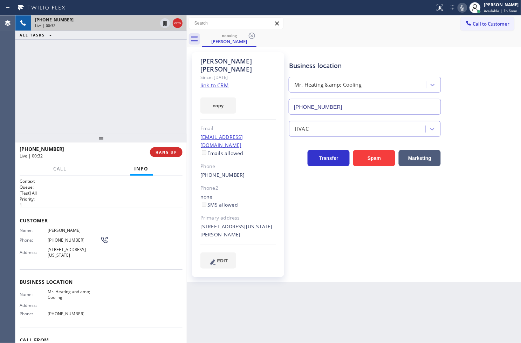
click at [119, 217] on span "Customer" at bounding box center [101, 220] width 163 height 7
click at [60, 167] on span "Call" at bounding box center [60, 169] width 13 height 6
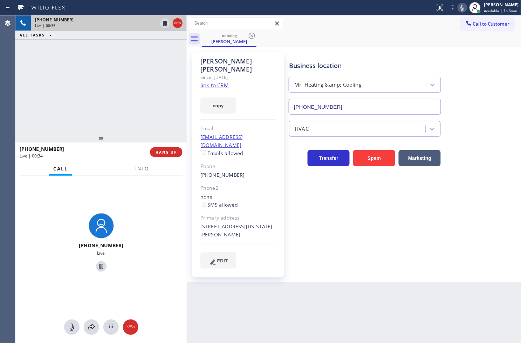
click at [160, 213] on div "[PHONE_NUMBER] Live" at bounding box center [100, 243] width 171 height 135
click at [97, 326] on div at bounding box center [91, 327] width 15 height 8
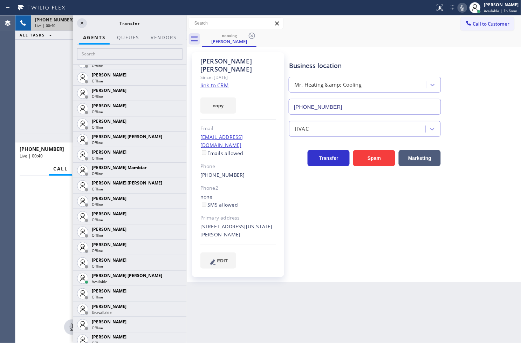
scroll to position [467, 0]
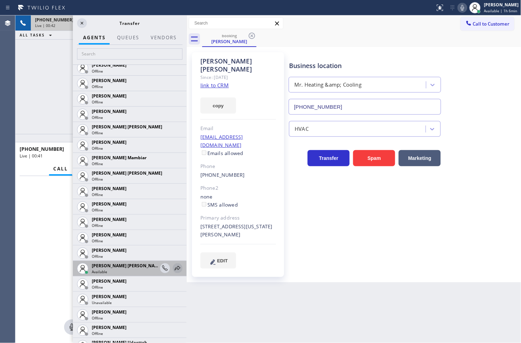
click at [174, 268] on icon at bounding box center [178, 268] width 8 height 8
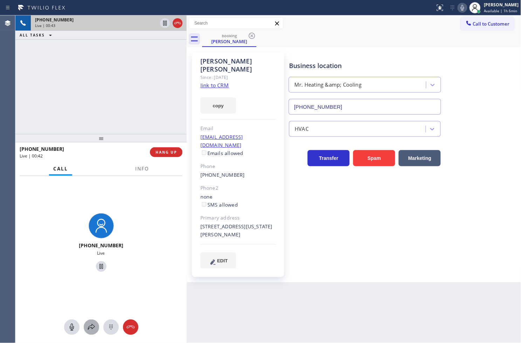
click at [89, 331] on icon at bounding box center [91, 327] width 8 height 8
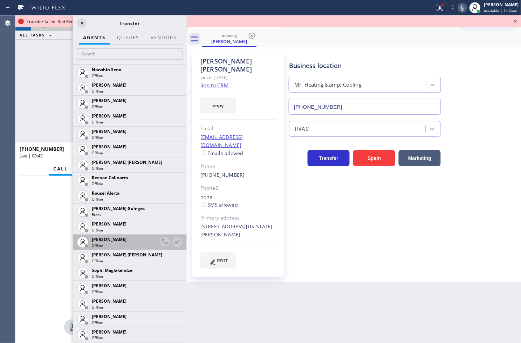
scroll to position [1480, 0]
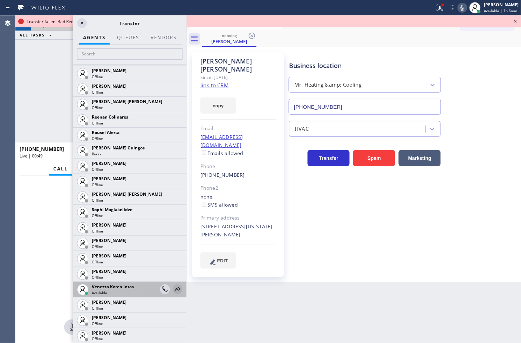
click at [174, 288] on icon at bounding box center [178, 289] width 8 height 8
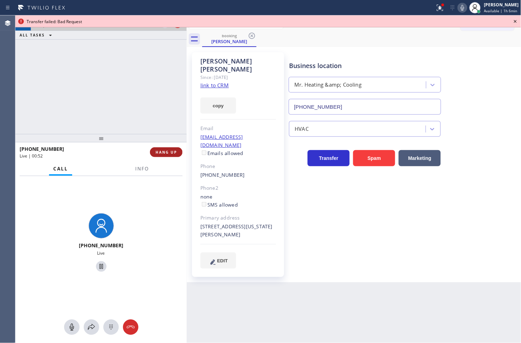
click at [176, 155] on button "HANG UP" at bounding box center [166, 152] width 33 height 10
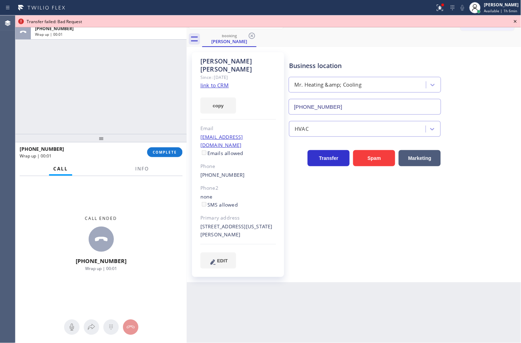
click at [518, 18] on icon at bounding box center [516, 21] width 8 height 8
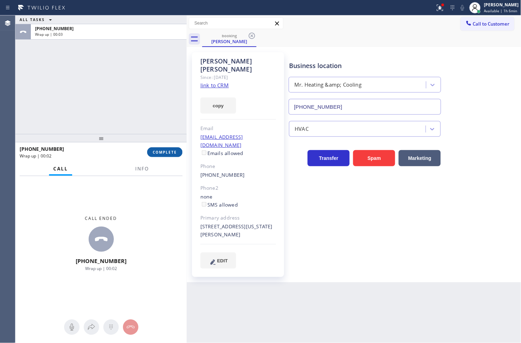
click at [156, 155] on span "COMPLETE" at bounding box center [165, 152] width 24 height 5
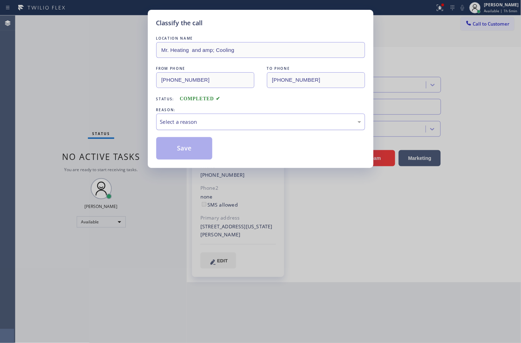
click at [204, 125] on div "Select a reason" at bounding box center [260, 122] width 201 height 8
click at [183, 148] on button "Save" at bounding box center [184, 148] width 56 height 22
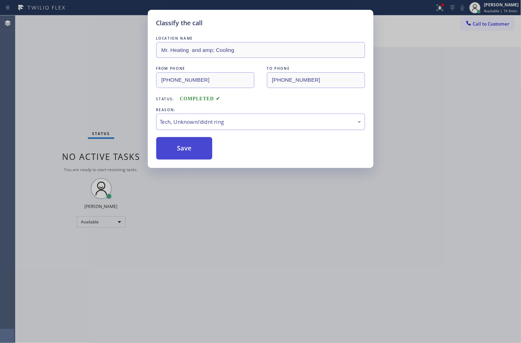
click at [183, 147] on button "Save" at bounding box center [184, 148] width 56 height 22
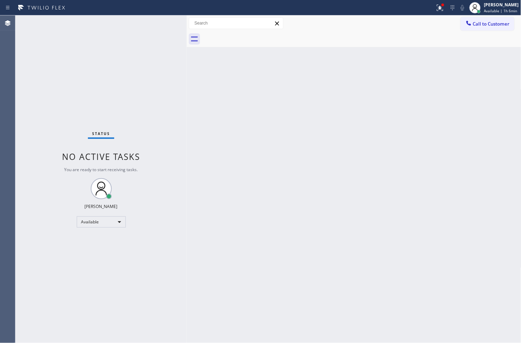
drag, startPoint x: 431, startPoint y: 6, endPoint x: 429, endPoint y: 23, distance: 17.0
click at [436, 6] on icon at bounding box center [440, 8] width 8 height 8
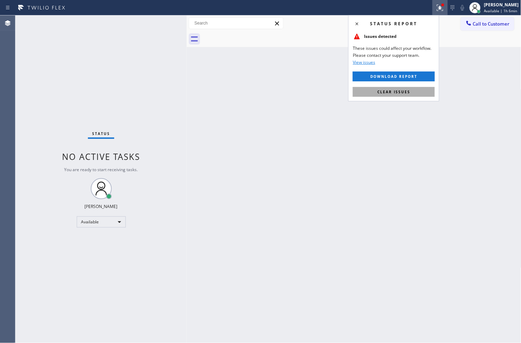
click at [413, 87] on button "Clear issues" at bounding box center [394, 92] width 82 height 10
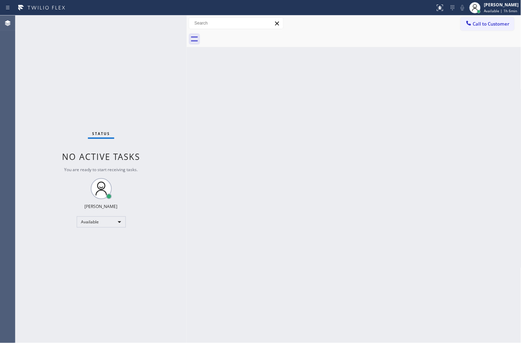
click at [146, 40] on div "Status No active tasks You are ready to start receiving tasks. [PERSON_NAME]" at bounding box center [100, 179] width 171 height 328
click at [162, 23] on div "Status No active tasks You are ready to start receiving tasks. [PERSON_NAME]" at bounding box center [100, 179] width 171 height 328
click at [463, 302] on div "Back to Dashboard Change Sender ID Customers Technicians Select a contact Outbo…" at bounding box center [354, 179] width 335 height 328
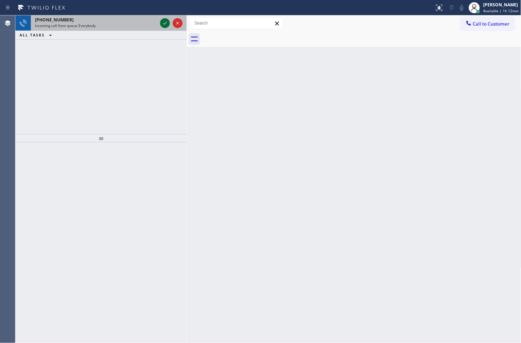
click at [165, 23] on icon at bounding box center [165, 23] width 8 height 8
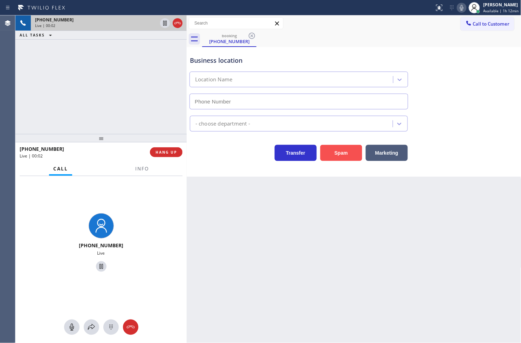
click at [335, 153] on button "Spam" at bounding box center [342, 153] width 42 height 16
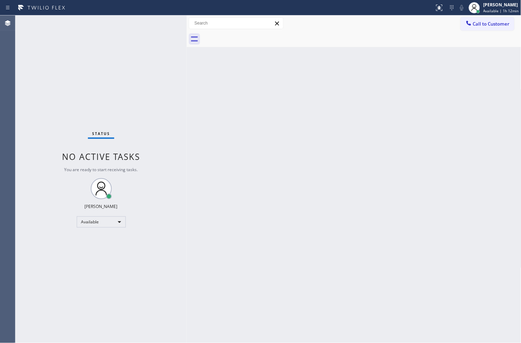
click at [168, 45] on div "Status No active tasks You are ready to start receiving tasks. [PERSON_NAME]" at bounding box center [100, 179] width 171 height 328
click at [160, 25] on div "Status No active tasks You are ready to start receiving tasks. [PERSON_NAME]" at bounding box center [100, 179] width 171 height 328
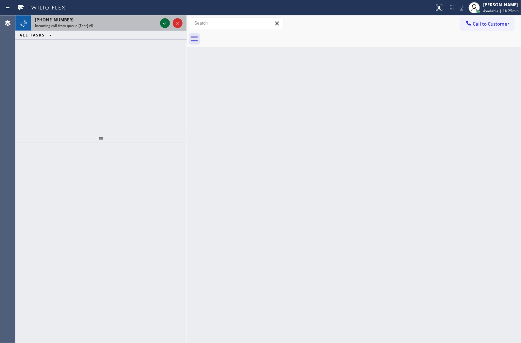
click at [163, 23] on icon at bounding box center [165, 23] width 8 height 8
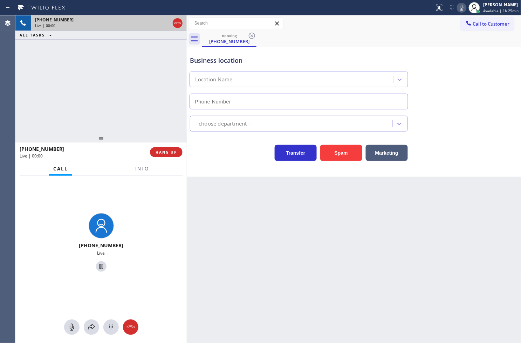
type input "[PHONE_NUMBER]"
click at [170, 147] on button "HANG UP" at bounding box center [166, 152] width 33 height 10
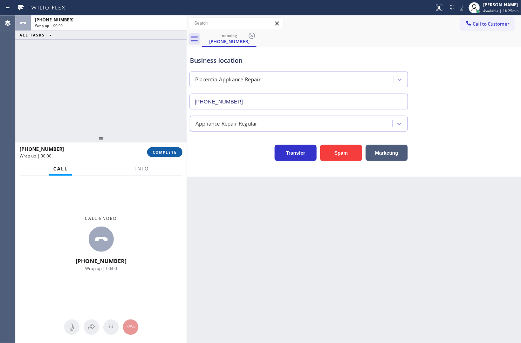
click at [169, 150] on span "COMPLETE" at bounding box center [165, 152] width 24 height 5
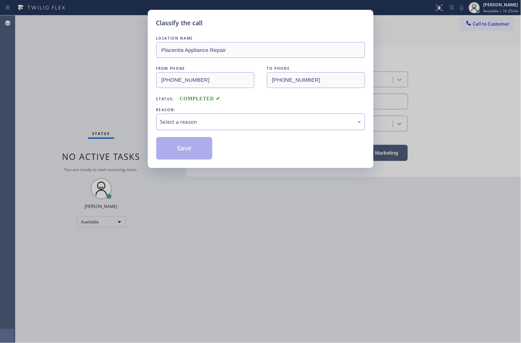
click at [223, 121] on div "Select a reason" at bounding box center [260, 122] width 201 height 8
click at [200, 154] on button "Save" at bounding box center [184, 148] width 56 height 22
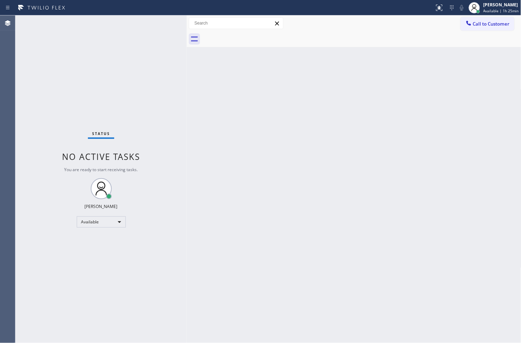
click at [159, 23] on div "Status No active tasks You are ready to start receiving tasks. [PERSON_NAME]" at bounding box center [100, 179] width 171 height 328
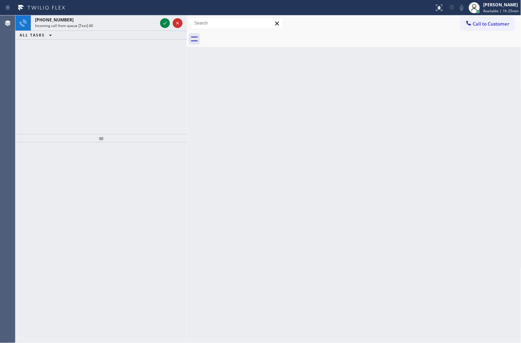
click at [159, 23] on div at bounding box center [171, 22] width 25 height 15
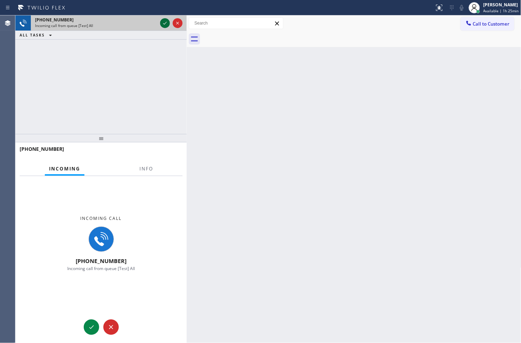
click at [164, 22] on icon at bounding box center [165, 23] width 8 height 8
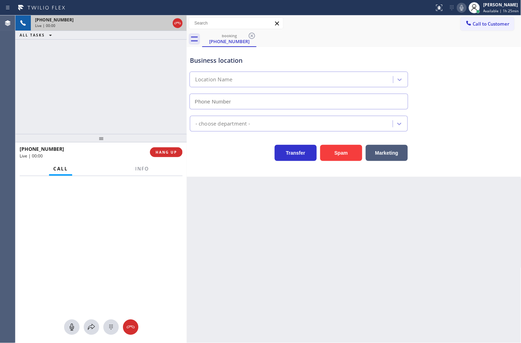
type input "[PHONE_NUMBER]"
click at [141, 172] on span "Info" at bounding box center [142, 169] width 14 height 6
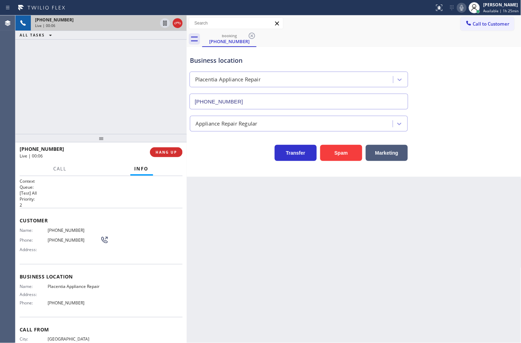
click at [246, 176] on div "Business location [GEOGRAPHIC_DATA] Appliance Repair [PHONE_NUMBER] Appliance R…" at bounding box center [354, 112] width 335 height 130
click at [235, 164] on div "Business location [GEOGRAPHIC_DATA] Appliance Repair [PHONE_NUMBER] Appliance R…" at bounding box center [354, 112] width 335 height 130
click at [170, 134] on div at bounding box center [100, 138] width 171 height 8
click at [213, 152] on div "Transfer Spam Marketing" at bounding box center [299, 151] width 221 height 20
click at [149, 121] on div "[PHONE_NUMBER] Live | 00:15 ALL TASKS ALL TASKS ACTIVE TASKS TASKS IN WRAP UP" at bounding box center [100, 74] width 171 height 119
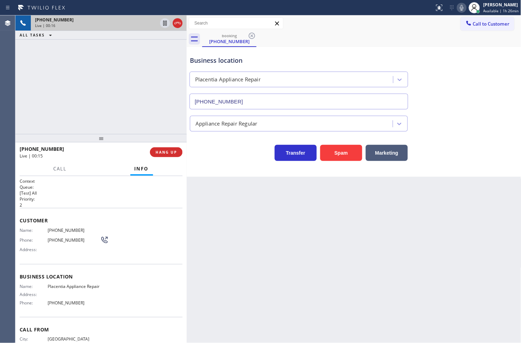
click at [219, 151] on div "Transfer Spam Marketing" at bounding box center [299, 151] width 221 height 20
click at [163, 129] on div "[PHONE_NUMBER] Live | 00:16 ALL TASKS ALL TASKS ACTIVE TASKS TASKS IN WRAP UP" at bounding box center [100, 74] width 171 height 119
click at [255, 174] on div "Business location [GEOGRAPHIC_DATA] Appliance Repair [PHONE_NUMBER] Appliance R…" at bounding box center [354, 112] width 335 height 130
click at [167, 152] on span "HANG UP" at bounding box center [166, 152] width 21 height 5
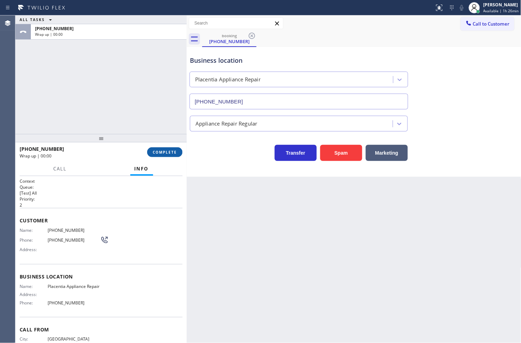
click at [167, 152] on span "COMPLETE" at bounding box center [165, 152] width 24 height 5
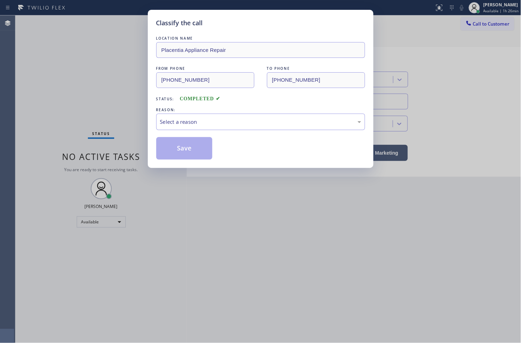
click at [215, 126] on div "Select a reason" at bounding box center [260, 122] width 201 height 8
click at [194, 157] on button "Save" at bounding box center [184, 148] width 56 height 22
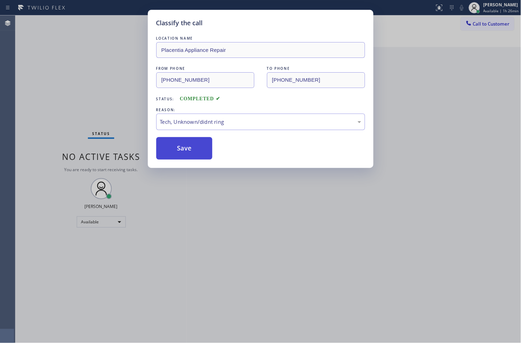
click at [194, 157] on button "Save" at bounding box center [184, 148] width 56 height 22
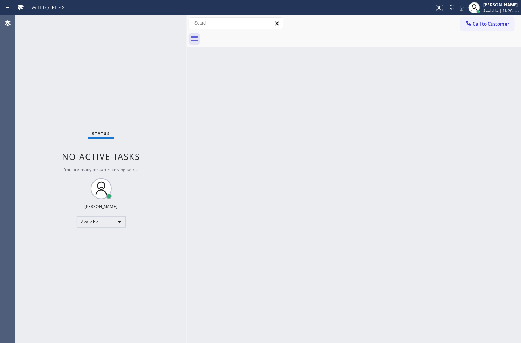
click at [154, 23] on div "Status No active tasks You are ready to start receiving tasks. [PERSON_NAME]" at bounding box center [100, 179] width 171 height 328
click at [328, 198] on div "Back to Dashboard Change Sender ID Customers Technicians Select a contact Outbo…" at bounding box center [354, 179] width 335 height 328
click at [138, 85] on div "Status No active tasks You are ready to start receiving tasks. [PERSON_NAME]" at bounding box center [100, 179] width 171 height 328
click at [156, 22] on div "Status No active tasks You are ready to start receiving tasks. [PERSON_NAME]" at bounding box center [100, 179] width 171 height 328
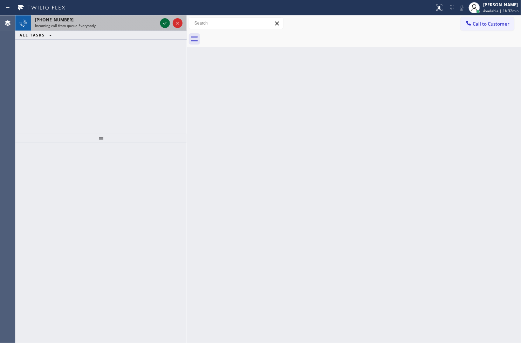
click at [167, 23] on icon at bounding box center [165, 23] width 8 height 8
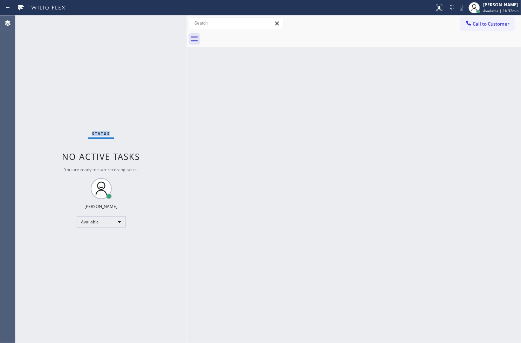
click at [167, 23] on div "Status No active tasks You are ready to start receiving tasks. [PERSON_NAME]" at bounding box center [100, 179] width 171 height 328
click at [437, 9] on div at bounding box center [439, 8] width 15 height 8
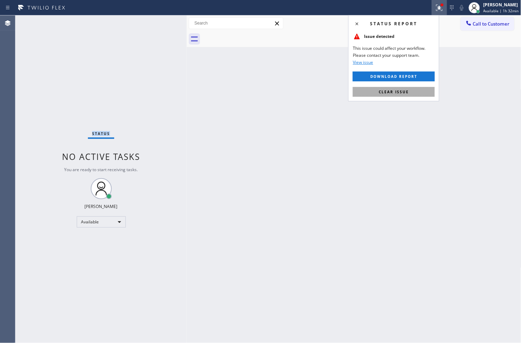
click at [400, 90] on span "Clear issue" at bounding box center [394, 91] width 30 height 5
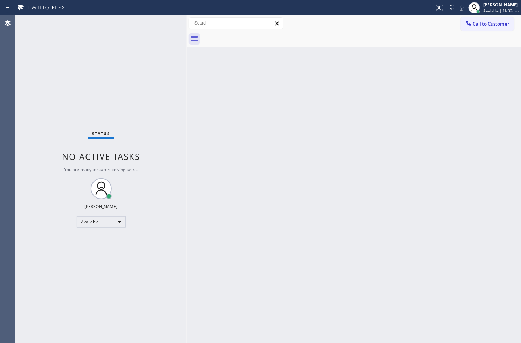
click at [167, 123] on div "Status No active tasks You are ready to start receiving tasks. [PERSON_NAME]" at bounding box center [100, 179] width 171 height 328
click at [162, 22] on div "Status No active tasks You are ready to start receiving tasks. [PERSON_NAME]" at bounding box center [100, 179] width 171 height 328
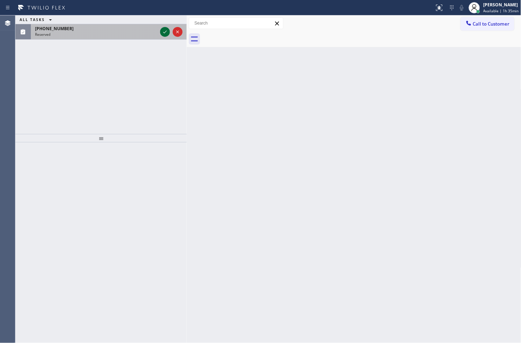
click at [166, 30] on icon at bounding box center [165, 32] width 8 height 8
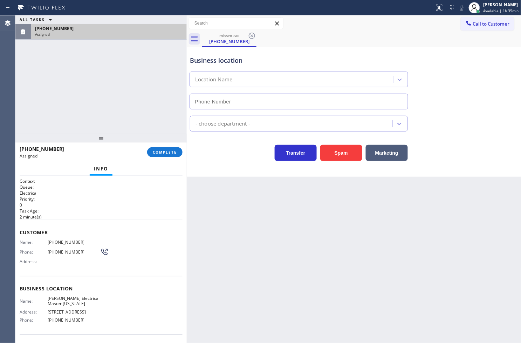
type input "[PHONE_NUMBER]"
click at [19, 243] on div "Context Queue: Electrical Priority: 0 Task Age: [DEMOGRAPHIC_DATA] minute(s) Cu…" at bounding box center [100, 259] width 171 height 167
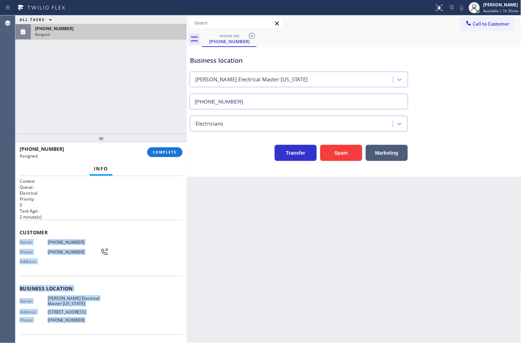
drag, startPoint x: 19, startPoint y: 243, endPoint x: 87, endPoint y: 318, distance: 101.8
click at [87, 318] on div "Context Queue: Electrical Priority: 0 Task Age: [DEMOGRAPHIC_DATA] minute(s) Cu…" at bounding box center [100, 259] width 171 height 167
copy div "Name: [PHONE_NUMBER] Phone: [PHONE_NUMBER] Address: Business location Name: [PE…"
click at [153, 156] on button "COMPLETE" at bounding box center [164, 152] width 35 height 10
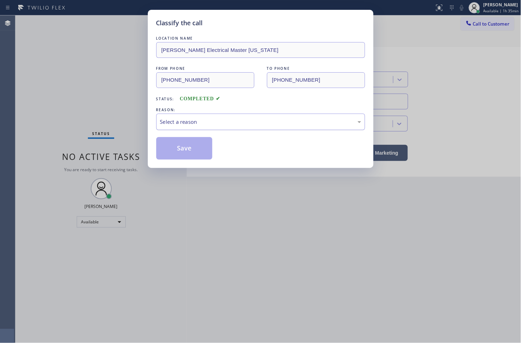
click at [195, 128] on div "Select a reason" at bounding box center [260, 122] width 209 height 16
click at [189, 151] on button "Save" at bounding box center [184, 148] width 56 height 22
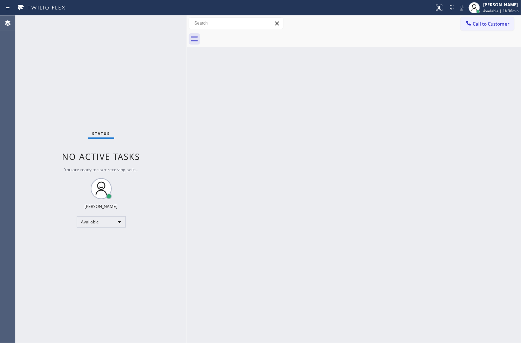
click at [143, 49] on div "Status No active tasks You are ready to start receiving tasks. [PERSON_NAME]" at bounding box center [100, 179] width 171 height 328
click at [161, 22] on div "Status No active tasks You are ready to start receiving tasks. [PERSON_NAME]" at bounding box center [100, 179] width 171 height 328
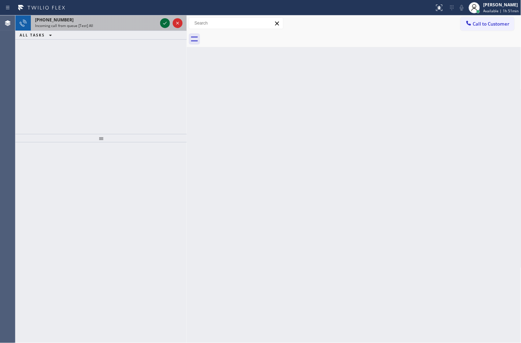
click at [160, 22] on div at bounding box center [165, 23] width 10 height 8
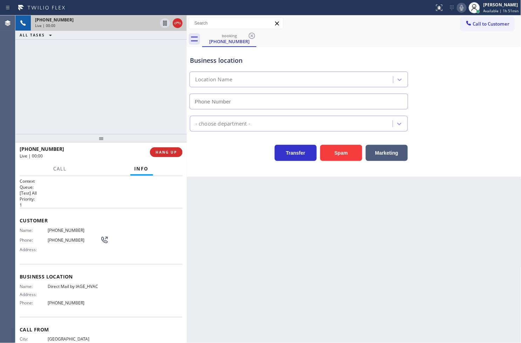
type input "[PHONE_NUMBER]"
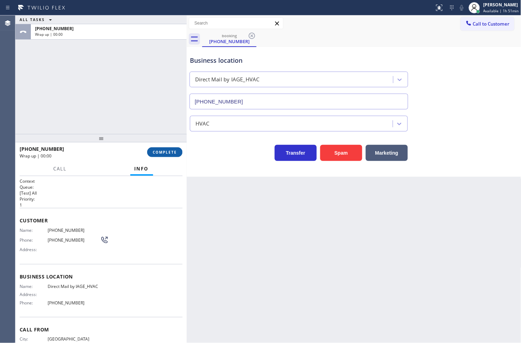
click at [158, 148] on button "COMPLETE" at bounding box center [164, 152] width 35 height 10
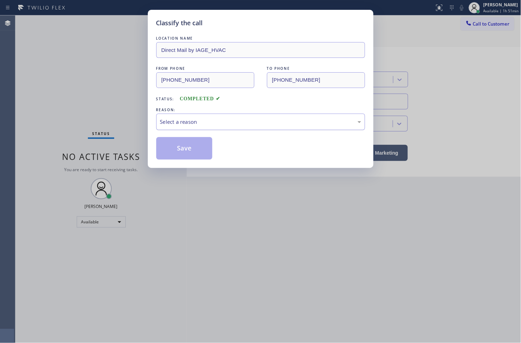
click at [239, 124] on div "Select a reason" at bounding box center [260, 122] width 201 height 8
click at [188, 157] on button "Save" at bounding box center [184, 148] width 56 height 22
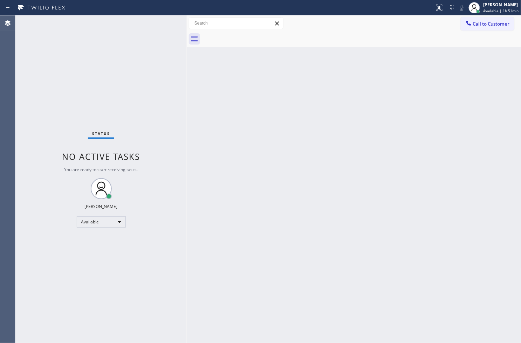
click at [118, 58] on div "Status No active tasks You are ready to start receiving tasks. [PERSON_NAME]" at bounding box center [100, 179] width 171 height 328
click at [163, 23] on div "Status No active tasks You are ready to start receiving tasks. [PERSON_NAME]" at bounding box center [100, 179] width 171 height 328
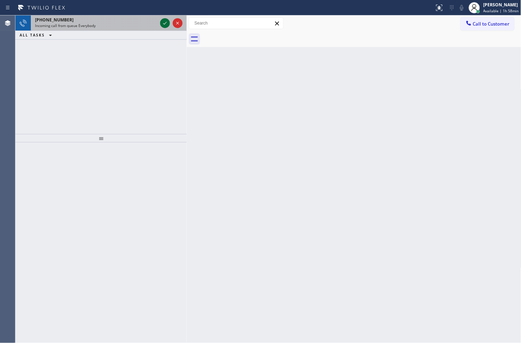
click at [163, 23] on icon at bounding box center [165, 23] width 8 height 8
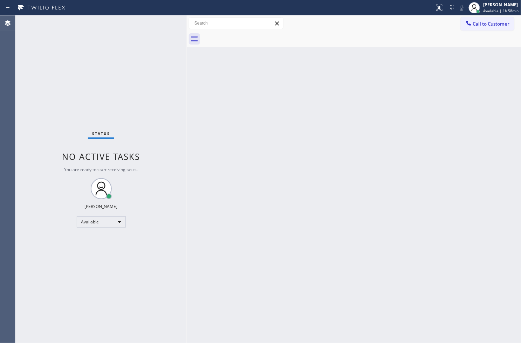
click at [163, 23] on div "Status No active tasks You are ready to start receiving tasks. [PERSON_NAME]" at bounding box center [100, 179] width 171 height 328
click at [121, 123] on div "Status No active tasks You are ready to start receiving tasks. [PERSON_NAME]" at bounding box center [100, 179] width 171 height 328
click at [170, 26] on div "Status No active tasks You are ready to start receiving tasks. [PERSON_NAME]" at bounding box center [100, 179] width 171 height 328
click at [197, 237] on div "Back to Dashboard Change Sender ID Customers Technicians Select a contact Outbo…" at bounding box center [354, 179] width 335 height 328
click at [166, 72] on div "Status No active tasks You are ready to start receiving tasks. [PERSON_NAME]" at bounding box center [100, 179] width 171 height 328
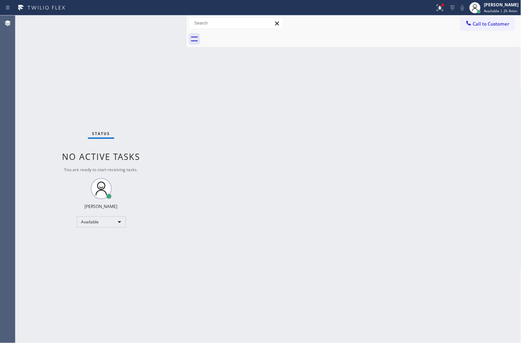
click at [156, 26] on div "Status No active tasks You are ready to start receiving tasks. [PERSON_NAME]" at bounding box center [100, 179] width 171 height 328
click at [116, 222] on div "Available" at bounding box center [101, 221] width 49 height 11
click at [101, 257] on li "Break" at bounding box center [101, 258] width 48 height 8
click at [121, 105] on div "Status No active tasks Change activity state to start receiving tasks. [PERSON_…" at bounding box center [100, 179] width 171 height 328
click at [121, 224] on div "Break" at bounding box center [101, 221] width 49 height 11
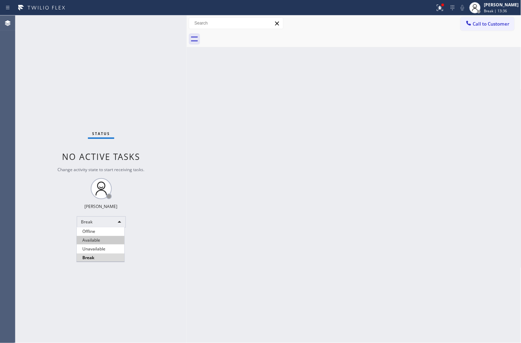
click at [103, 241] on li "Available" at bounding box center [101, 240] width 48 height 8
drag, startPoint x: 162, startPoint y: 159, endPoint x: 155, endPoint y: 170, distance: 12.6
click at [162, 159] on div "Status No active tasks You are ready to start receiving tasks. [PERSON_NAME]" at bounding box center [100, 179] width 171 height 328
drag, startPoint x: 244, startPoint y: 205, endPoint x: 416, endPoint y: 159, distance: 178.6
click at [305, 188] on div "Back to Dashboard Change Sender ID Customers Technicians Select a contact Outbo…" at bounding box center [354, 179] width 335 height 328
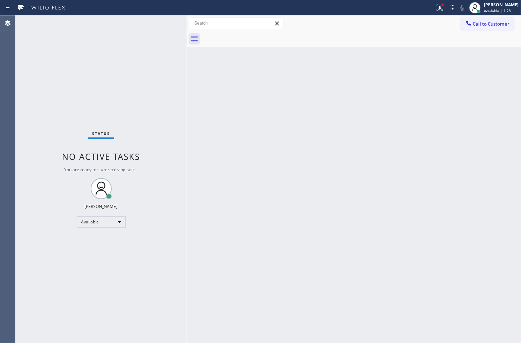
drag, startPoint x: 131, startPoint y: 94, endPoint x: 132, endPoint y: 86, distance: 8.1
click at [131, 94] on div "Status No active tasks You are ready to start receiving tasks. [PERSON_NAME]" at bounding box center [100, 179] width 171 height 328
click at [140, 61] on div "Status No active tasks You are ready to start receiving tasks. [PERSON_NAME]" at bounding box center [100, 179] width 171 height 328
click at [1, 276] on div "Agent Desktop" at bounding box center [7, 179] width 15 height 328
click at [163, 20] on div "Status No active tasks You are ready to start receiving tasks. [PERSON_NAME]" at bounding box center [100, 179] width 171 height 328
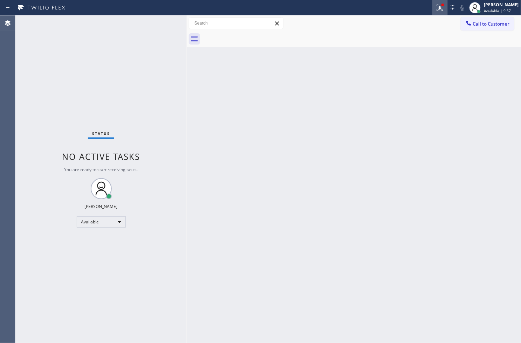
click at [436, 12] on icon at bounding box center [440, 8] width 8 height 8
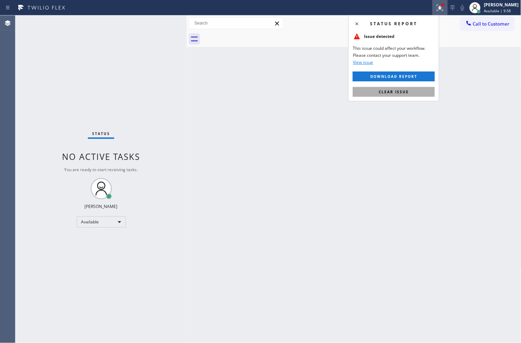
click at [404, 93] on span "Clear issue" at bounding box center [394, 91] width 30 height 5
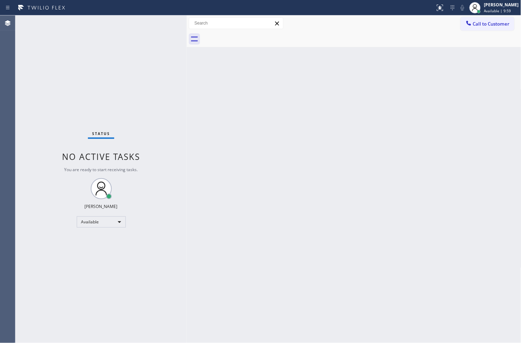
click at [151, 82] on div "Status No active tasks You are ready to start receiving tasks. [PERSON_NAME]" at bounding box center [100, 179] width 171 height 328
click at [160, 27] on div "Status No active tasks You are ready to start receiving tasks. [PERSON_NAME]" at bounding box center [100, 179] width 171 height 328
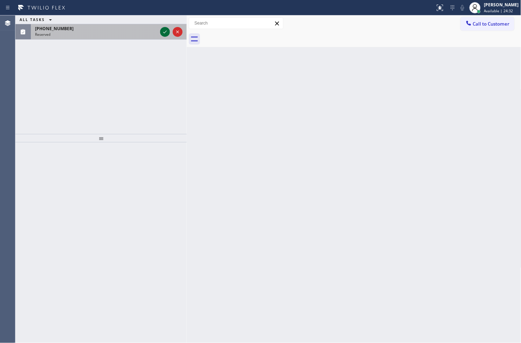
click at [162, 31] on icon at bounding box center [165, 32] width 8 height 8
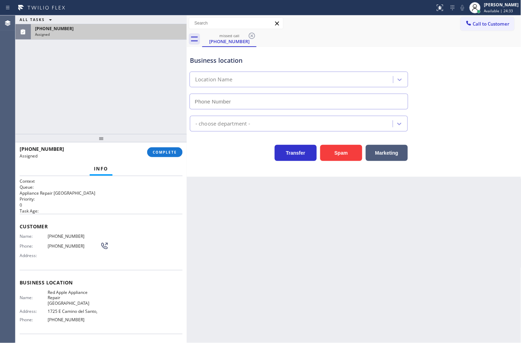
click at [21, 242] on div "Phone: [PHONE_NUMBER]" at bounding box center [64, 246] width 89 height 8
type input "[PHONE_NUMBER]"
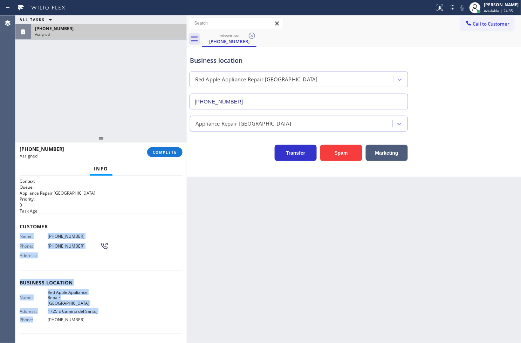
drag, startPoint x: 18, startPoint y: 235, endPoint x: 65, endPoint y: 270, distance: 58.8
click at [36, 309] on div "Context Queue: Appliance Repair High End Priority: 0 Task Age: Customer Name: […" at bounding box center [100, 259] width 171 height 167
click at [75, 262] on div "Customer Name: [PHONE_NUMBER] Phone: [PHONE_NUMBER] Address:" at bounding box center [101, 242] width 163 height 56
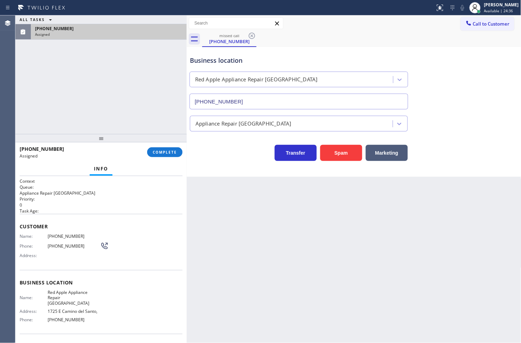
click at [18, 236] on div "Context Queue: Appliance Repair High End Priority: 0 Task Age: Customer Name: […" at bounding box center [100, 259] width 171 height 167
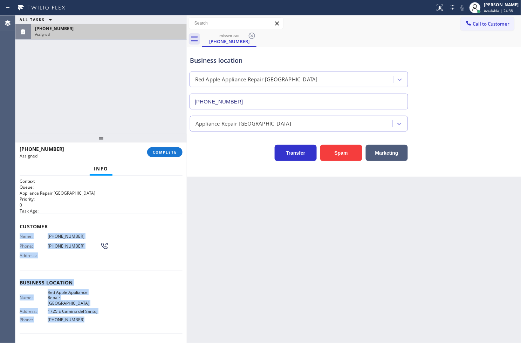
drag, startPoint x: 15, startPoint y: 251, endPoint x: 97, endPoint y: 311, distance: 101.1
click at [97, 311] on div "Context Queue: Appliance Repair High End Priority: 0 Task Age: Customer Name: […" at bounding box center [100, 259] width 171 height 167
click at [153, 152] on span "COMPLETE" at bounding box center [165, 152] width 24 height 5
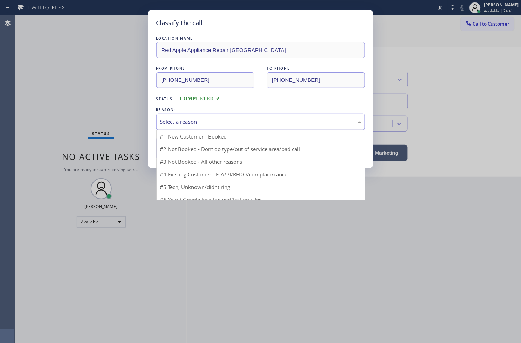
click at [228, 119] on div "Select a reason" at bounding box center [260, 122] width 201 height 8
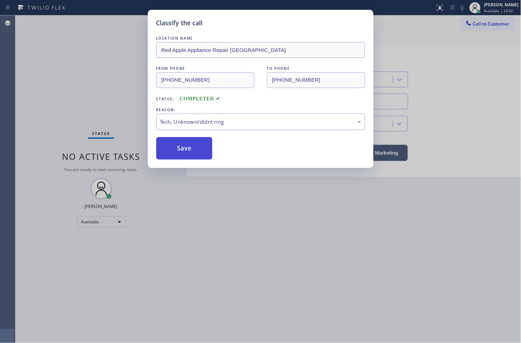
click at [194, 151] on button "Save" at bounding box center [184, 148] width 56 height 22
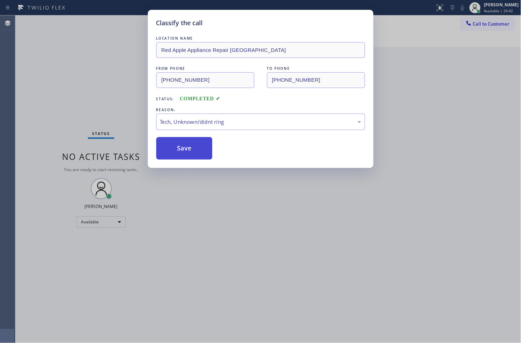
click at [194, 151] on button "Save" at bounding box center [184, 148] width 56 height 22
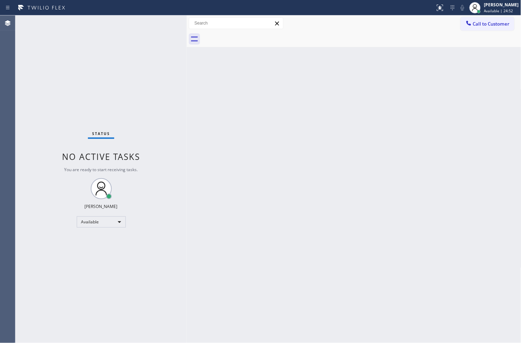
click at [96, 75] on div "Status No active tasks You are ready to start receiving tasks. [PERSON_NAME]" at bounding box center [100, 179] width 171 height 328
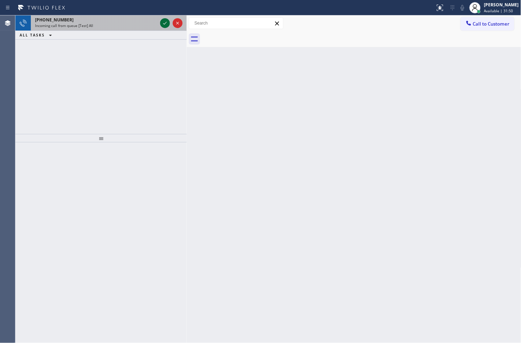
click at [169, 19] on icon at bounding box center [165, 23] width 8 height 8
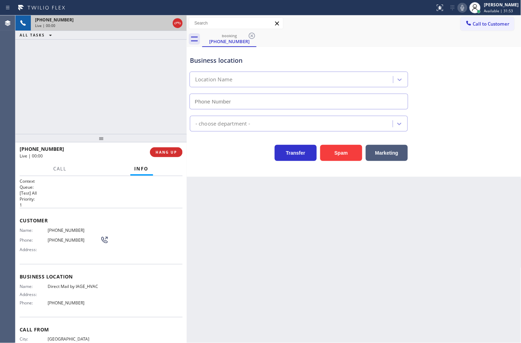
type input "[PHONE_NUMBER]"
click at [111, 124] on div "[PHONE_NUMBER] Live | 00:03 ALL TASKS ALL TASKS ACTIVE TASKS TASKS IN WRAP UP" at bounding box center [100, 74] width 171 height 119
click at [210, 167] on div "Business location Direct Mail by IAGE_HVAC [PHONE_NUMBER] HVAC Transfer Spam Ma…" at bounding box center [354, 112] width 335 height 130
click at [152, 108] on div "[PHONE_NUMBER] Live | 00:04 ALL TASKS ALL TASKS ACTIVE TASKS TASKS IN WRAP UP" at bounding box center [100, 74] width 171 height 119
click at [163, 136] on div at bounding box center [100, 138] width 171 height 8
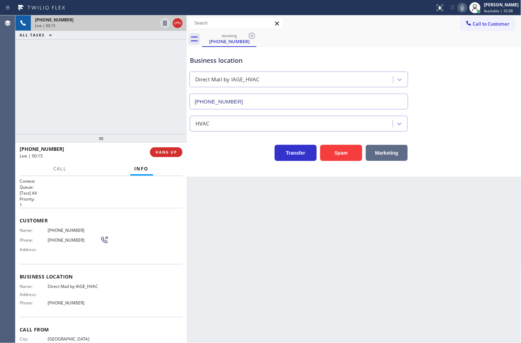
click at [397, 151] on button "Marketing" at bounding box center [387, 153] width 42 height 16
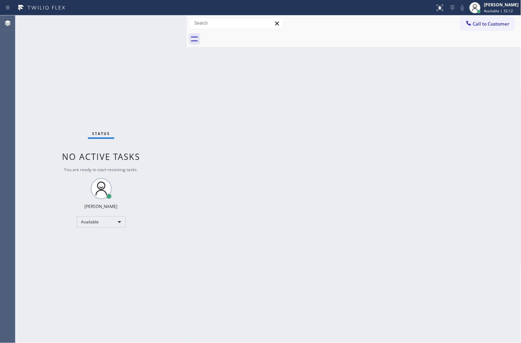
click at [161, 26] on div "Status No active tasks You are ready to start receiving tasks. [PERSON_NAME]" at bounding box center [100, 179] width 171 height 328
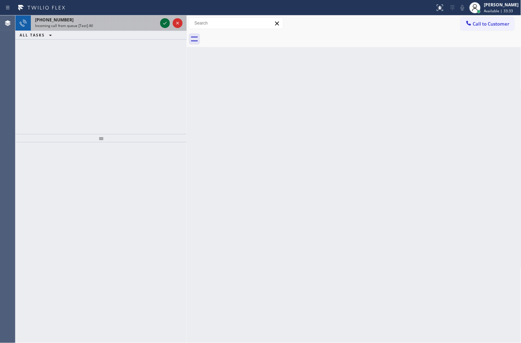
click at [163, 25] on icon at bounding box center [165, 23] width 8 height 8
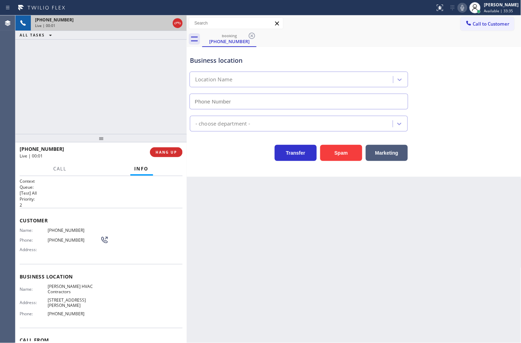
type input "[PHONE_NUMBER]"
click at [227, 163] on div "Business location [PERSON_NAME] HVAC Contractors [PHONE_NUMBER] HVAC Transfer S…" at bounding box center [354, 112] width 335 height 130
click at [60, 172] on span "Call" at bounding box center [60, 169] width 13 height 6
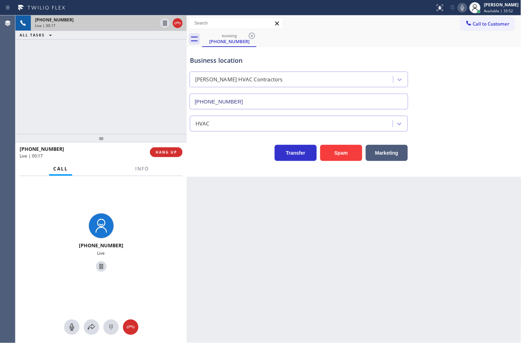
click at [222, 187] on div "Back to Dashboard Change Sender ID Customers Technicians Select a contact Outbo…" at bounding box center [354, 179] width 335 height 328
click at [89, 329] on icon at bounding box center [91, 327] width 8 height 8
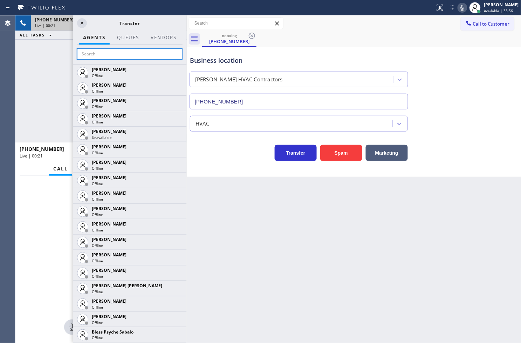
click at [93, 53] on input "text" at bounding box center [130, 53] width 106 height 11
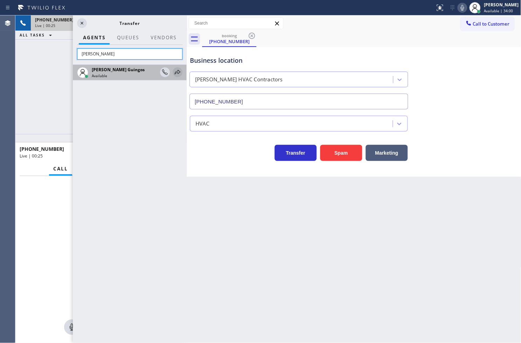
type input "[PERSON_NAME]"
click at [176, 72] on icon at bounding box center [178, 72] width 6 height 5
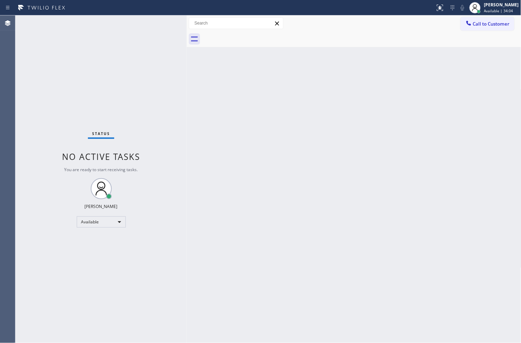
click at [160, 57] on div "Status No active tasks You are ready to start receiving tasks. [PERSON_NAME]" at bounding box center [100, 179] width 171 height 328
click at [167, 31] on div "Status No active tasks You are ready to start receiving tasks. [PERSON_NAME]" at bounding box center [100, 179] width 171 height 328
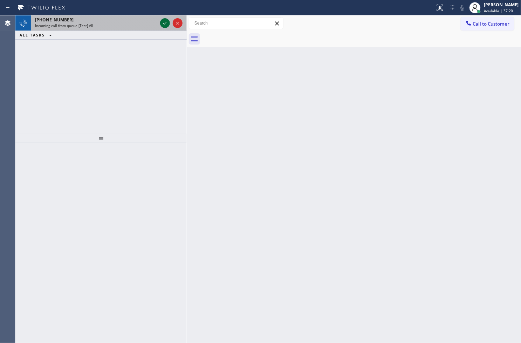
click at [162, 21] on icon at bounding box center [165, 23] width 8 height 8
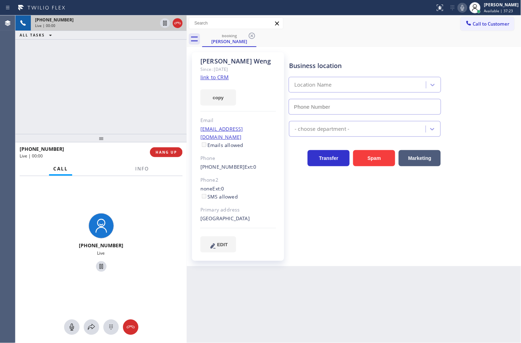
type input "[PHONE_NUMBER]"
click at [211, 79] on link "link to CRM" at bounding box center [215, 77] width 28 height 7
click at [213, 97] on button "copy" at bounding box center [219, 97] width 36 height 16
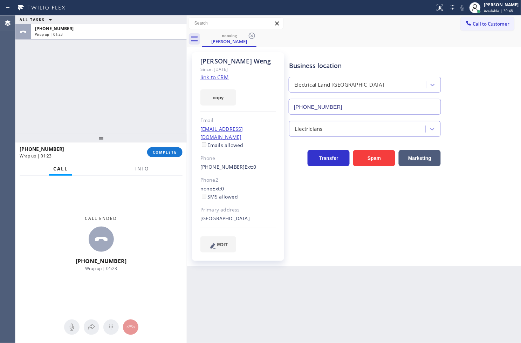
click at [172, 146] on div "[PHONE_NUMBER] Wrap up | 01:23 COMPLETE" at bounding box center [101, 152] width 163 height 18
click at [170, 151] on span "COMPLETE" at bounding box center [165, 152] width 24 height 5
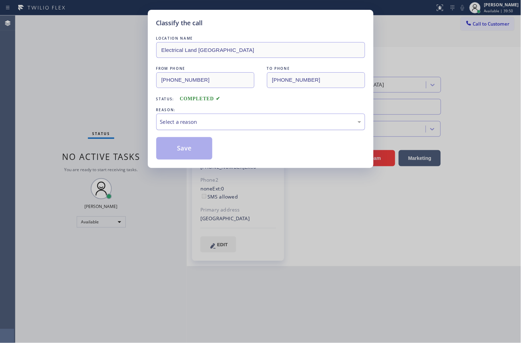
click at [209, 118] on div "Select a reason" at bounding box center [260, 122] width 201 height 8
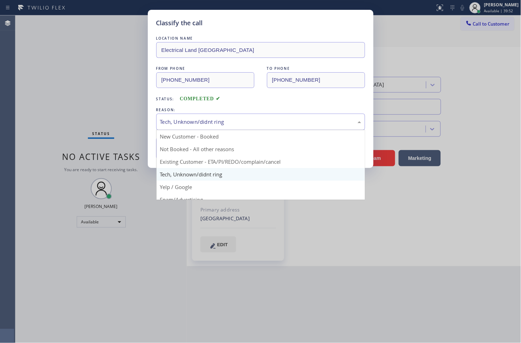
click at [198, 120] on div "Tech, Unknown/didnt ring" at bounding box center [260, 122] width 201 height 8
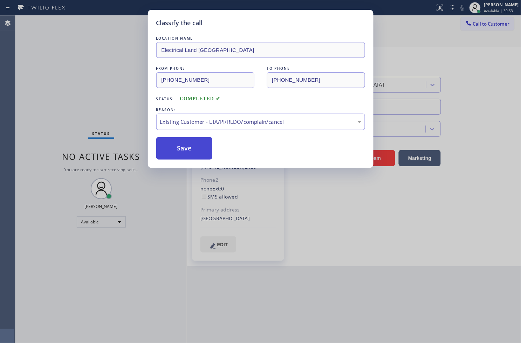
click at [199, 148] on button "Save" at bounding box center [184, 148] width 56 height 22
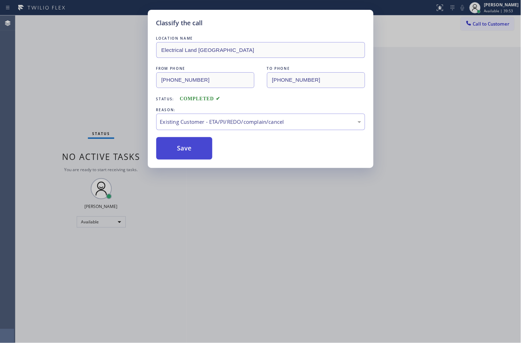
click at [199, 148] on button "Save" at bounding box center [184, 148] width 56 height 22
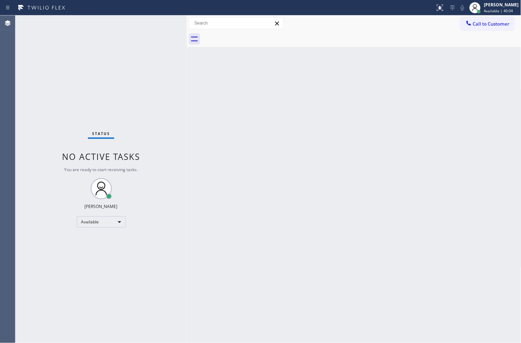
click at [362, 281] on div "Back to Dashboard Change Sender ID Customers Technicians Select a contact Outbo…" at bounding box center [354, 179] width 335 height 328
click at [152, 314] on div "Status No active tasks You are ready to start receiving tasks. [PERSON_NAME]" at bounding box center [100, 179] width 171 height 328
click at [166, 114] on div "Status No active tasks You are ready to start receiving tasks. [PERSON_NAME]" at bounding box center [100, 179] width 171 height 328
click at [116, 221] on div "Available" at bounding box center [101, 221] width 49 height 11
click at [99, 257] on li "Break" at bounding box center [101, 258] width 48 height 8
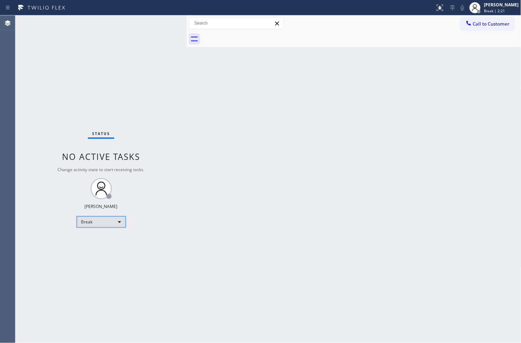
click at [114, 218] on div "Break" at bounding box center [101, 221] width 49 height 11
click at [100, 241] on li "Available" at bounding box center [101, 240] width 48 height 8
click at [173, 302] on div "Status No active tasks You are ready to start receiving tasks. [PERSON_NAME]" at bounding box center [100, 179] width 171 height 328
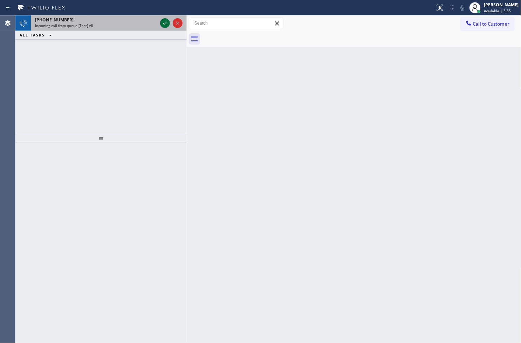
click at [165, 21] on icon at bounding box center [165, 23] width 8 height 8
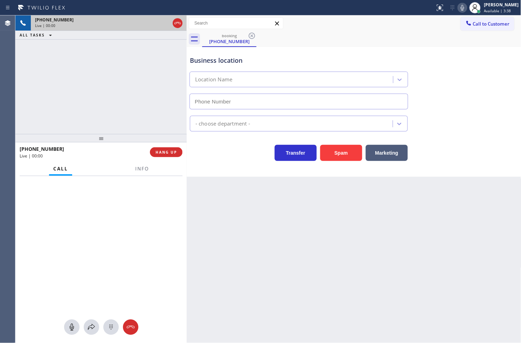
type input "[PHONE_NUMBER]"
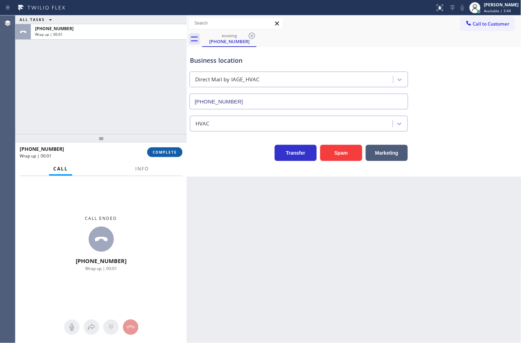
click at [162, 151] on span "COMPLETE" at bounding box center [165, 152] width 24 height 5
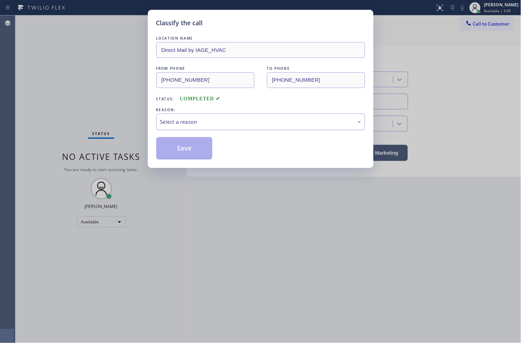
click at [234, 119] on div "Select a reason" at bounding box center [260, 122] width 201 height 8
click at [197, 153] on button "Save" at bounding box center [184, 148] width 56 height 22
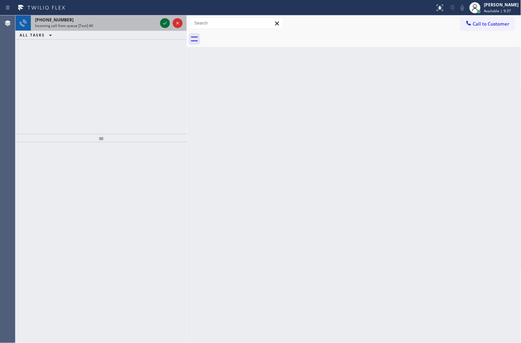
click at [167, 20] on icon at bounding box center [165, 23] width 8 height 8
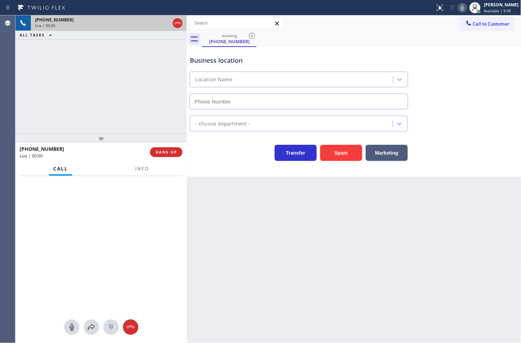
type input "[PHONE_NUMBER]"
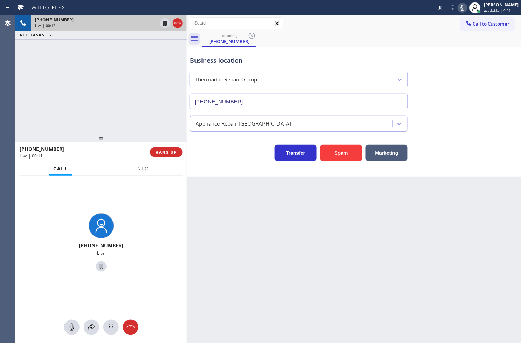
click at [243, 268] on div "Back to Dashboard Change Sender ID Customers Technicians Select a contact Outbo…" at bounding box center [354, 179] width 335 height 328
click at [88, 332] on button at bounding box center [91, 326] width 15 height 15
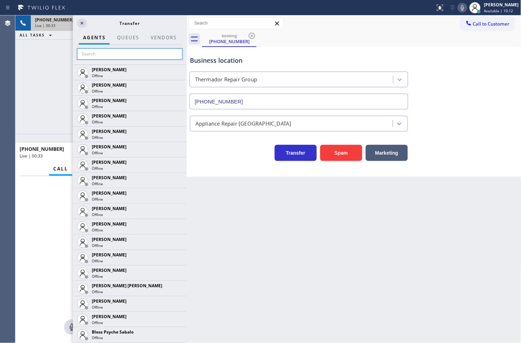
click at [114, 58] on input "text" at bounding box center [130, 53] width 106 height 11
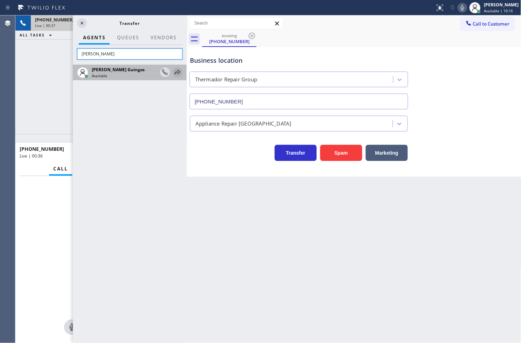
type input "[PERSON_NAME]"
click at [176, 73] on icon at bounding box center [178, 72] width 8 height 8
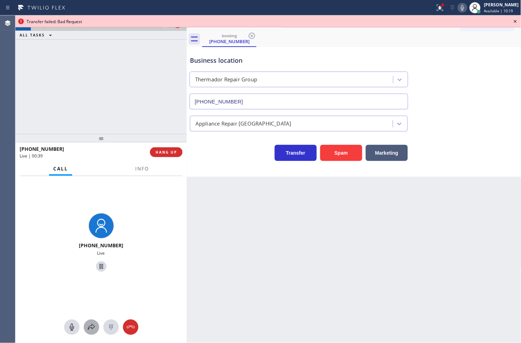
click at [87, 331] on button at bounding box center [91, 326] width 15 height 15
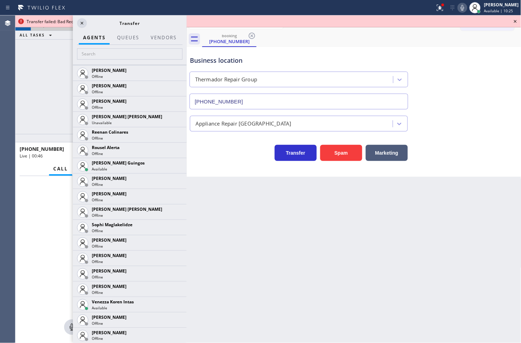
scroll to position [1480, 0]
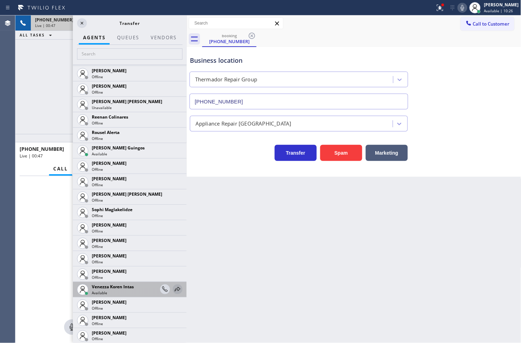
click at [175, 290] on icon at bounding box center [178, 289] width 6 height 5
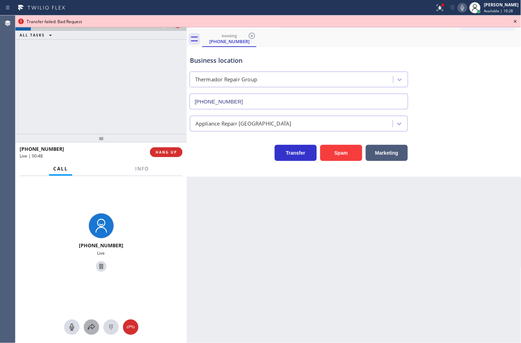
click at [92, 329] on icon at bounding box center [91, 327] width 8 height 8
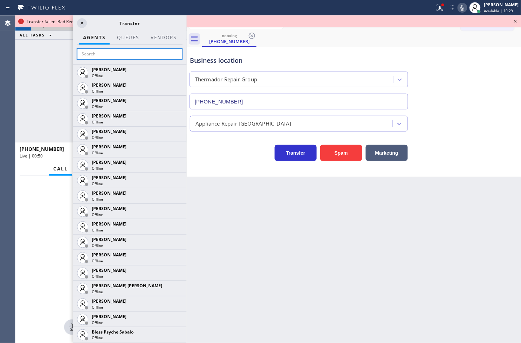
click at [119, 55] on input "text" at bounding box center [130, 53] width 106 height 11
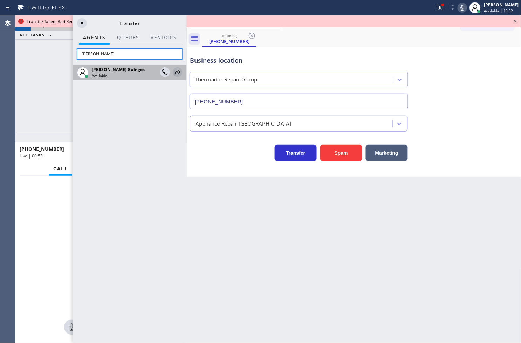
type input "[PERSON_NAME]"
click at [179, 71] on icon at bounding box center [178, 72] width 8 height 8
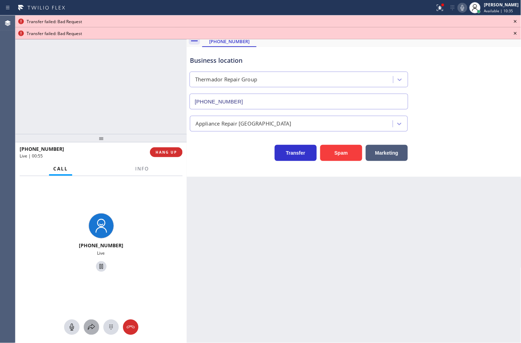
click at [92, 330] on icon at bounding box center [91, 327] width 8 height 8
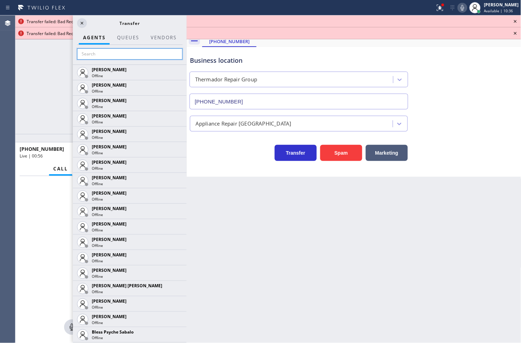
click at [92, 53] on input "text" at bounding box center [130, 53] width 106 height 11
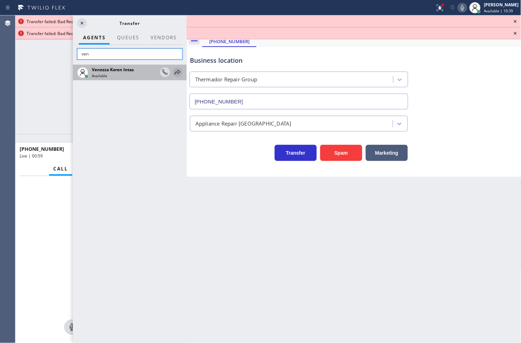
type input "ven"
click at [179, 71] on icon at bounding box center [178, 72] width 6 height 5
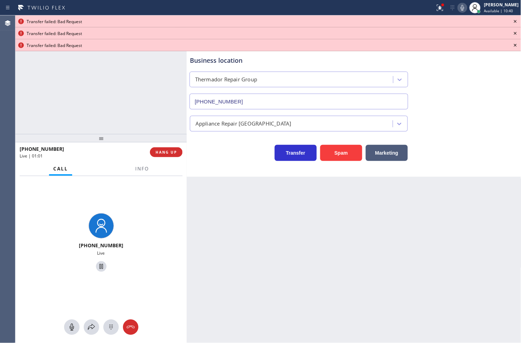
click at [514, 18] on icon at bounding box center [516, 21] width 8 height 8
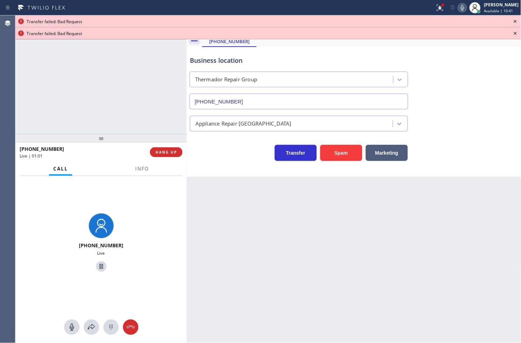
click at [514, 18] on icon at bounding box center [516, 21] width 8 height 8
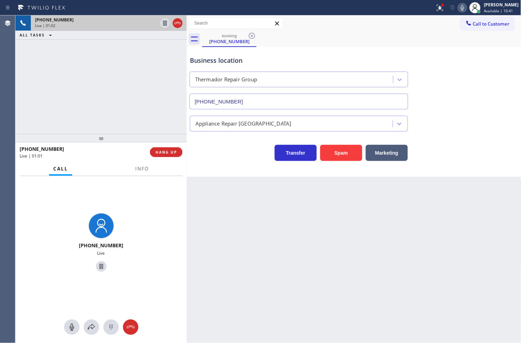
click at [514, 18] on button "Call to Customer" at bounding box center [488, 23] width 54 height 13
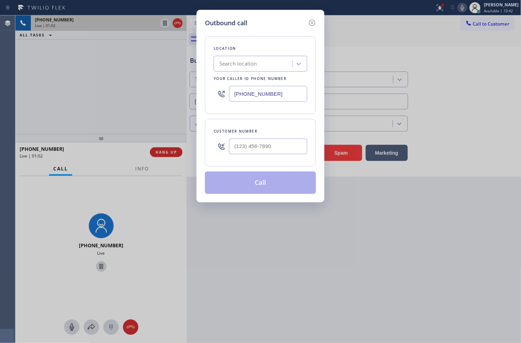
click at [55, 123] on div "Outbound call Location Search location Your caller id phone number [PHONE_NUMBE…" at bounding box center [260, 171] width 521 height 343
click at [315, 23] on icon at bounding box center [312, 23] width 6 height 6
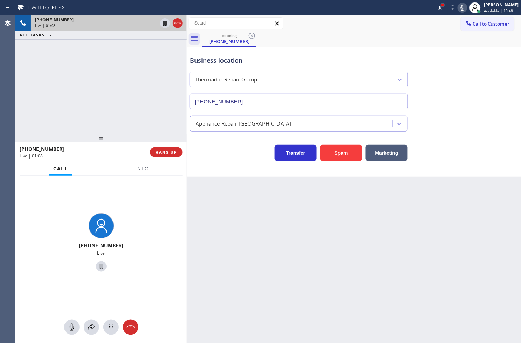
click at [442, 5] on div at bounding box center [443, 5] width 3 height 3
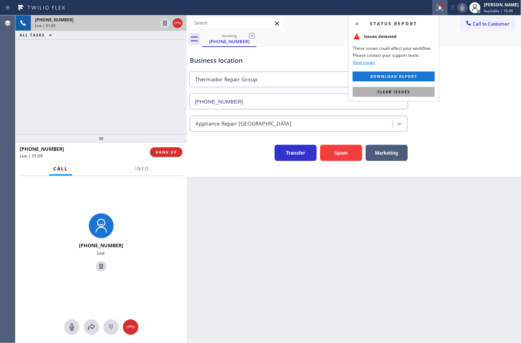
click at [426, 88] on button "Clear issues" at bounding box center [394, 92] width 82 height 10
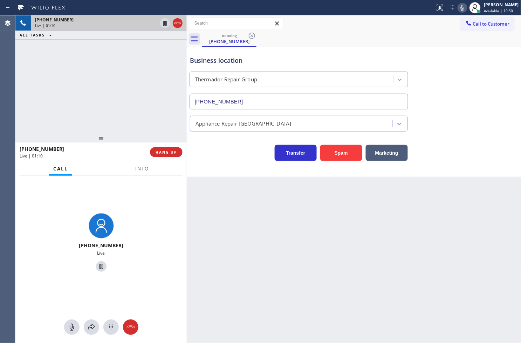
click at [127, 87] on div "[PHONE_NUMBER] Live | 01:10 ALL TASKS ALL TASKS ACTIVE TASKS TASKS IN WRAP UP" at bounding box center [100, 74] width 171 height 119
click at [209, 163] on div "Business location Thermador Repair Group [PHONE_NUMBER] Appliance Repair High E…" at bounding box center [354, 112] width 335 height 130
click at [136, 170] on span "Info" at bounding box center [142, 169] width 14 height 6
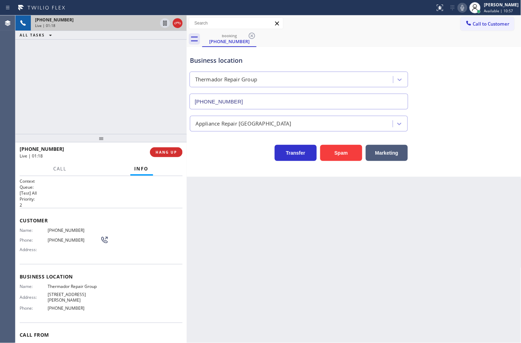
click at [213, 153] on div "Transfer Spam Marketing" at bounding box center [299, 151] width 221 height 20
click at [89, 166] on div "Call Info" at bounding box center [101, 169] width 163 height 14
click at [63, 173] on button "Call" at bounding box center [60, 169] width 22 height 14
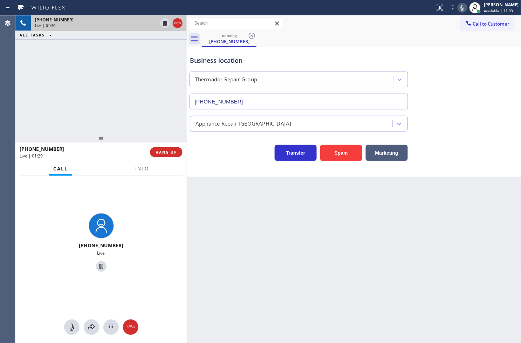
click at [79, 123] on div "[PHONE_NUMBER] Live | 01:30 ALL TASKS ALL TASKS ACTIVE TASKS TASKS IN WRAP UP" at bounding box center [100, 74] width 171 height 119
click at [242, 150] on div "Transfer Spam Marketing" at bounding box center [299, 151] width 221 height 20
click at [114, 99] on div "[PHONE_NUMBER] Live | 01:31 ALL TASKS ALL TASKS ACTIVE TASKS TASKS IN WRAP UP" at bounding box center [100, 74] width 171 height 119
click at [195, 185] on div "Back to Dashboard Change Sender ID Customers Technicians Select a contact Outbo…" at bounding box center [354, 179] width 335 height 328
click at [90, 325] on icon at bounding box center [91, 327] width 8 height 8
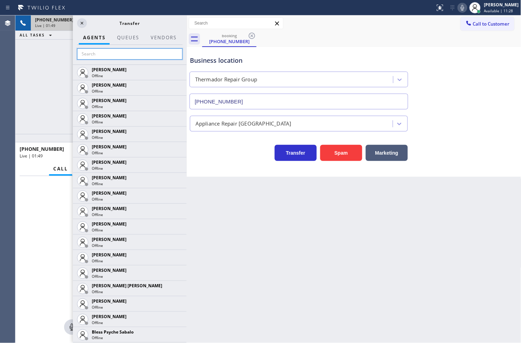
click at [95, 52] on input "text" at bounding box center [130, 53] width 106 height 11
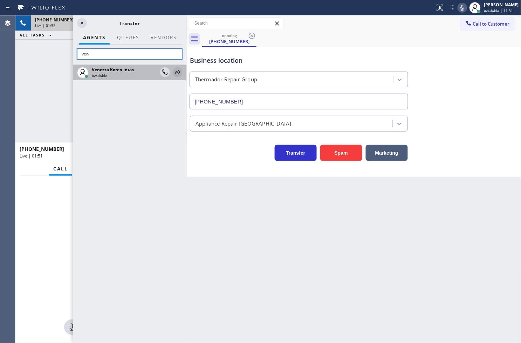
type input "ven"
click at [179, 73] on icon at bounding box center [178, 72] width 6 height 5
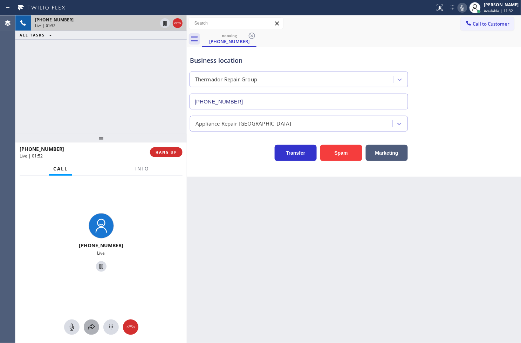
click at [92, 326] on icon at bounding box center [91, 327] width 8 height 8
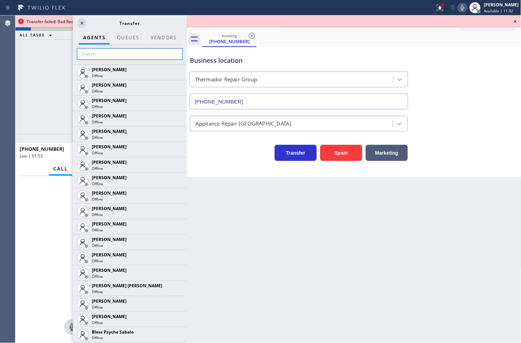
click at [82, 55] on input "text" at bounding box center [130, 53] width 106 height 11
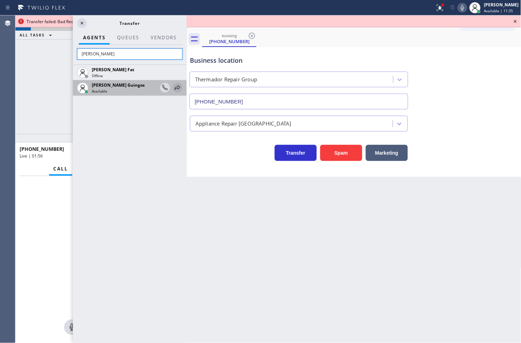
type input "[PERSON_NAME]"
click at [179, 87] on icon at bounding box center [178, 87] width 8 height 8
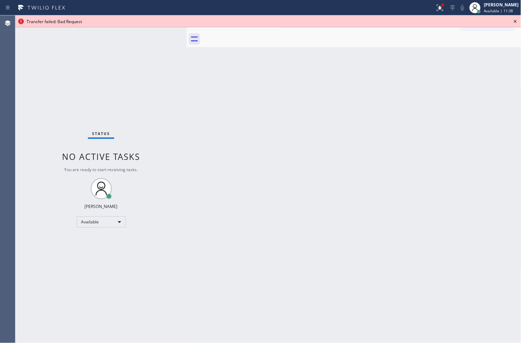
click at [516, 20] on icon at bounding box center [516, 21] width 8 height 8
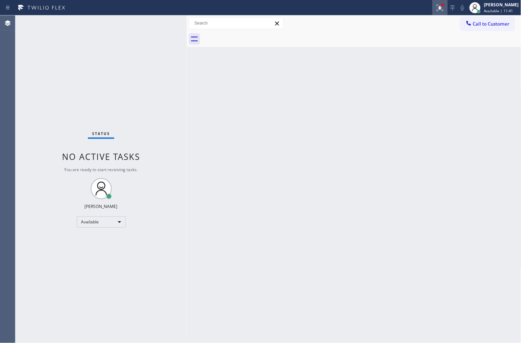
click at [433, 10] on div at bounding box center [440, 8] width 15 height 8
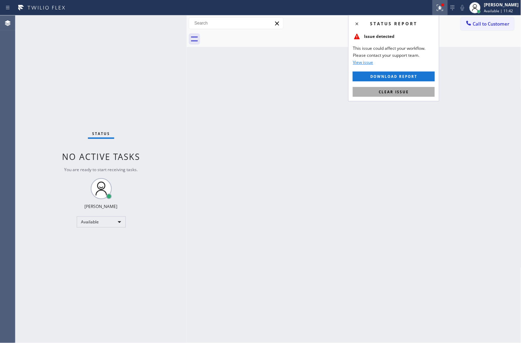
click at [412, 92] on button "Clear issue" at bounding box center [394, 92] width 82 height 10
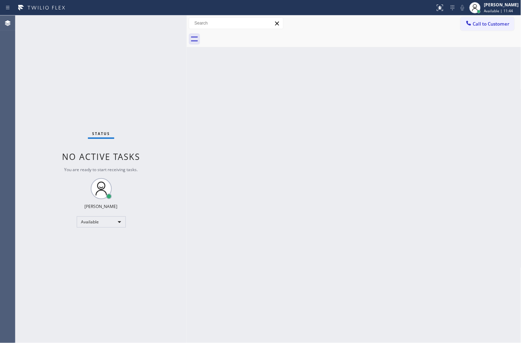
click at [168, 108] on div "Status No active tasks You are ready to start receiving tasks. [PERSON_NAME]" at bounding box center [100, 179] width 171 height 328
click at [155, 23] on div "Status No active tasks You are ready to start receiving tasks. [PERSON_NAME]" at bounding box center [100, 179] width 171 height 328
click at [138, 48] on div "Status No active tasks You are ready to start receiving tasks. [PERSON_NAME]" at bounding box center [100, 179] width 171 height 328
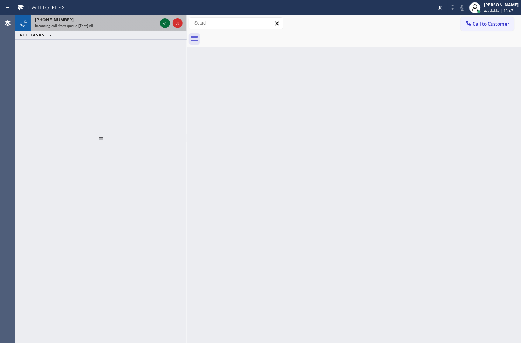
click at [162, 23] on icon at bounding box center [165, 23] width 8 height 8
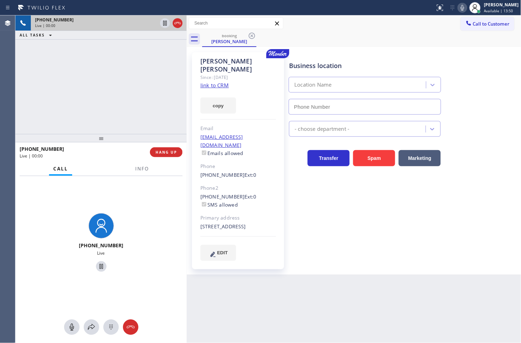
type input "[PHONE_NUMBER]"
click at [215, 82] on link "link to CRM" at bounding box center [215, 85] width 28 height 7
click at [164, 205] on div "[PHONE_NUMBER] Live" at bounding box center [100, 243] width 171 height 135
click at [126, 114] on div "[PHONE_NUMBER] Live | 01:52 ALL TASKS ALL TASKS ACTIVE TASKS TASKS IN WRAP UP" at bounding box center [100, 74] width 171 height 119
click at [209, 97] on button "copy" at bounding box center [219, 105] width 36 height 16
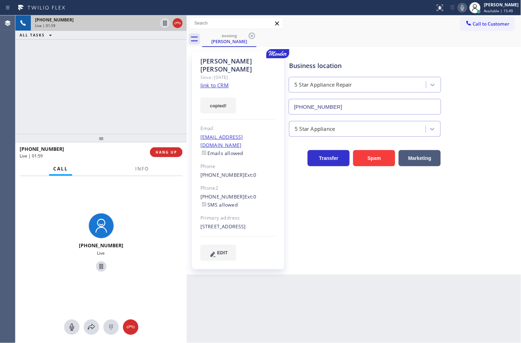
click at [138, 80] on div "[PHONE_NUMBER] Live | 01:59 ALL TASKS ALL TASKS ACTIVE TASKS TASKS IN WRAP UP" at bounding box center [100, 74] width 171 height 119
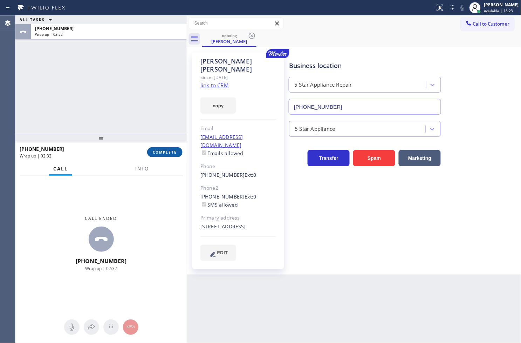
click at [165, 152] on span "COMPLETE" at bounding box center [165, 152] width 24 height 5
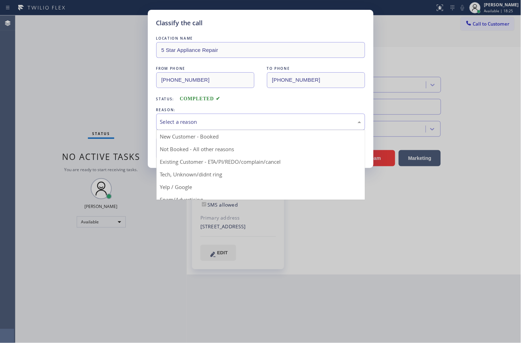
click at [202, 126] on div "Select a reason" at bounding box center [260, 122] width 201 height 8
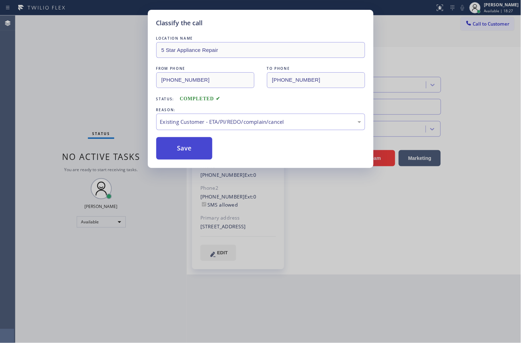
click at [198, 149] on button "Save" at bounding box center [184, 148] width 56 height 22
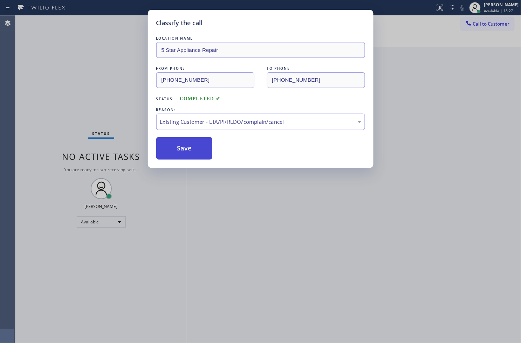
click at [198, 149] on button "Save" at bounding box center [184, 148] width 56 height 22
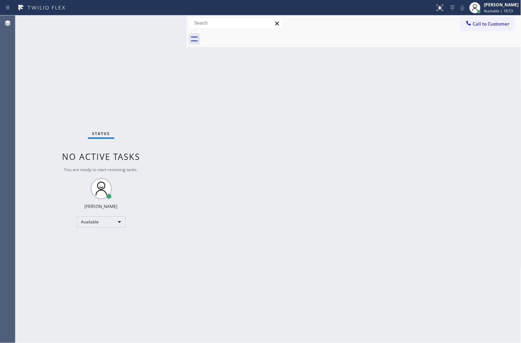
click at [175, 120] on div "Status No active tasks You are ready to start receiving tasks. [PERSON_NAME]" at bounding box center [100, 179] width 171 height 328
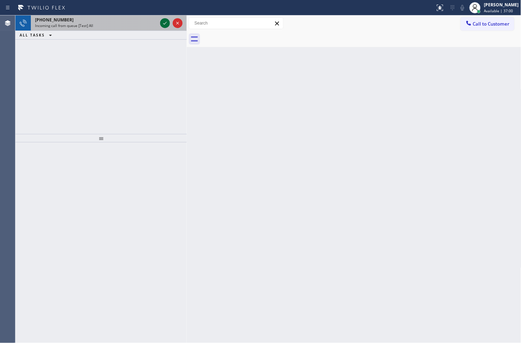
click at [163, 26] on icon at bounding box center [165, 23] width 8 height 8
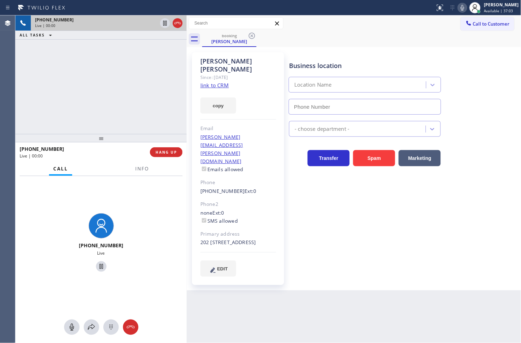
type input "[PHONE_NUMBER]"
click at [216, 82] on link "link to CRM" at bounding box center [215, 85] width 28 height 7
click at [112, 99] on div "[PHONE_NUMBER] Live | 00:28 ALL TASKS ALL TASKS ACTIVE TASKS TASKS IN WRAP UP" at bounding box center [100, 74] width 171 height 119
click at [137, 61] on div "[PHONE_NUMBER] Live | 00:30 ALL TASKS ALL TASKS ACTIVE TASKS TASKS IN WRAP UP" at bounding box center [100, 74] width 171 height 119
click at [165, 25] on icon at bounding box center [165, 23] width 4 height 5
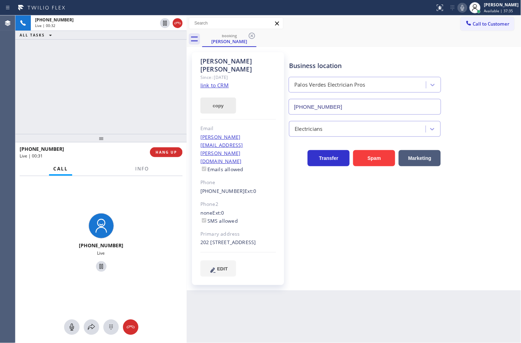
click at [217, 97] on button "copy" at bounding box center [219, 105] width 36 height 16
click at [125, 102] on div "[PHONE_NUMBER] Live | 01:48 ALL TASKS ALL TASKS ACTIVE TASKS TASKS IN WRAP UP" at bounding box center [100, 74] width 171 height 119
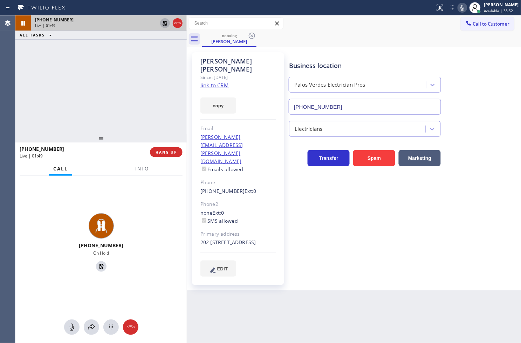
click at [167, 21] on icon at bounding box center [165, 23] width 8 height 8
click at [151, 222] on div "[PHONE_NUMBER] Live" at bounding box center [101, 243] width 166 height 61
click at [141, 211] on div "[PHONE_NUMBER] Live" at bounding box center [100, 243] width 171 height 66
drag, startPoint x: 139, startPoint y: 291, endPoint x: 142, endPoint y: 282, distance: 10.0
click at [139, 291] on div "[PHONE_NUMBER] Live" at bounding box center [100, 243] width 171 height 135
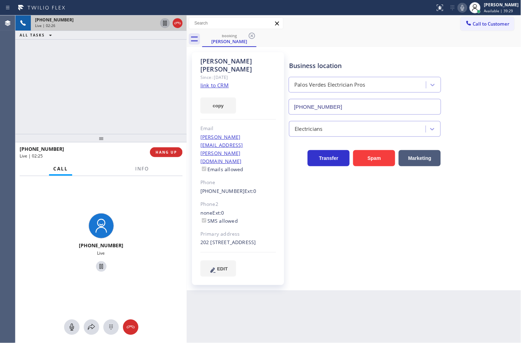
click at [146, 256] on div "[PHONE_NUMBER] Live" at bounding box center [101, 243] width 166 height 61
click at [295, 296] on div "Back to Dashboard Change Sender ID Customers Technicians Select a contact Outbo…" at bounding box center [354, 179] width 335 height 328
click at [165, 256] on div "[PHONE_NUMBER] Live" at bounding box center [101, 243] width 166 height 61
click at [141, 169] on span "Info" at bounding box center [142, 169] width 14 height 6
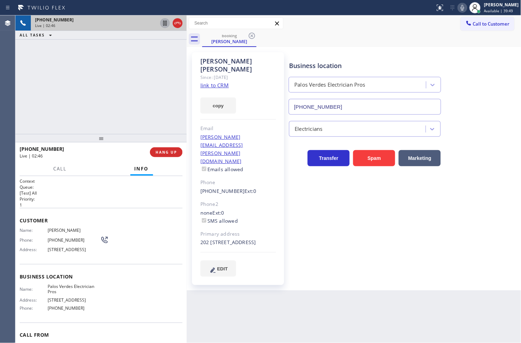
click at [130, 75] on div "[PHONE_NUMBER] Live | 02:46 ALL TASKS ALL TASKS ACTIVE TASKS TASKS IN WRAP UP" at bounding box center [100, 74] width 171 height 119
click at [108, 163] on div "Call Info" at bounding box center [101, 169] width 163 height 14
click at [107, 103] on div "[PHONE_NUMBER] Live | 02:48 ALL TASKS ALL TASKS ACTIVE TASKS TASKS IN WRAP UP" at bounding box center [100, 74] width 171 height 119
click at [97, 155] on div "Live | 02:48" at bounding box center [83, 156] width 126 height 6
click at [79, 118] on div "[PHONE_NUMBER] Live | 02:49 ALL TASKS ALL TASKS ACTIVE TASKS TASKS IN WRAP UP" at bounding box center [100, 74] width 171 height 119
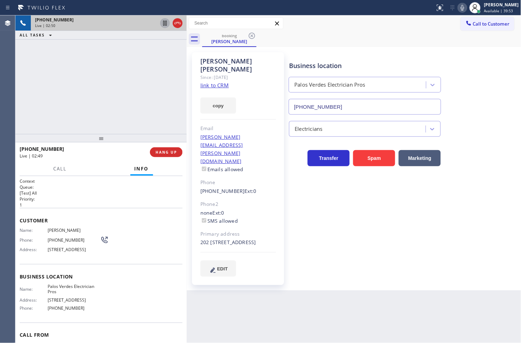
click at [123, 114] on div "[PHONE_NUMBER] Live | 02:50 ALL TASKS ALL TASKS ACTIVE TASKS TASKS IN WRAP UP" at bounding box center [100, 74] width 171 height 119
click at [163, 150] on span "HANG UP" at bounding box center [166, 152] width 21 height 5
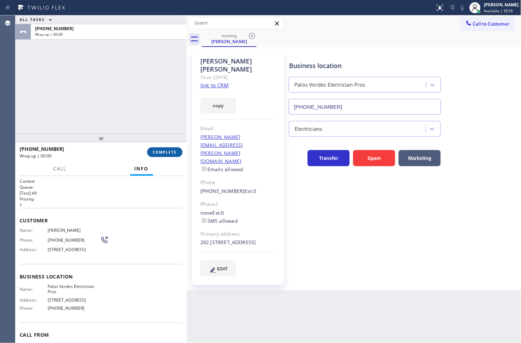
click at [163, 150] on span "COMPLETE" at bounding box center [165, 152] width 24 height 5
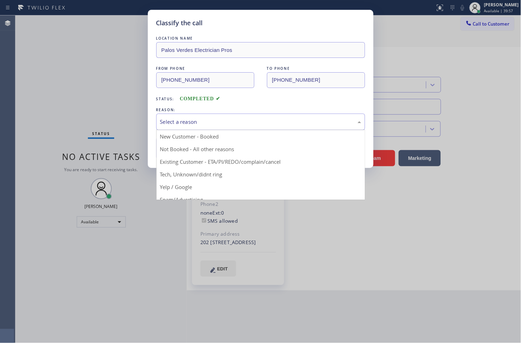
click at [230, 124] on div "Select a reason" at bounding box center [260, 122] width 201 height 8
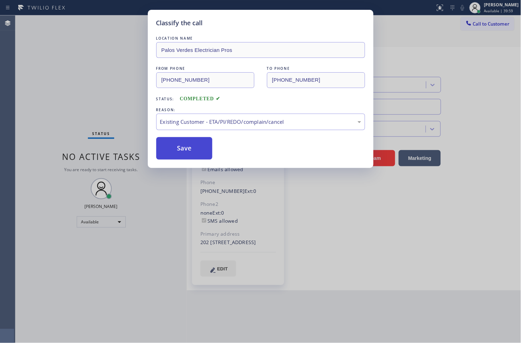
click at [201, 150] on button "Save" at bounding box center [184, 148] width 56 height 22
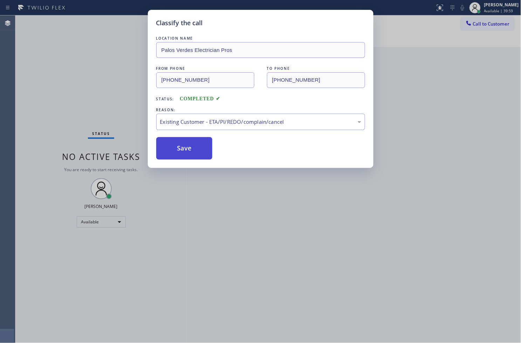
click at [201, 150] on button "Save" at bounding box center [184, 148] width 56 height 22
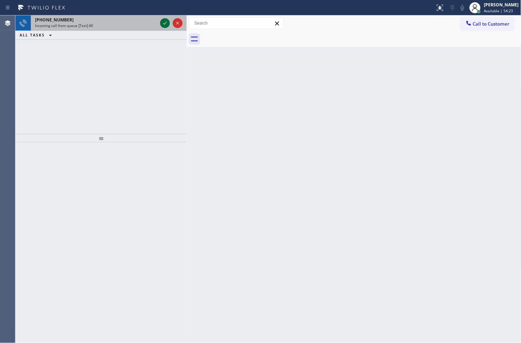
click at [162, 22] on icon at bounding box center [165, 23] width 8 height 8
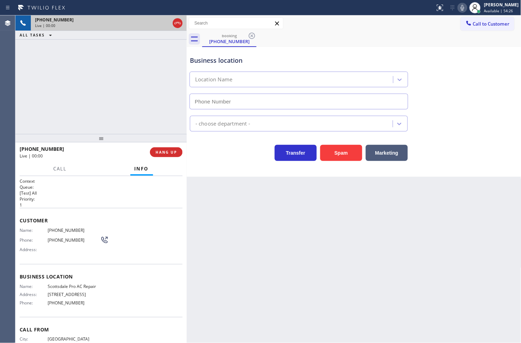
type input "[PHONE_NUMBER]"
click at [60, 171] on span "Call" at bounding box center [60, 169] width 13 height 6
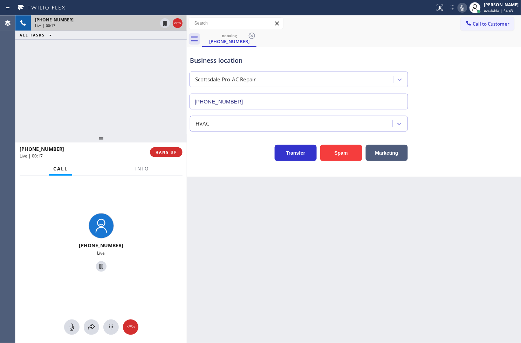
click at [109, 94] on div "[PHONE_NUMBER] Live | 00:17 ALL TASKS ALL TASKS ACTIVE TASKS TASKS IN WRAP UP" at bounding box center [100, 74] width 171 height 119
click at [95, 328] on icon at bounding box center [91, 327] width 8 height 8
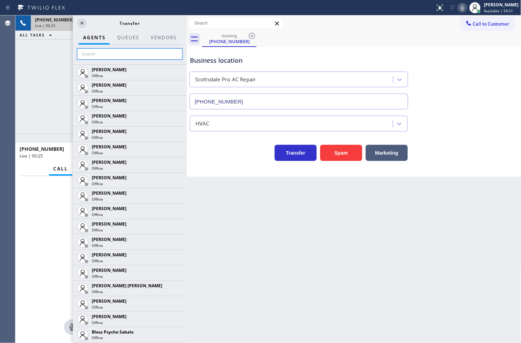
click at [104, 53] on input "text" at bounding box center [130, 53] width 106 height 11
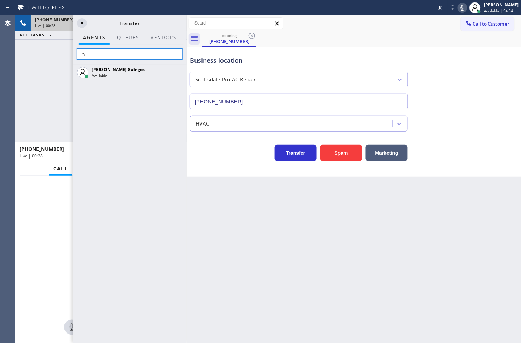
type input "r"
type input "ven"
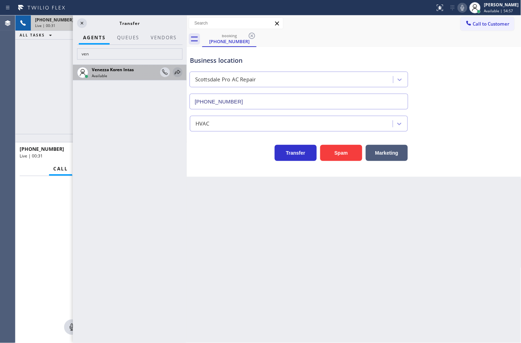
click at [178, 76] on icon at bounding box center [178, 72] width 8 height 8
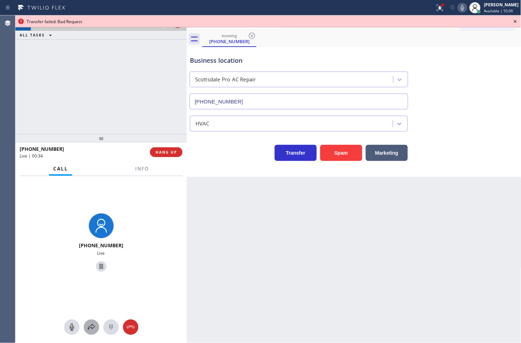
click at [89, 328] on icon at bounding box center [91, 327] width 8 height 8
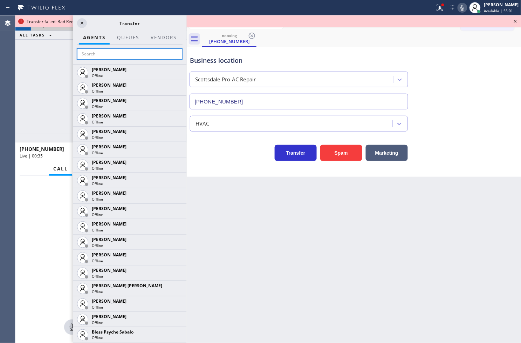
click at [90, 55] on input "text" at bounding box center [130, 53] width 106 height 11
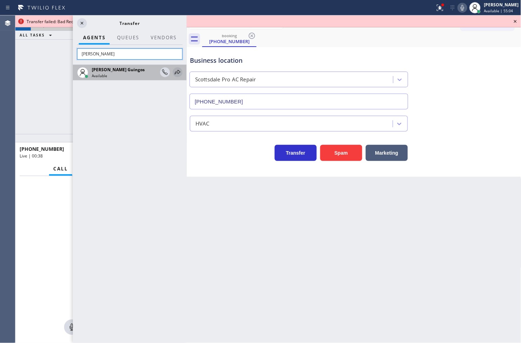
type input "[PERSON_NAME]"
click at [176, 72] on icon at bounding box center [178, 72] width 8 height 8
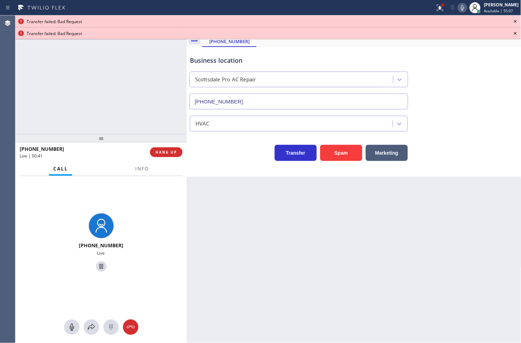
click at [514, 20] on icon at bounding box center [516, 21] width 8 height 8
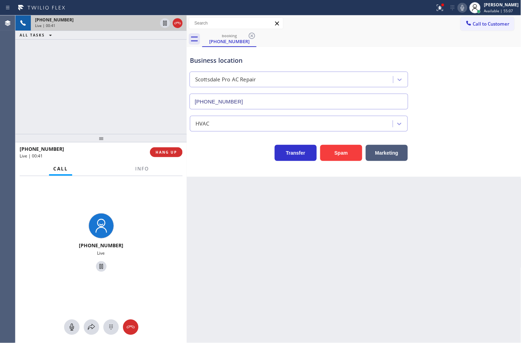
click at [76, 89] on div "[PHONE_NUMBER] Live | 00:41 ALL TASKS ALL TASKS ACTIVE TASKS TASKS IN WRAP UP" at bounding box center [100, 74] width 171 height 119
click at [436, 4] on icon at bounding box center [440, 8] width 8 height 8
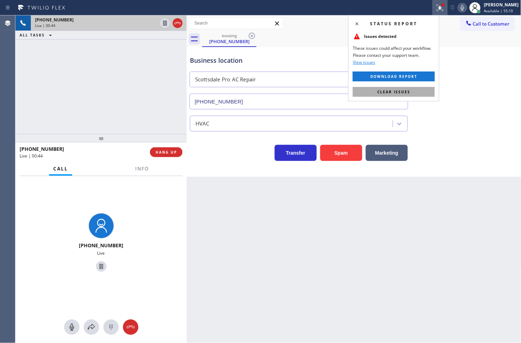
click at [418, 92] on button "Clear issues" at bounding box center [394, 92] width 82 height 10
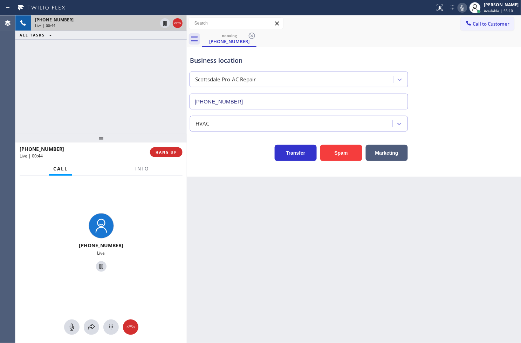
click at [79, 96] on div "[PHONE_NUMBER] Live | 00:44 ALL TASKS ALL TASKS ACTIVE TASKS TASKS IN WRAP UP" at bounding box center [100, 74] width 171 height 119
click at [155, 171] on div "Call Info" at bounding box center [101, 169] width 163 height 14
click at [146, 171] on span "Info" at bounding box center [142, 169] width 14 height 6
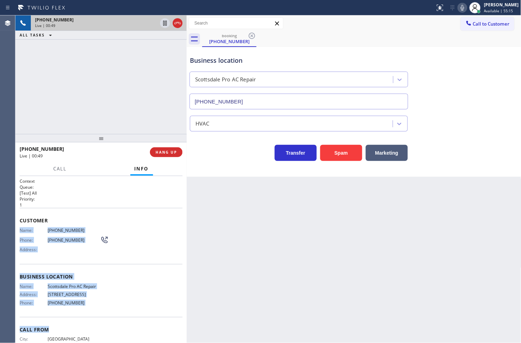
drag, startPoint x: 18, startPoint y: 229, endPoint x: 123, endPoint y: 318, distance: 137.1
click at [123, 318] on div "Context Queue: [Test] All Priority: 1 Customer Name: [PHONE_NUMBER] Phone: [PHO…" at bounding box center [100, 259] width 171 height 167
click at [130, 298] on div "Name: Scottsdale Pro AC Repair Address: [STREET_ADDRESS] Phone: [PHONE_NUMBER]" at bounding box center [101, 296] width 163 height 25
drag, startPoint x: 19, startPoint y: 226, endPoint x: 106, endPoint y: 306, distance: 118.1
click at [106, 306] on div "Context Queue: [Test] All Priority: 1 Customer Name: [PHONE_NUMBER] Phone: [PHO…" at bounding box center [101, 274] width 163 height 192
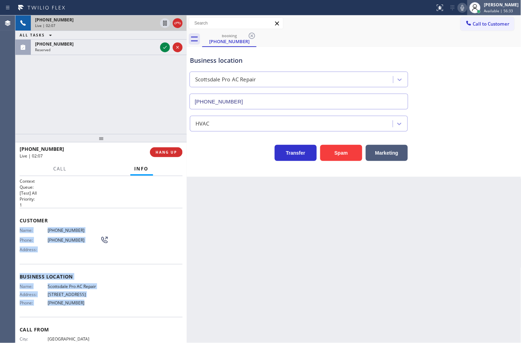
click at [494, 8] on span "Available | 56:33" at bounding box center [499, 10] width 29 height 5
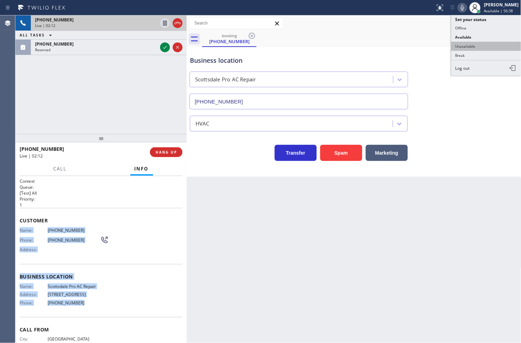
click at [491, 47] on button "Unavailable" at bounding box center [487, 46] width 70 height 9
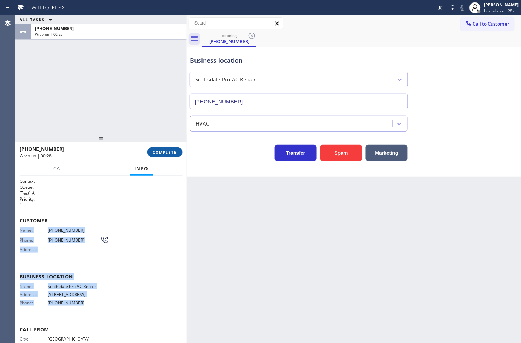
click at [165, 152] on span "COMPLETE" at bounding box center [165, 152] width 24 height 5
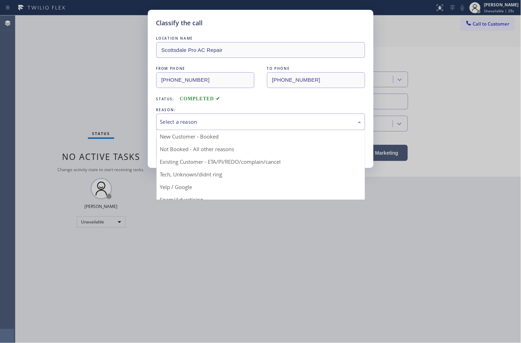
click at [230, 124] on div "Select a reason" at bounding box center [260, 122] width 201 height 8
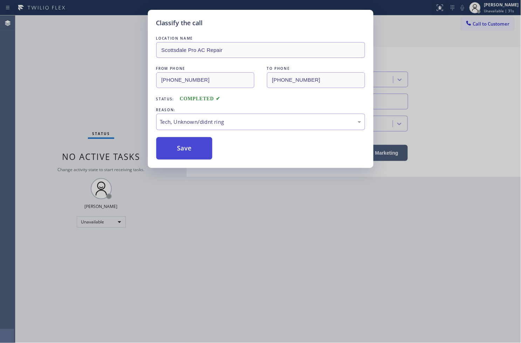
click at [184, 154] on button "Save" at bounding box center [184, 148] width 56 height 22
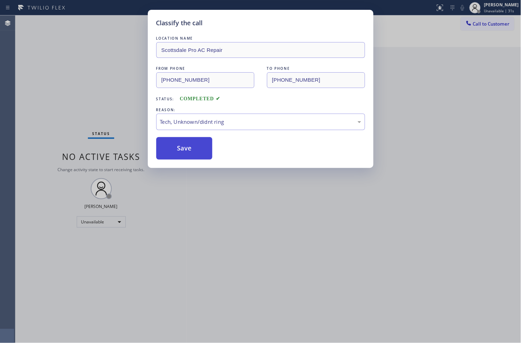
click at [184, 154] on button "Save" at bounding box center [184, 148] width 56 height 22
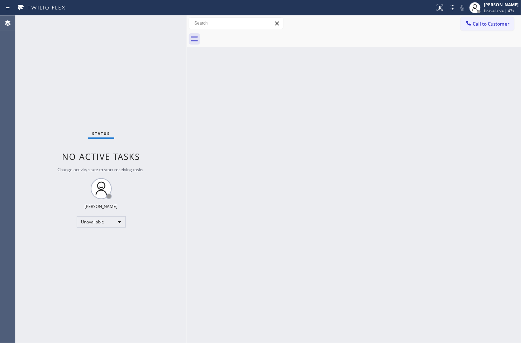
click at [166, 273] on div "Status No active tasks Change activity state to start receiving tasks. [PERSON_…" at bounding box center [100, 179] width 171 height 328
click at [111, 218] on div "Unavailable" at bounding box center [101, 221] width 49 height 11
click at [482, 8] on div at bounding box center [260, 171] width 521 height 343
click at [496, 6] on div "[PERSON_NAME]" at bounding box center [502, 5] width 35 height 6
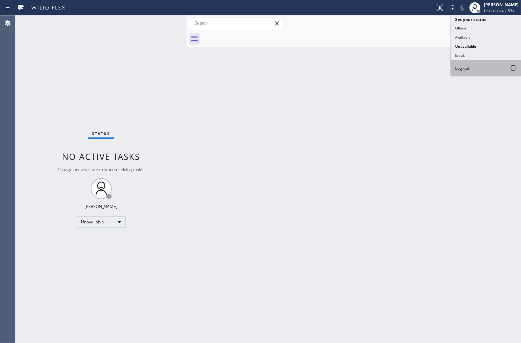
click at [474, 71] on button "Log out" at bounding box center [487, 67] width 70 height 15
